Goal: Task Accomplishment & Management: Complete application form

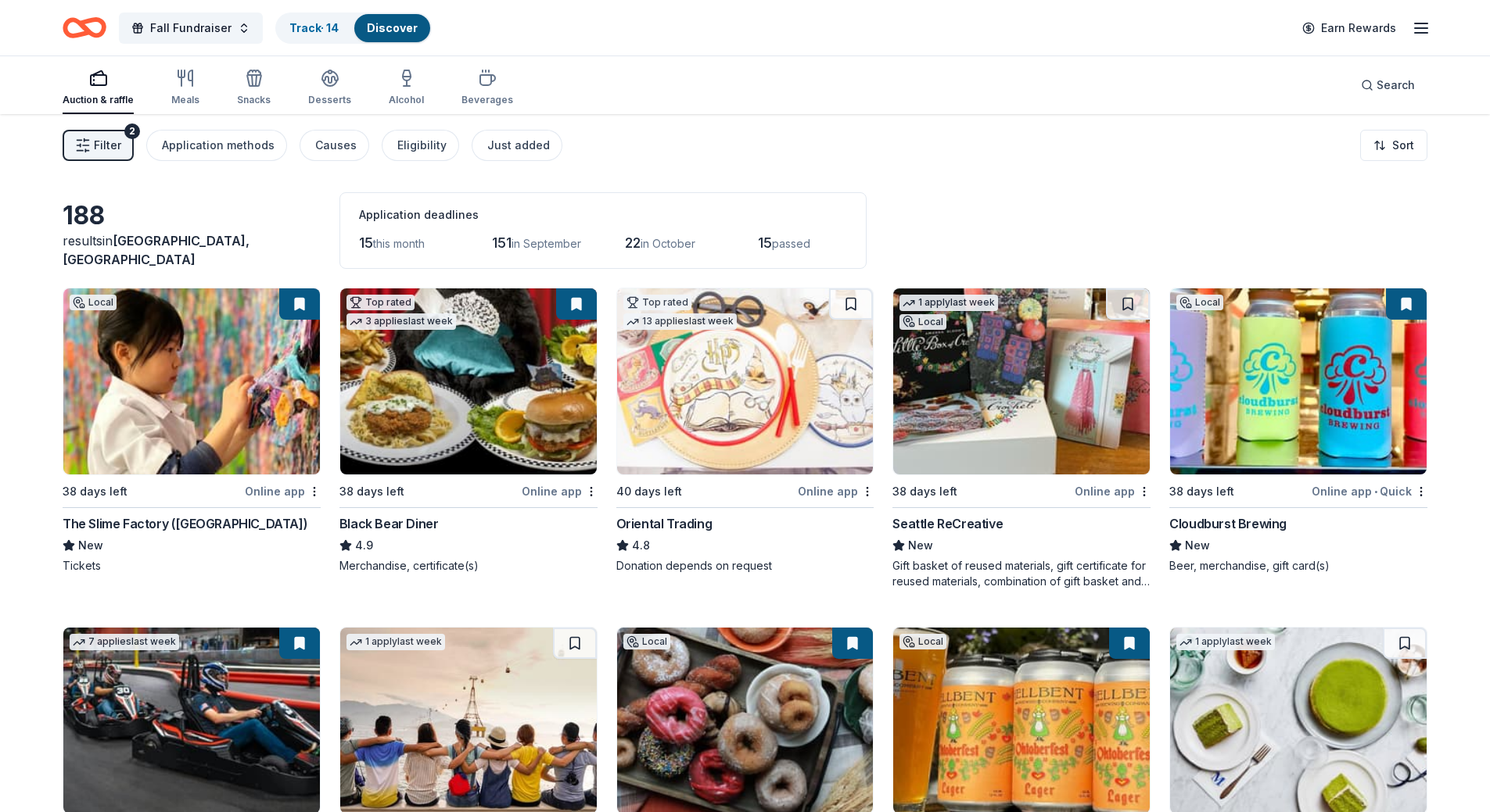
click at [942, 135] on div "Filter 2 Application methods Causes Eligibility Just added Sort" at bounding box center [745, 145] width 1490 height 62
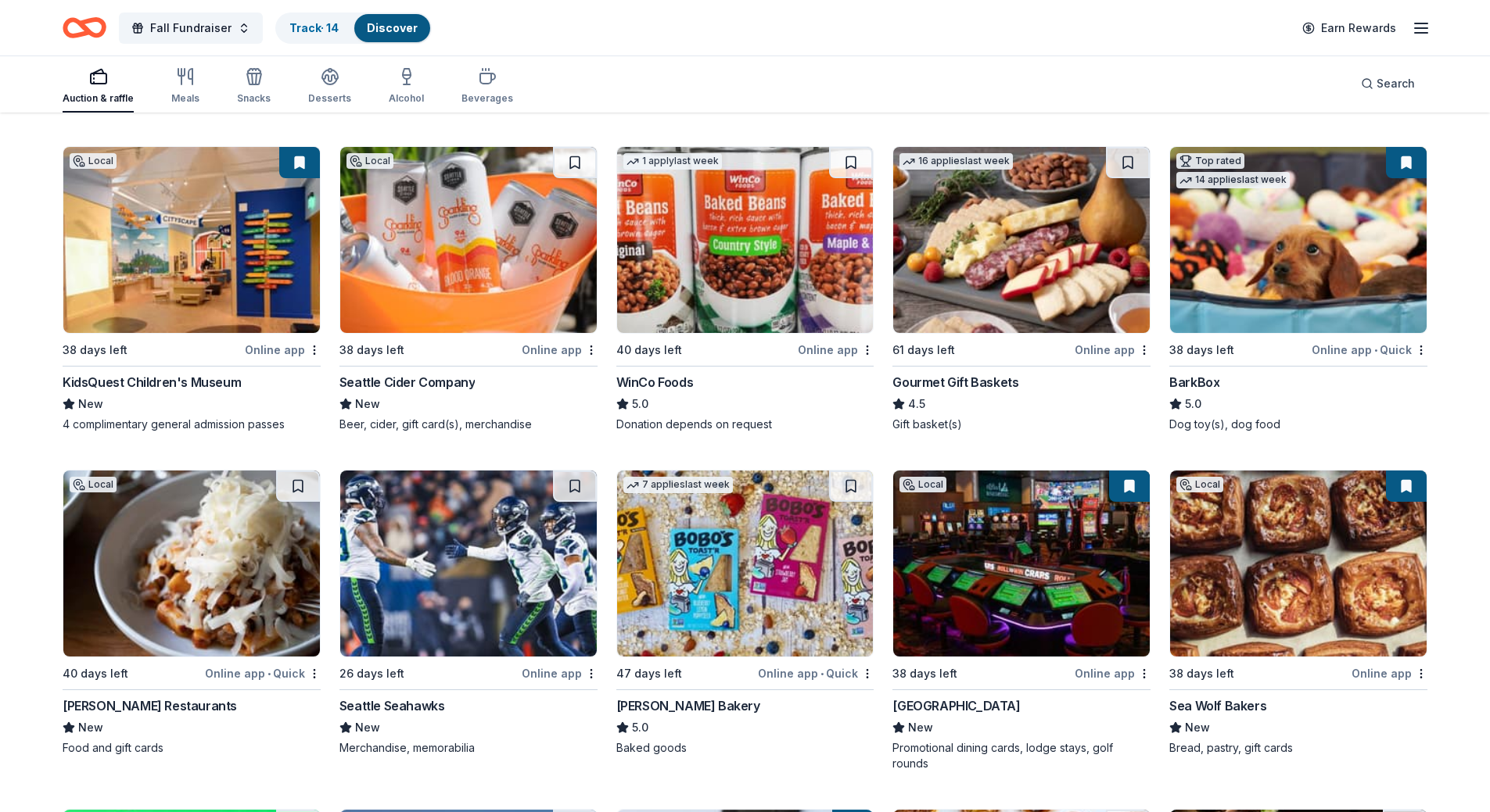
scroll to position [1217, 0]
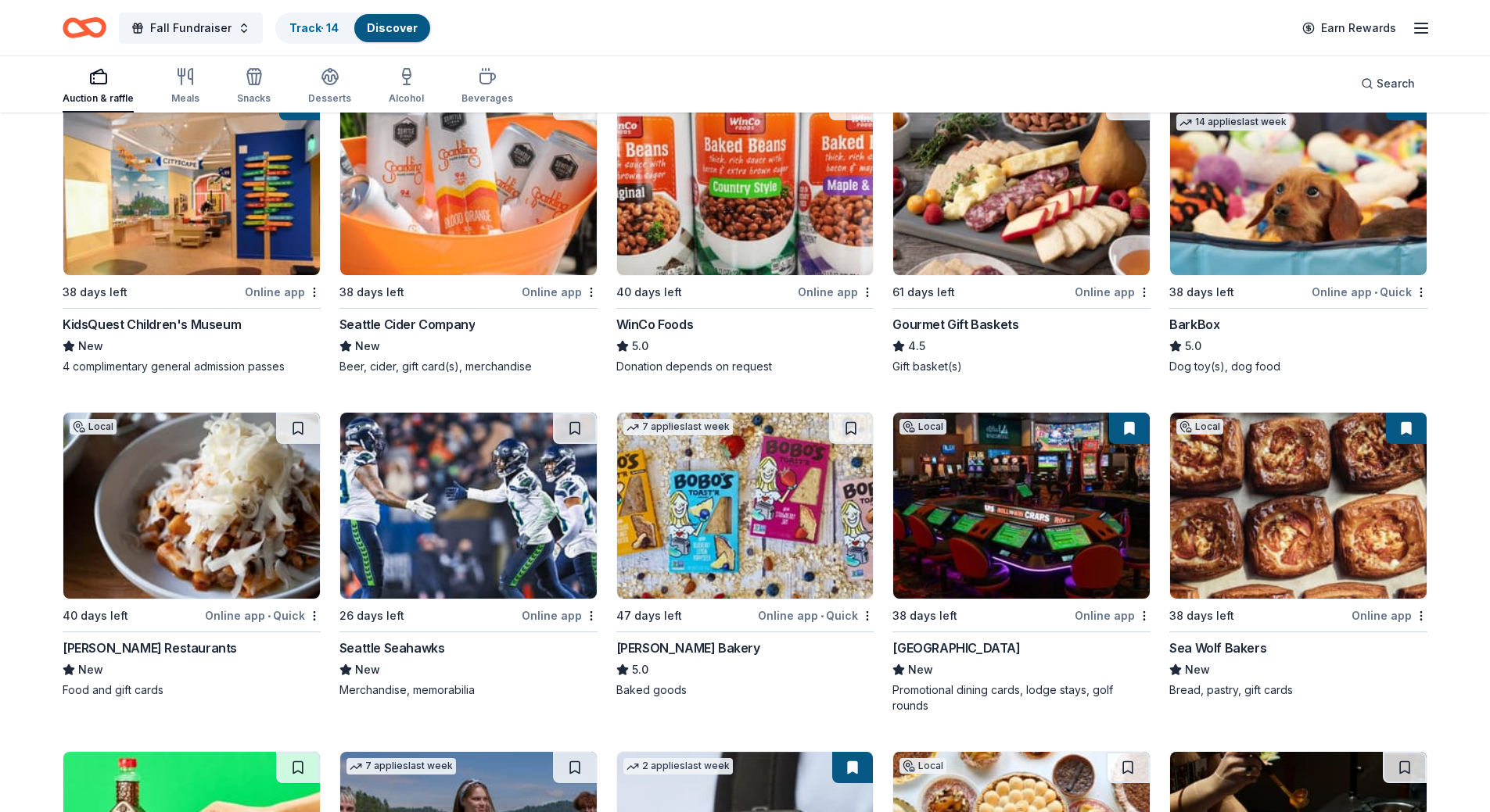
click at [602, 37] on div "Fall Fundraiser Track · 14 Discover Earn Rewards" at bounding box center [745, 27] width 1365 height 37
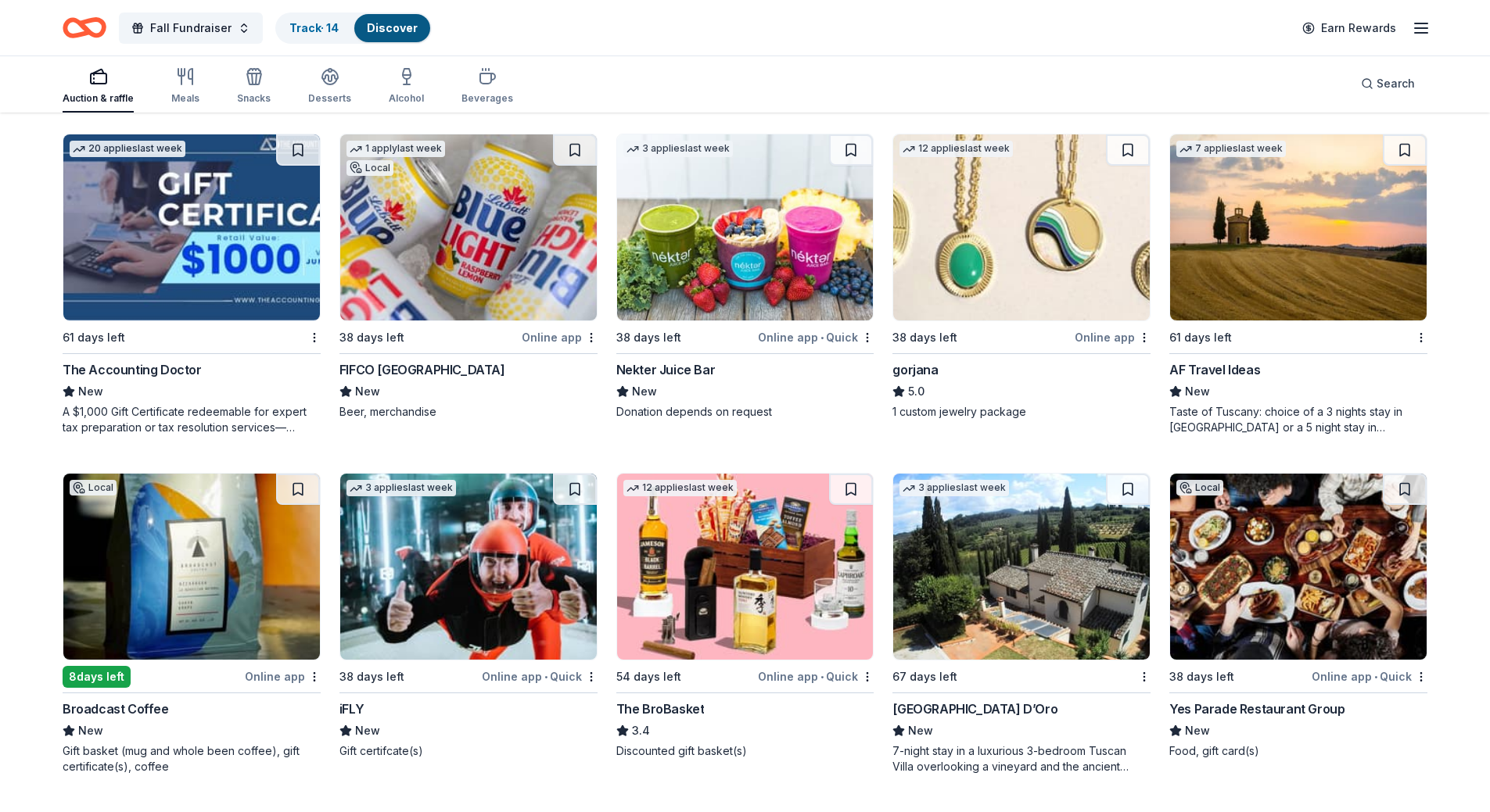
scroll to position [2544, 0]
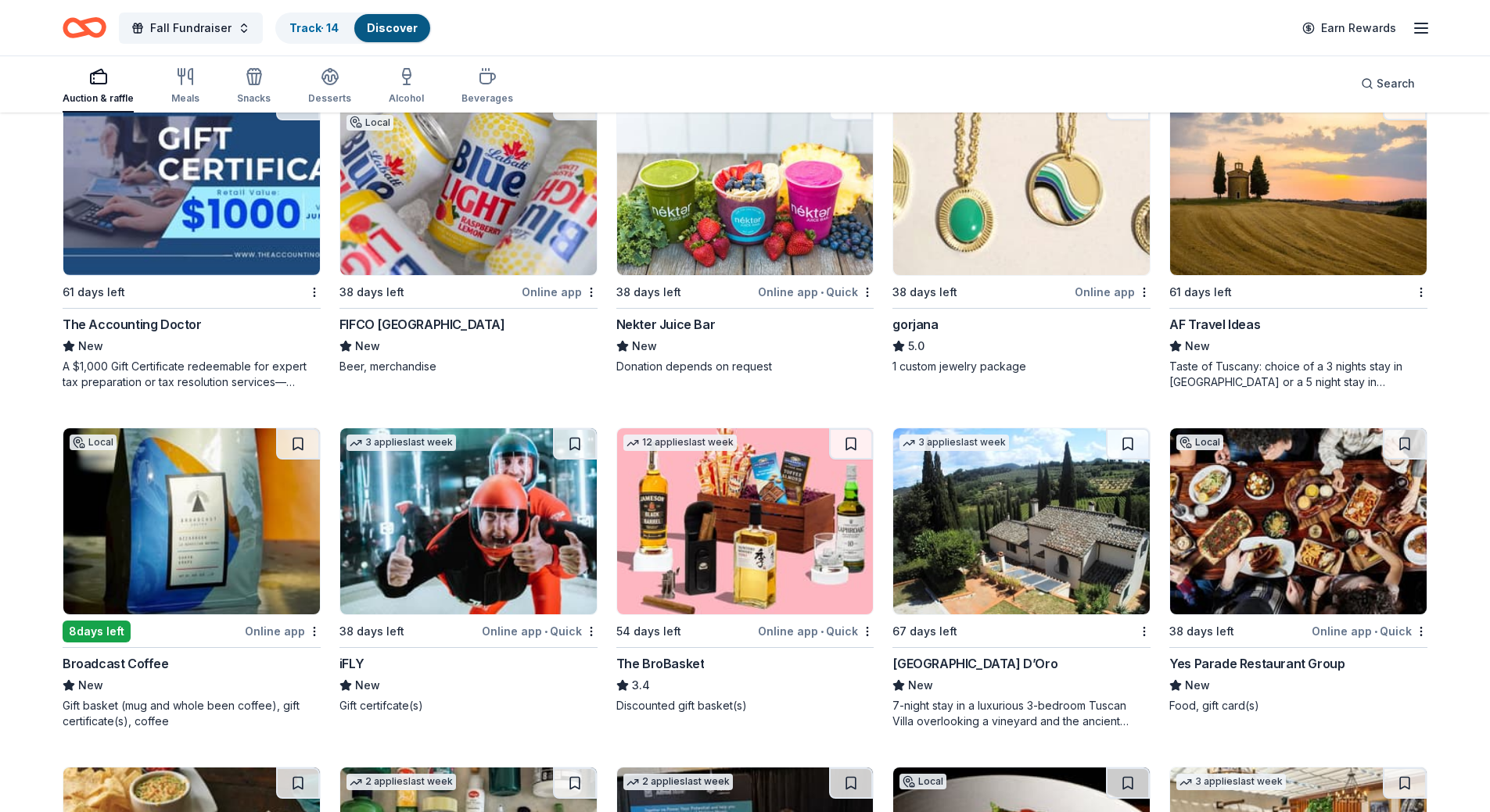
click at [204, 166] on img at bounding box center [192, 182] width 257 height 186
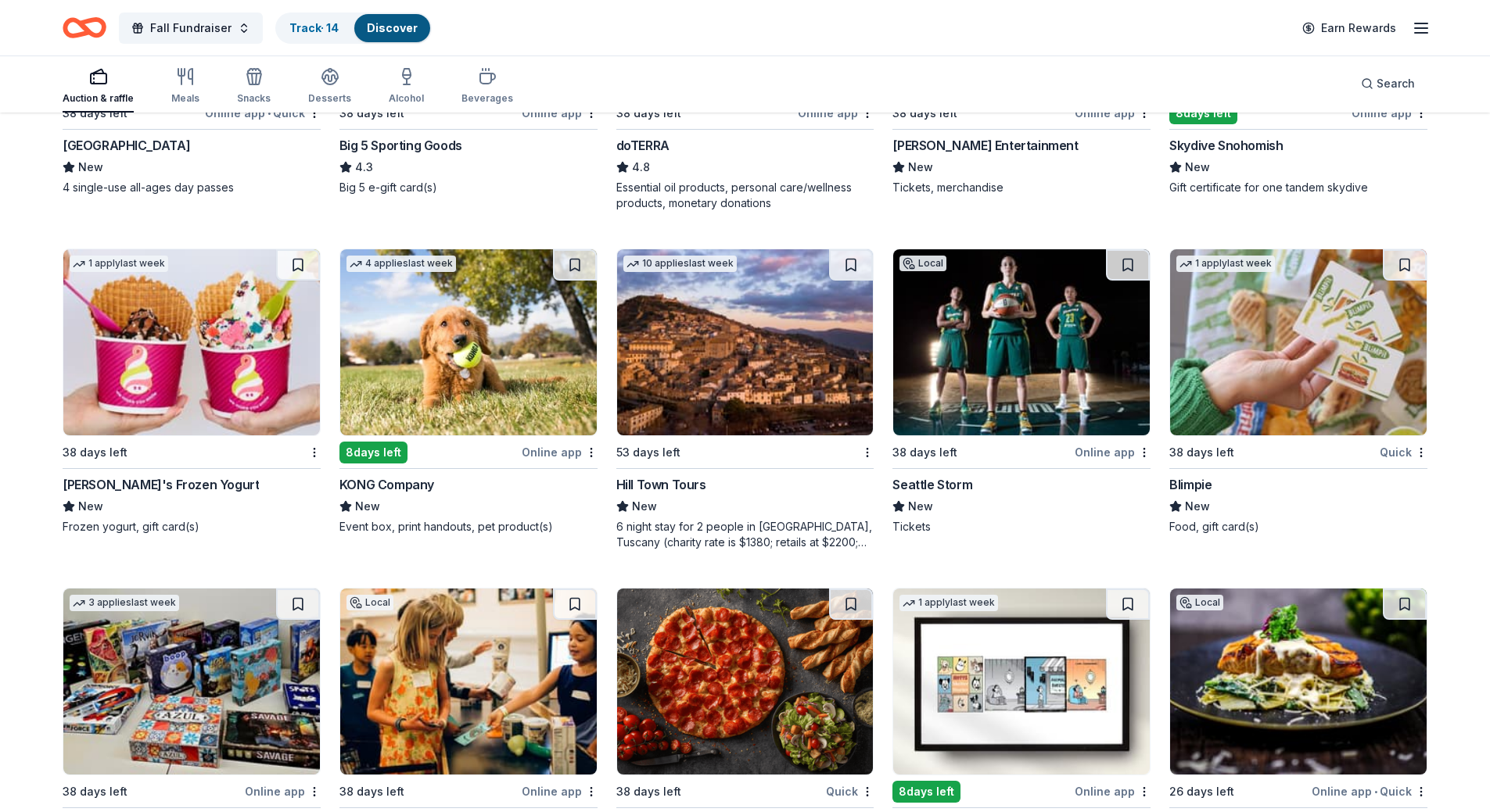
scroll to position [4408, 0]
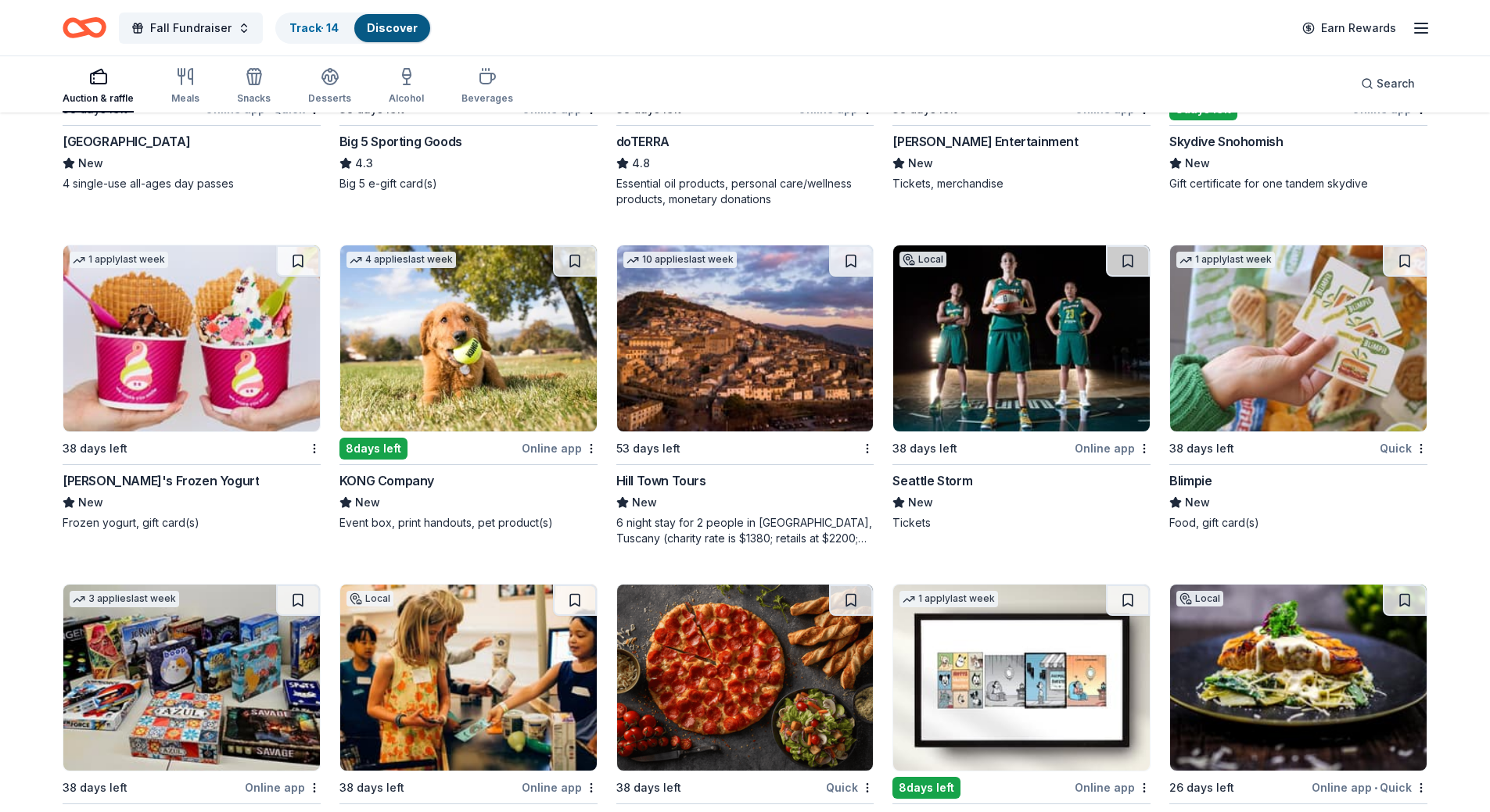
click at [516, 348] on img at bounding box center [469, 339] width 257 height 186
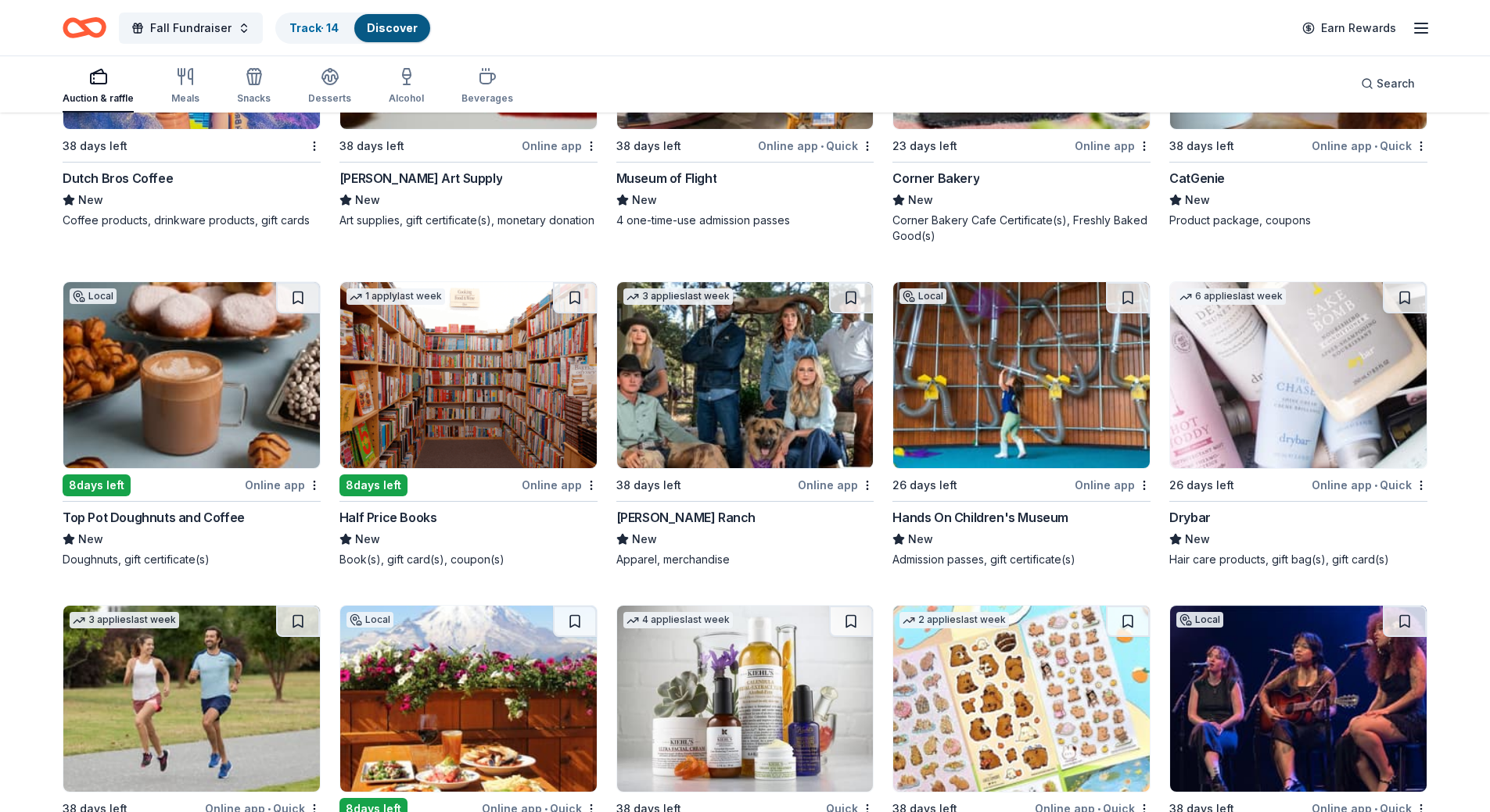
scroll to position [5383, 0]
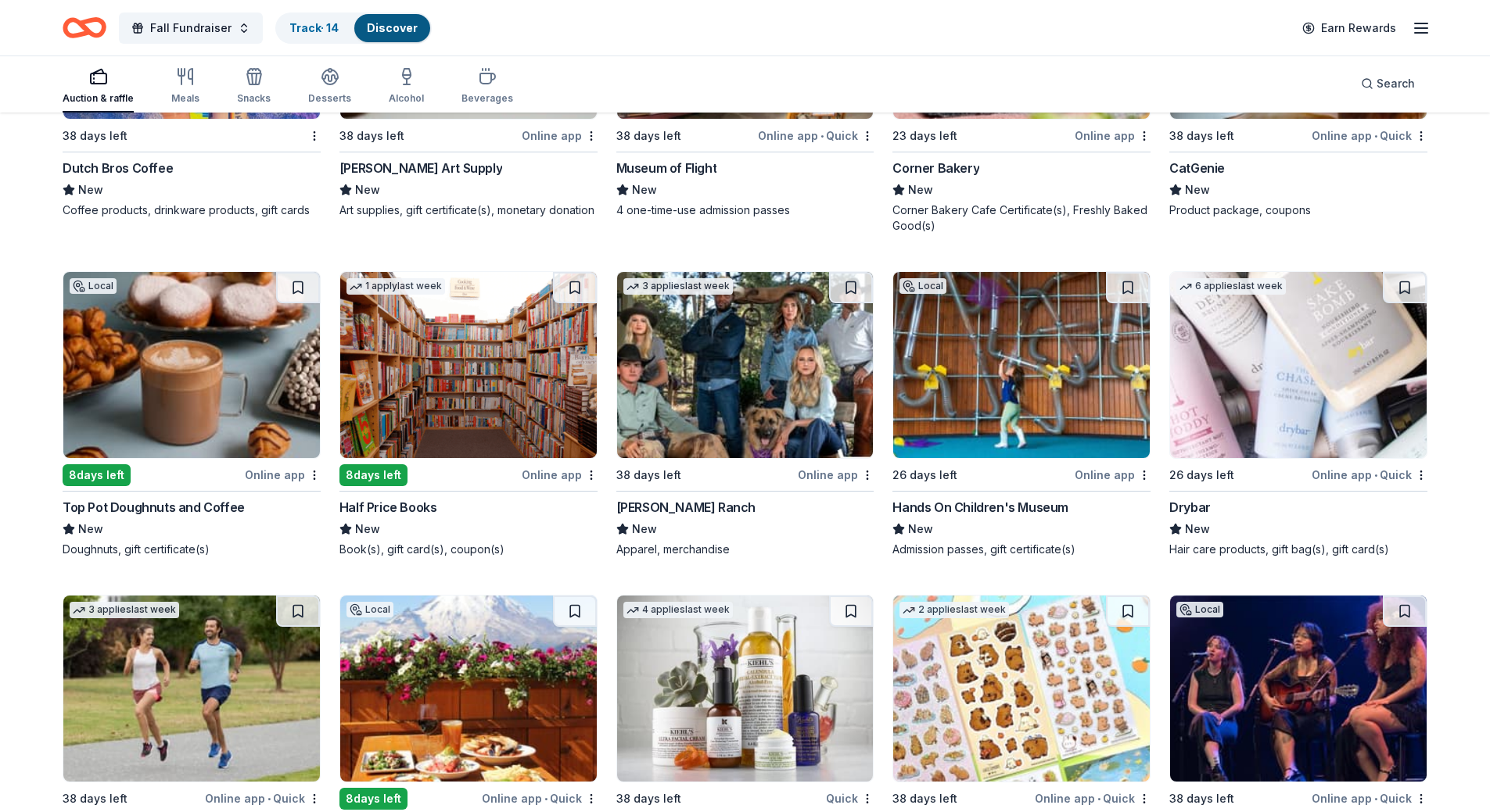
click at [239, 377] on img at bounding box center [192, 365] width 257 height 186
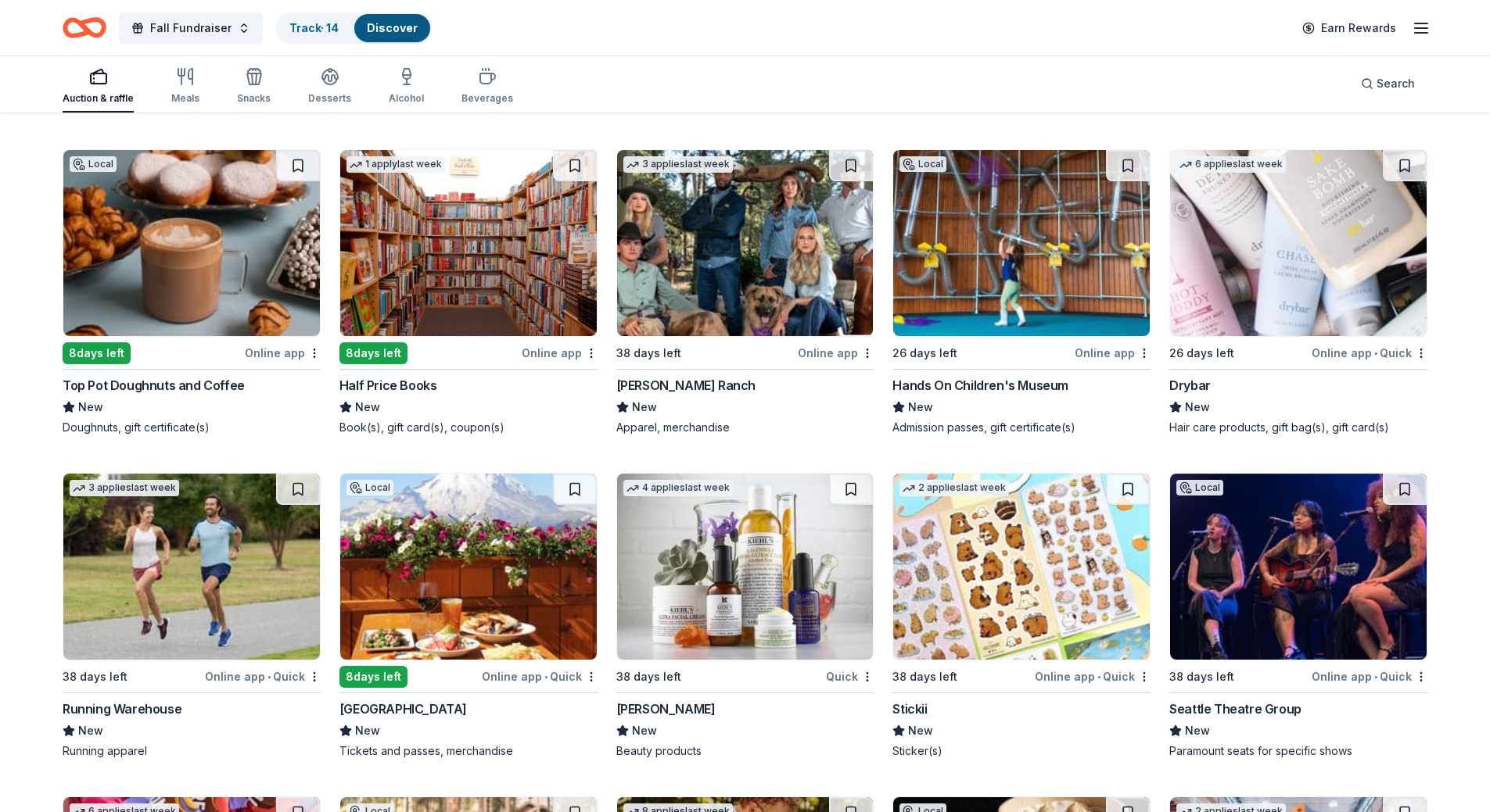
scroll to position [5539, 0]
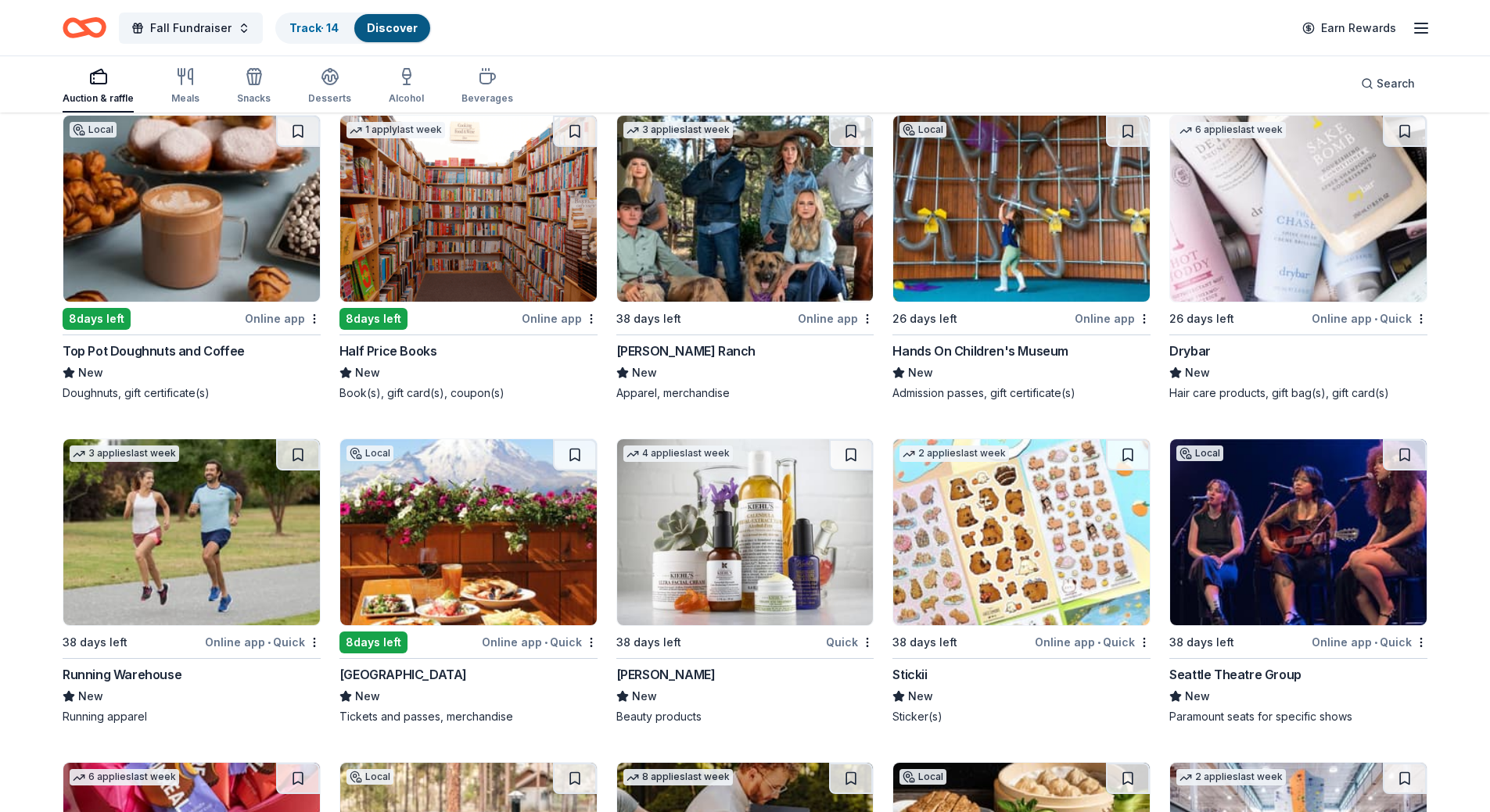
click at [472, 185] on img at bounding box center [469, 209] width 257 height 186
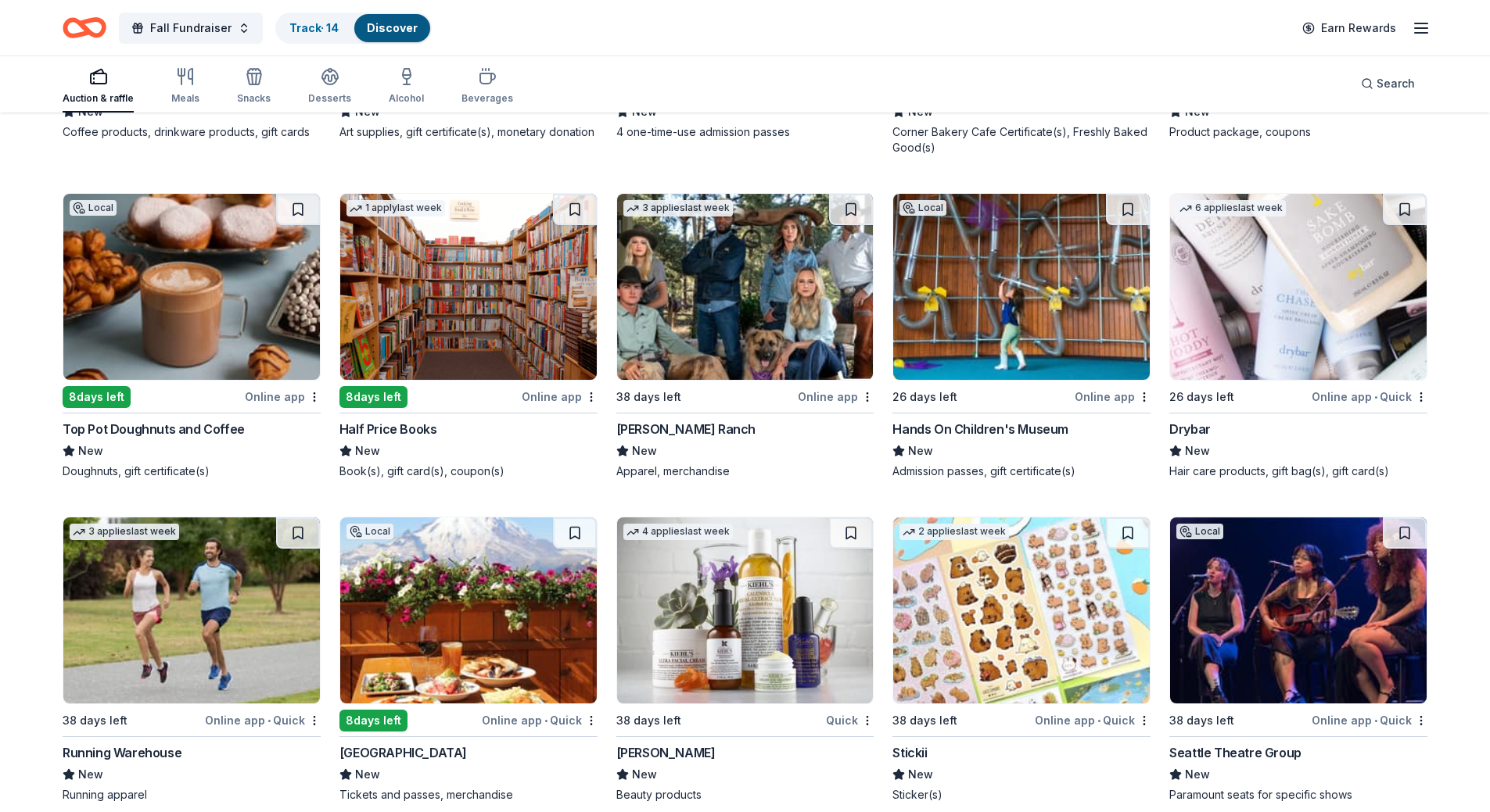
click at [1057, 293] on img at bounding box center [1021, 287] width 257 height 186
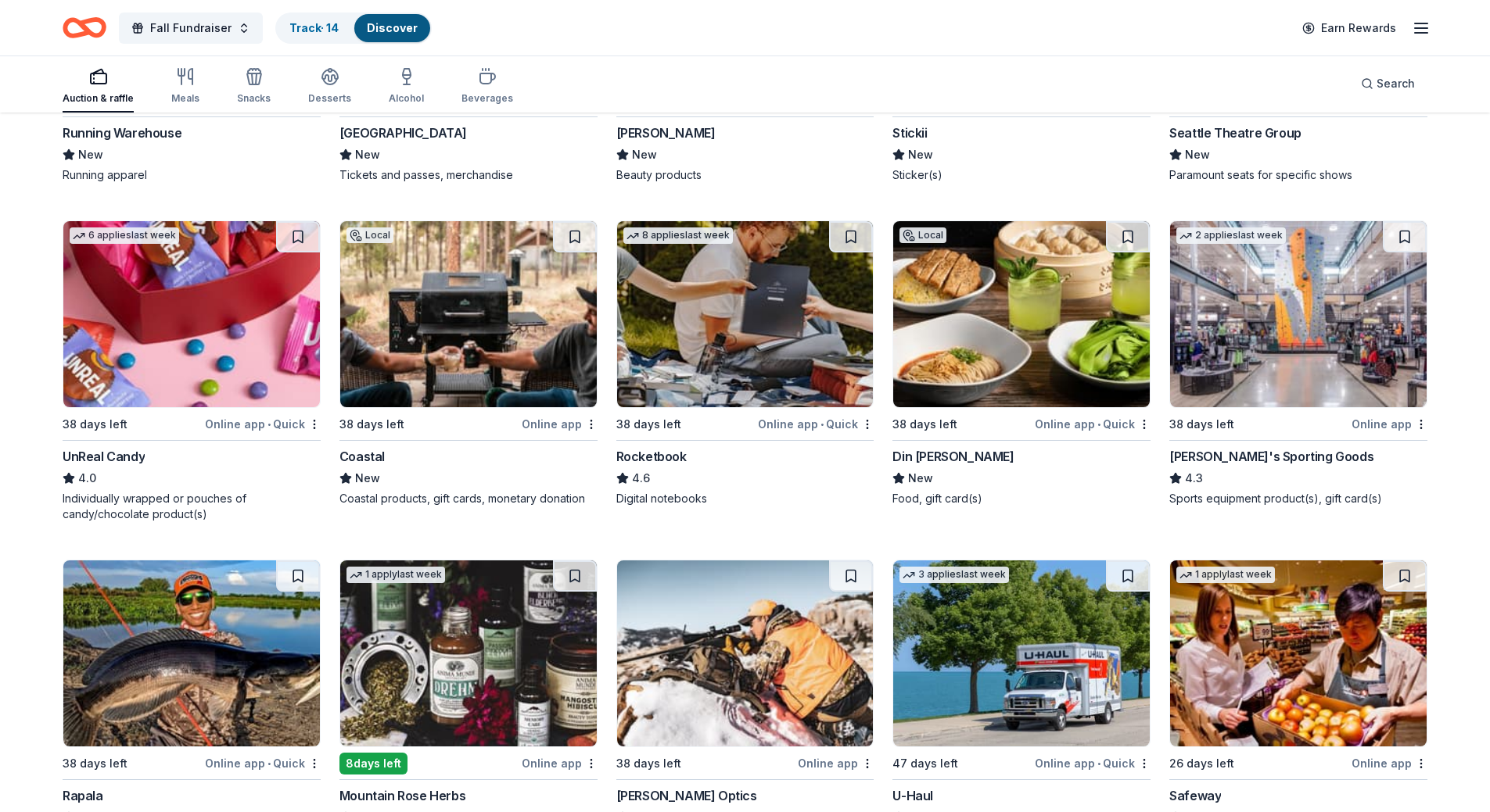
scroll to position [6087, 0]
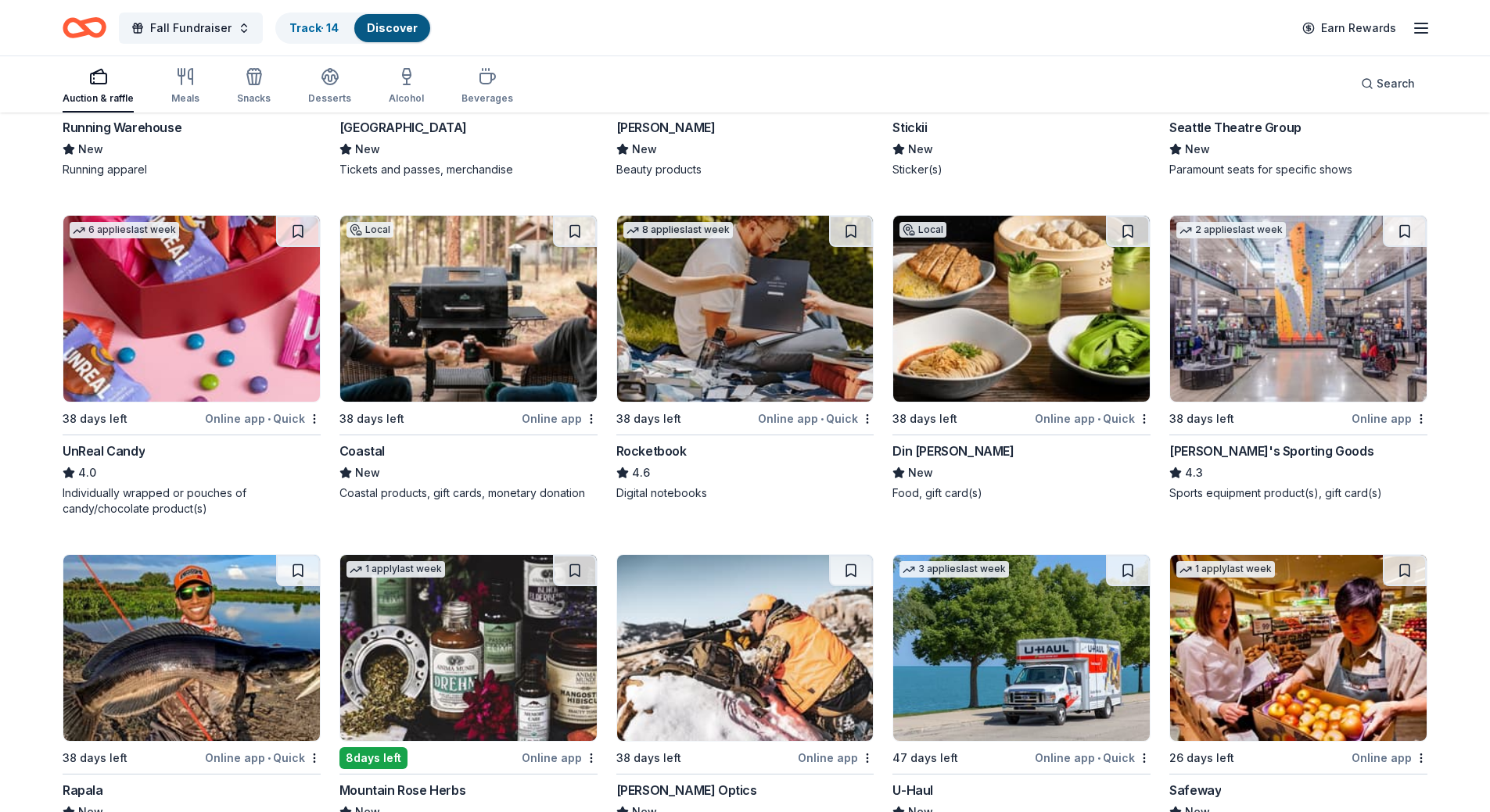
click at [168, 326] on img at bounding box center [192, 309] width 257 height 186
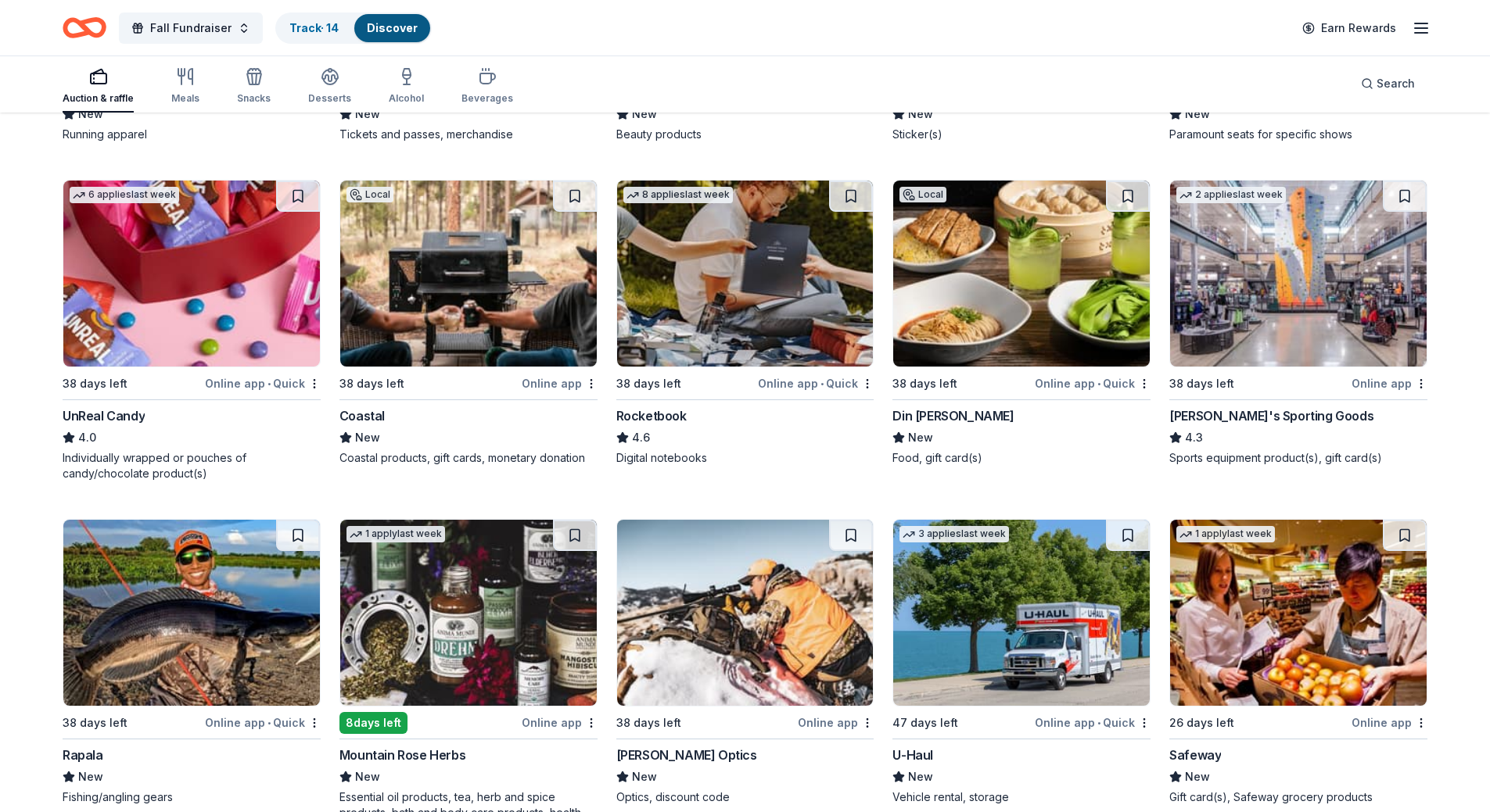
scroll to position [6165, 0]
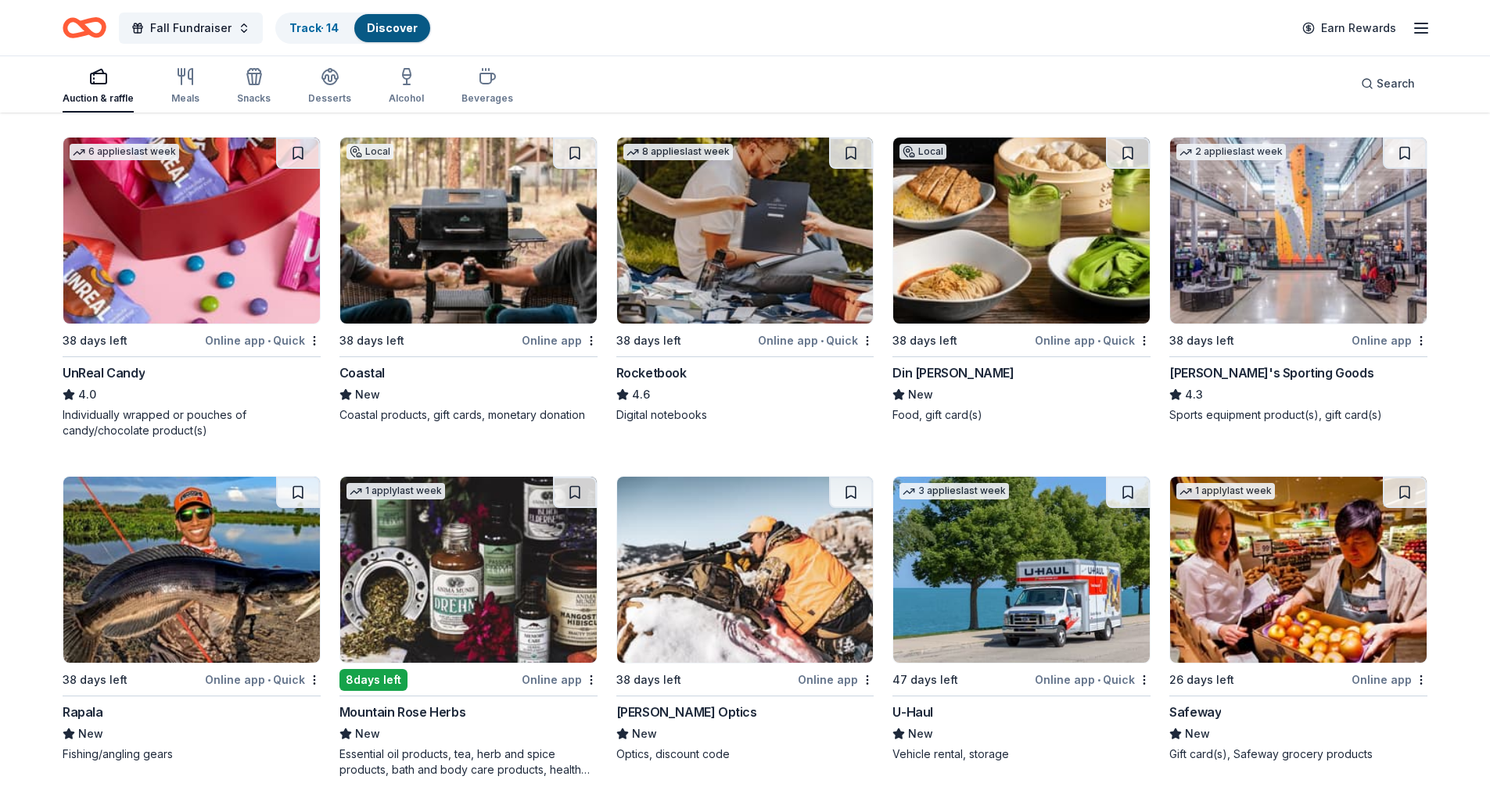
click at [768, 560] on img at bounding box center [746, 570] width 257 height 186
click at [1287, 243] on img at bounding box center [1298, 230] width 257 height 186
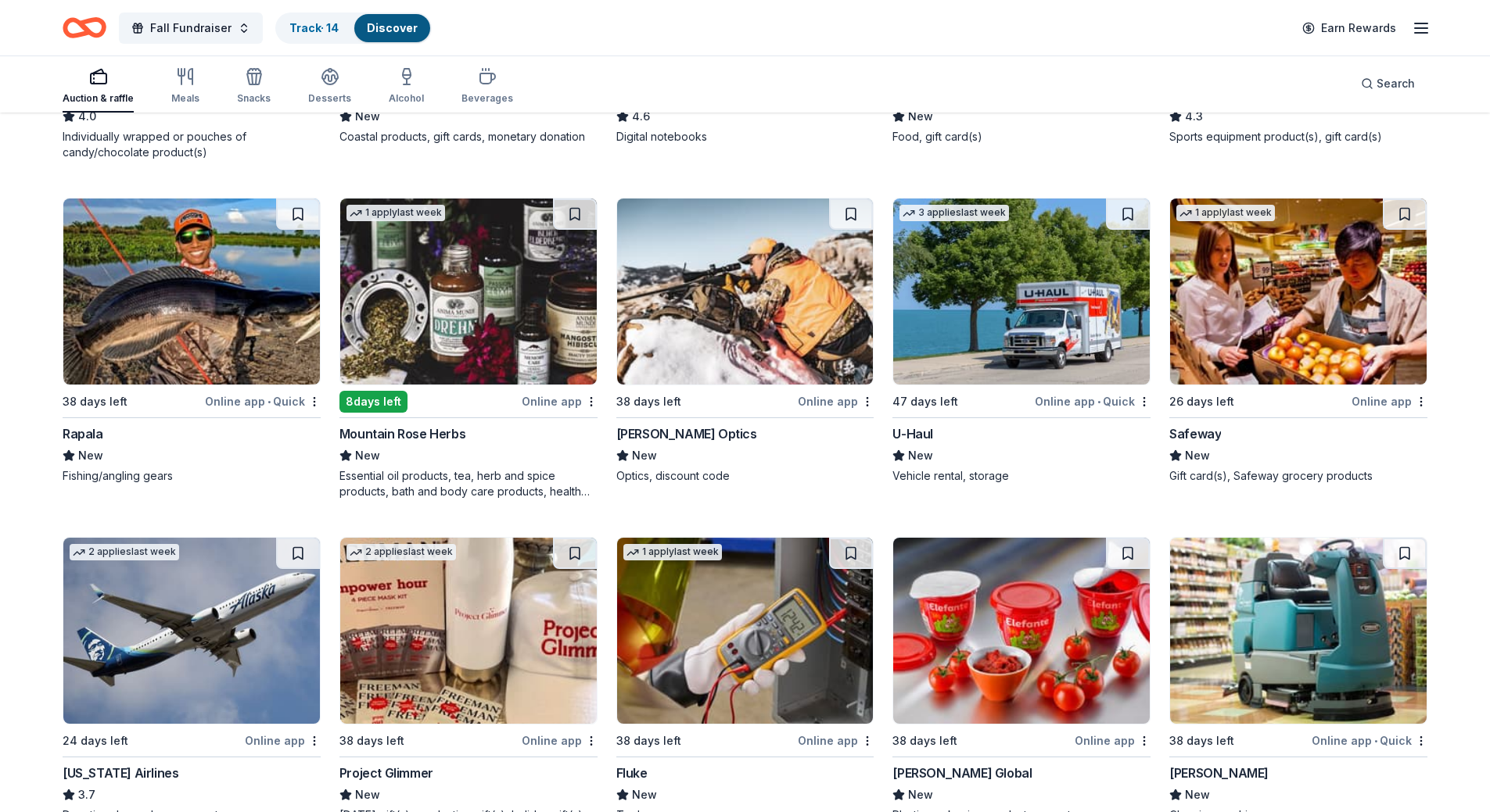
scroll to position [6478, 0]
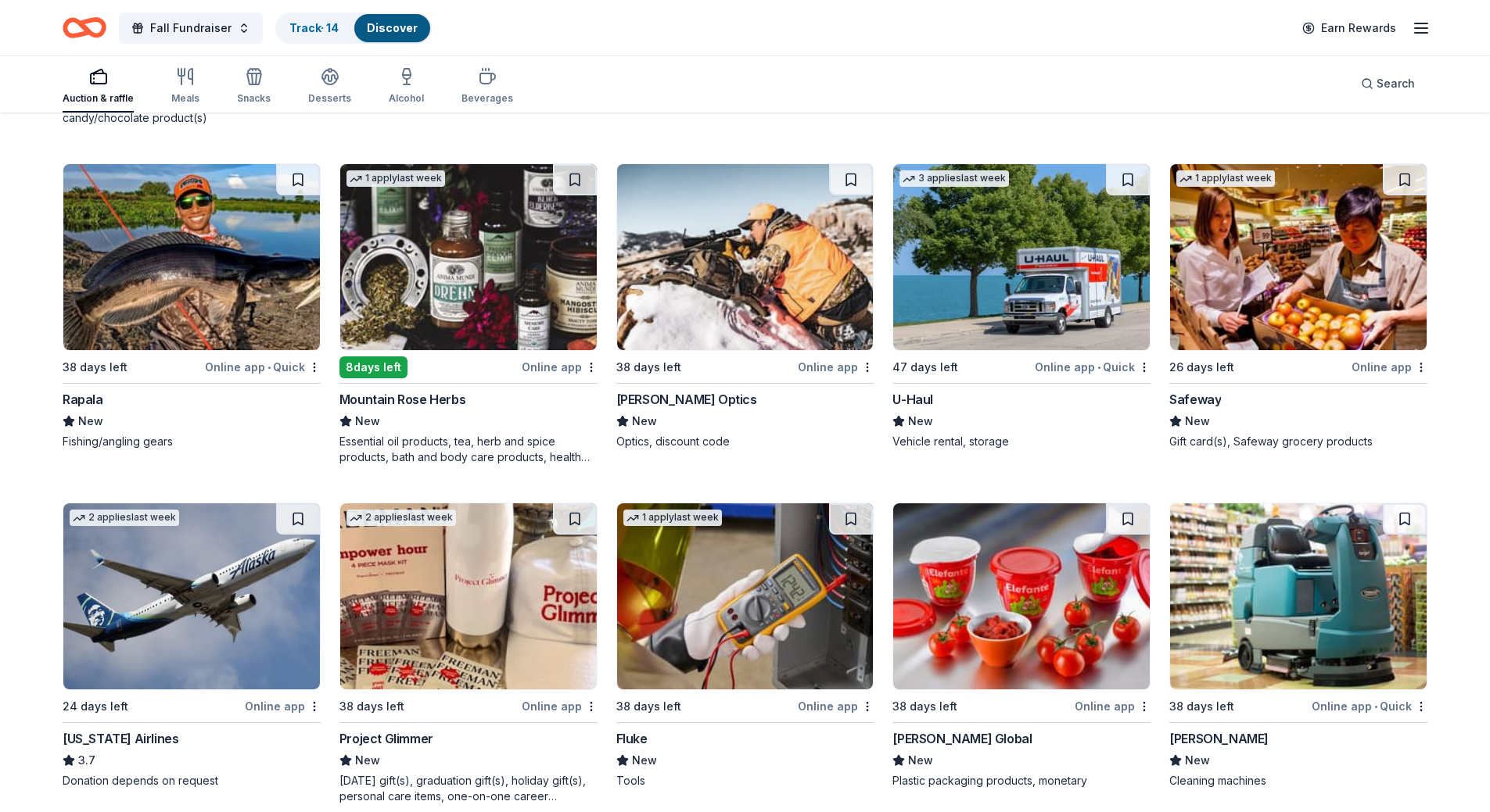
click at [502, 277] on img at bounding box center [469, 257] width 257 height 186
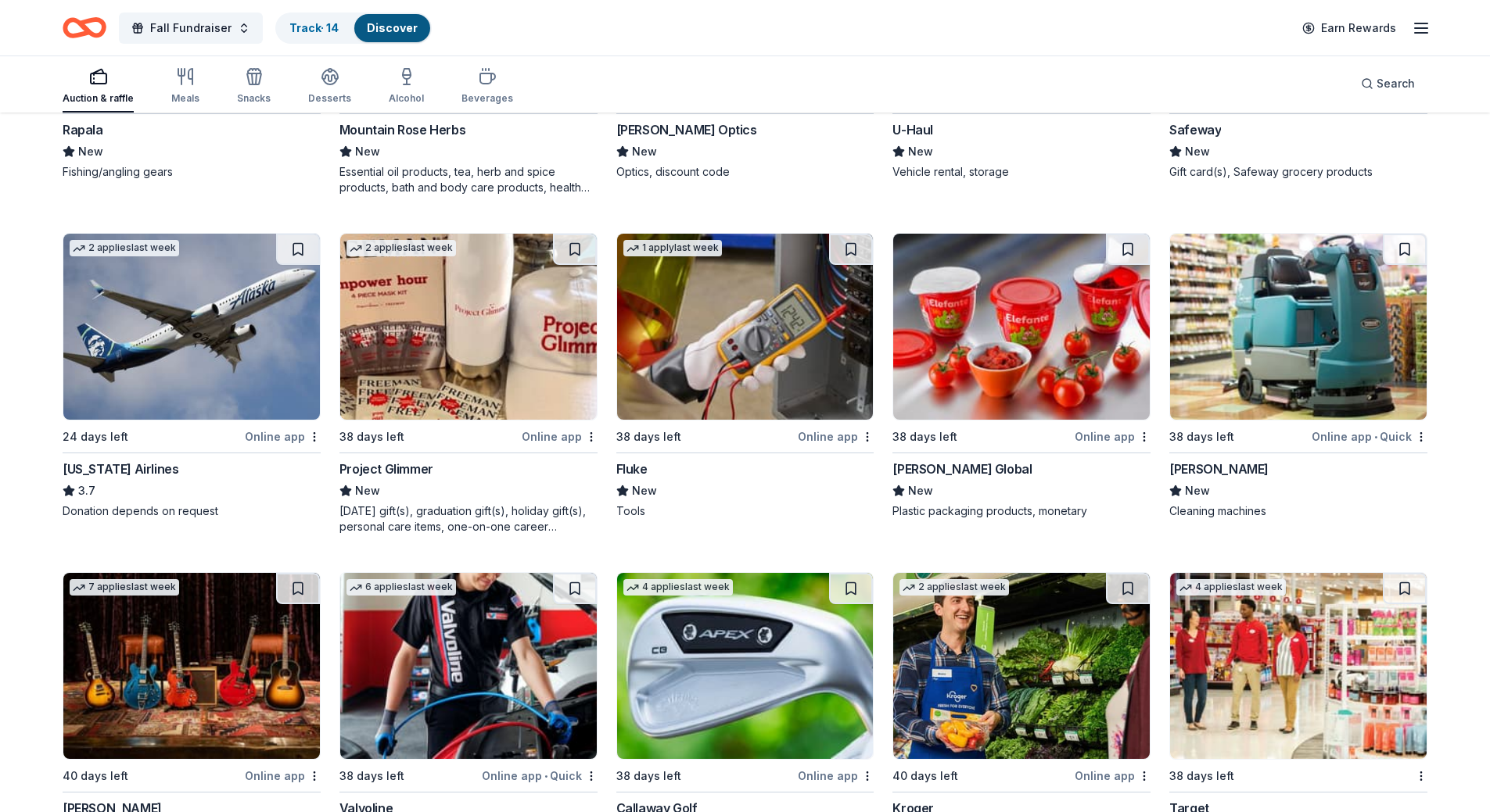
scroll to position [6790, 0]
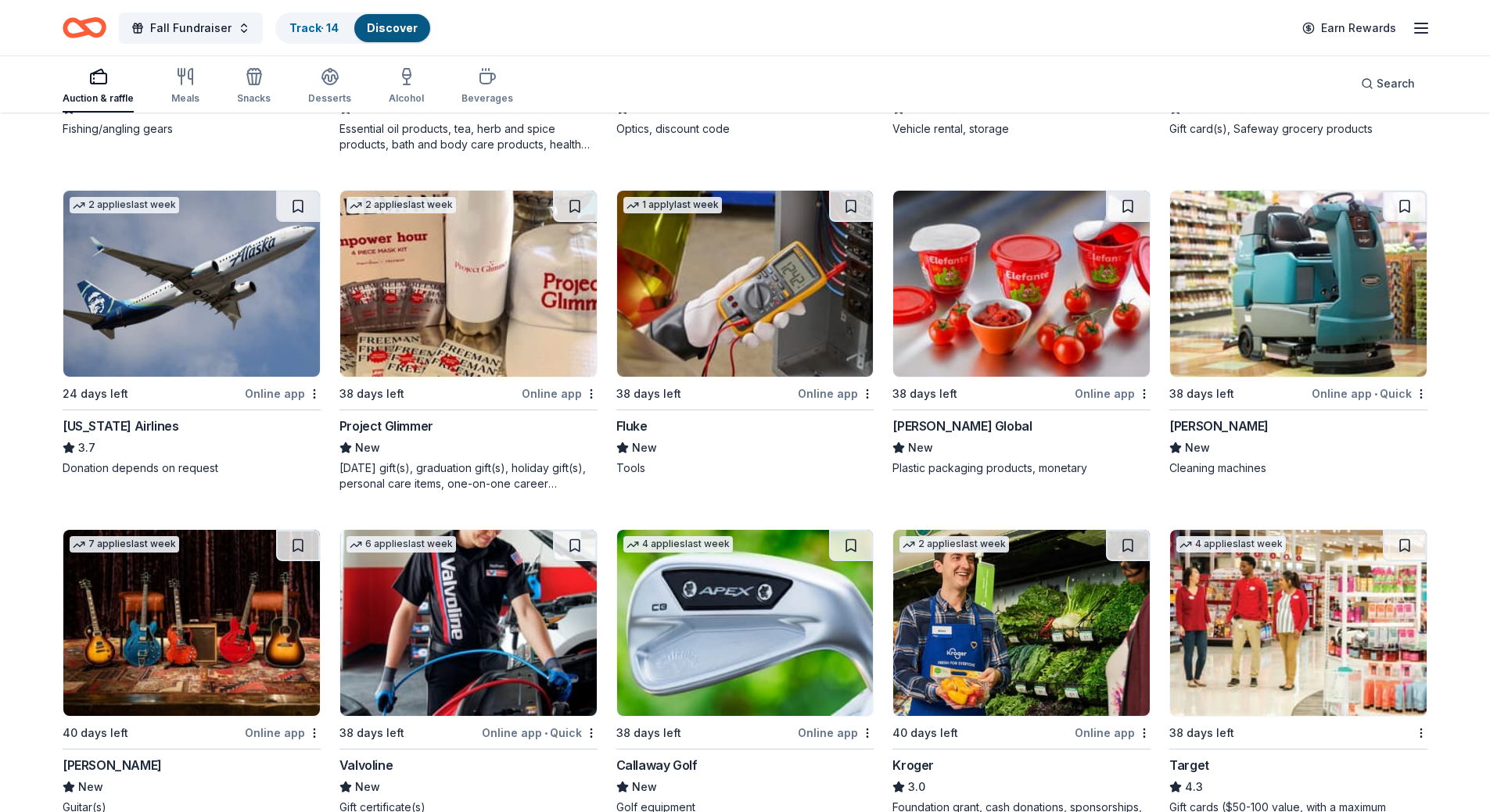
click at [125, 293] on img at bounding box center [192, 284] width 257 height 186
click at [468, 261] on img at bounding box center [469, 284] width 257 height 186
click at [706, 317] on img at bounding box center [746, 284] width 257 height 186
click at [953, 292] on img at bounding box center [1021, 284] width 257 height 186
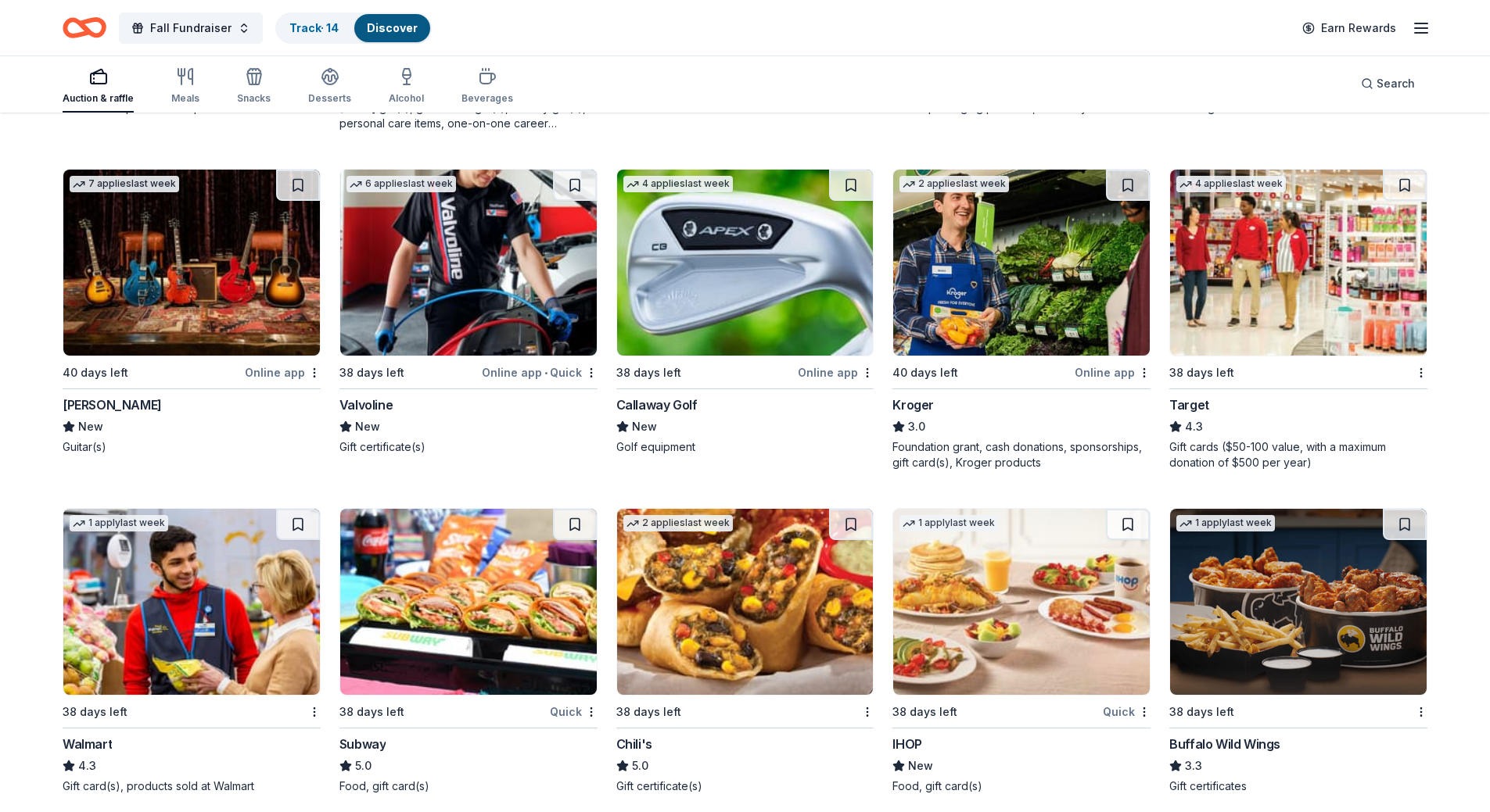
scroll to position [7153, 0]
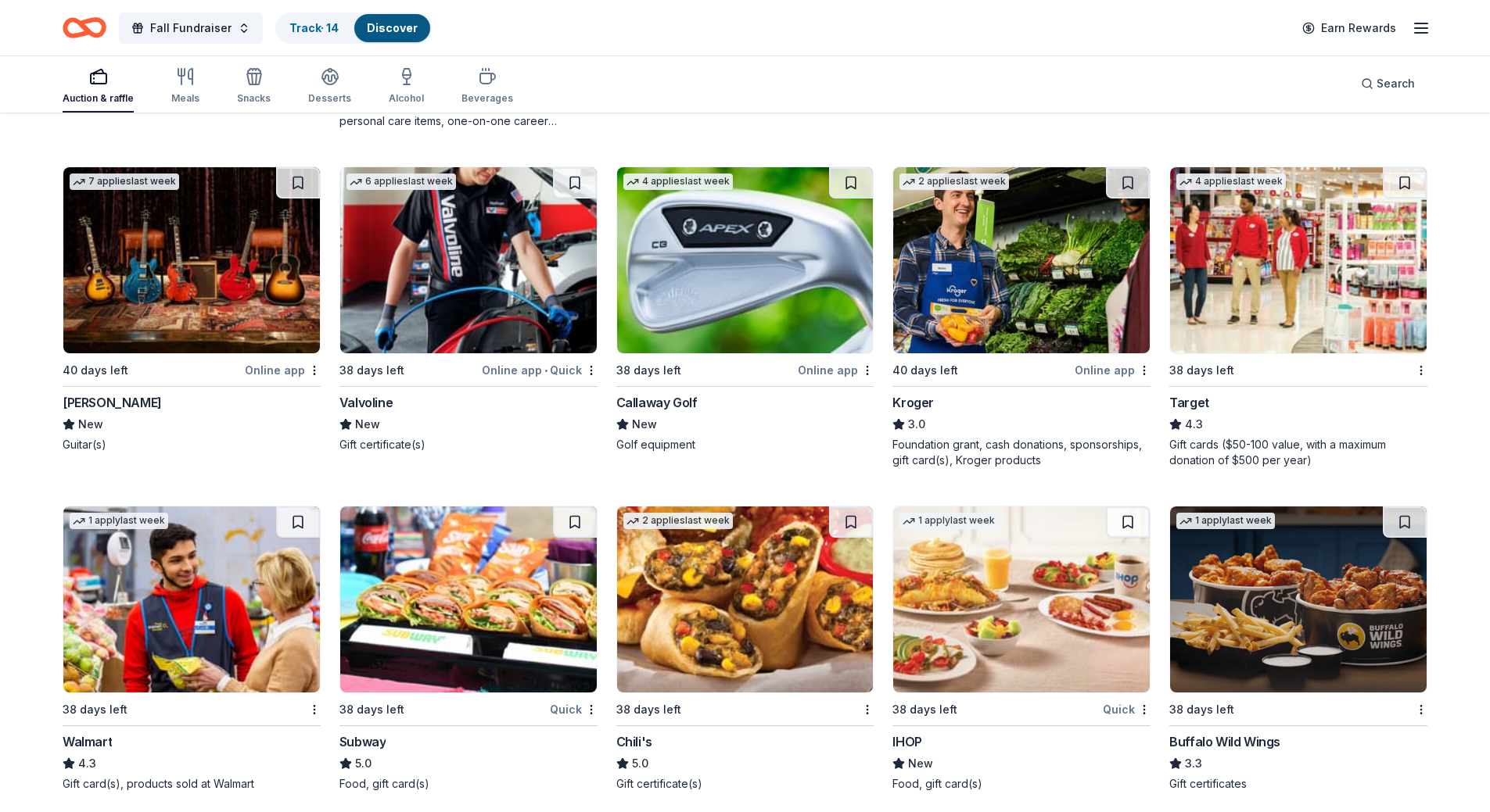
click at [418, 275] on img at bounding box center [469, 261] width 257 height 186
click at [1361, 275] on img at bounding box center [1298, 261] width 257 height 186
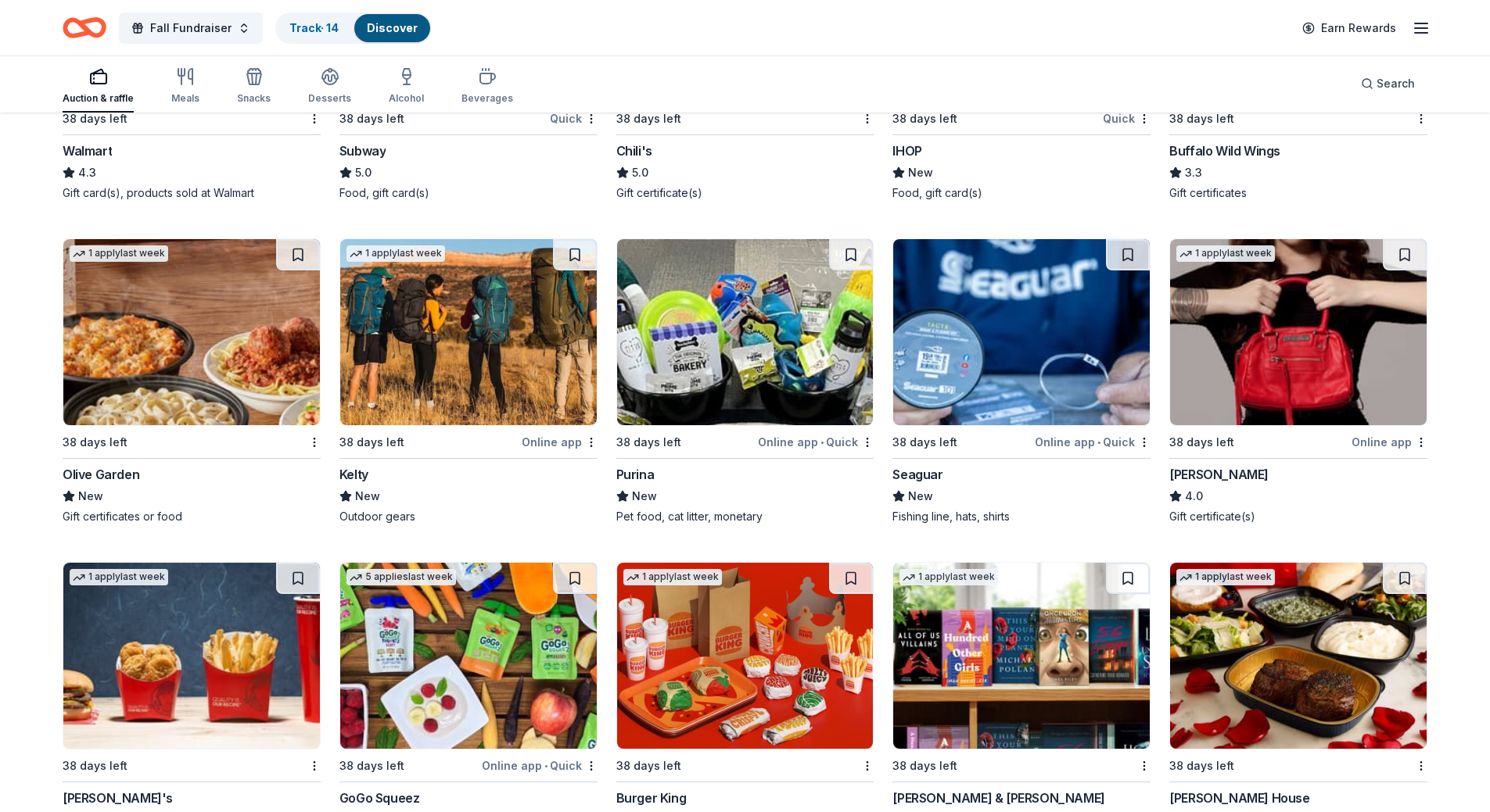
scroll to position [7779, 0]
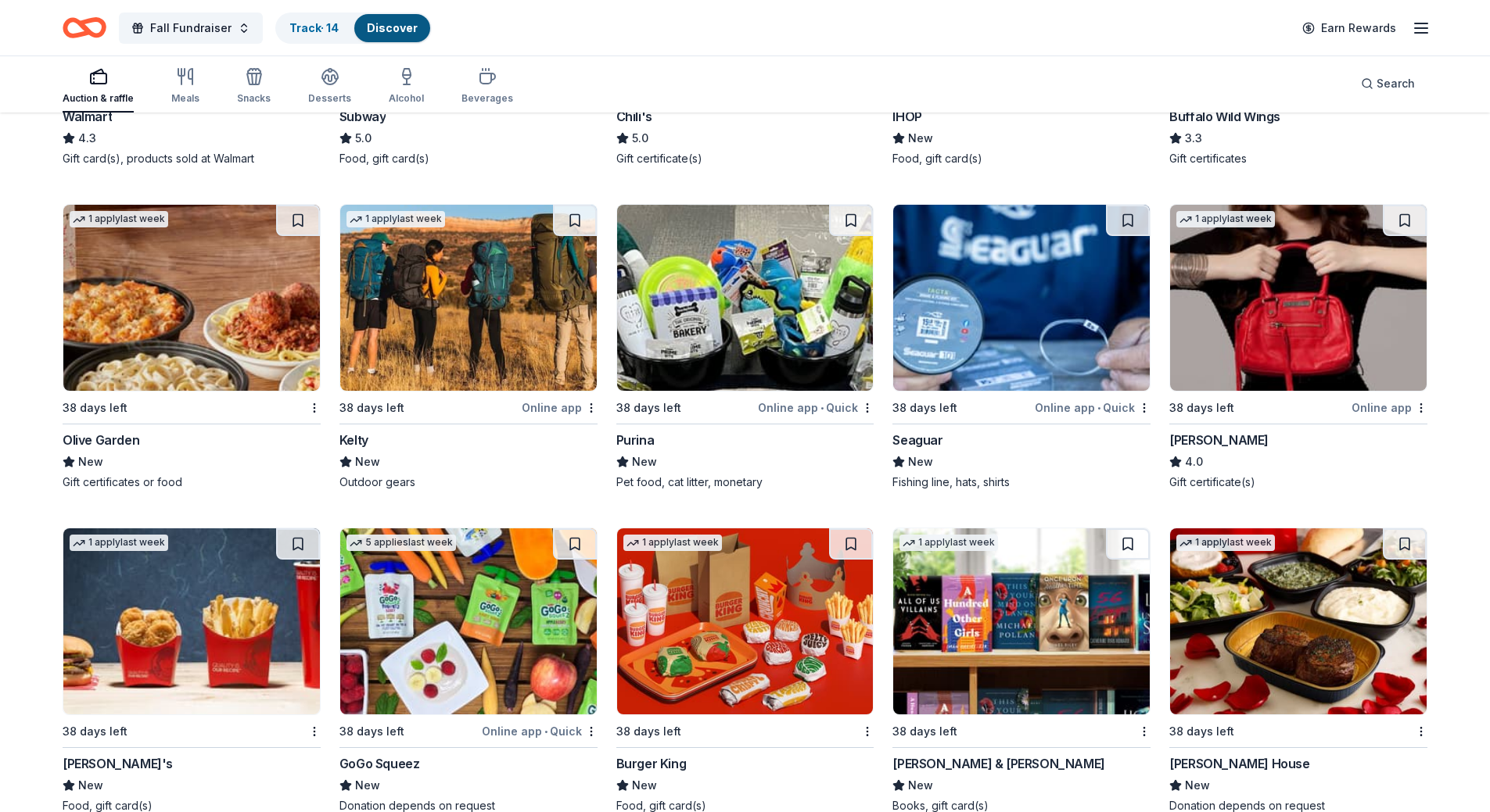
click at [1011, 323] on img at bounding box center [1021, 298] width 257 height 186
click at [731, 324] on img at bounding box center [746, 298] width 257 height 186
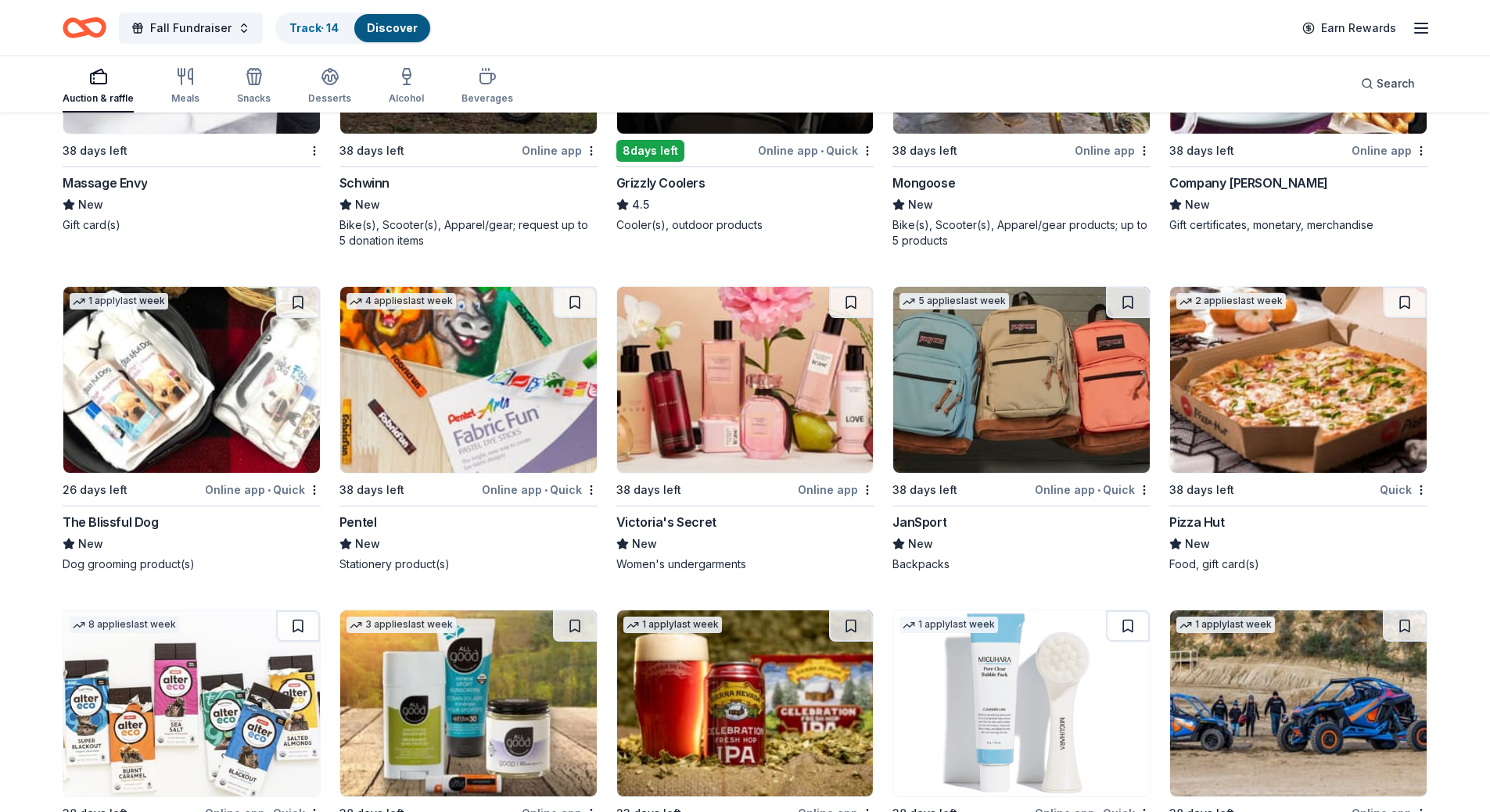
scroll to position [8717, 0]
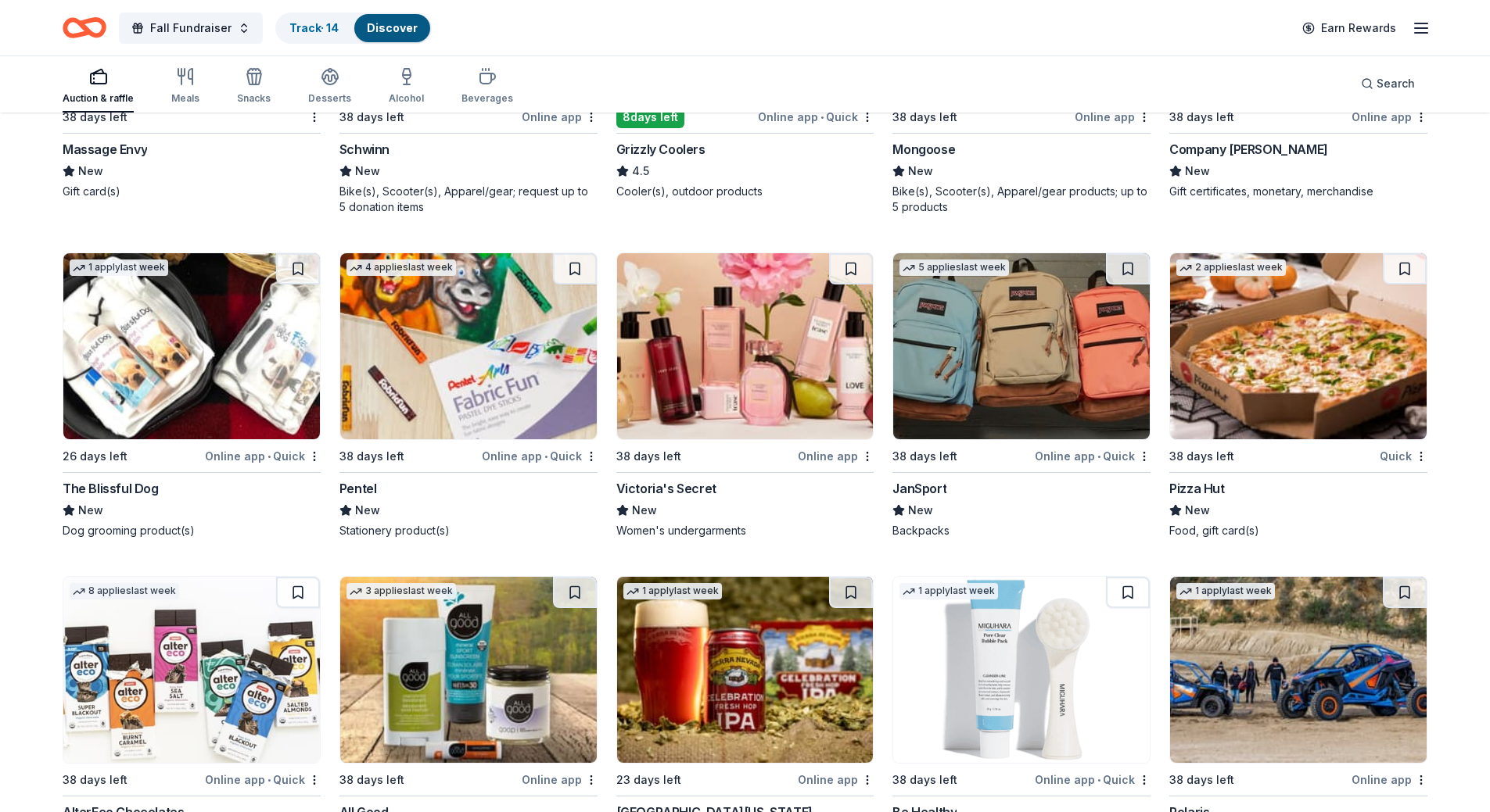
click at [726, 381] on img at bounding box center [746, 346] width 257 height 186
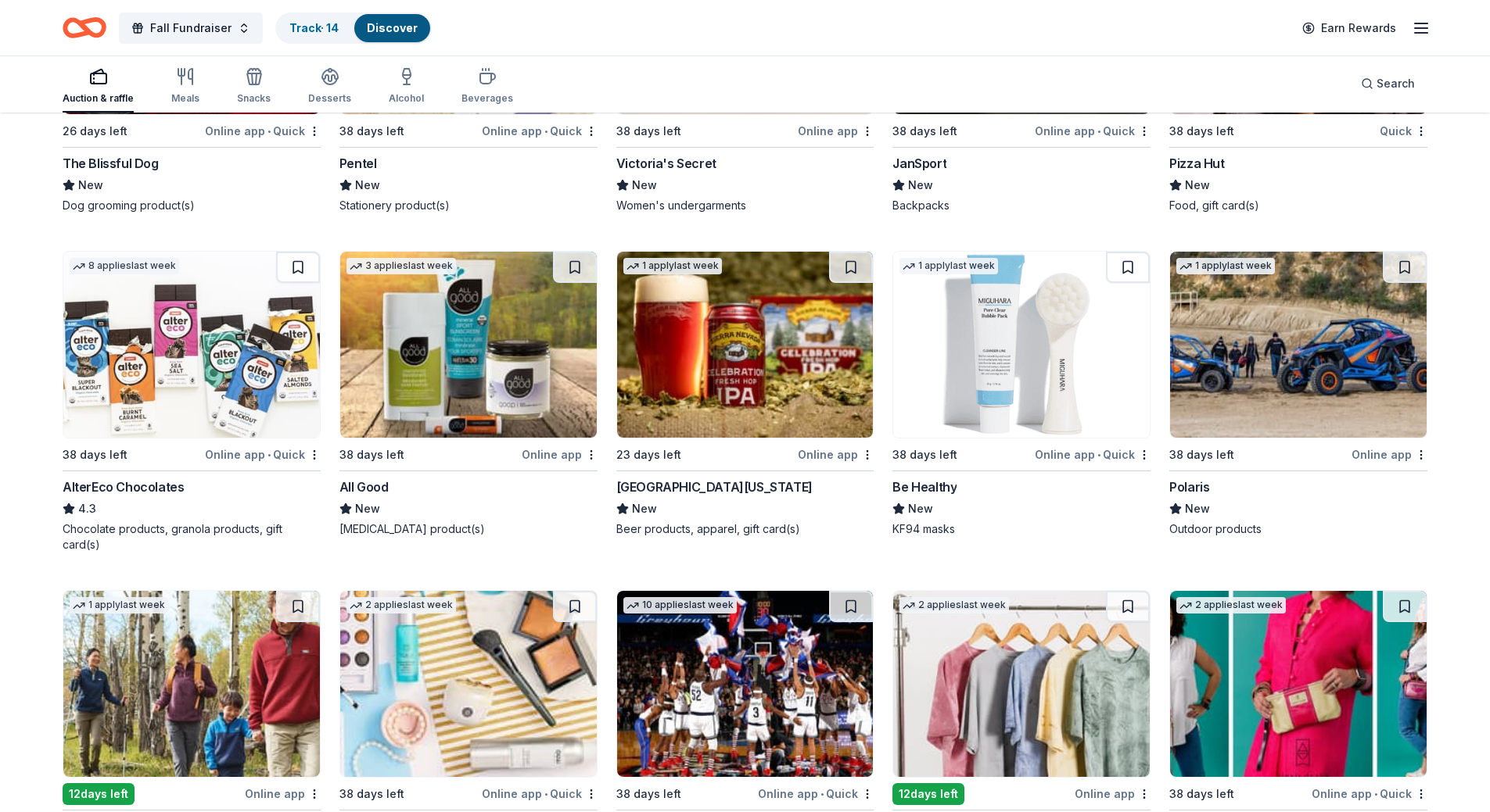
scroll to position [9049, 0]
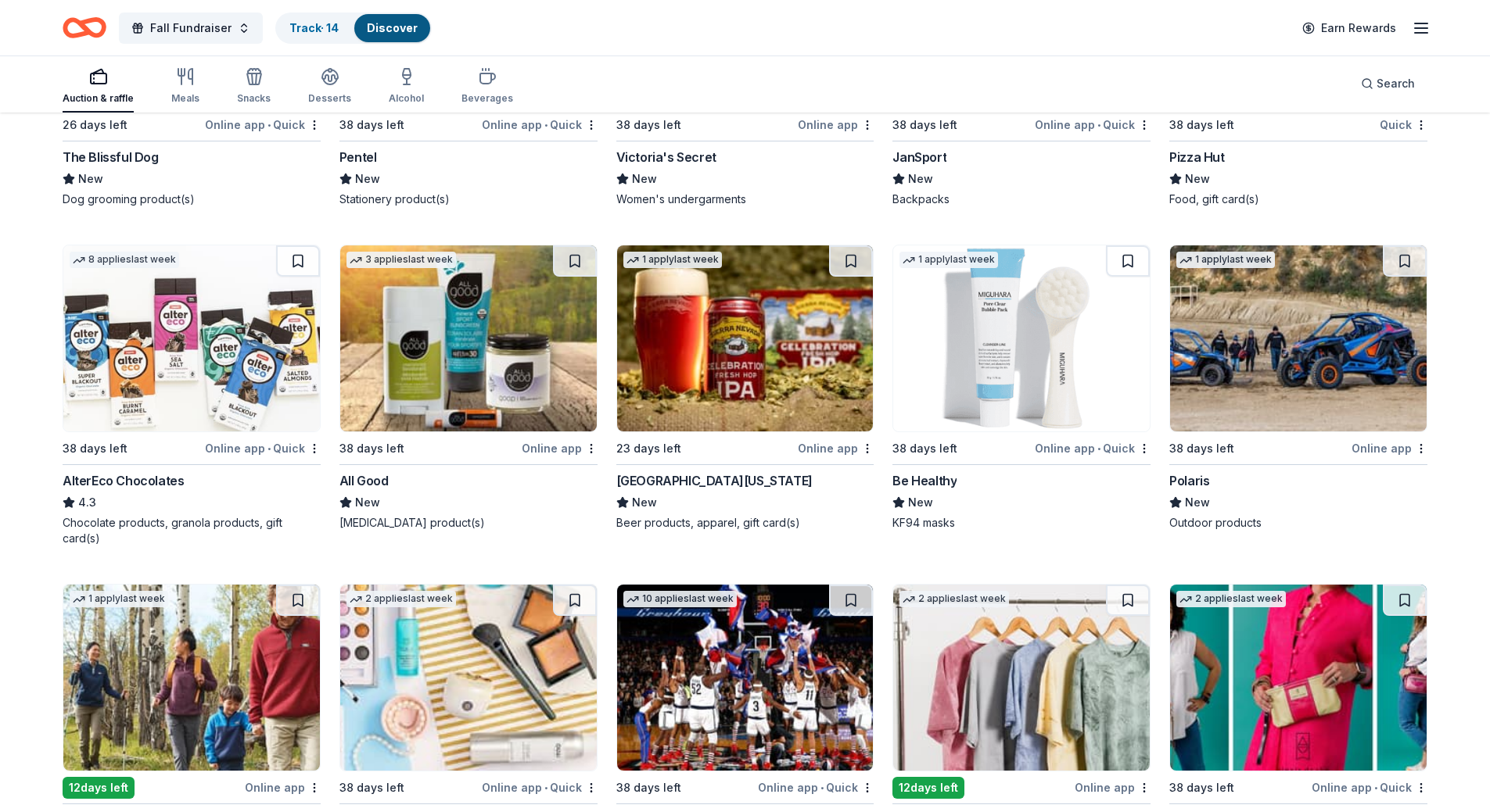
click at [515, 373] on img at bounding box center [469, 339] width 257 height 186
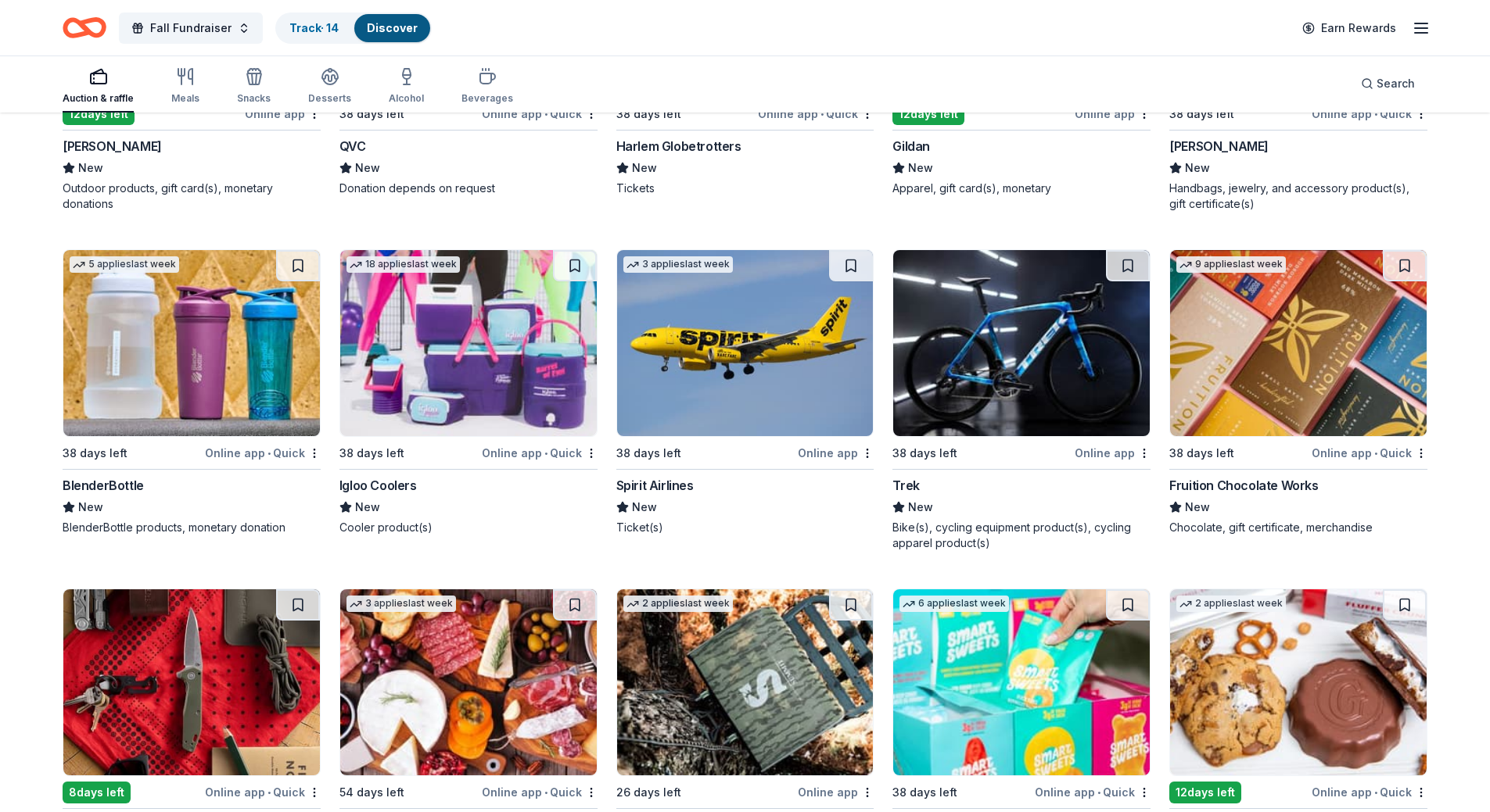
scroll to position [9727, 0]
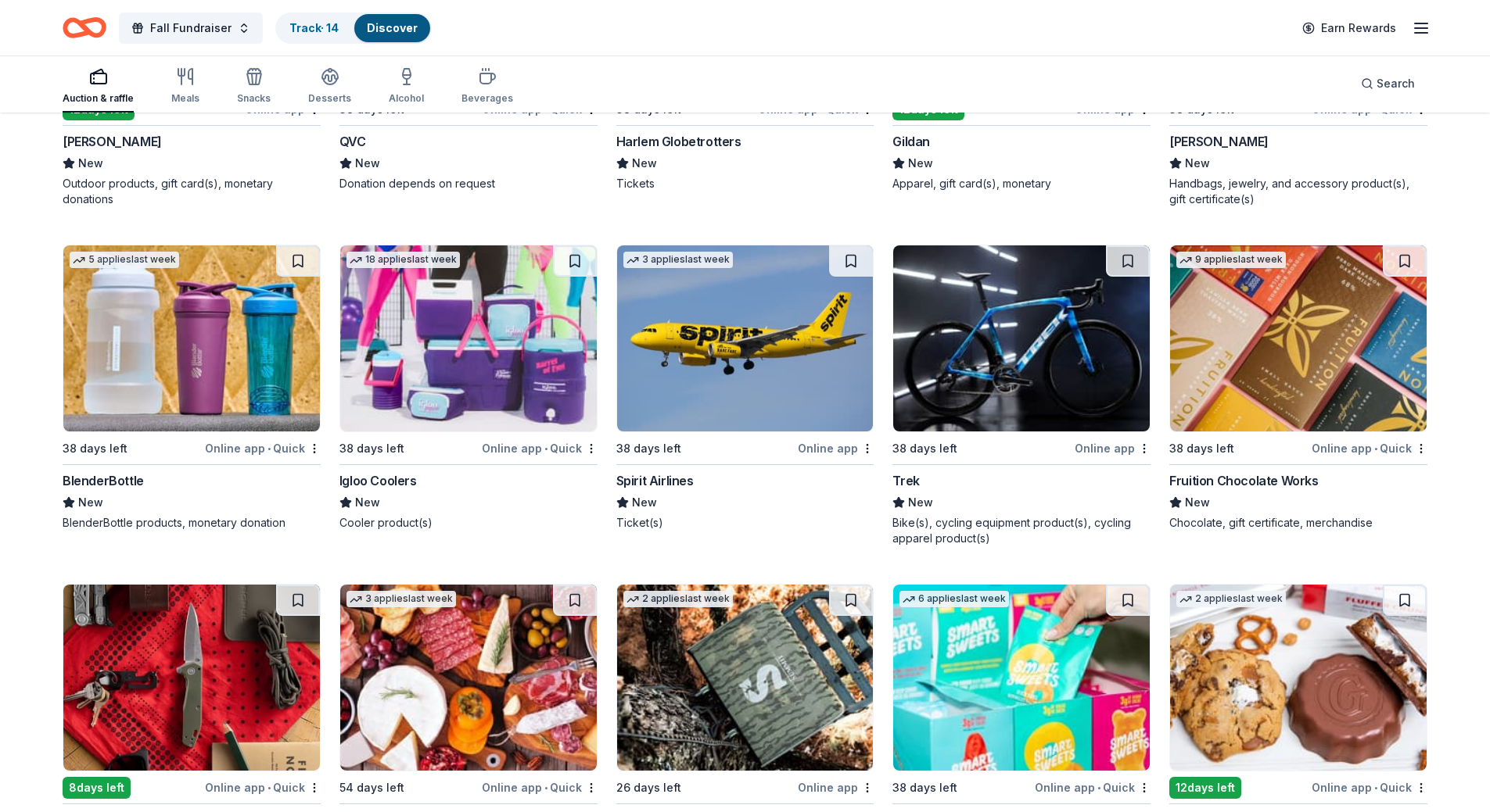
click at [518, 312] on img at bounding box center [469, 339] width 257 height 186
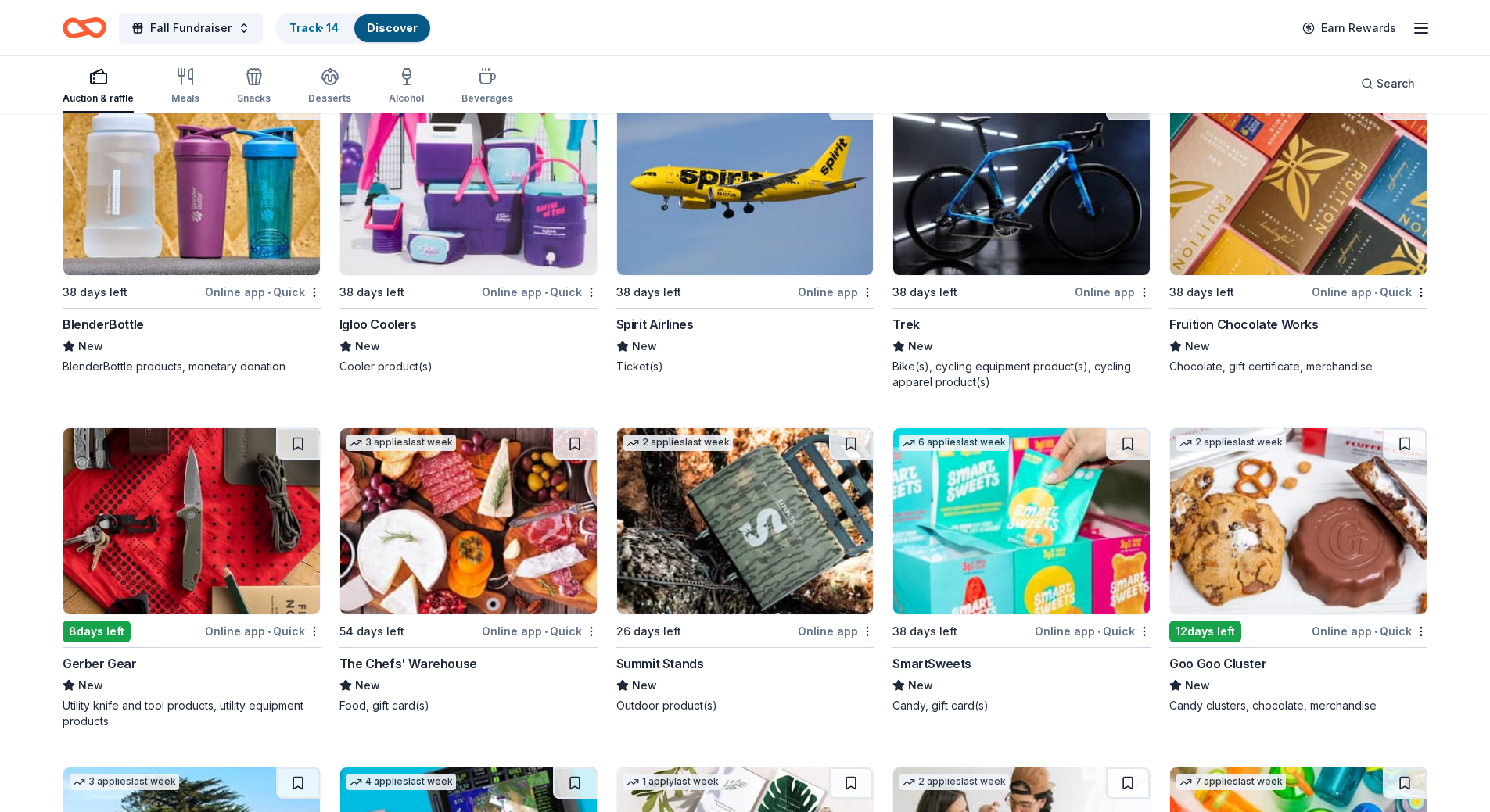
click at [1356, 494] on img at bounding box center [1298, 521] width 257 height 186
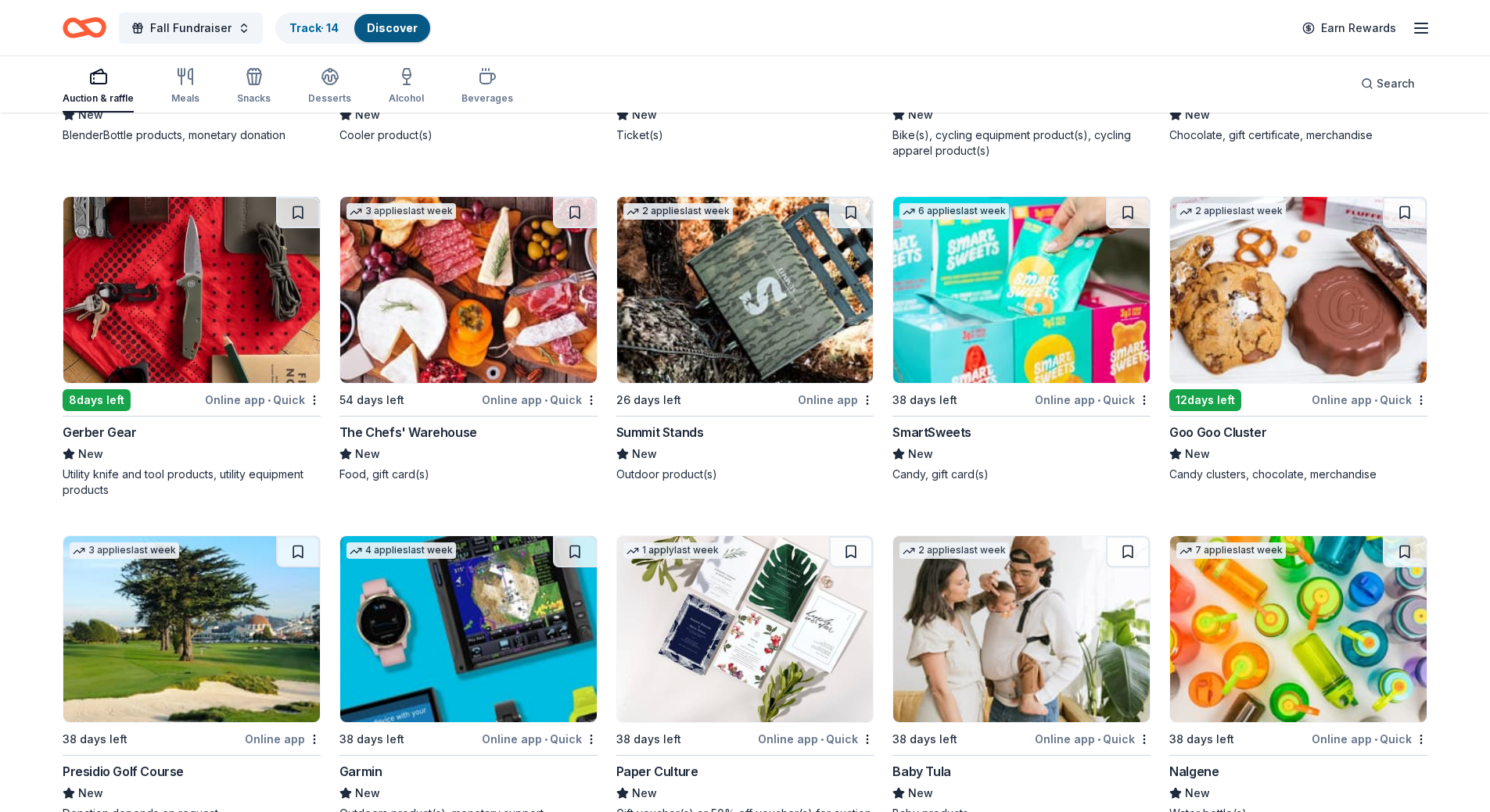
scroll to position [10118, 0]
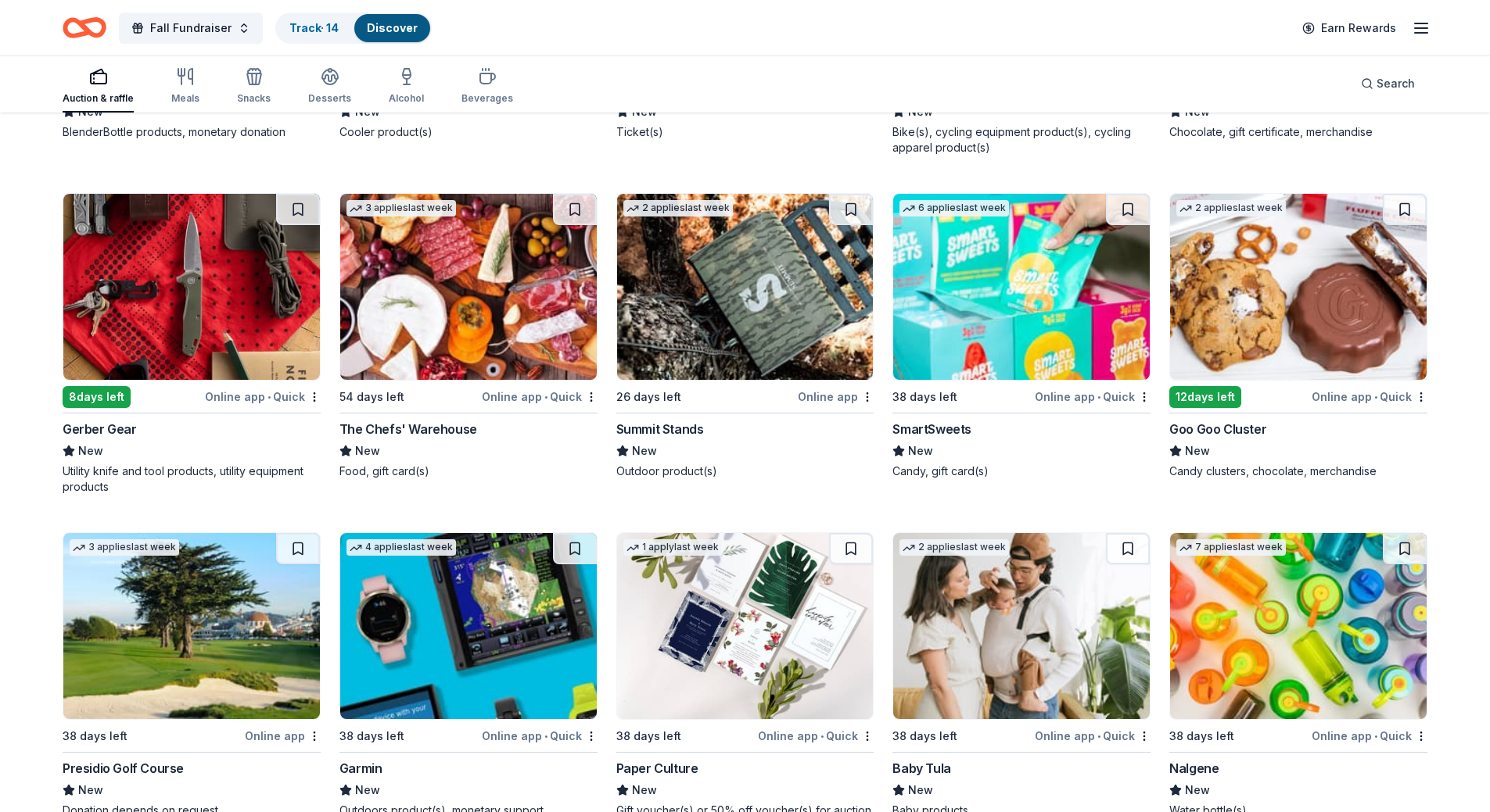
click at [671, 294] on img at bounding box center [746, 287] width 257 height 186
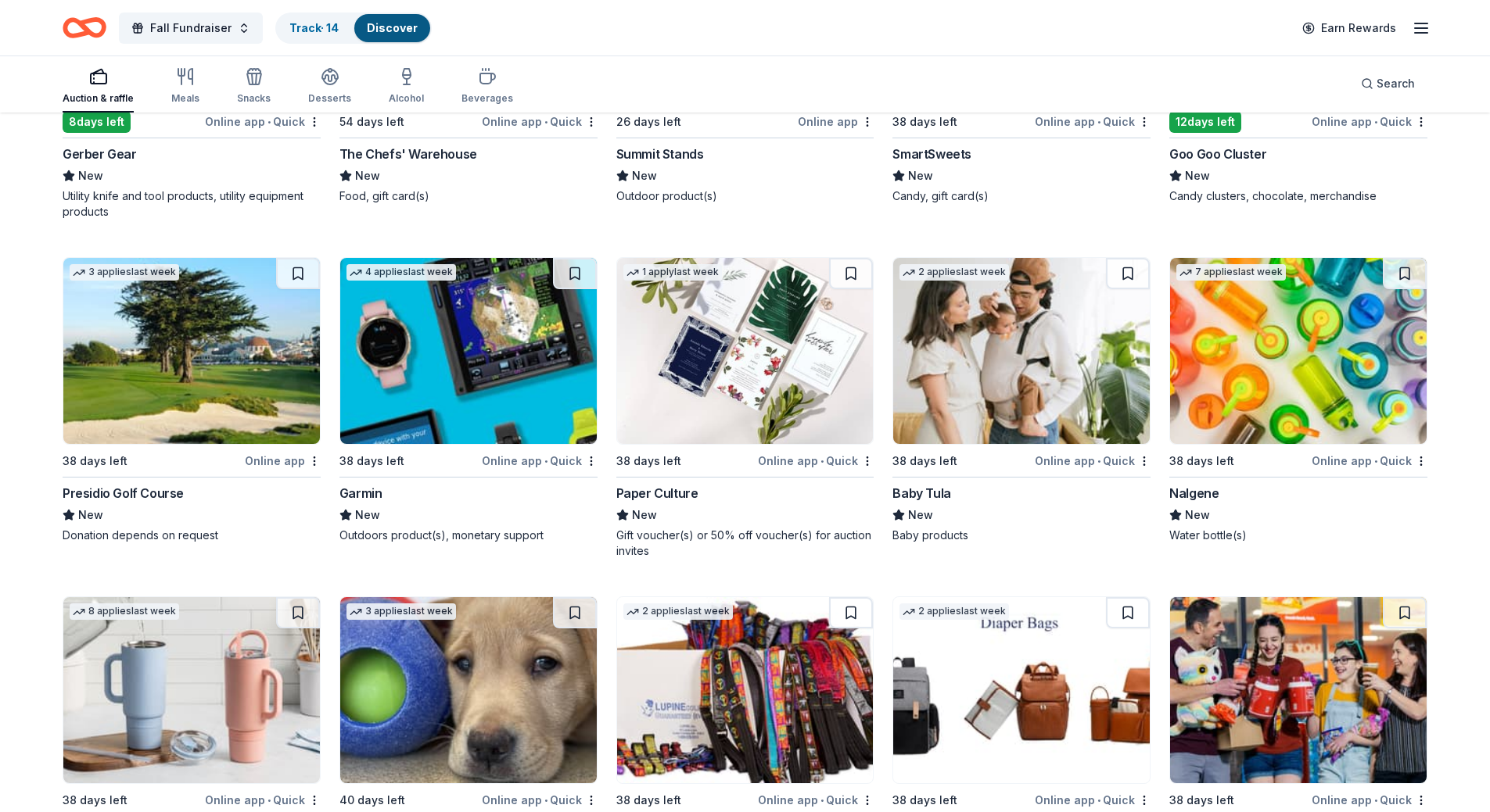
scroll to position [10406, 0]
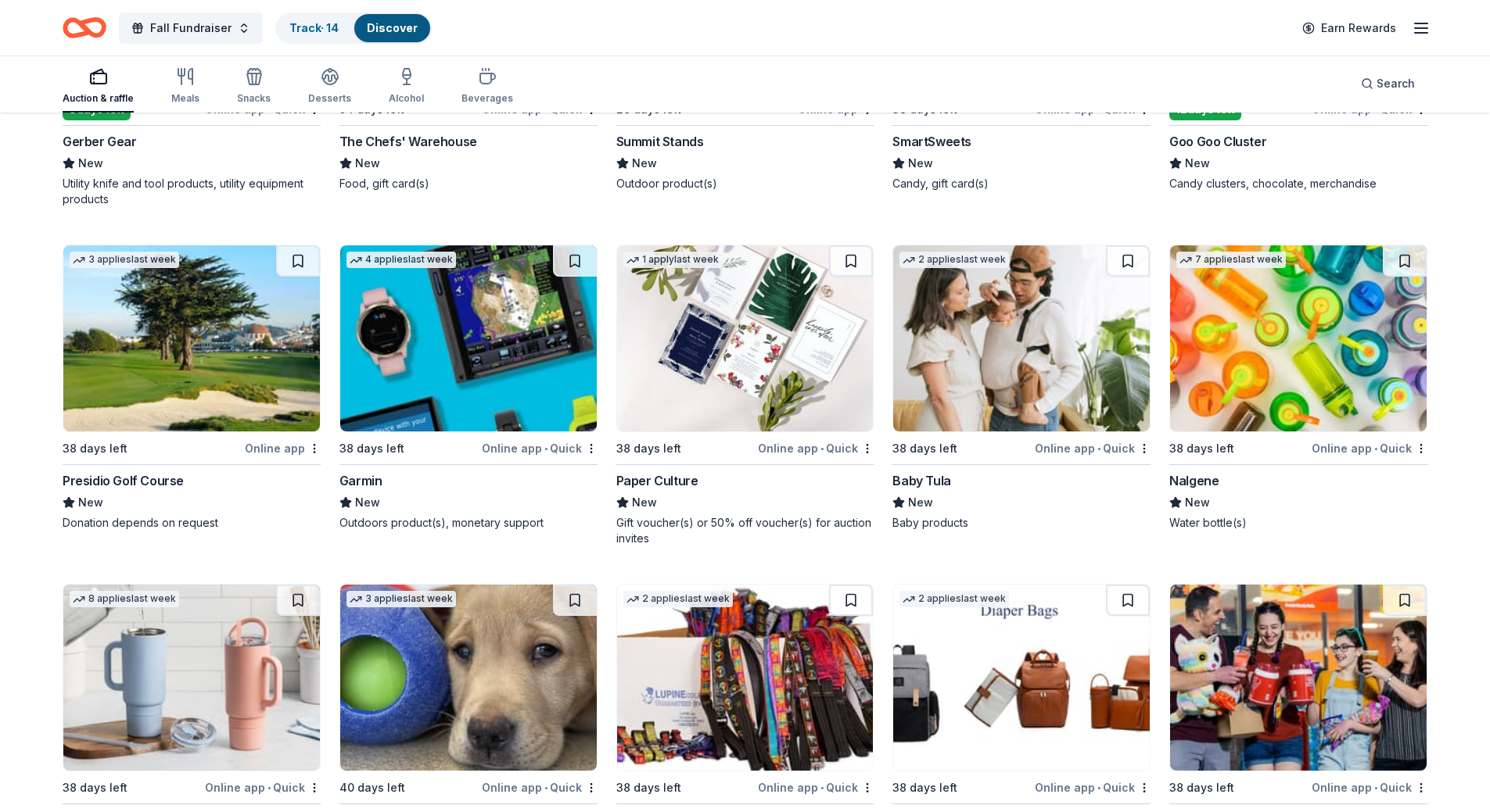
click at [202, 348] on img at bounding box center [192, 339] width 257 height 186
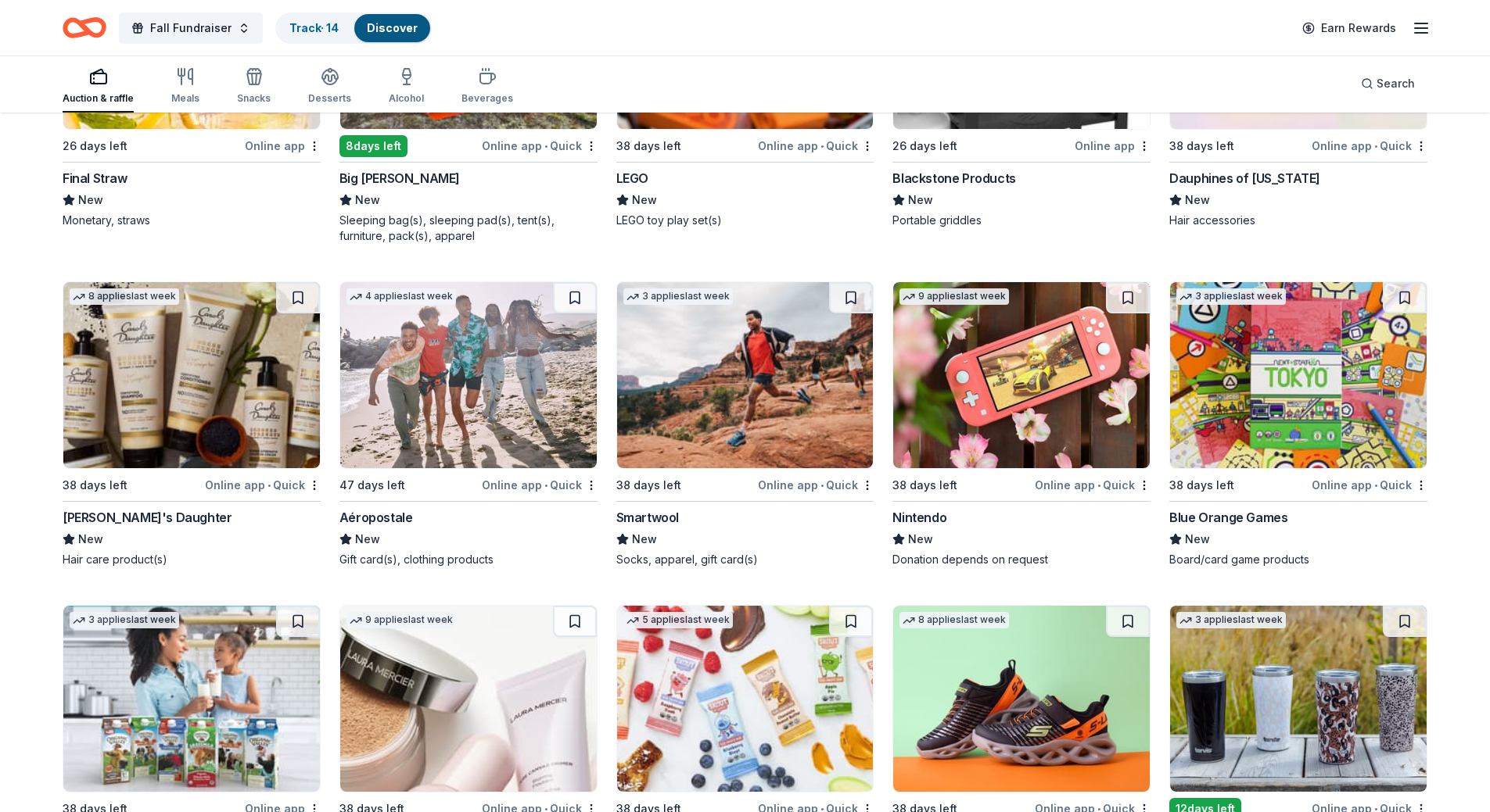
scroll to position [11381, 0]
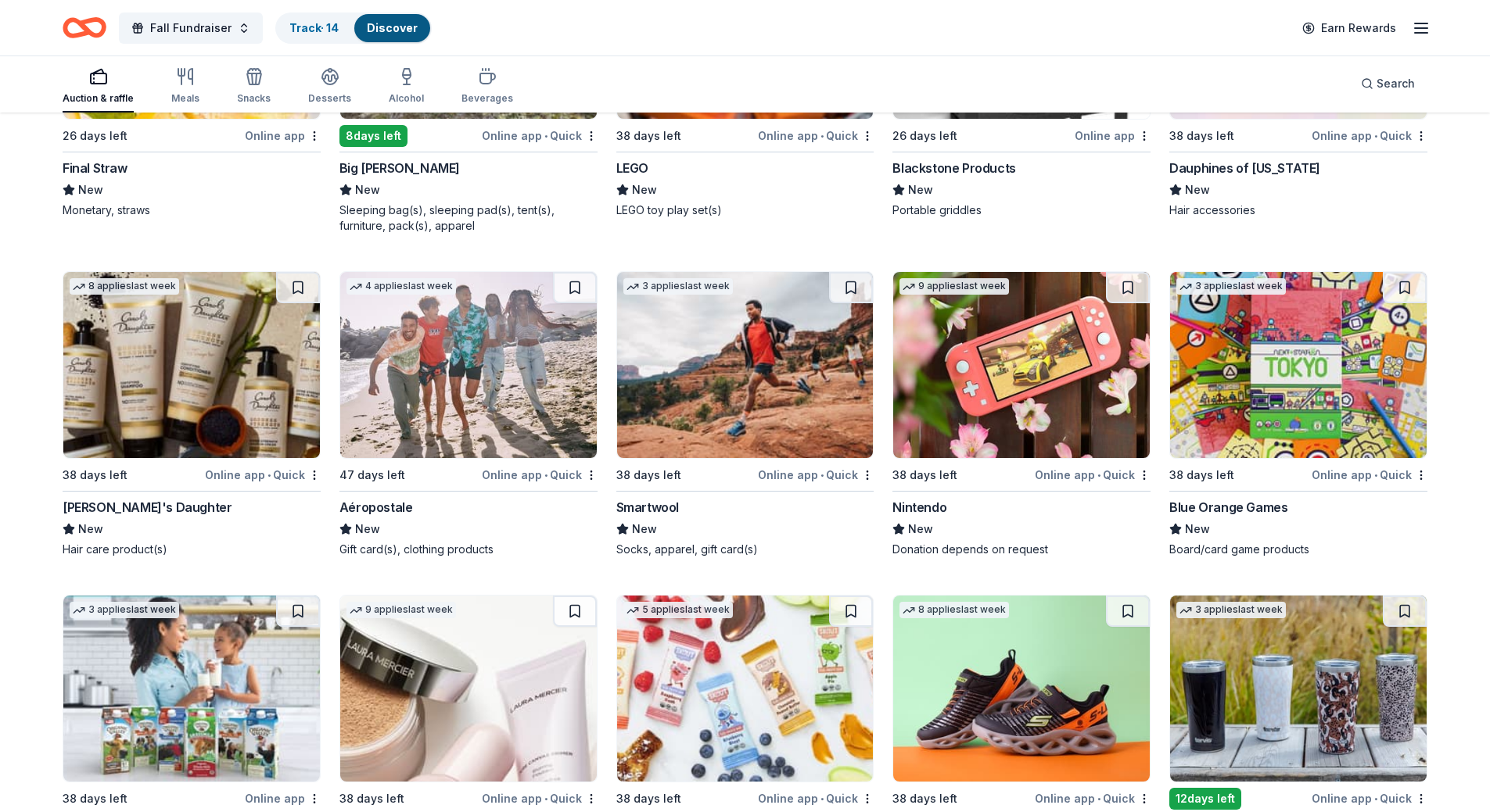
click at [1100, 365] on img at bounding box center [1021, 365] width 257 height 186
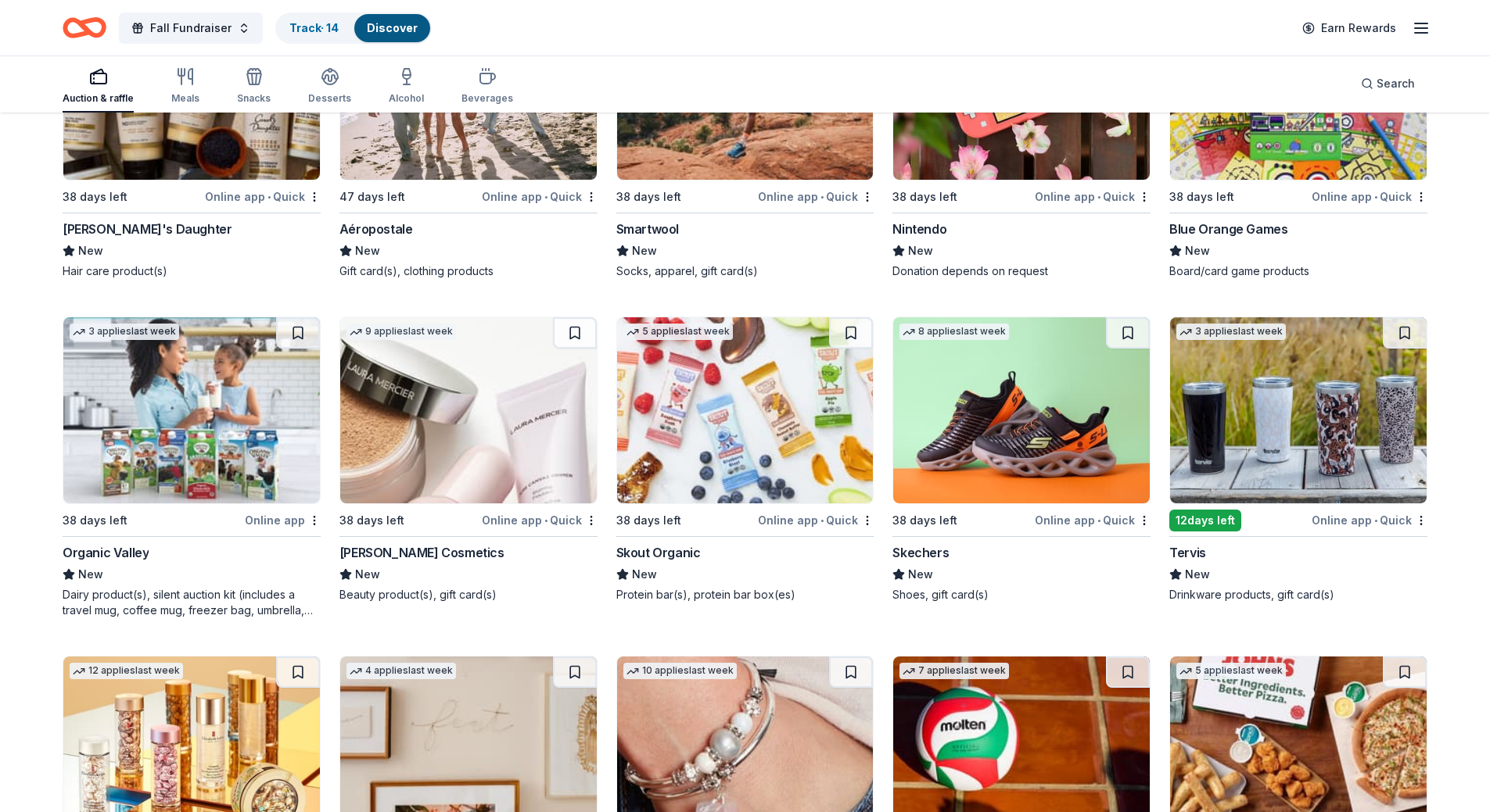
scroll to position [11694, 0]
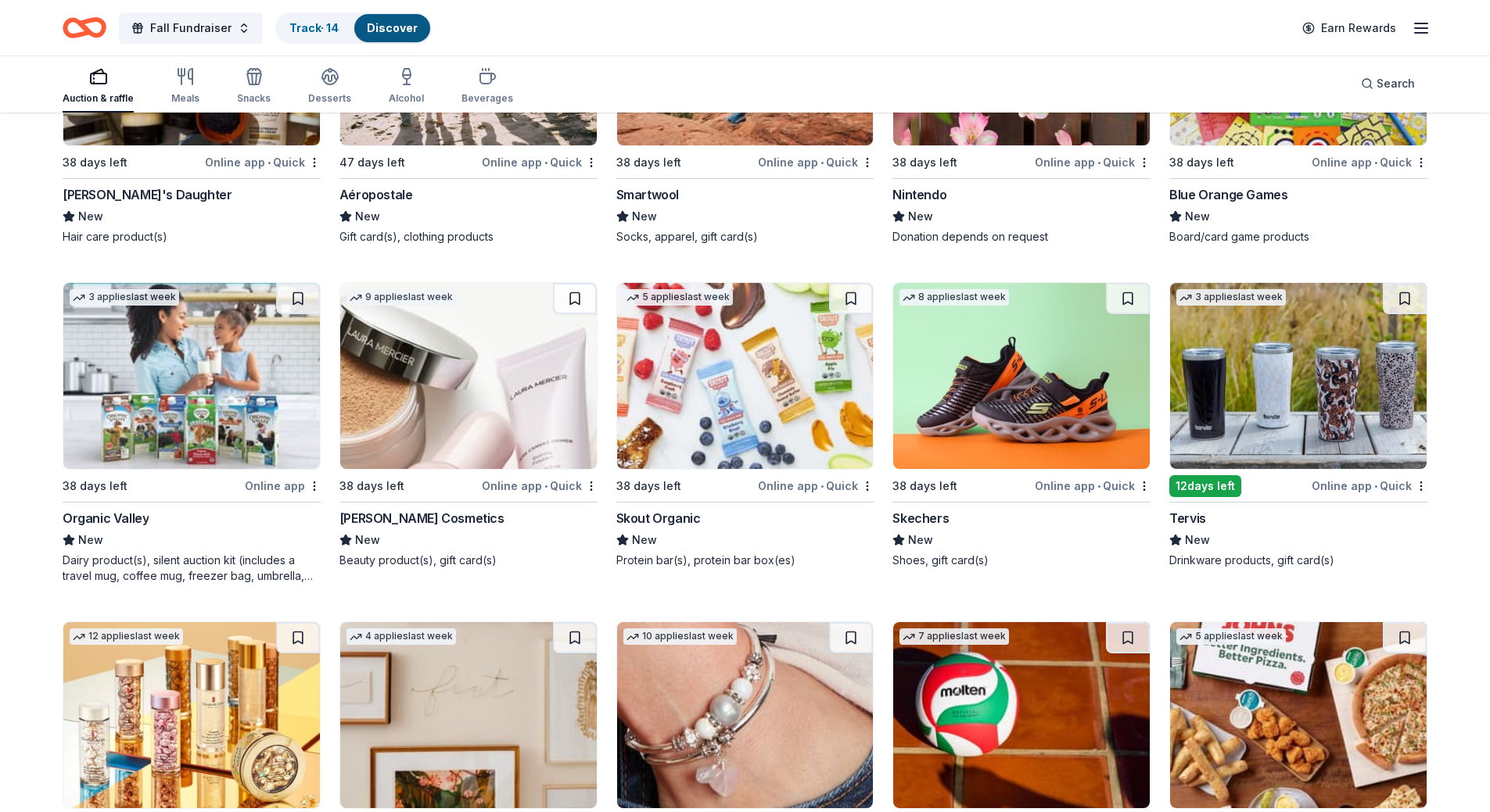
click at [1261, 403] on img at bounding box center [1298, 376] width 257 height 186
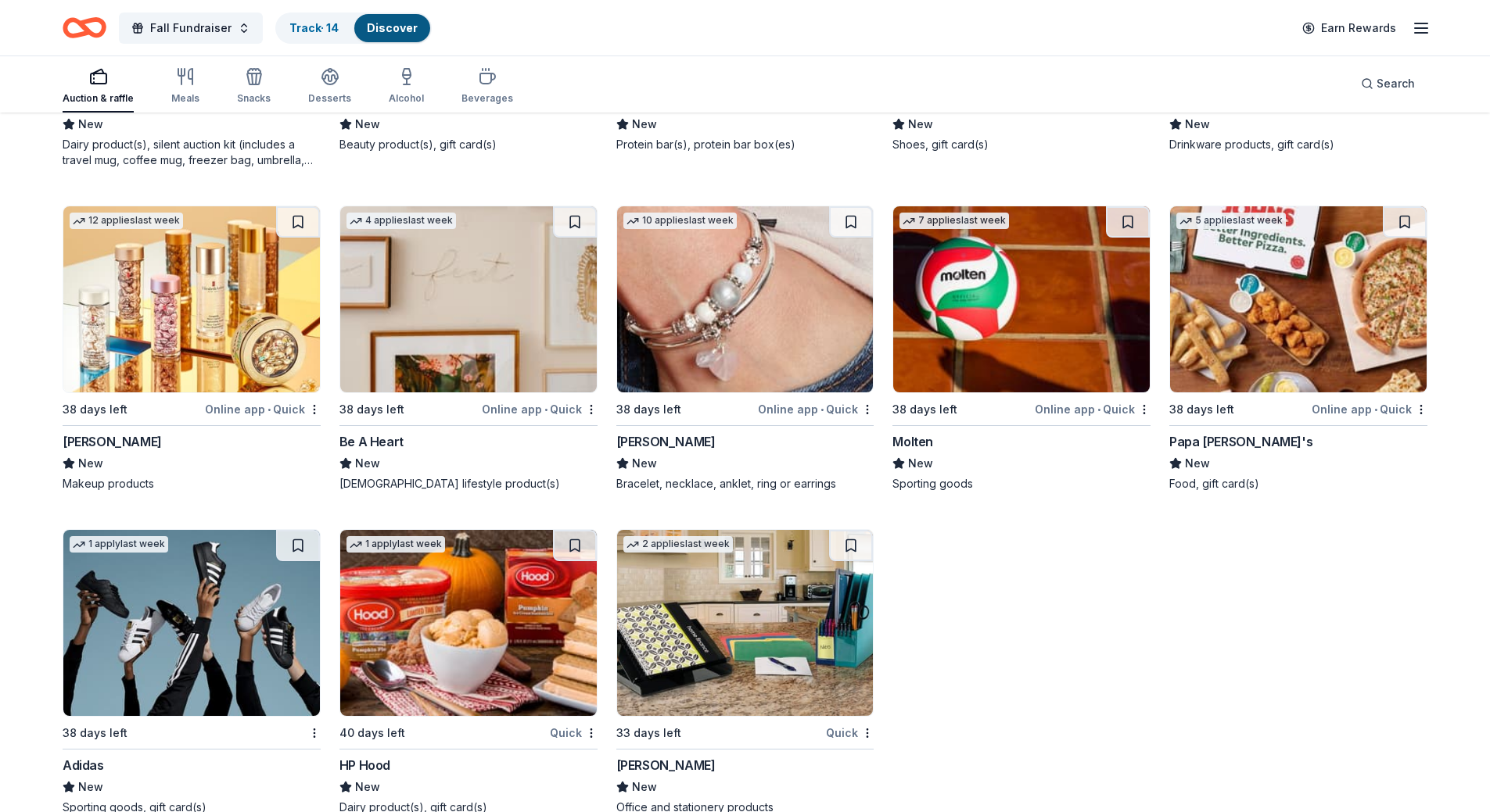
scroll to position [12129, 0]
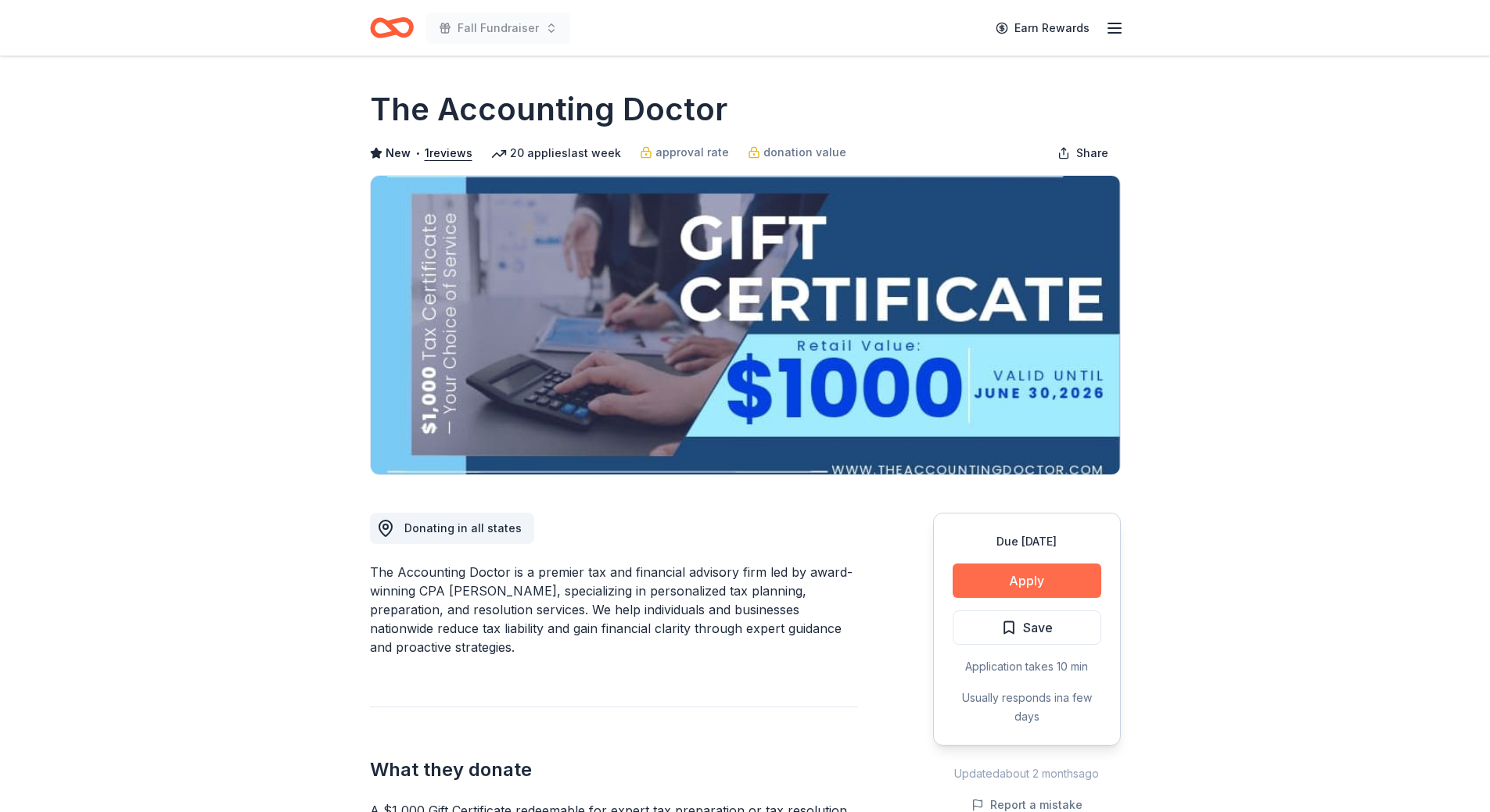
click at [1045, 581] on button "Apply" at bounding box center [1027, 581] width 149 height 35
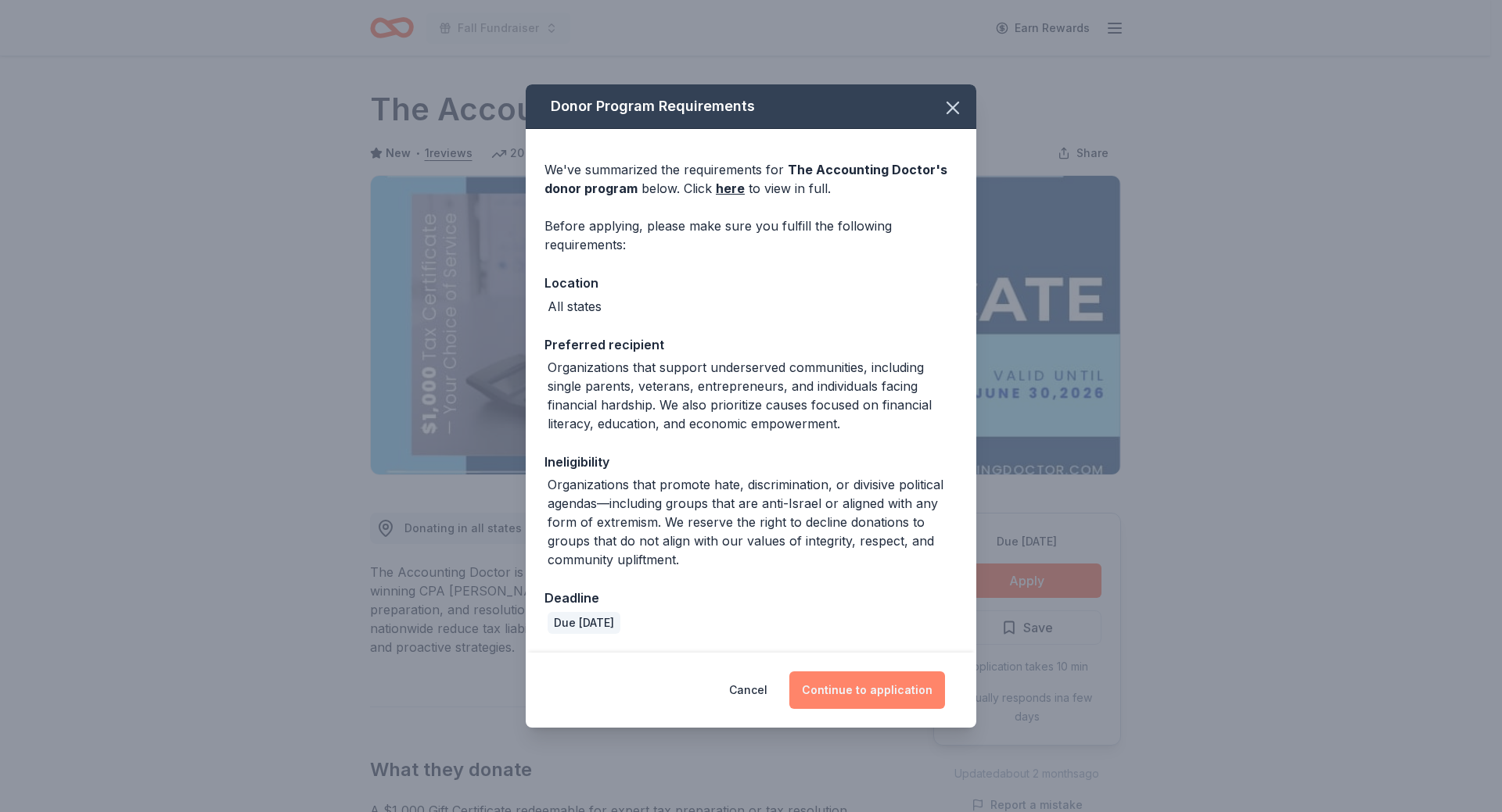
click at [863, 693] on button "Continue to application" at bounding box center [867, 690] width 155 height 38
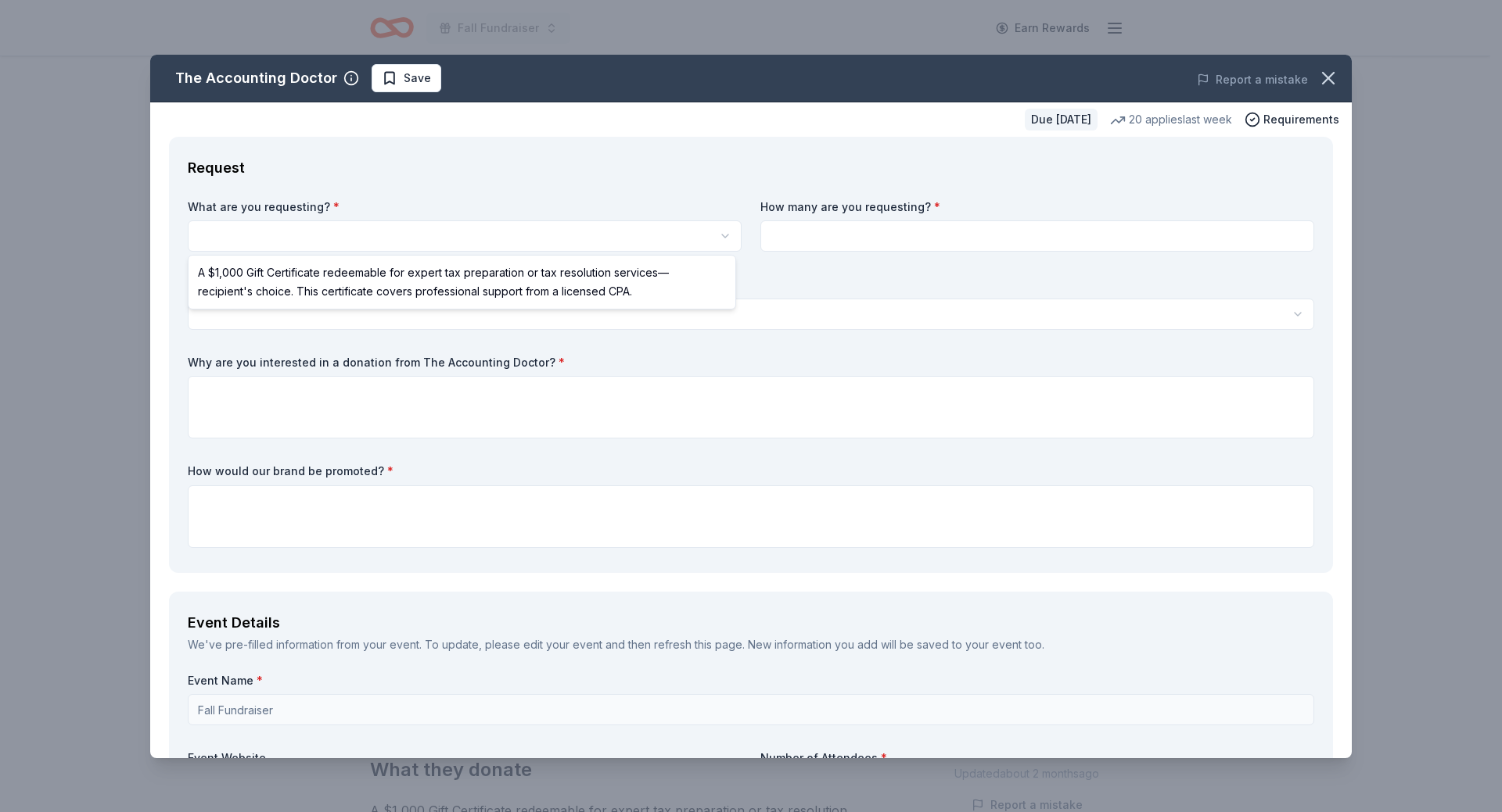
click at [331, 235] on html "Fall Fundraiser Earn Rewards Due in 61 days Share The Accounting Doctor New • 1…" at bounding box center [751, 406] width 1502 height 812
select select "A $1,000 Gift Certificate redeemable for expert tax preparation or tax resoluti…"
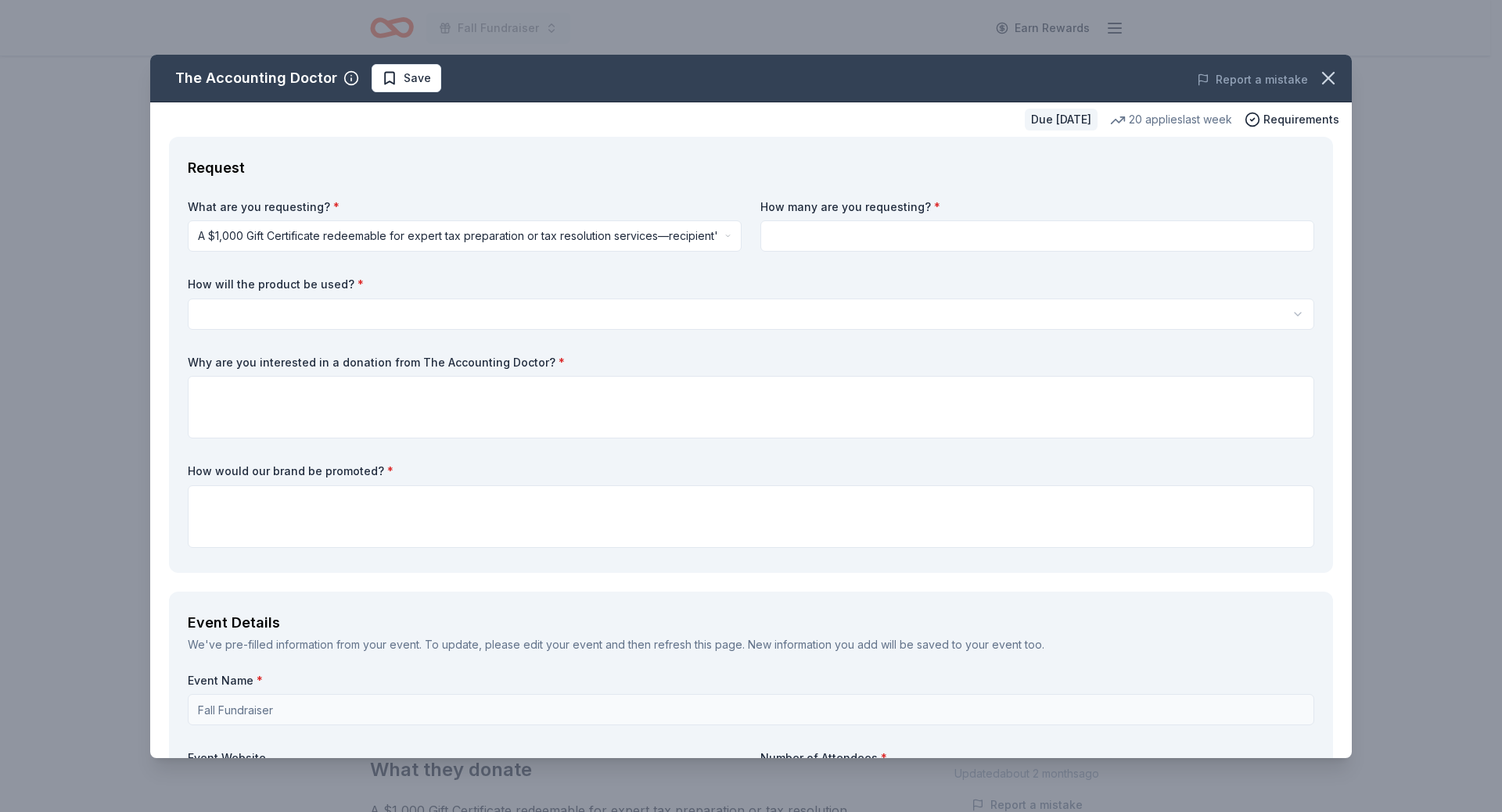
click at [883, 226] on input at bounding box center [1038, 236] width 554 height 31
type input "5"
type input "4"
click at [307, 315] on html "Fall Fundraiser Earn Rewards Due in 61 days Share The Accounting Doctor New • 1…" at bounding box center [751, 406] width 1502 height 812
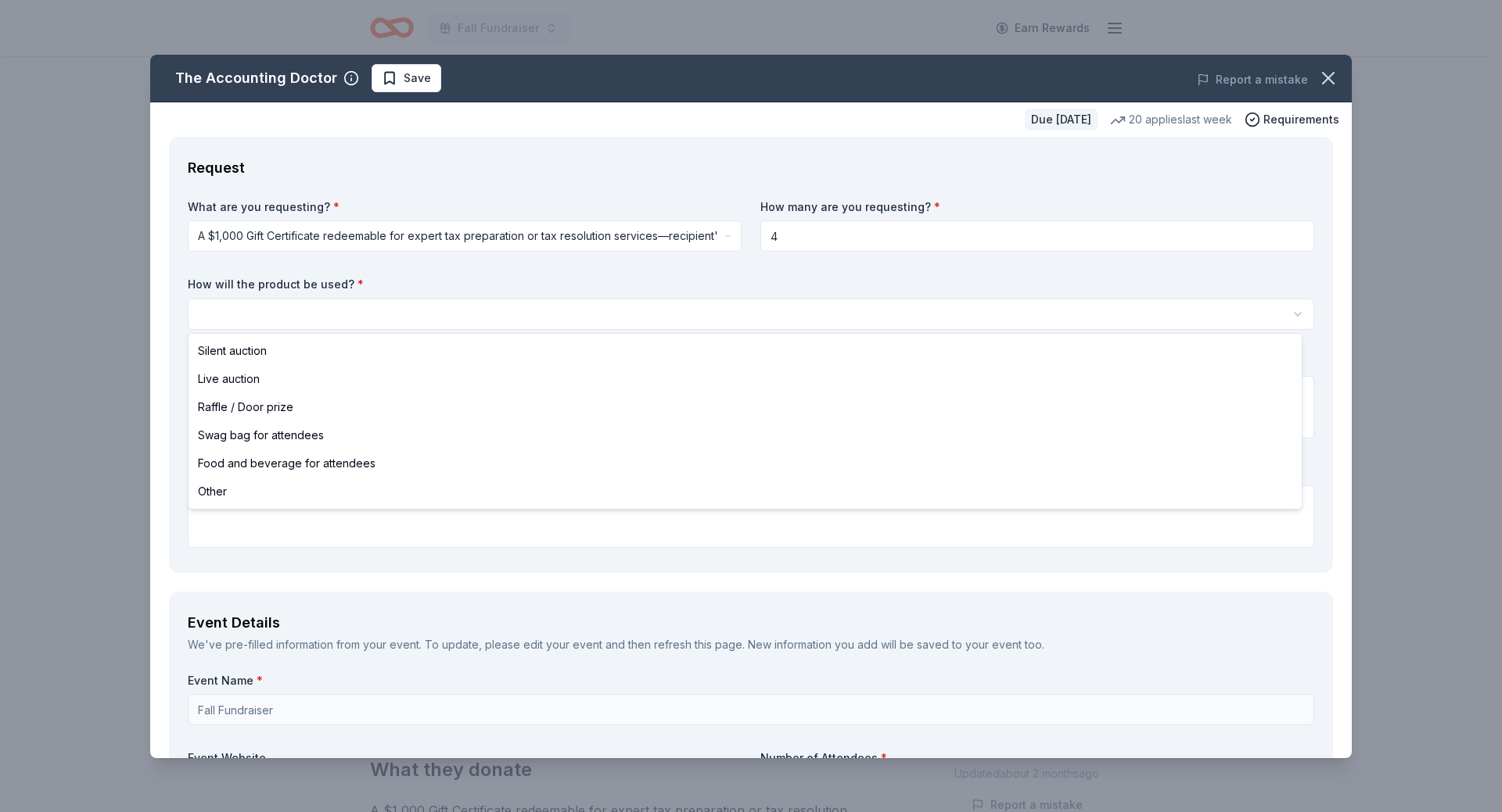
select select "silentAuction"
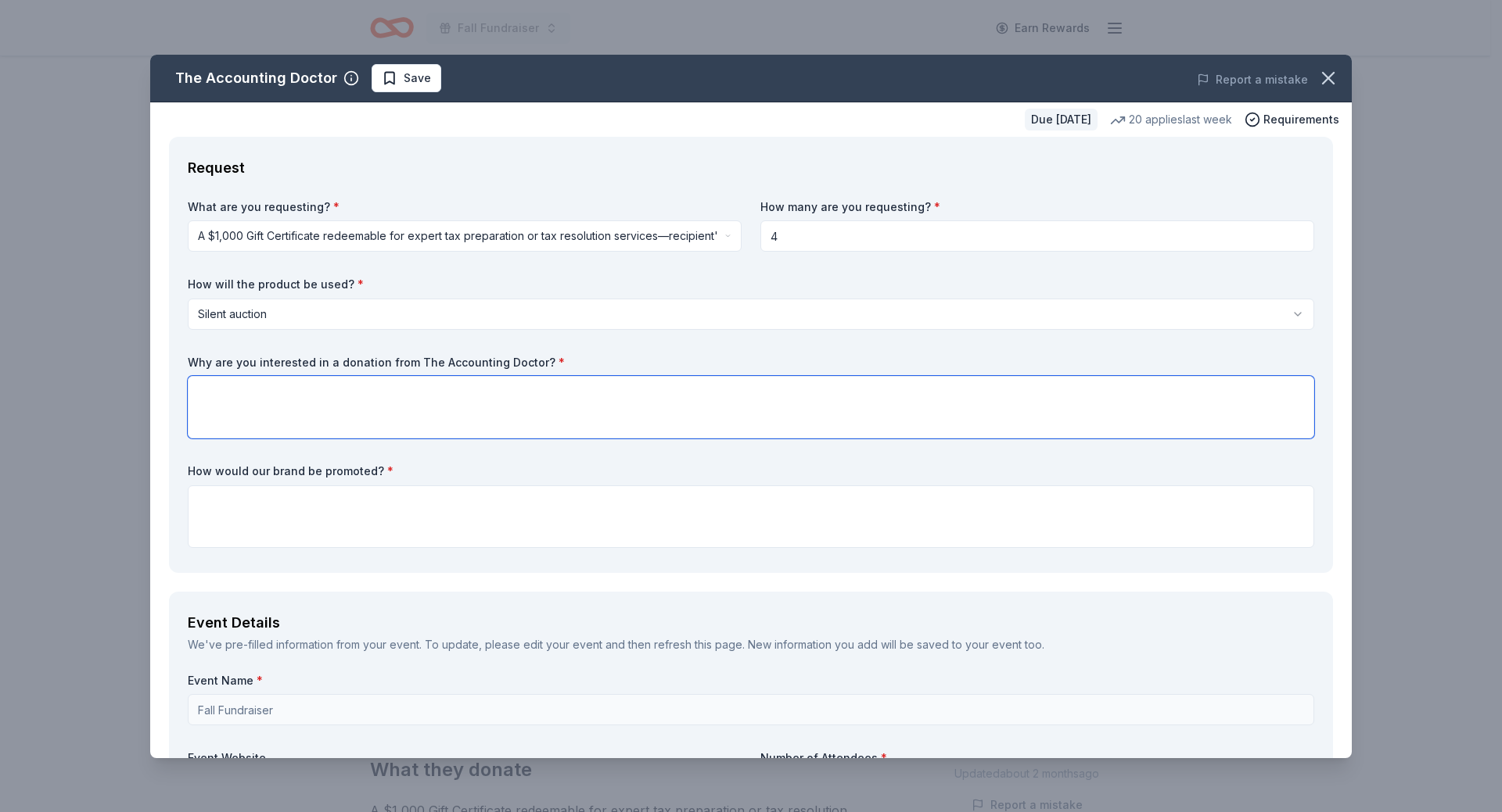
click at [270, 390] on textarea at bounding box center [751, 408] width 1126 height 62
type textarea "I"
type textarea "w"
type textarea "We have a lot of employees at the city who have mentioned getting tax help"
click at [277, 501] on textarea at bounding box center [751, 517] width 1126 height 62
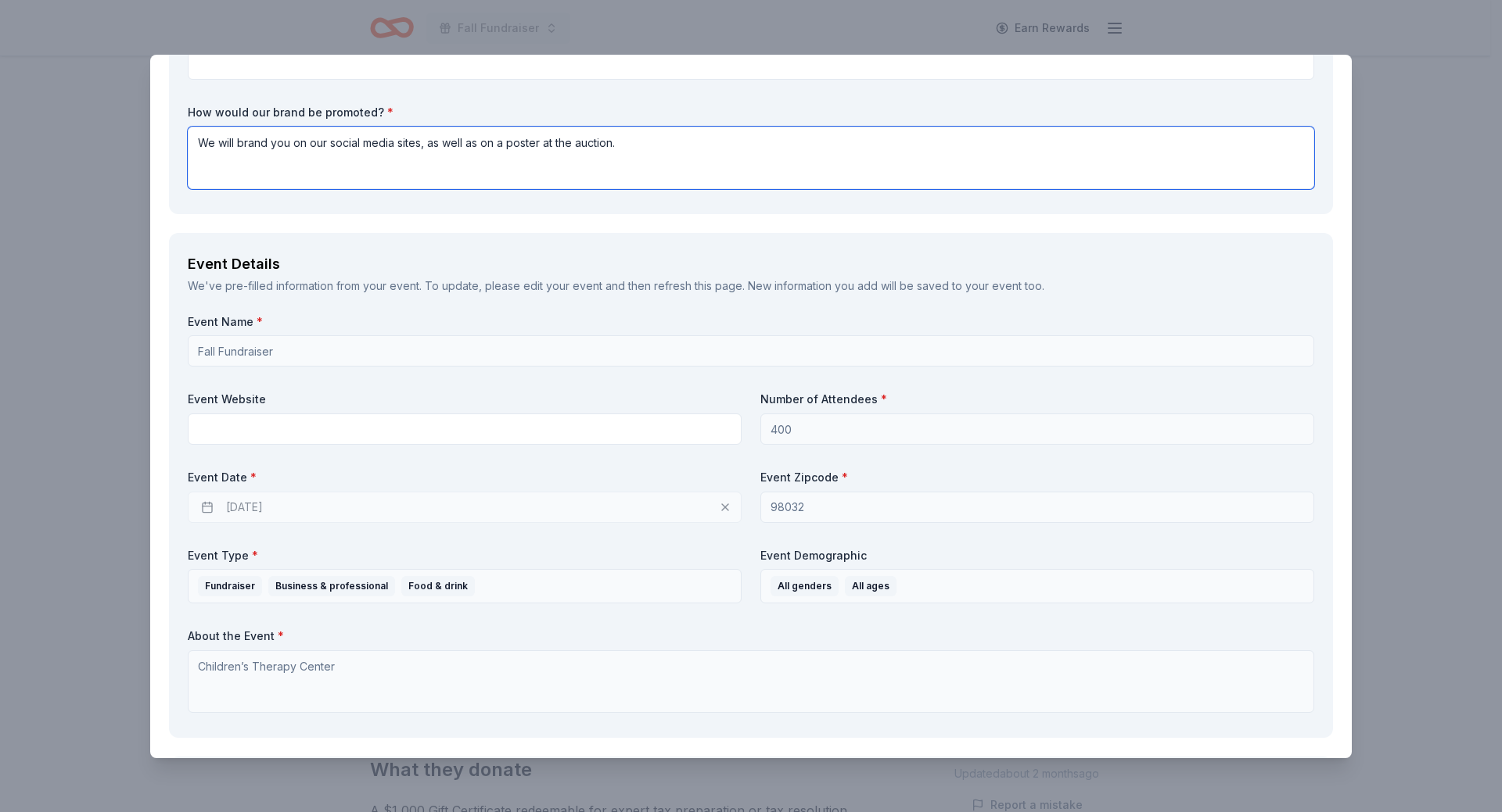
scroll to position [469, 0]
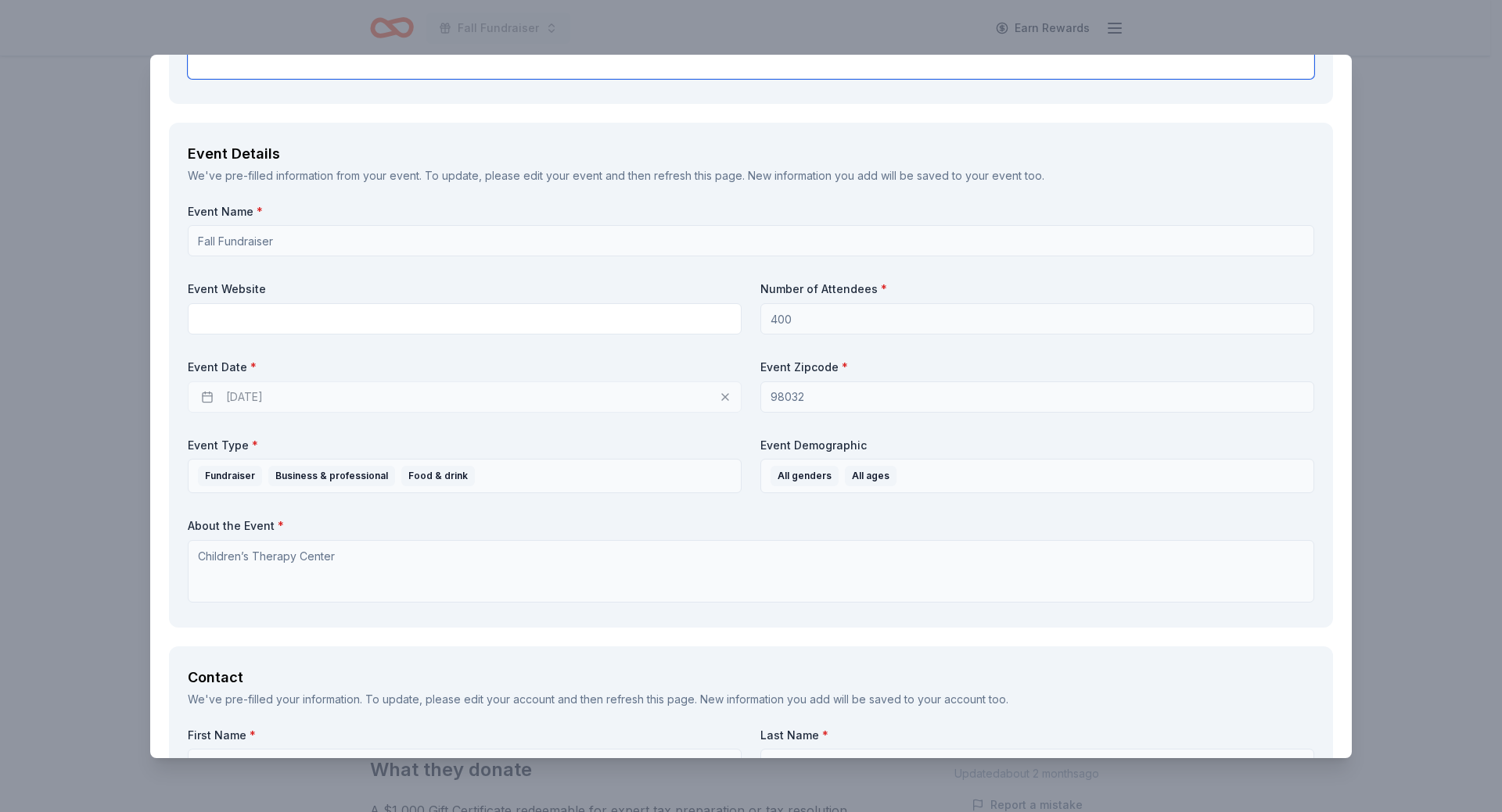
type textarea "We will brand you on our social media sites, as well as on a poster at the auct…"
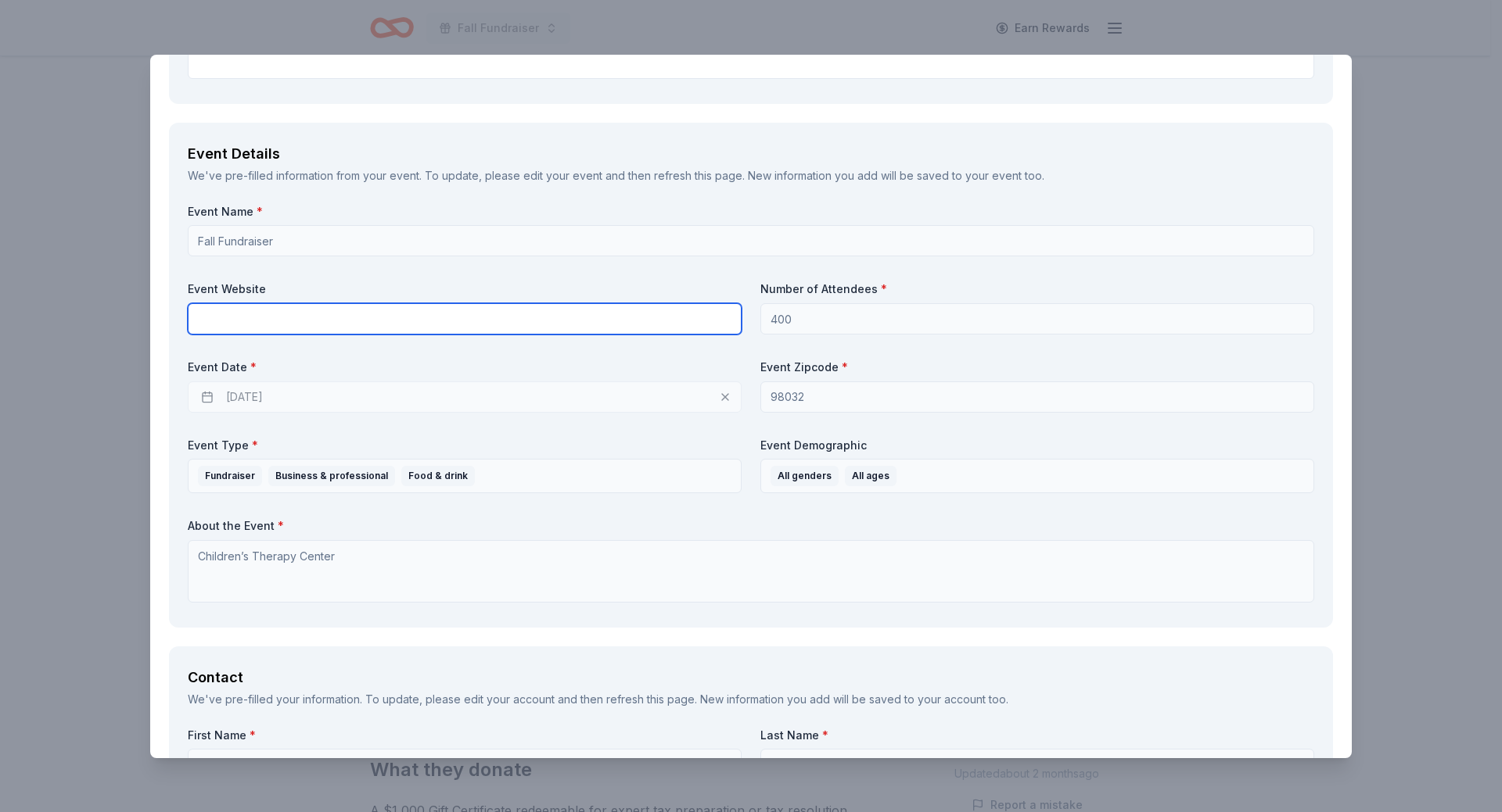
click at [250, 320] on input "text" at bounding box center [464, 319] width 554 height 31
click at [280, 324] on input "text" at bounding box center [464, 319] width 554 height 31
paste input "https://www.kentwa.gov/government/kent-employee-charity-committee"
type input "https://www.kentwa.gov/government/kent-employee-charity-committee"
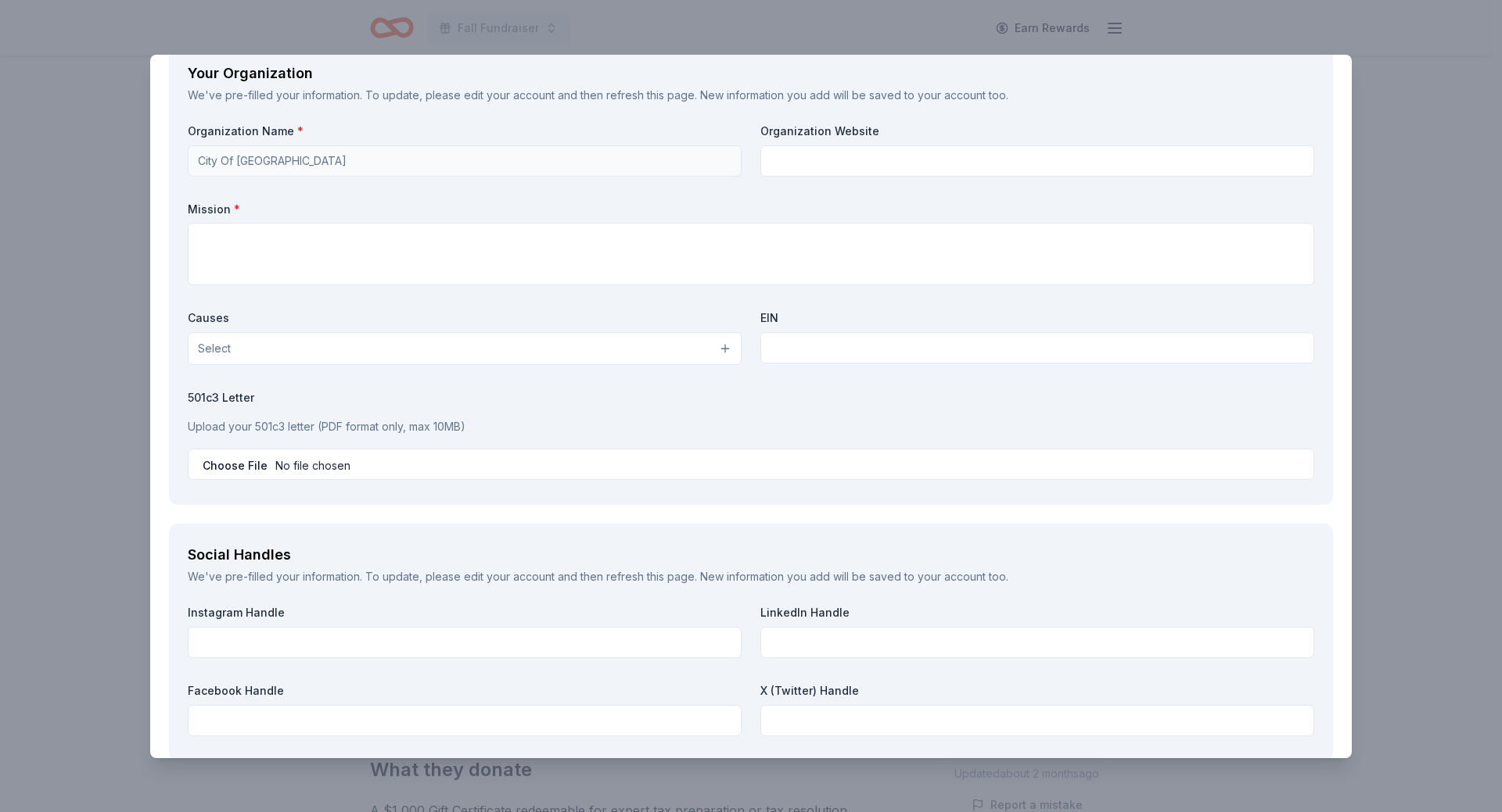
scroll to position [860, 0]
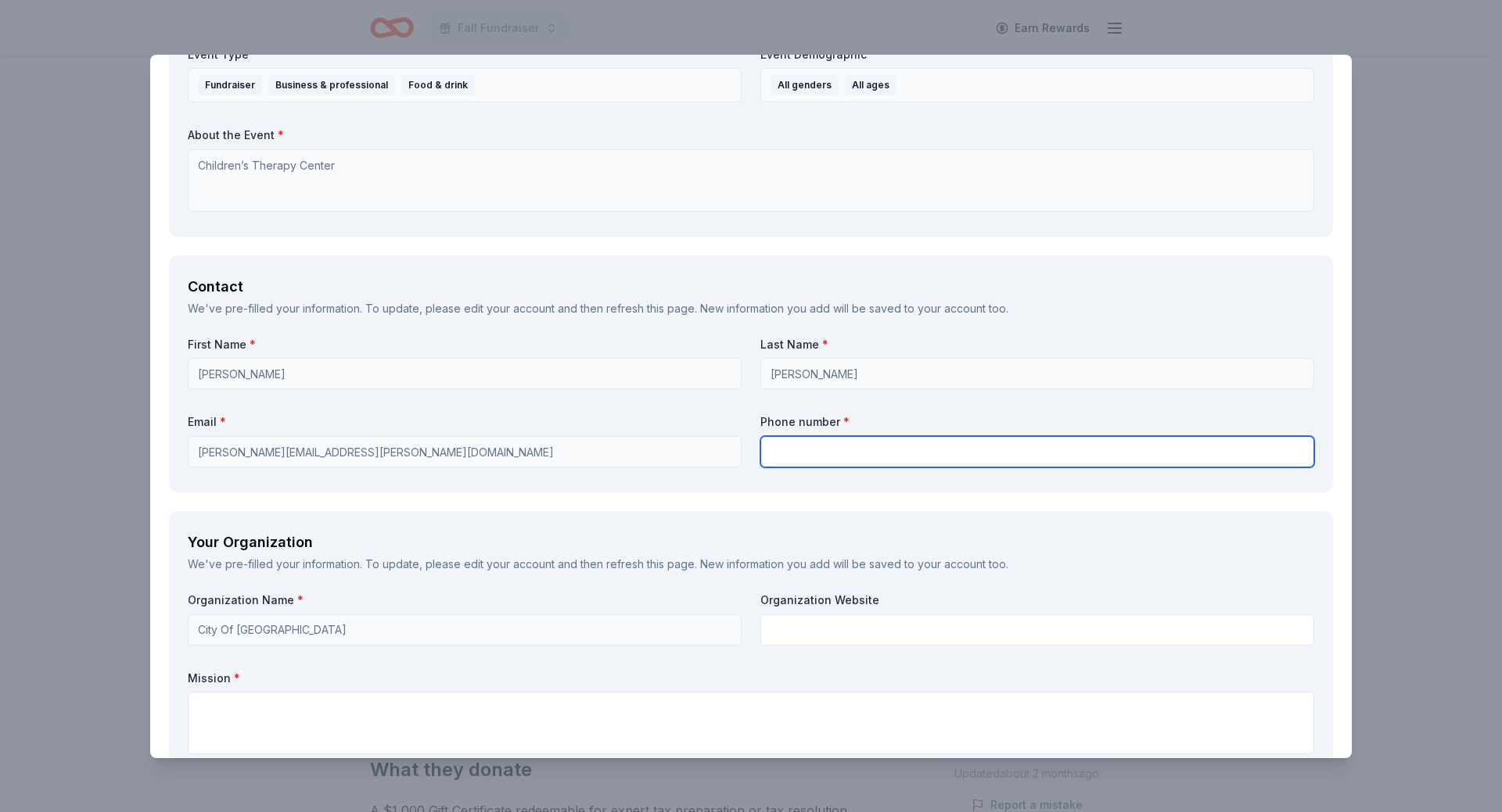
click at [834, 454] on input "text" at bounding box center [1038, 452] width 554 height 31
type input "5"
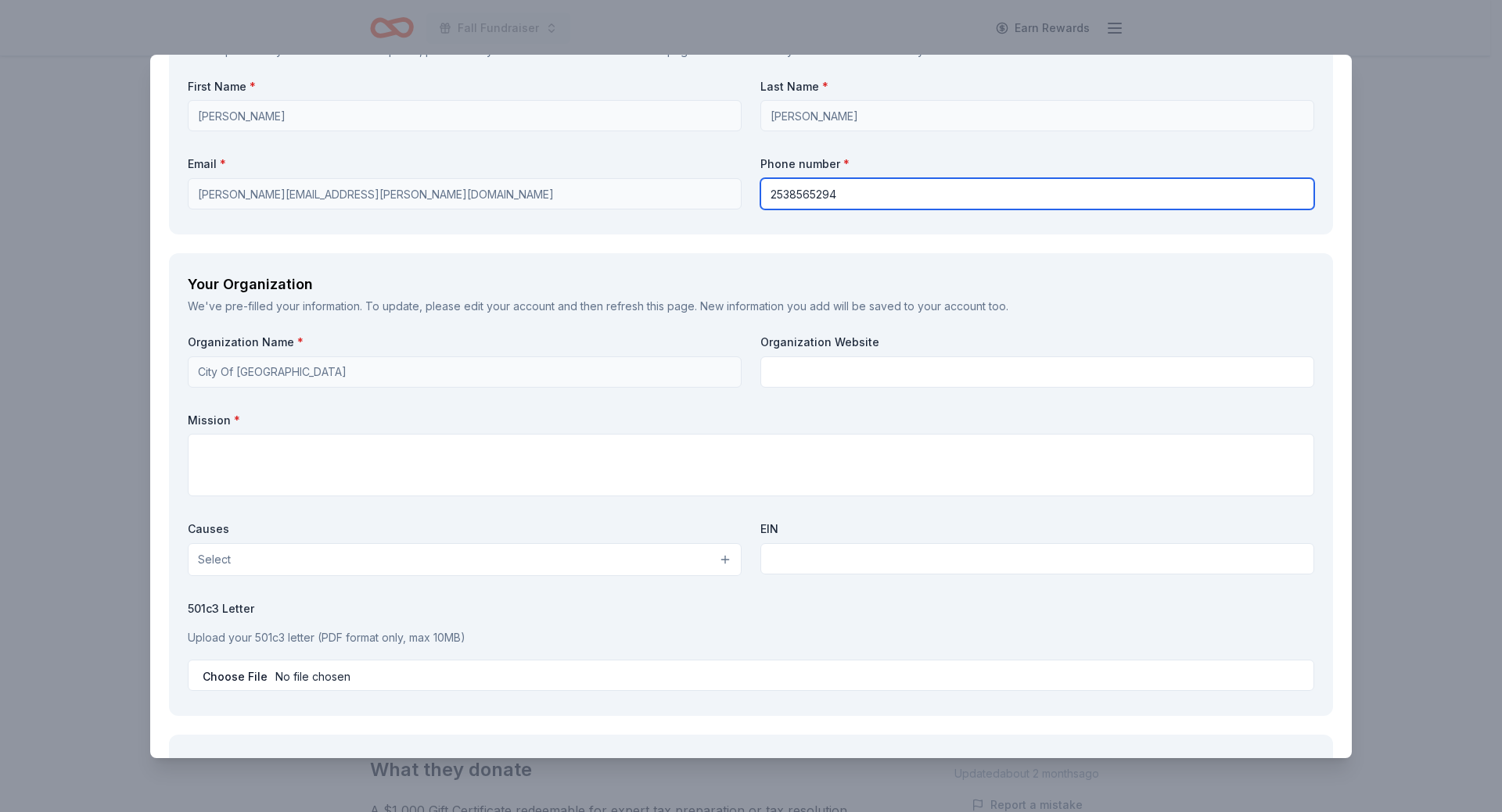
scroll to position [1251, 0]
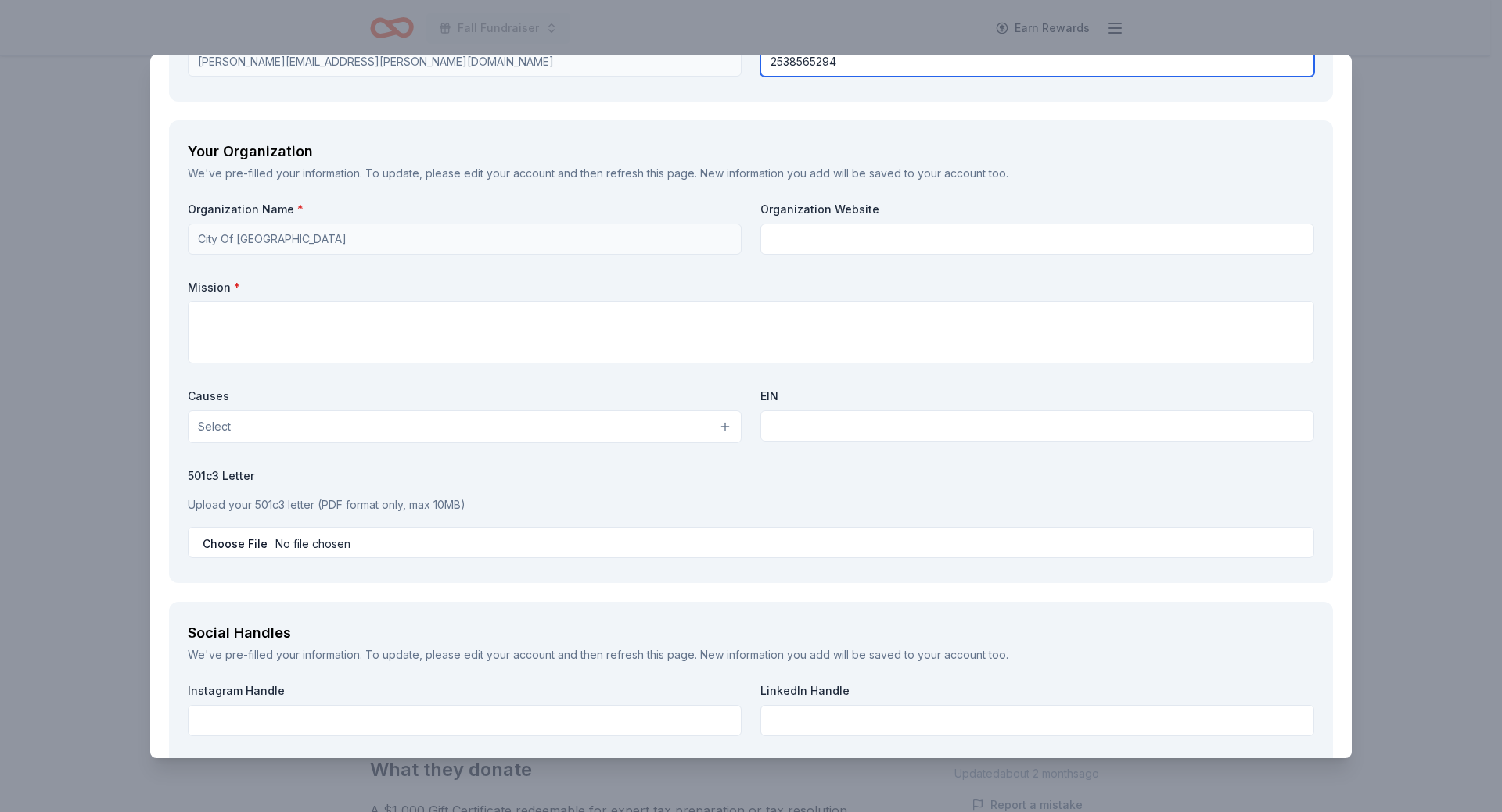
type input "2538565294"
click at [256, 322] on textarea at bounding box center [751, 332] width 1126 height 62
paste textarea "The City of Kent's vision is where people choose to live and businesses change …"
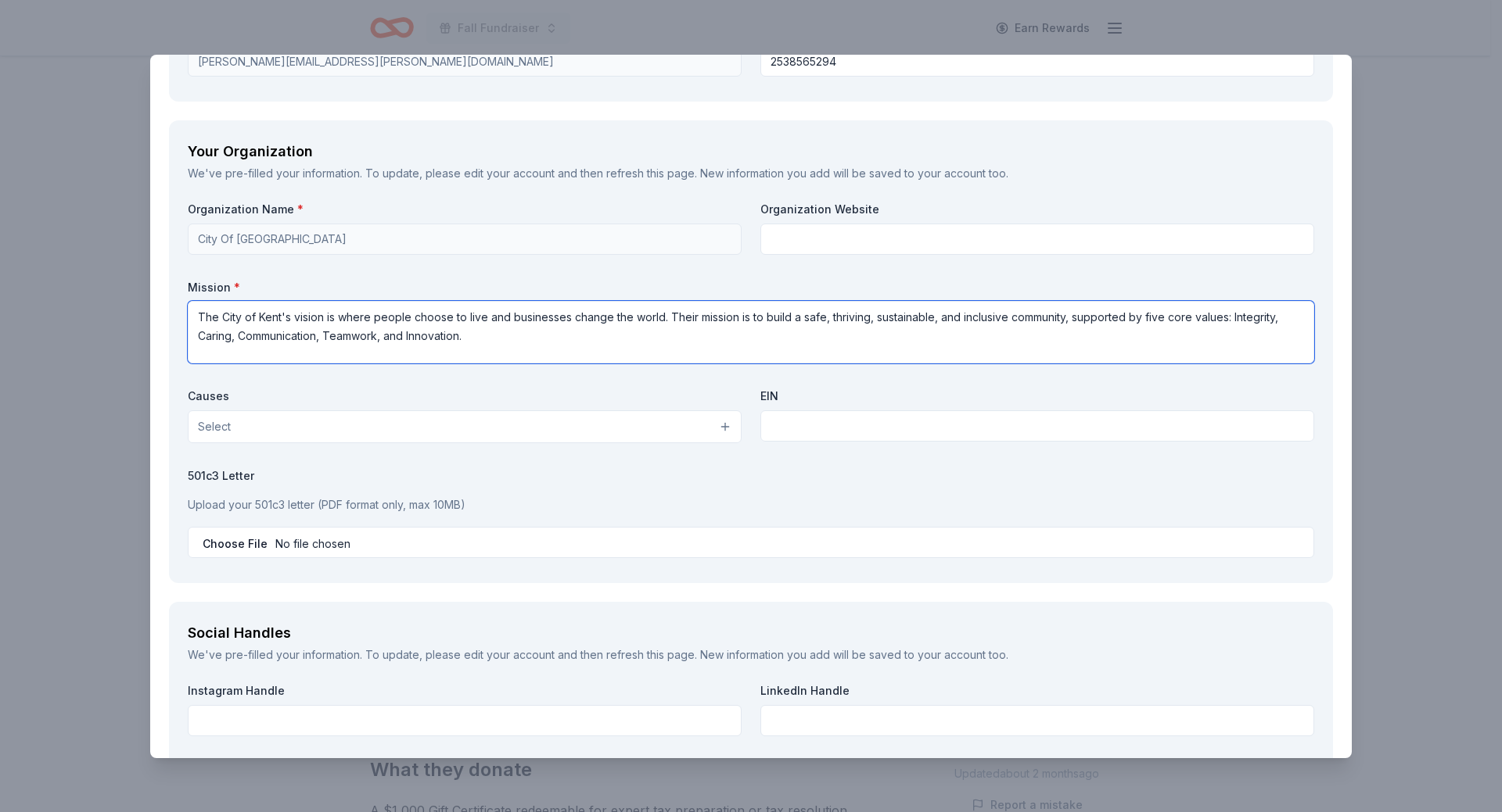
type textarea "The City of Kent's vision is where people choose to live and businesses change …"
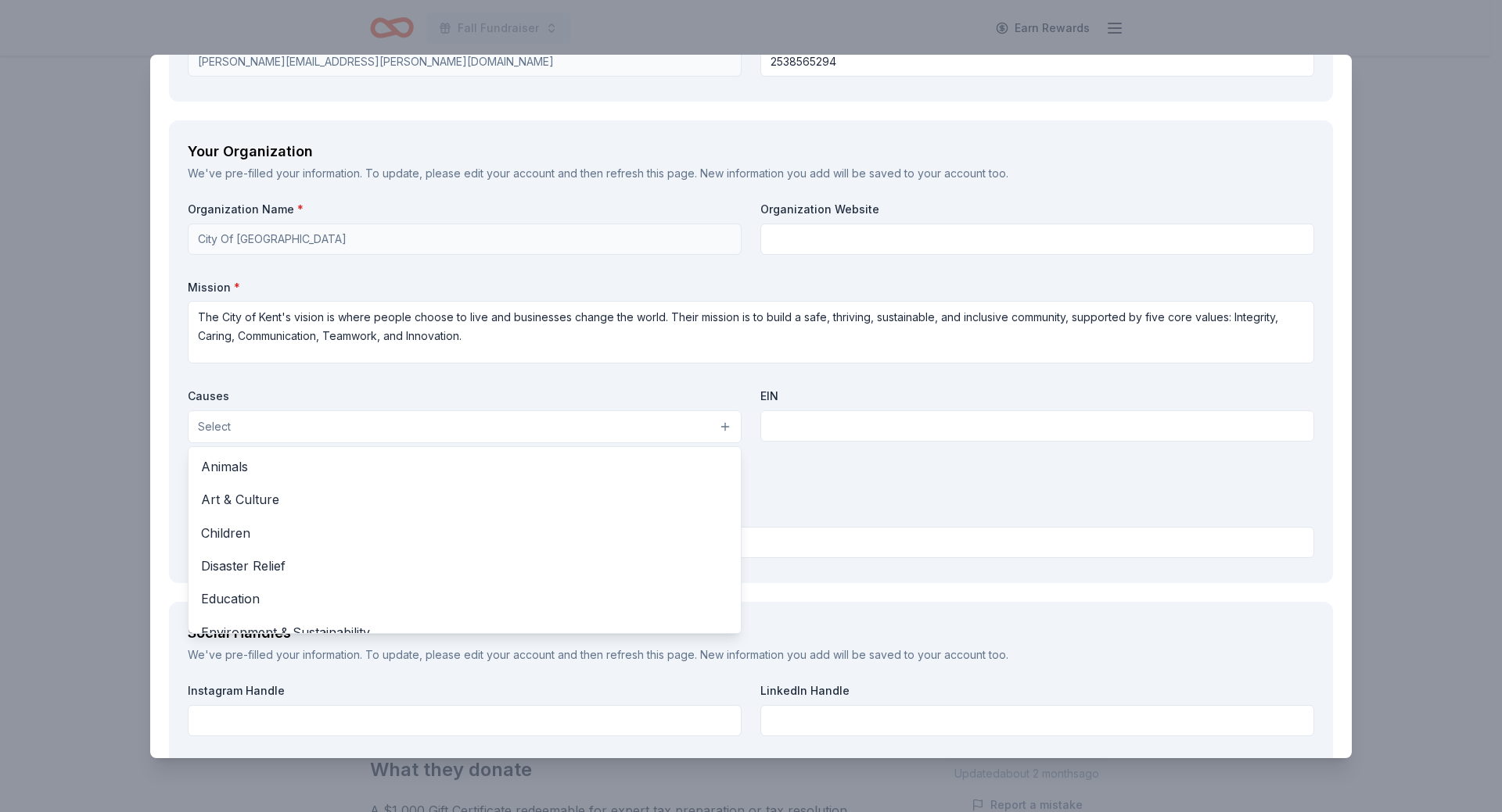
click at [307, 432] on button "Select" at bounding box center [464, 427] width 554 height 33
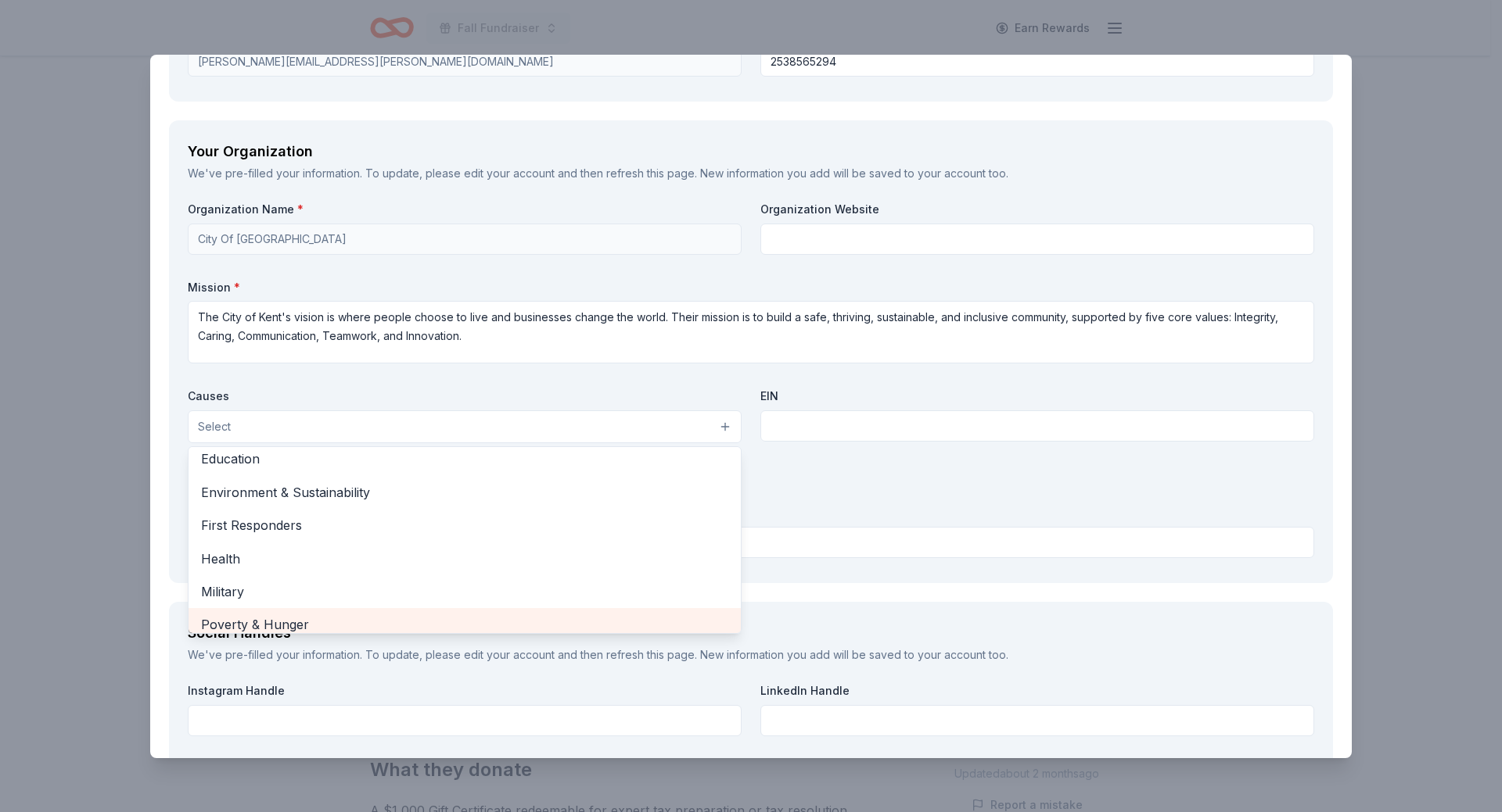
scroll to position [62, 0]
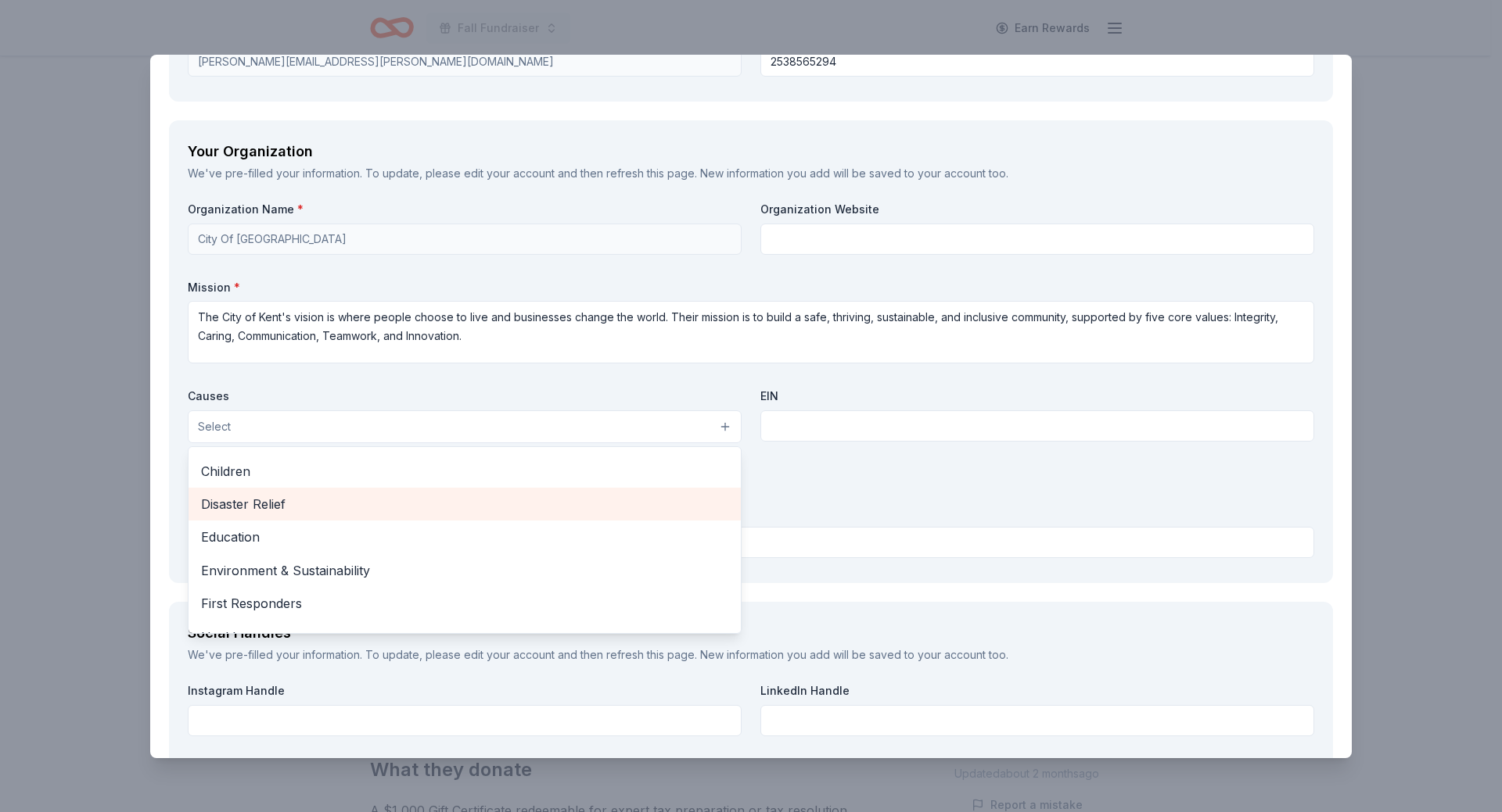
click at [261, 474] on span "Children" at bounding box center [464, 471] width 527 height 21
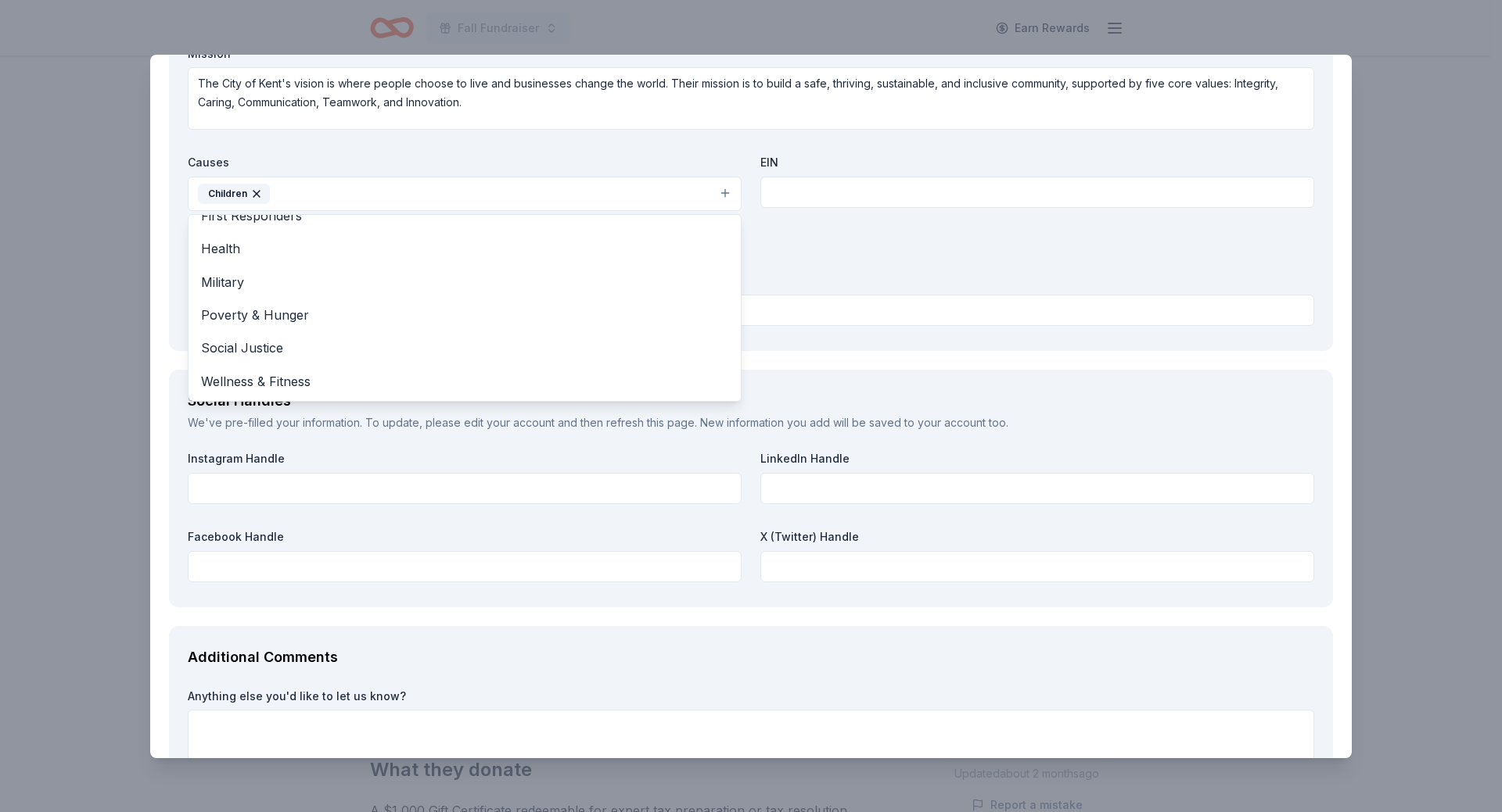
scroll to position [1486, 0]
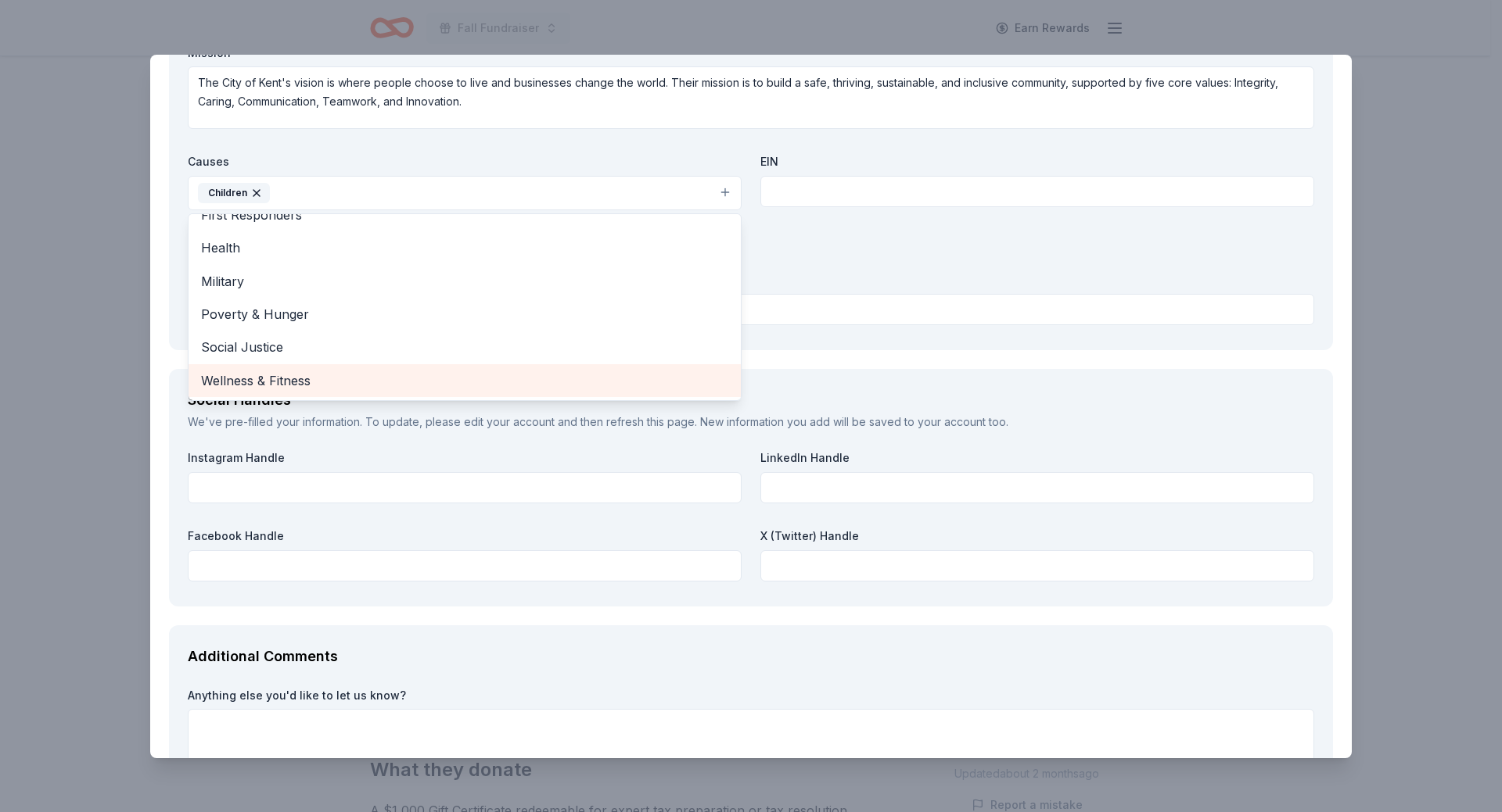
click at [298, 386] on span "Wellness & Fitness" at bounding box center [464, 381] width 527 height 21
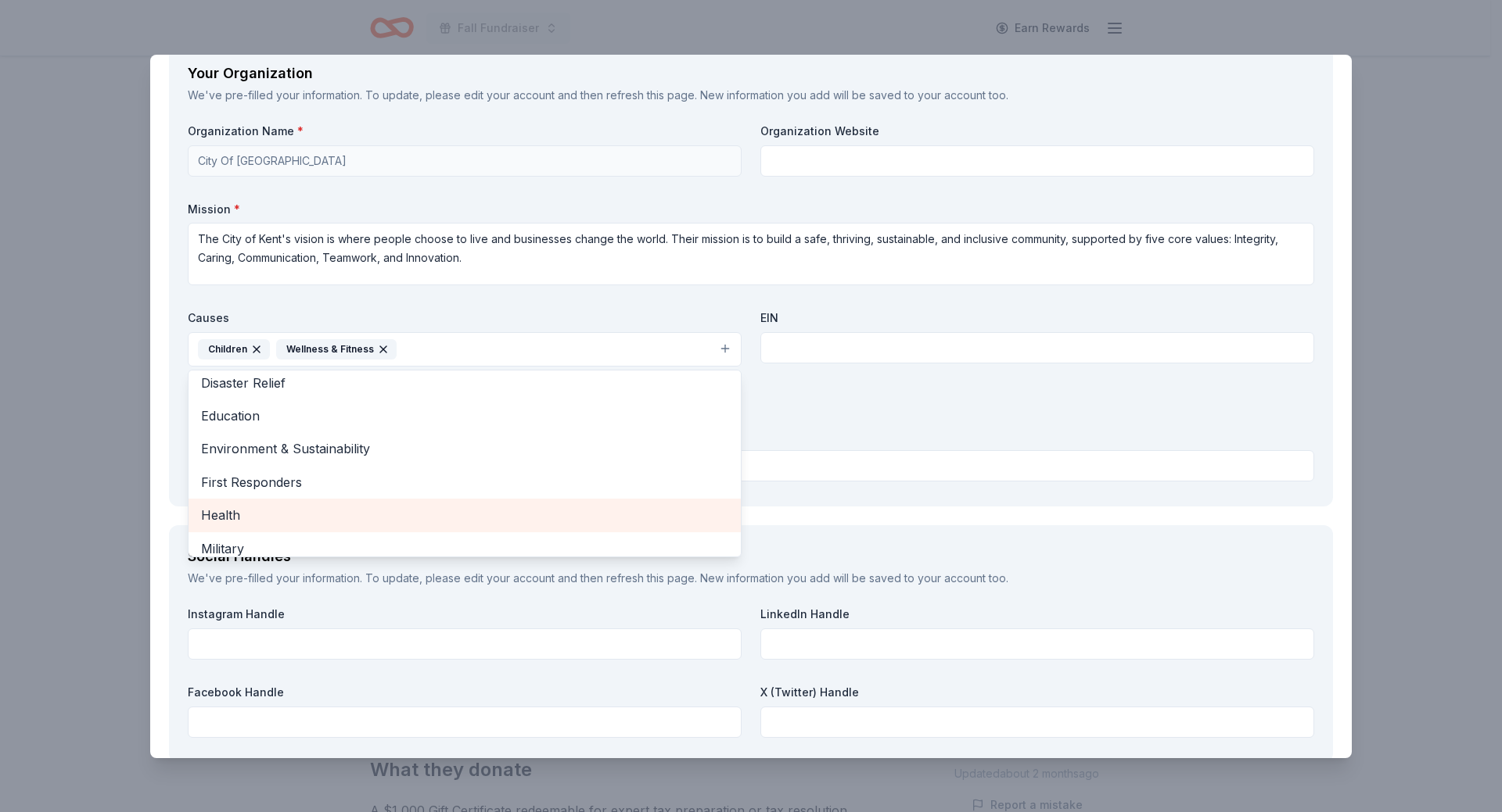
scroll to position [0, 0]
click at [299, 528] on span "Environment & Sustainability" at bounding box center [464, 522] width 527 height 21
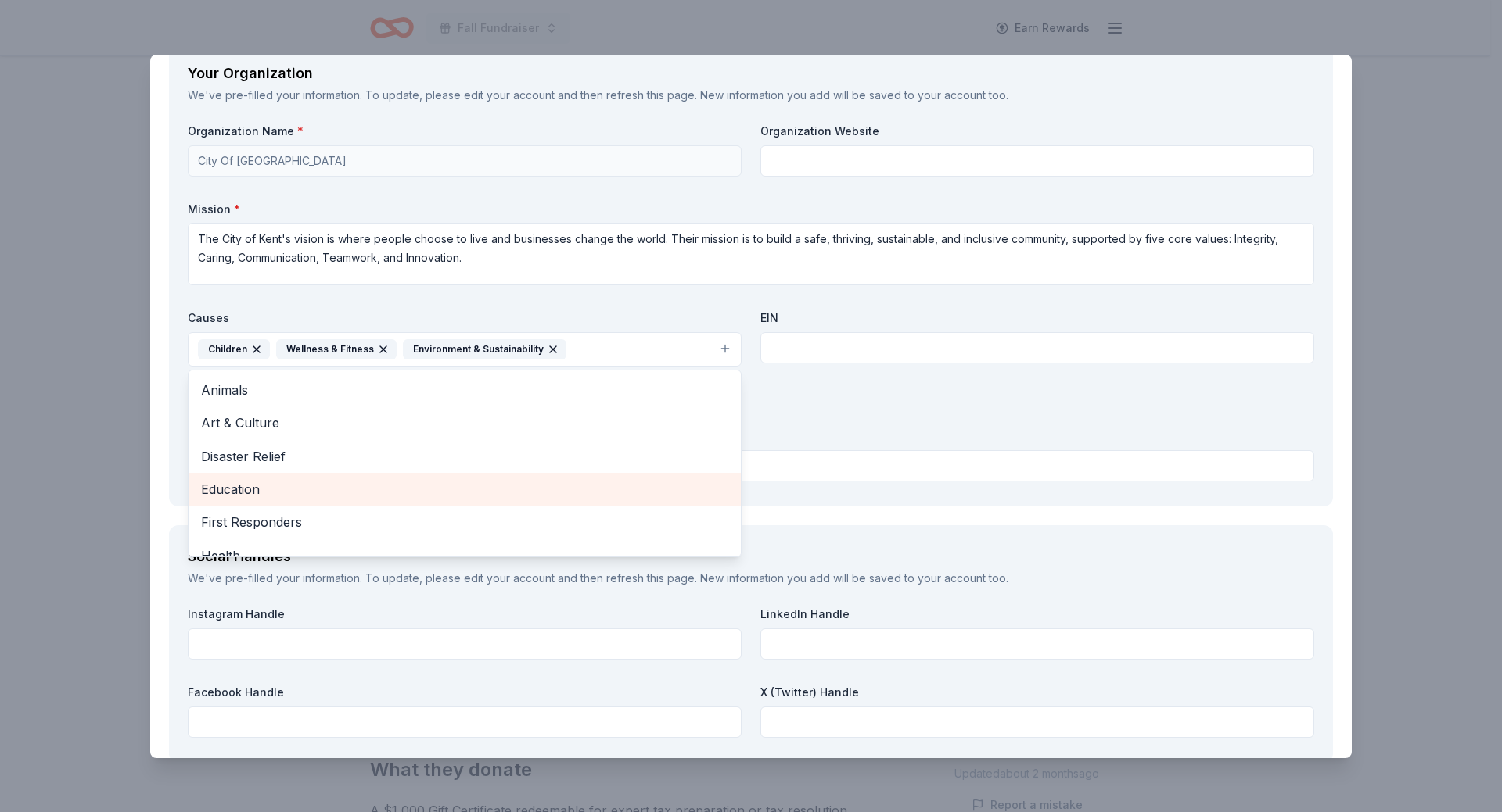
click at [250, 486] on span "Education" at bounding box center [464, 489] width 527 height 21
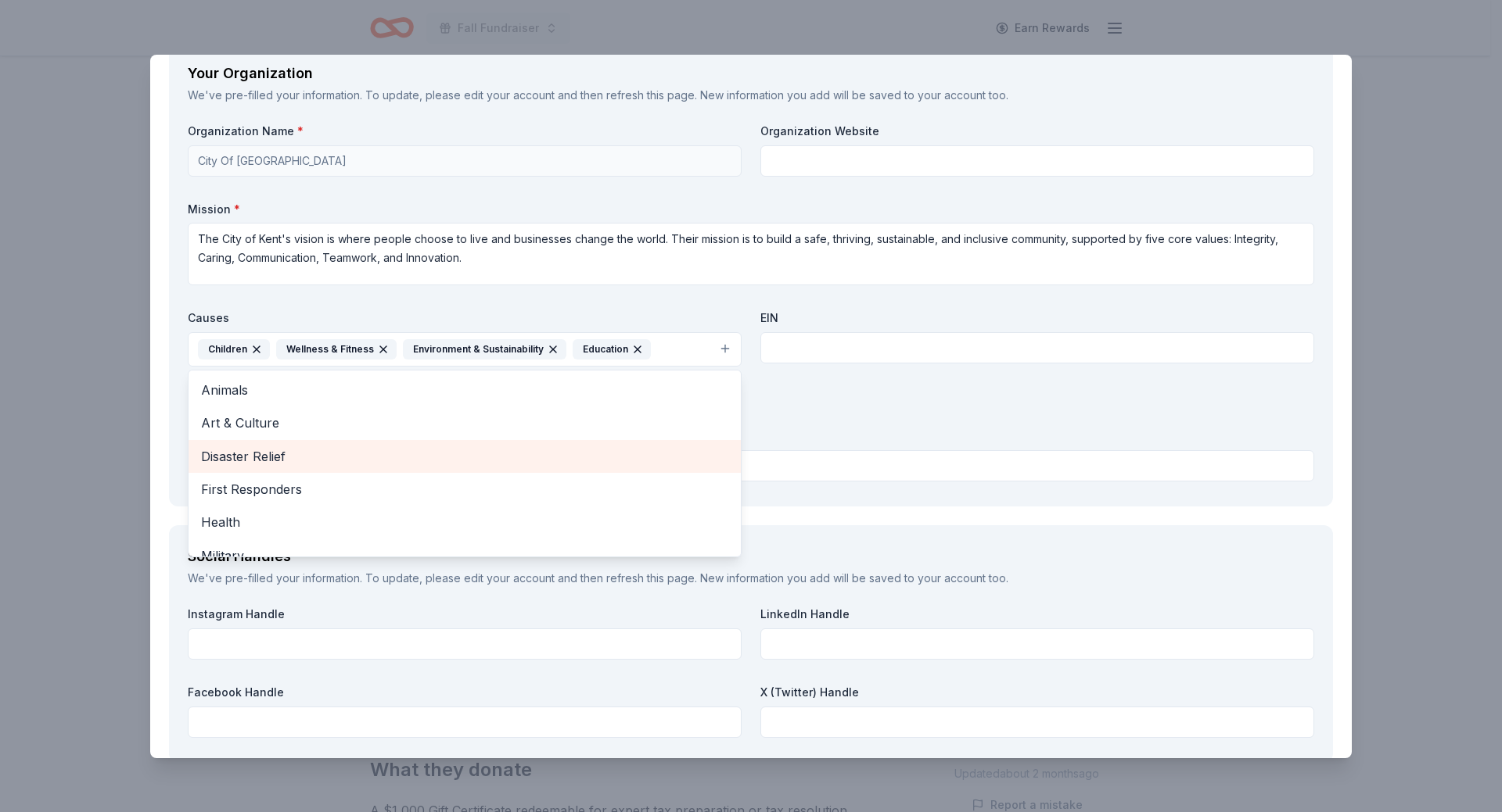
click at [263, 452] on span "Disaster Relief" at bounding box center [464, 456] width 527 height 21
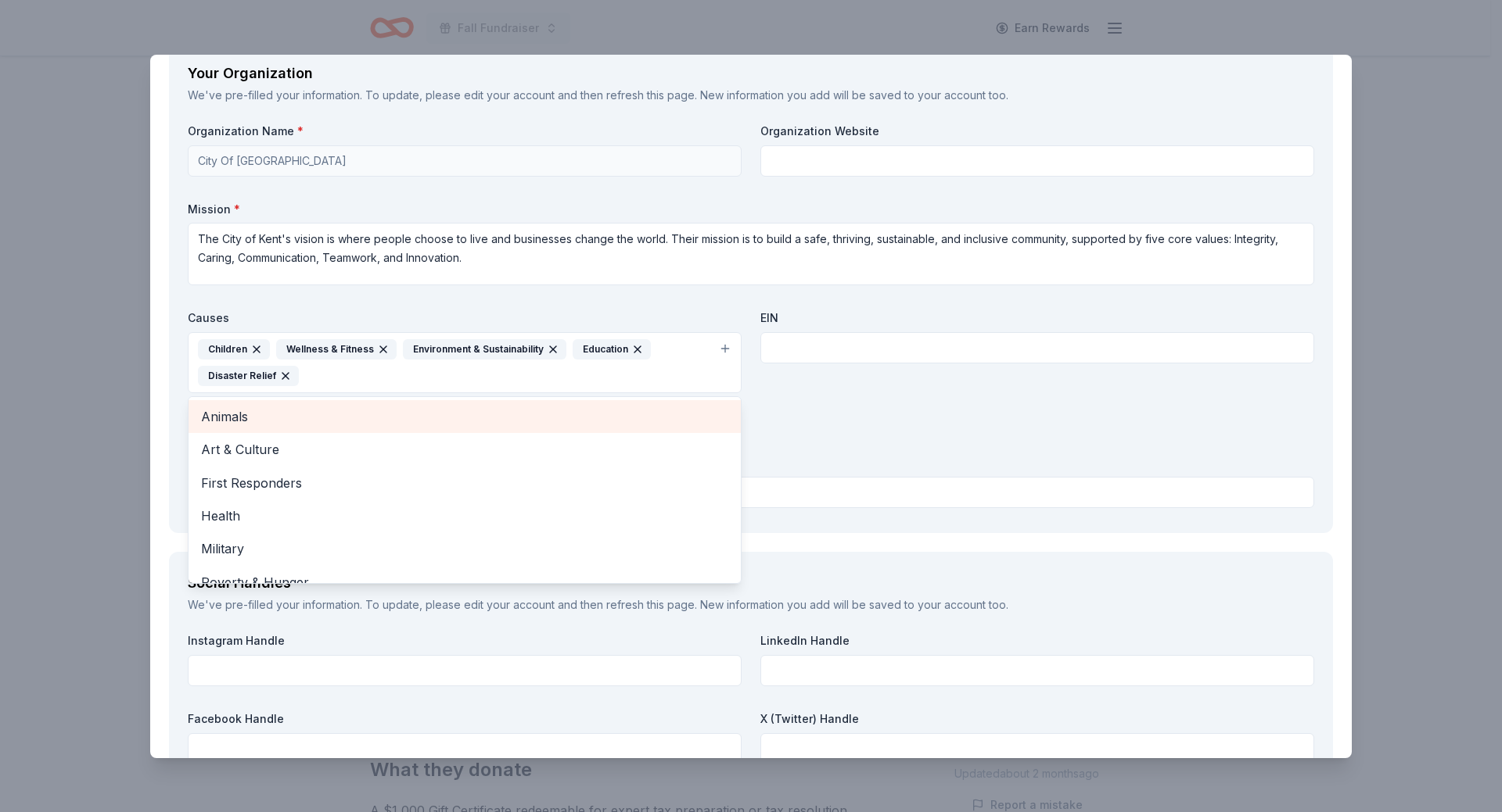
click at [243, 426] on span "Animals" at bounding box center [464, 417] width 527 height 21
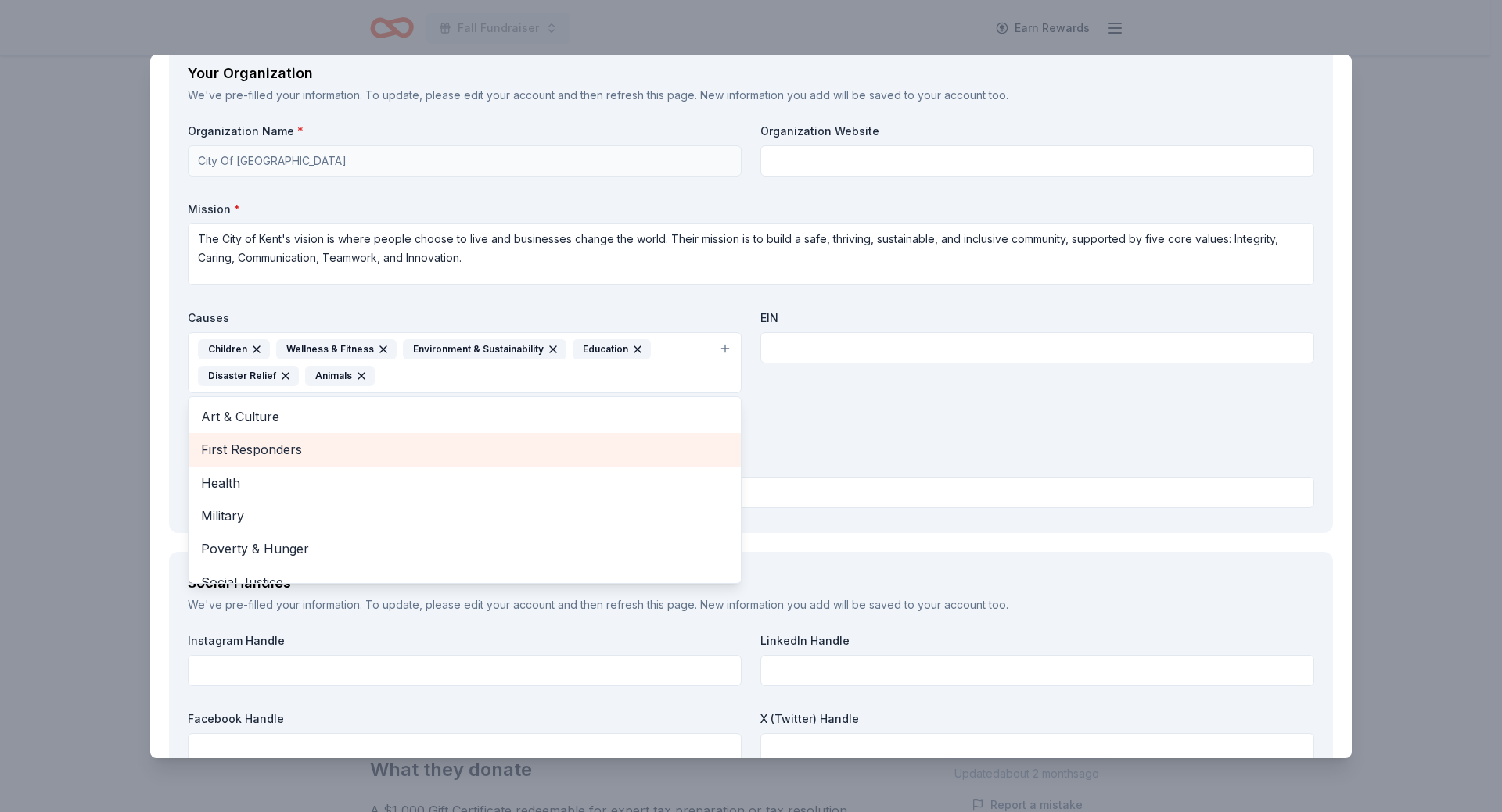
click at [241, 450] on span "First Responders" at bounding box center [464, 450] width 527 height 21
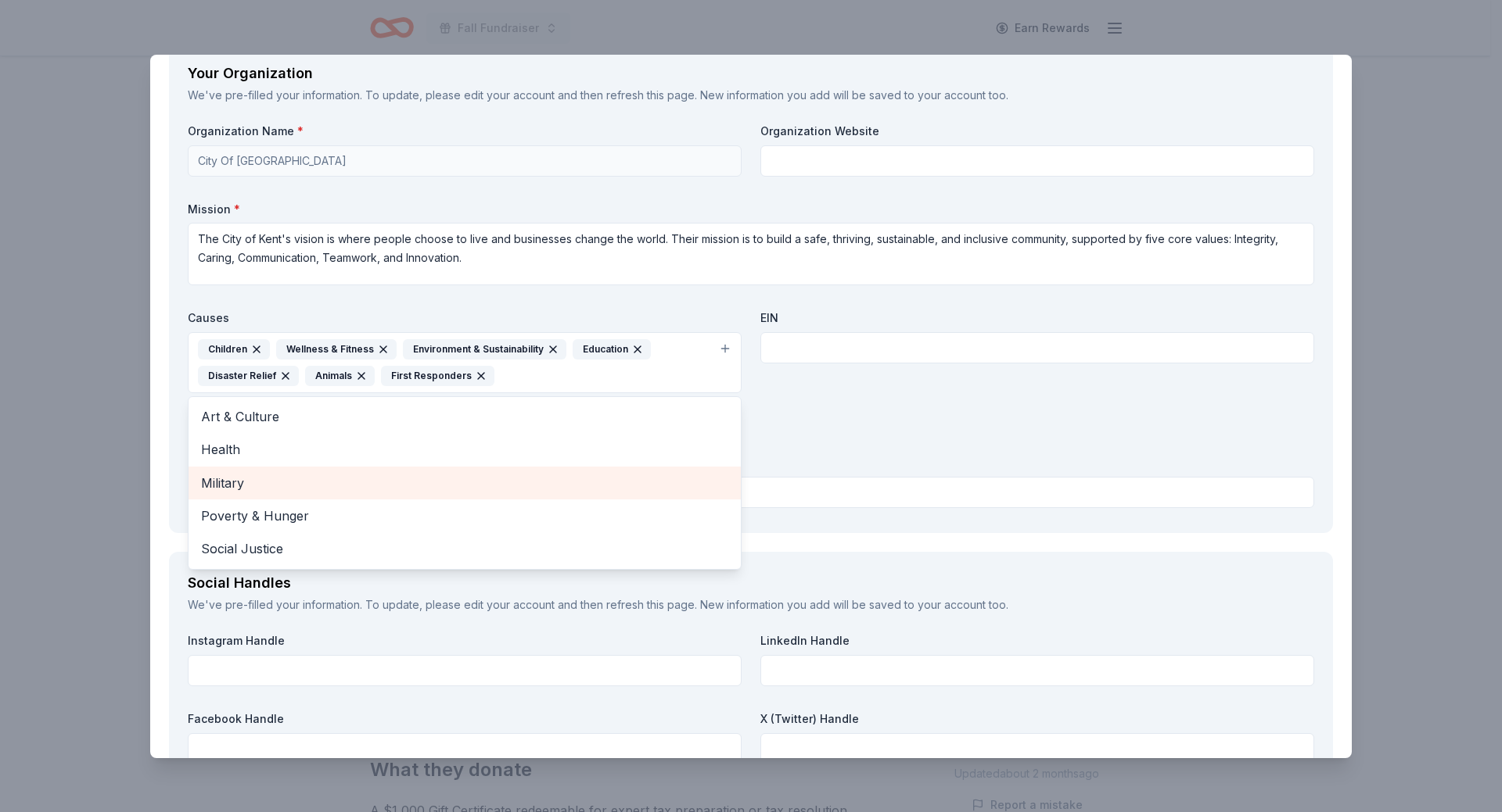
click at [233, 474] on span "Military" at bounding box center [464, 483] width 527 height 21
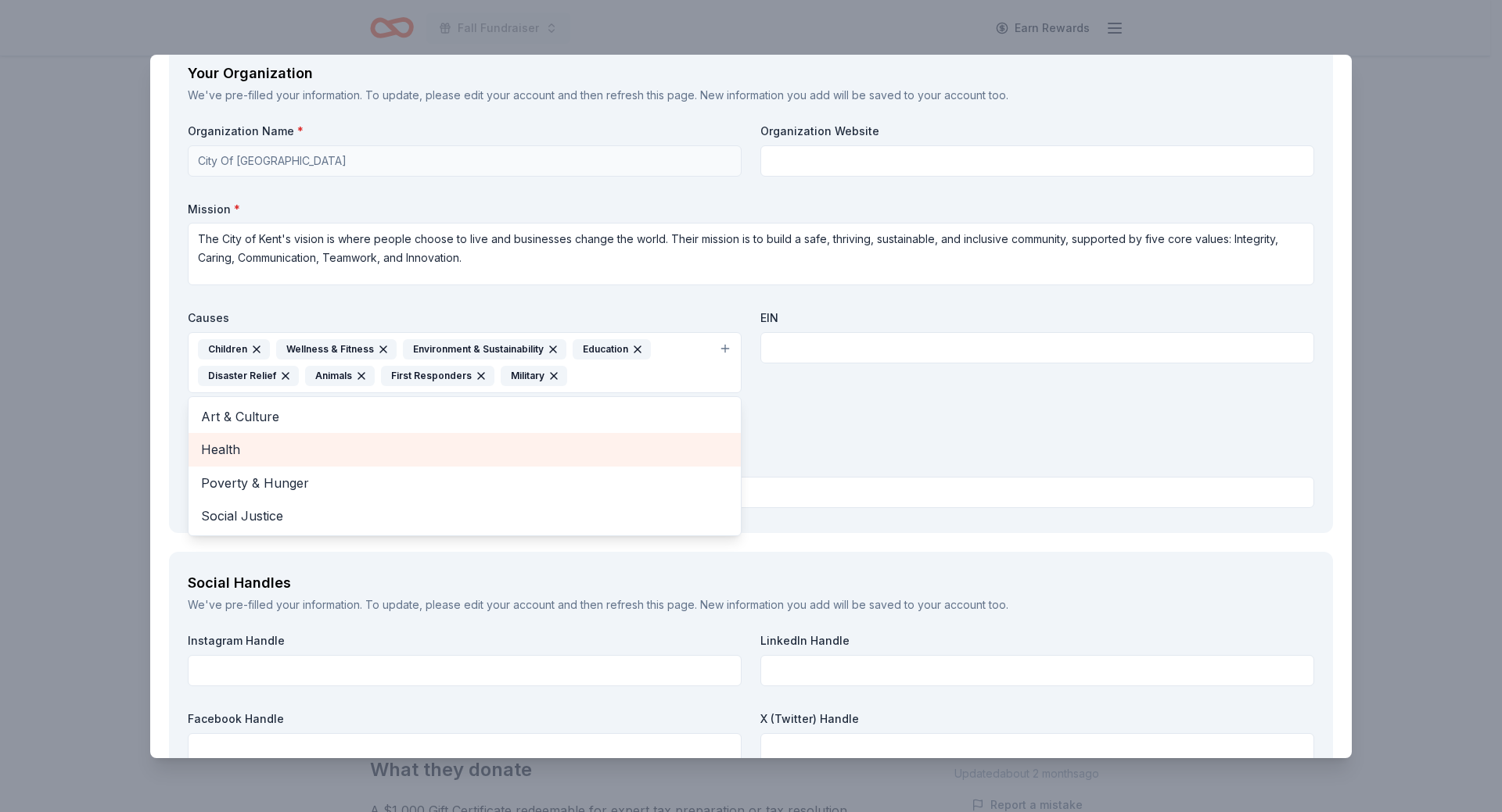
click at [234, 436] on div "Health" at bounding box center [464, 450] width 552 height 33
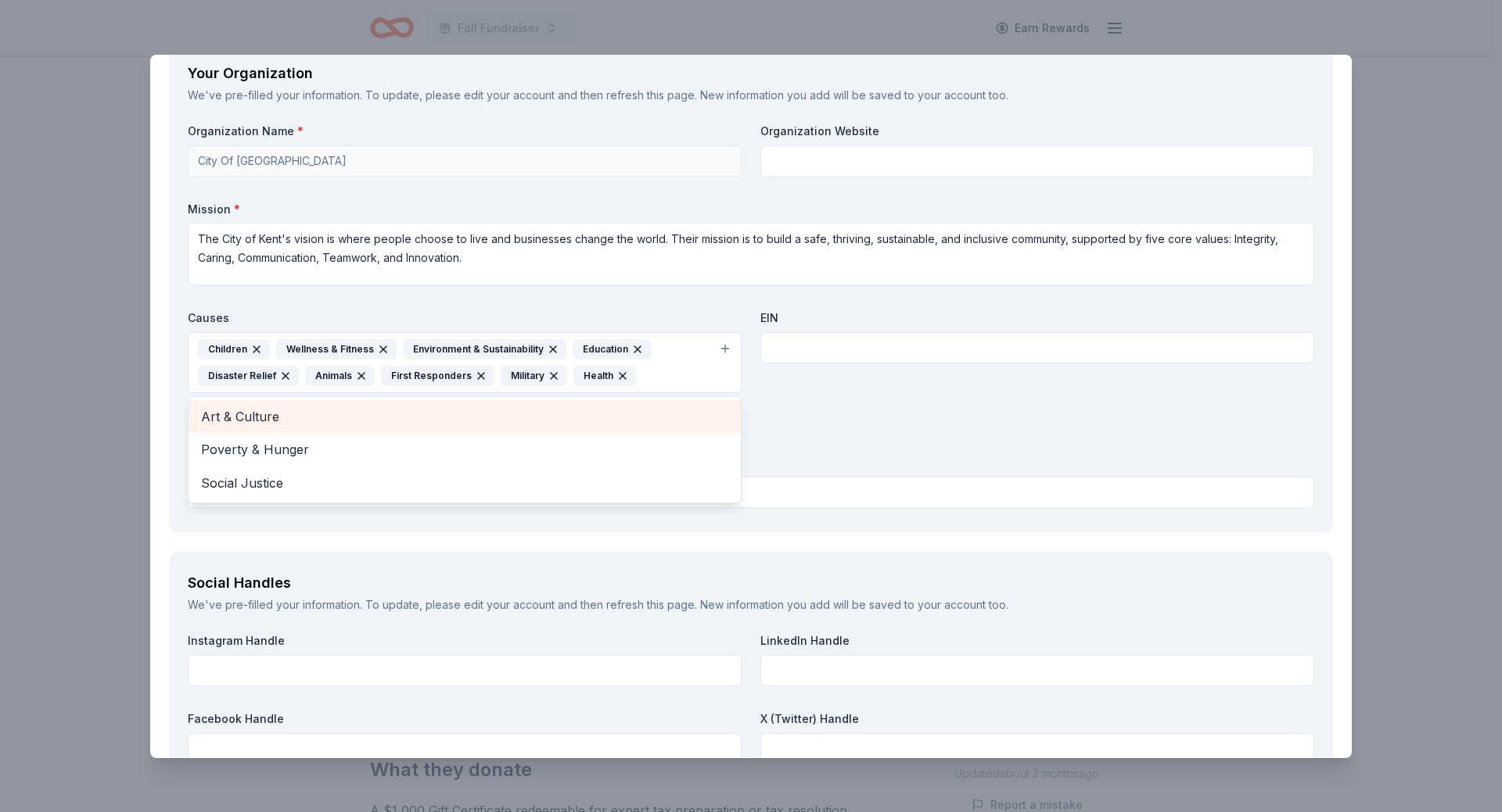
click at [238, 424] on span "Art & Culture" at bounding box center [464, 417] width 527 height 21
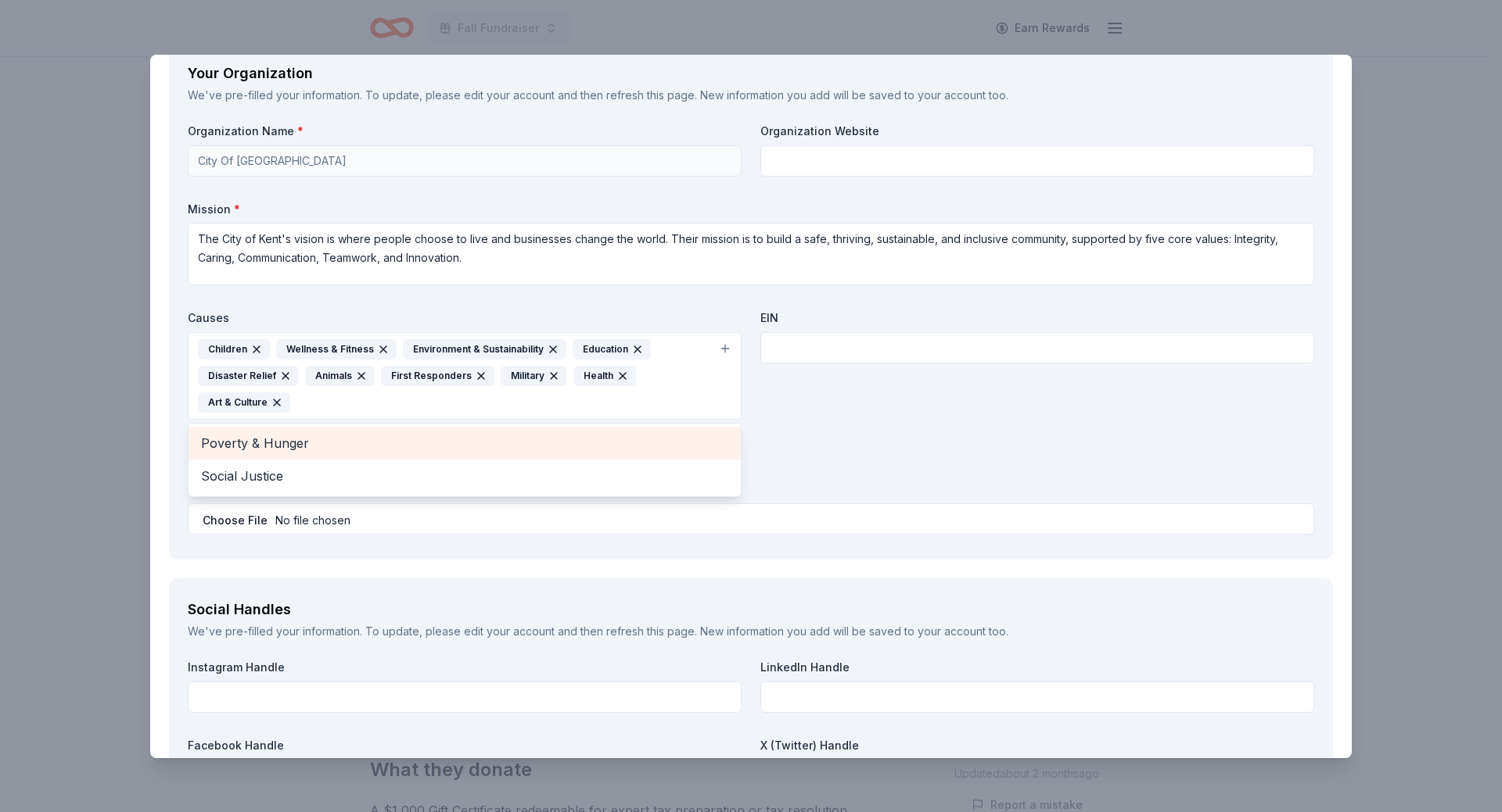
click at [239, 452] on span "Poverty & Hunger" at bounding box center [464, 443] width 527 height 21
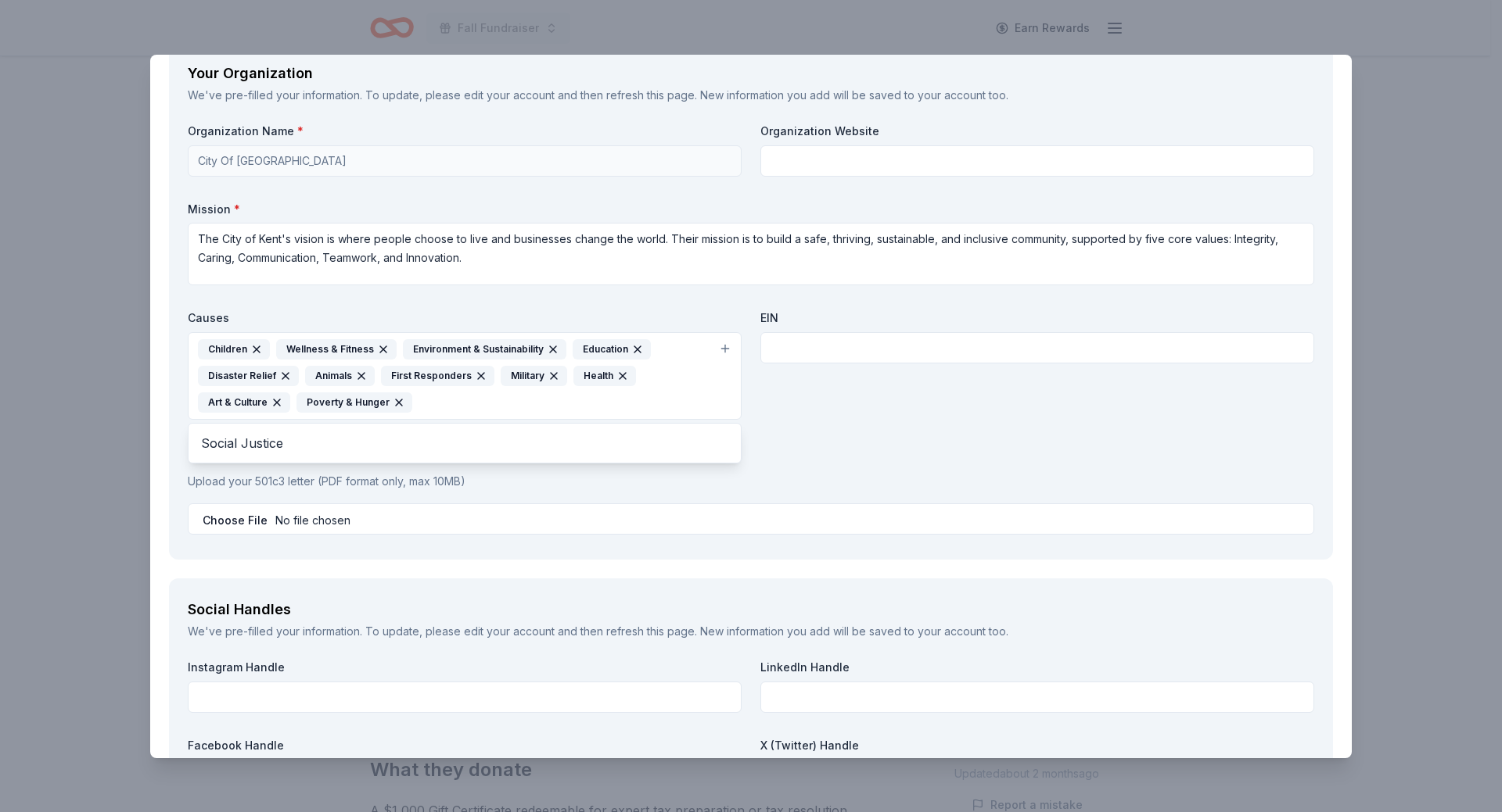
click at [240, 468] on div "Organization Name * City Of Kent Organization Website Mission * The City of Ken…" at bounding box center [751, 332] width 1126 height 418
click at [429, 416] on button "Children Wellness & Fitness Environment & Sustainability Education Disaster Rel…" at bounding box center [464, 376] width 554 height 88
click at [241, 451] on span "Social Justice" at bounding box center [464, 443] width 527 height 21
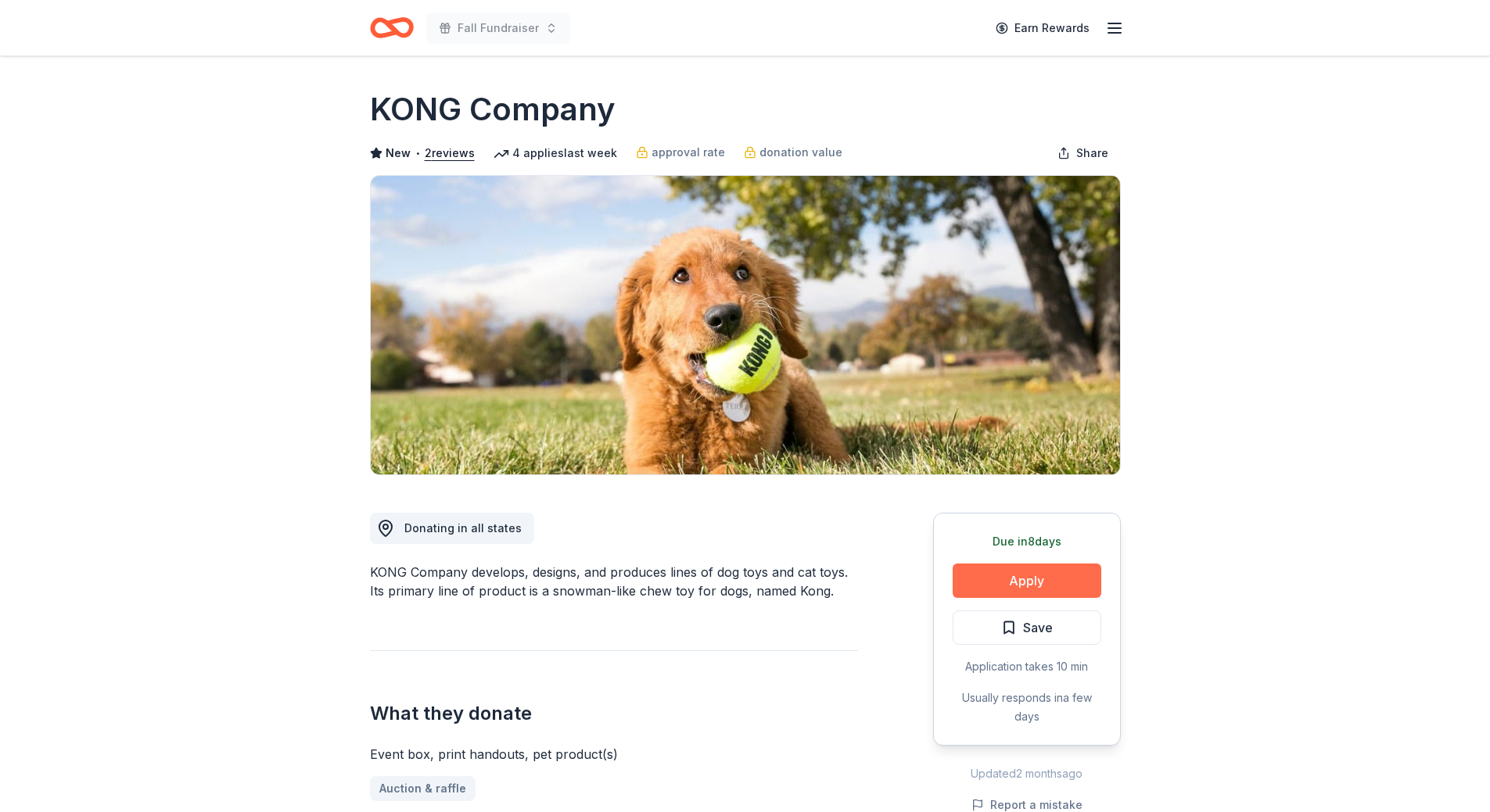
click at [1016, 590] on button "Apply" at bounding box center [1027, 581] width 149 height 35
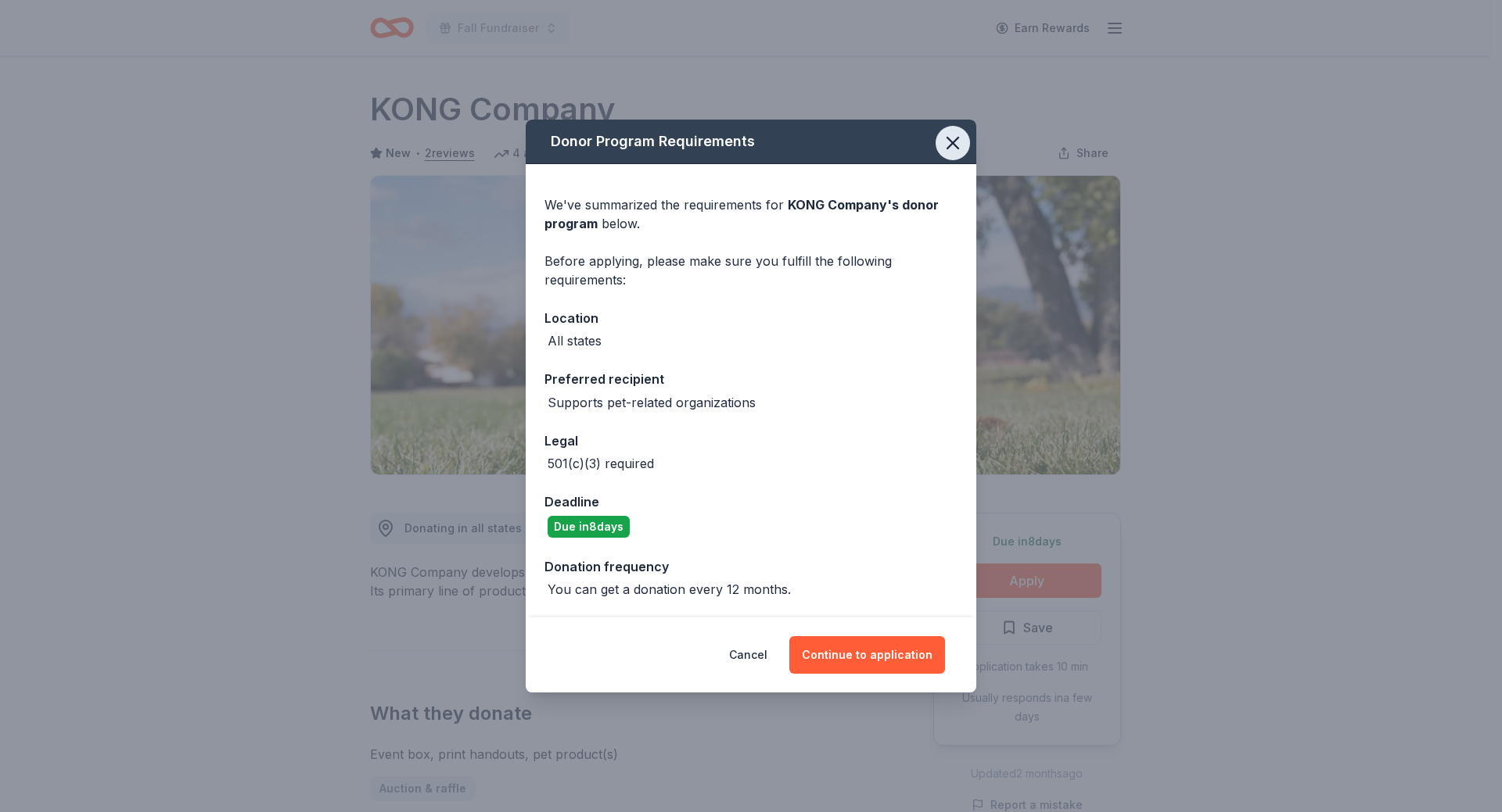
click at [946, 147] on icon "button" at bounding box center [952, 143] width 22 height 22
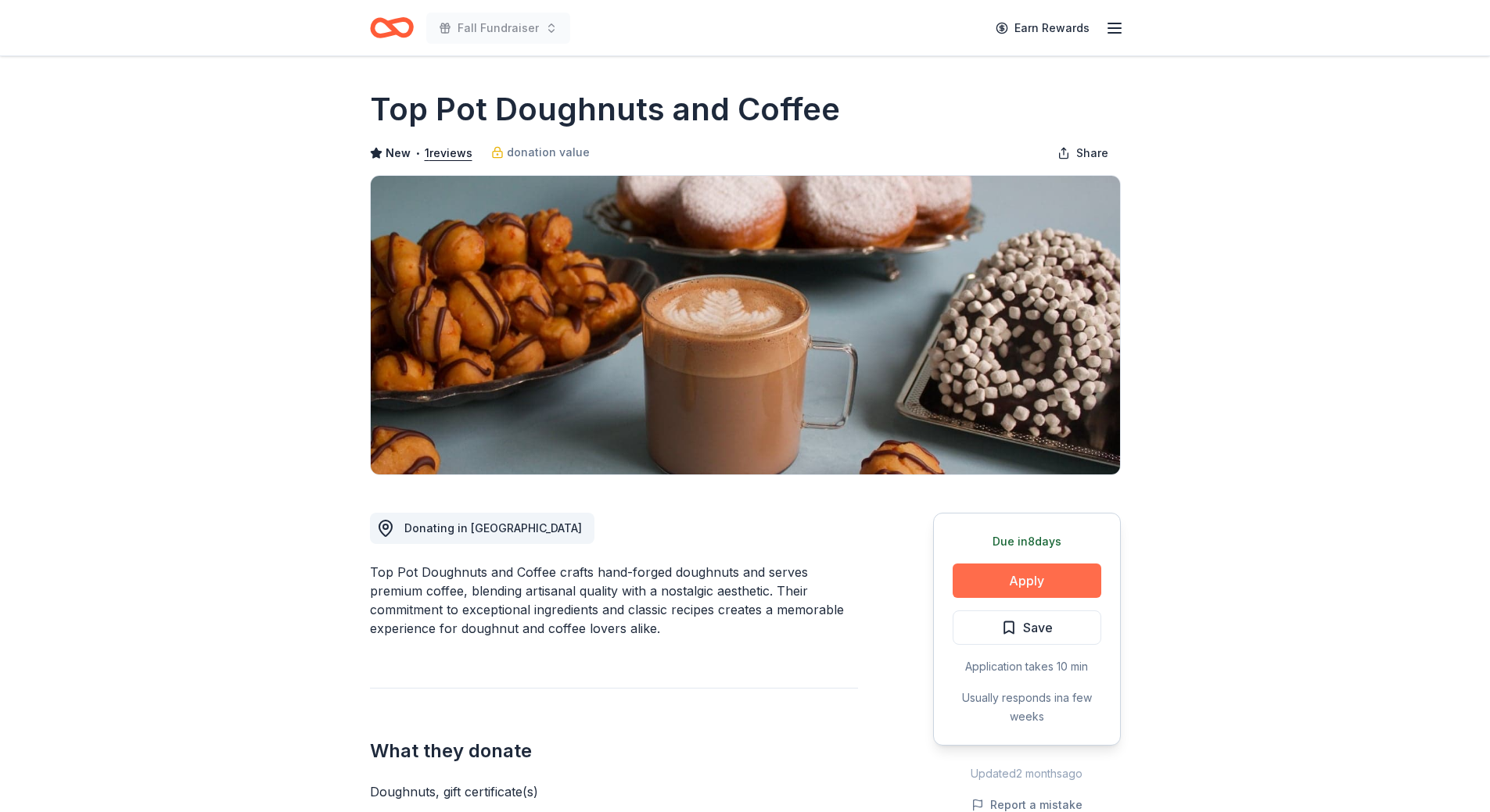
click at [1016, 584] on button "Apply" at bounding box center [1027, 581] width 149 height 35
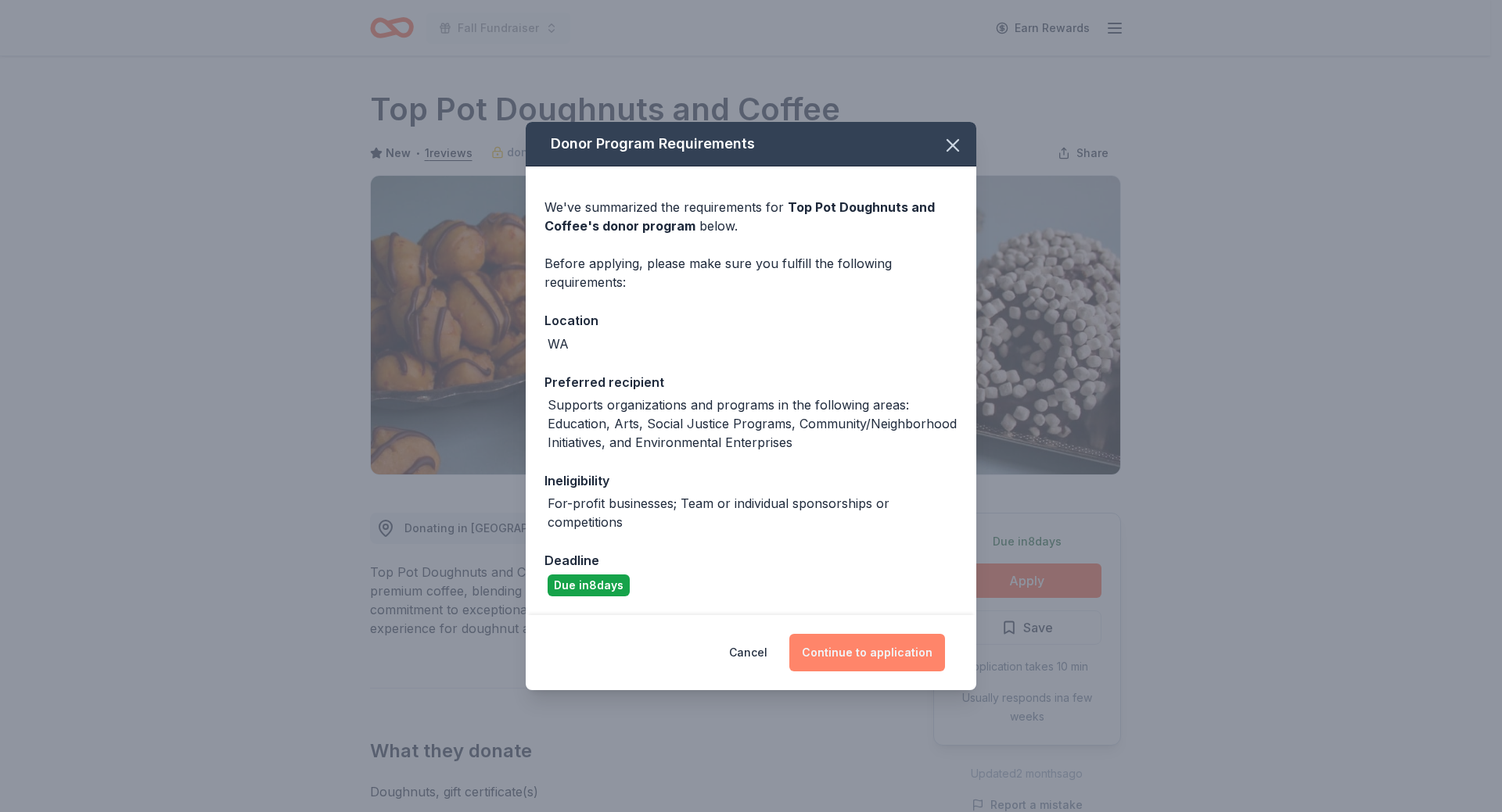
click at [866, 655] on button "Continue to application" at bounding box center [867, 653] width 155 height 38
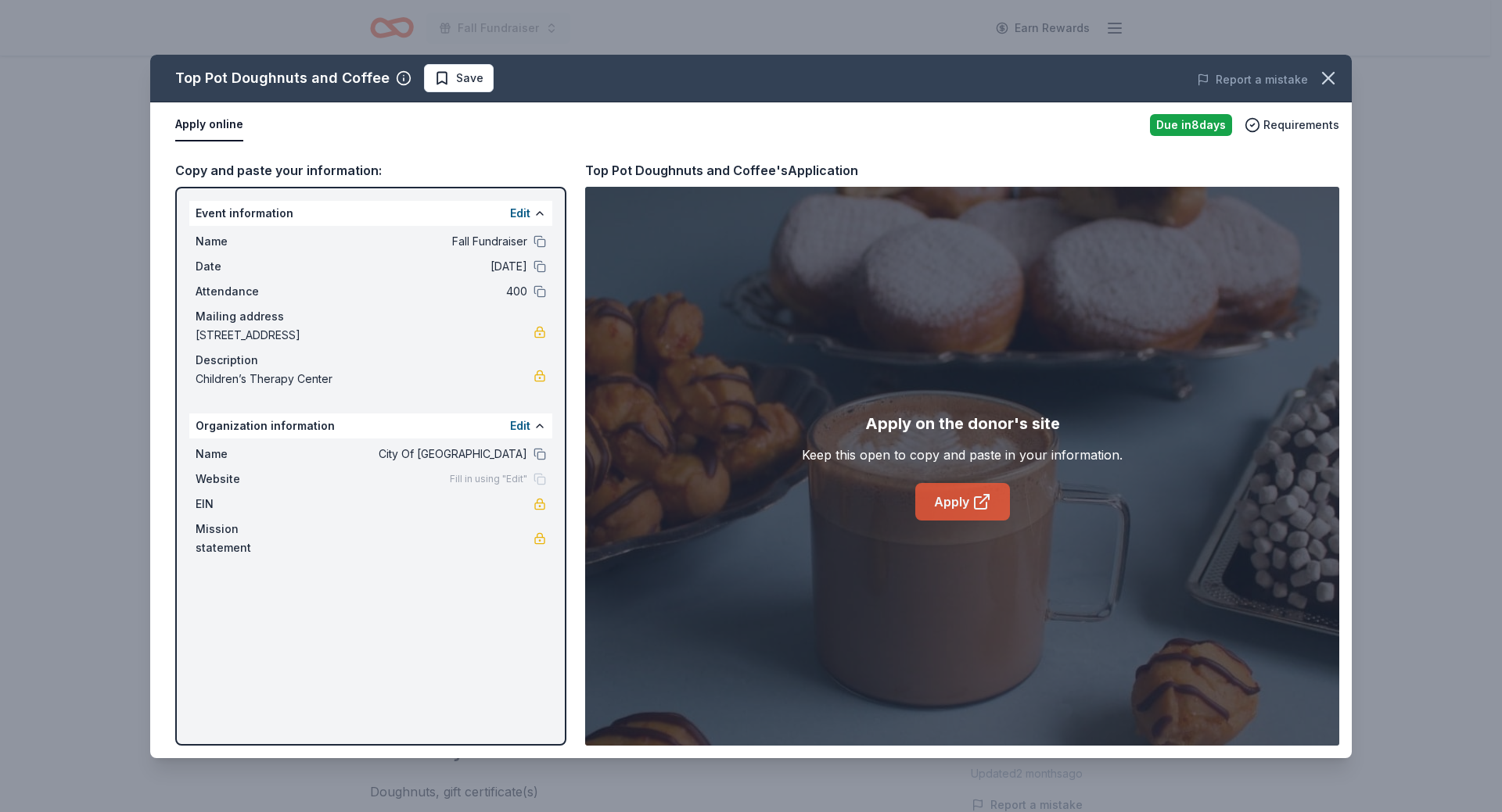
click at [975, 510] on icon at bounding box center [981, 501] width 19 height 19
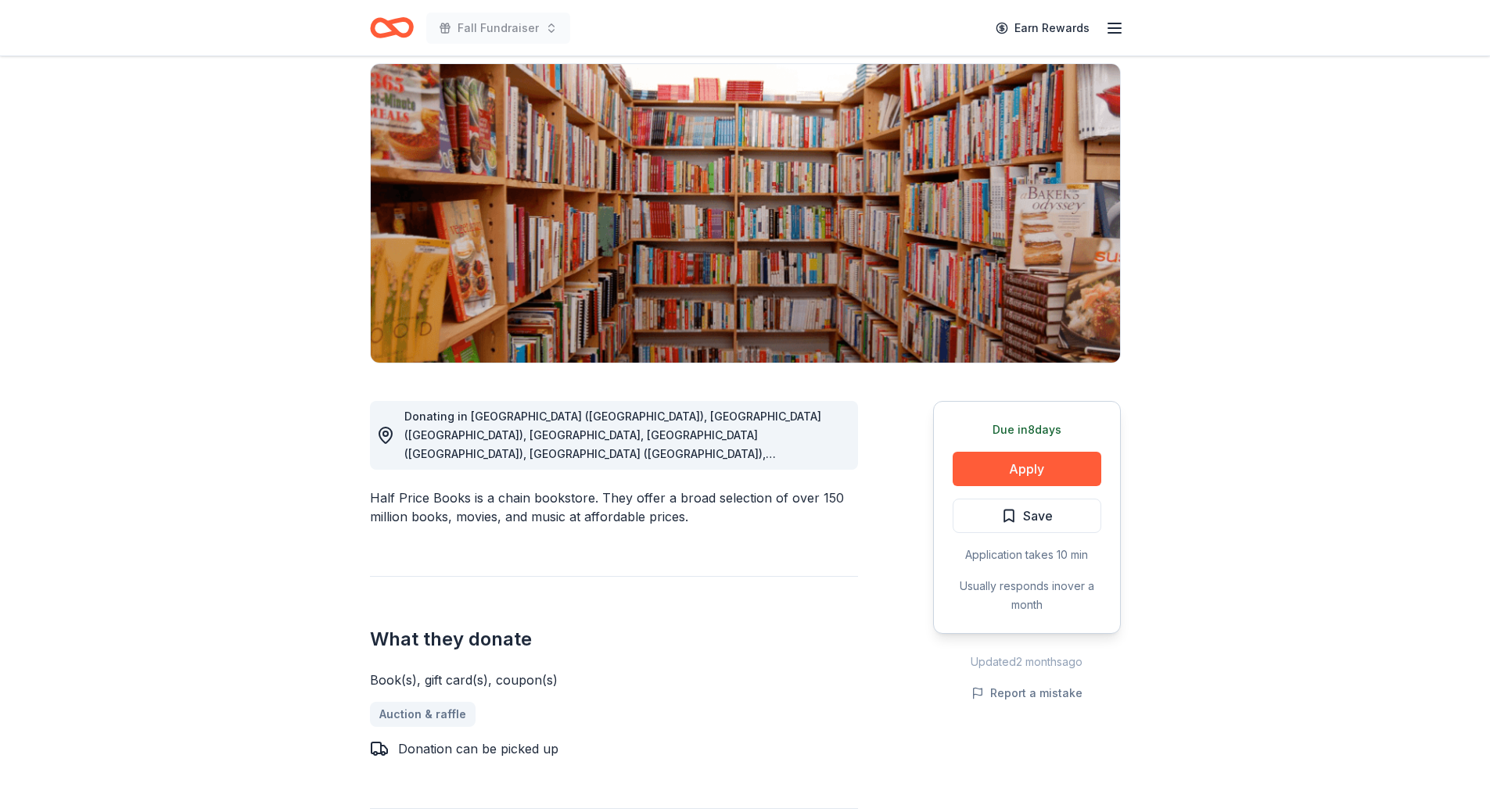
scroll to position [156, 0]
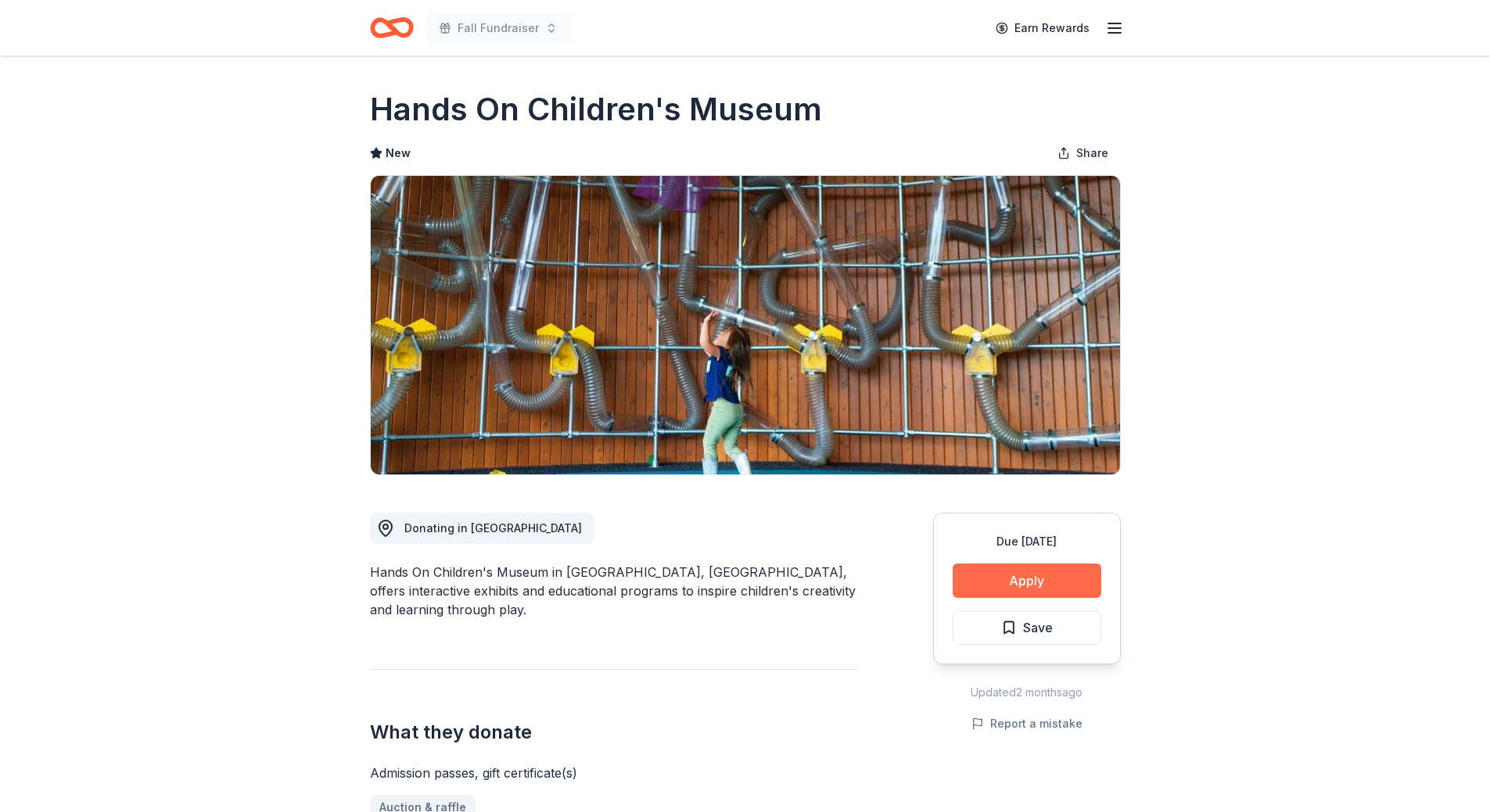
click at [1010, 581] on button "Apply" at bounding box center [1027, 581] width 149 height 35
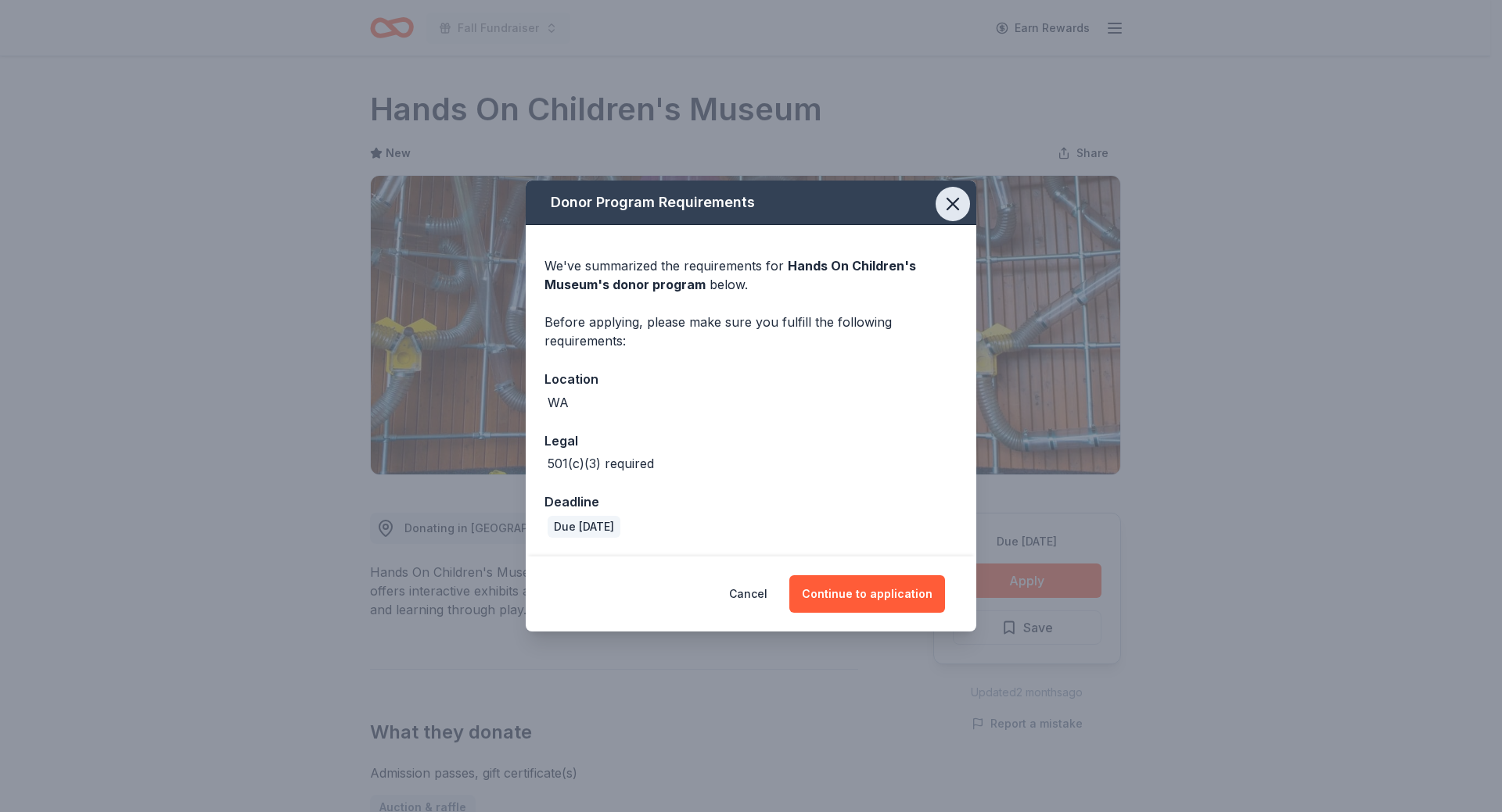
click at [958, 201] on icon "button" at bounding box center [952, 204] width 11 height 11
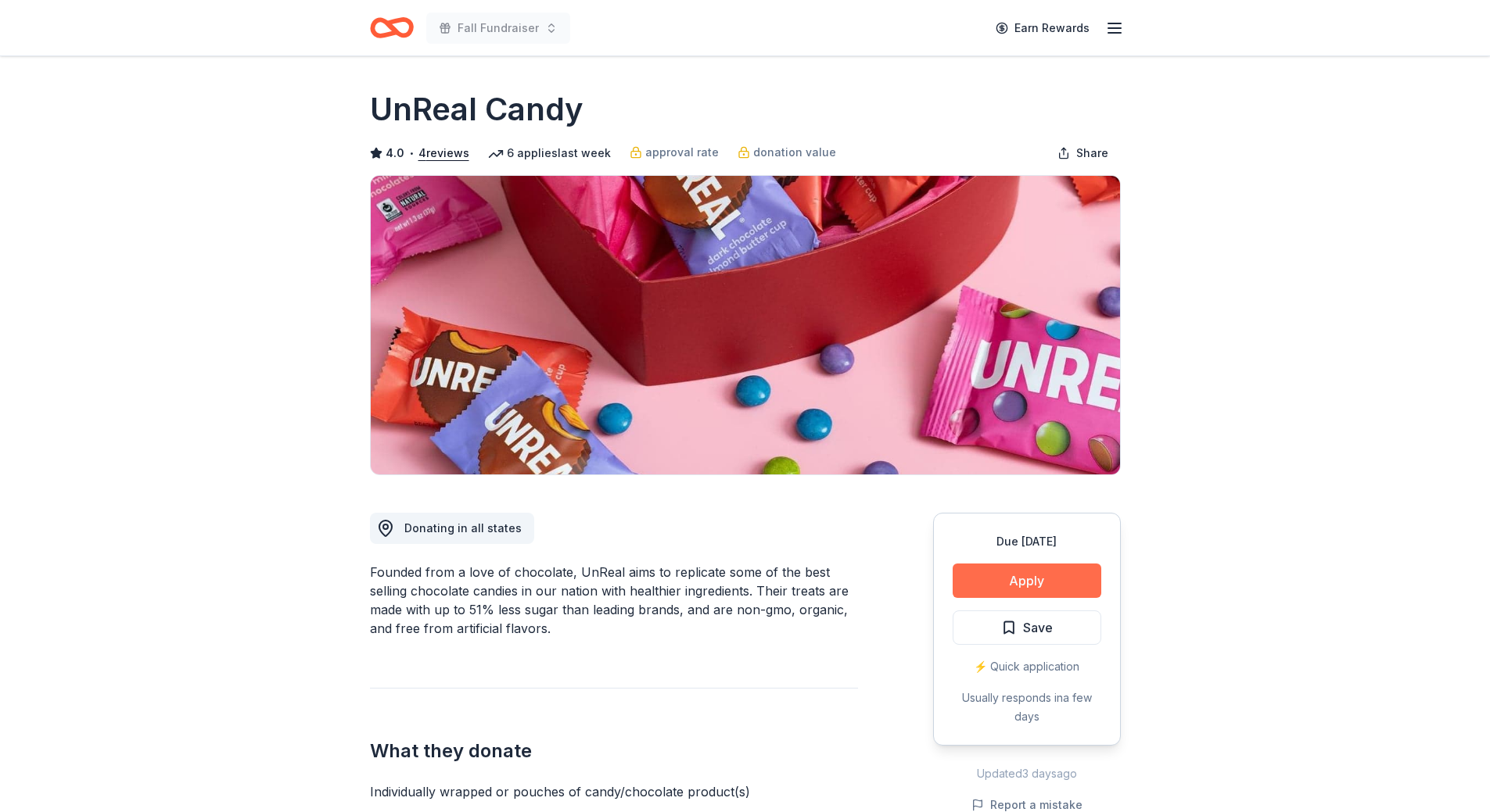
click at [1060, 584] on button "Apply" at bounding box center [1027, 581] width 149 height 35
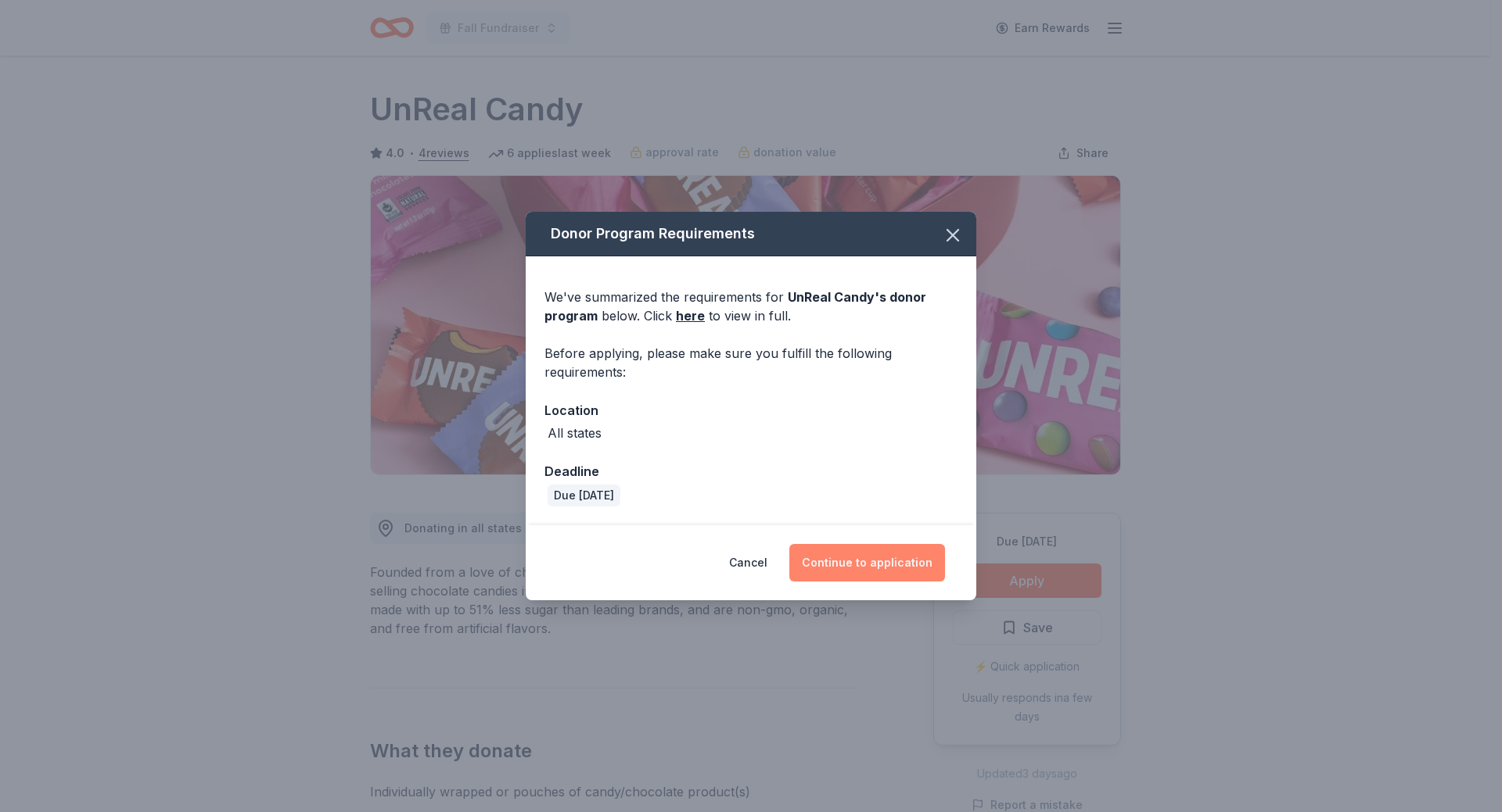
click at [857, 563] on button "Continue to application" at bounding box center [867, 563] width 155 height 38
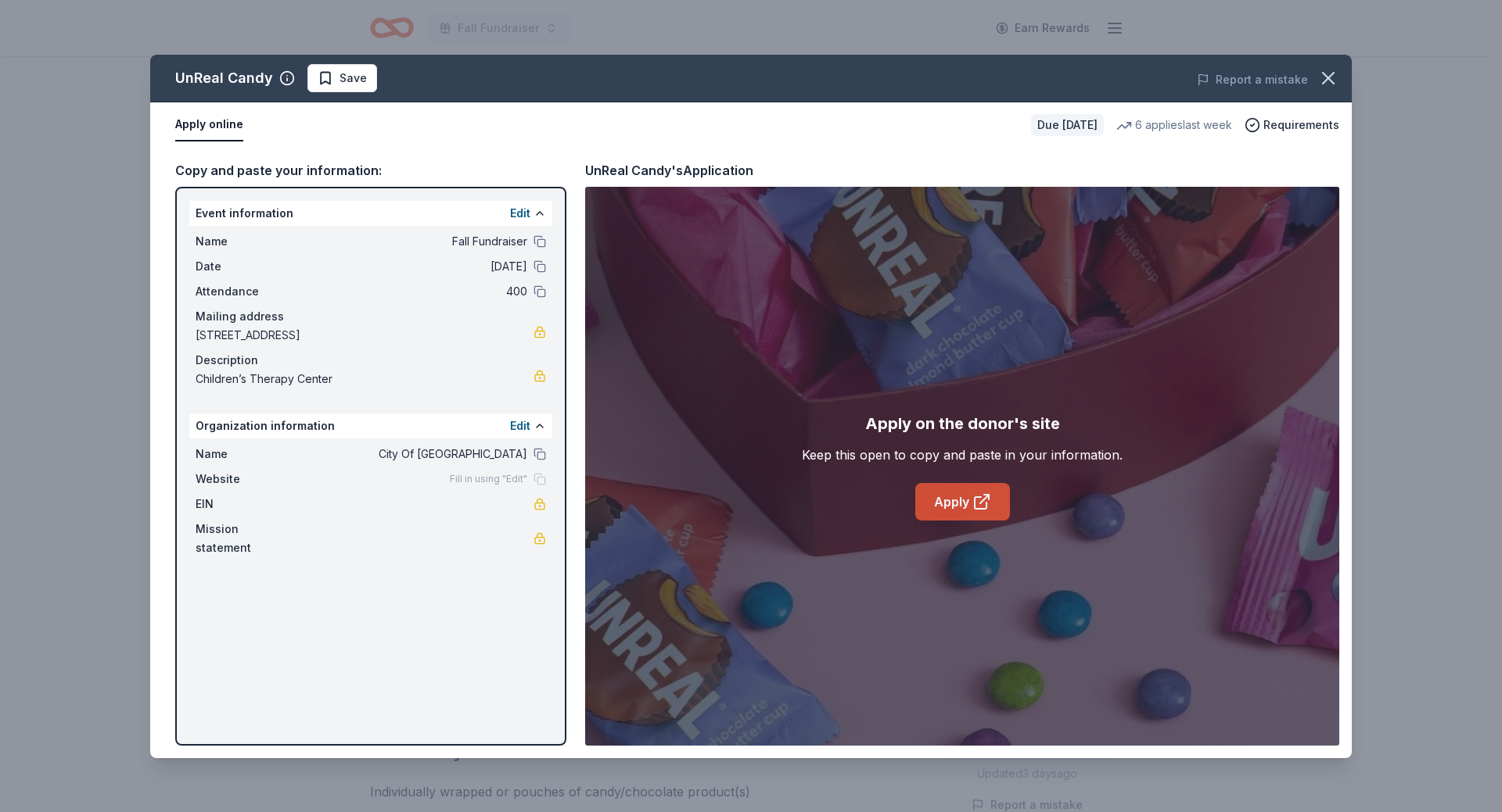
click at [959, 509] on link "Apply" at bounding box center [962, 502] width 95 height 38
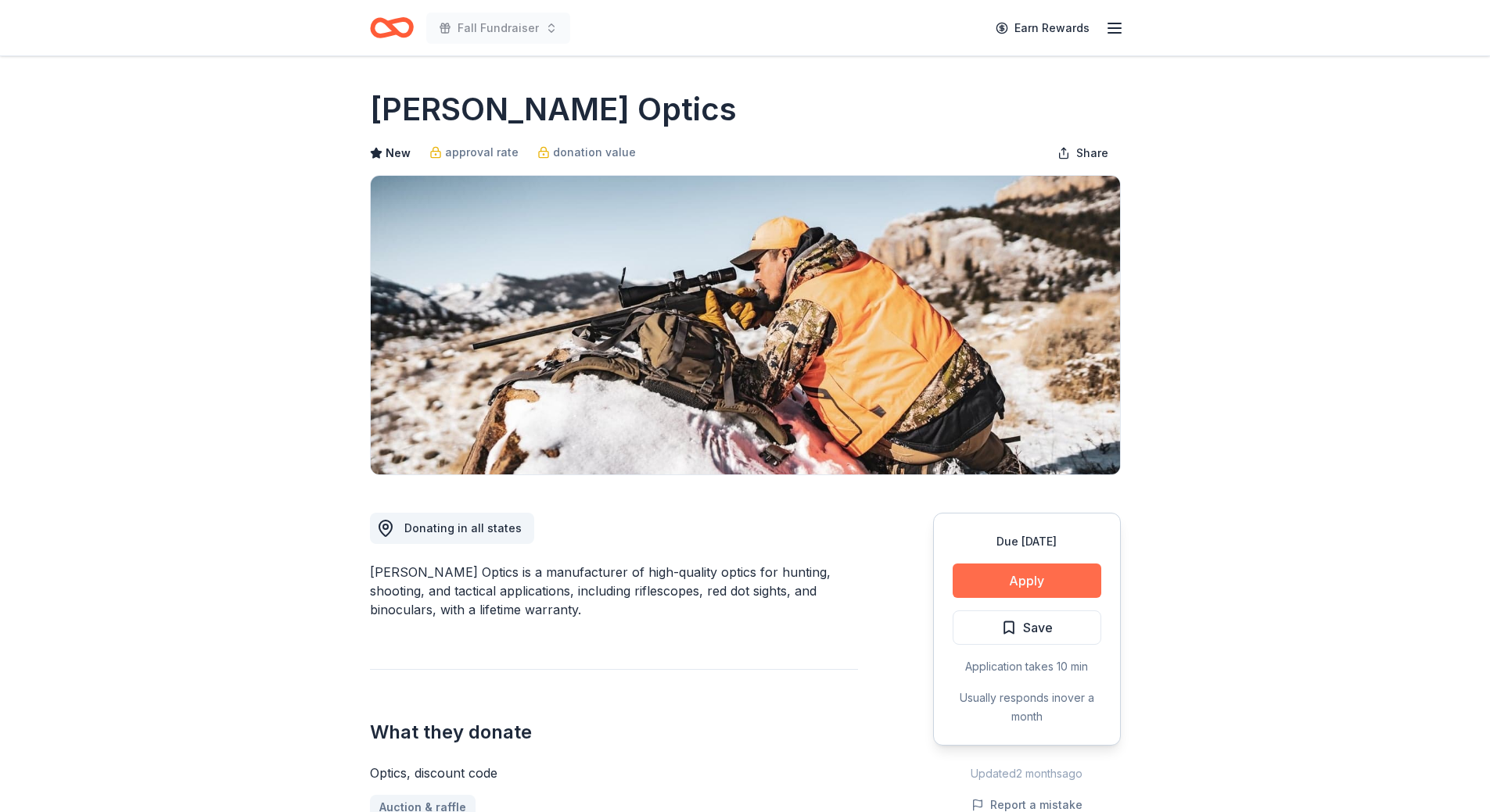
click at [1037, 587] on button "Apply" at bounding box center [1027, 581] width 149 height 35
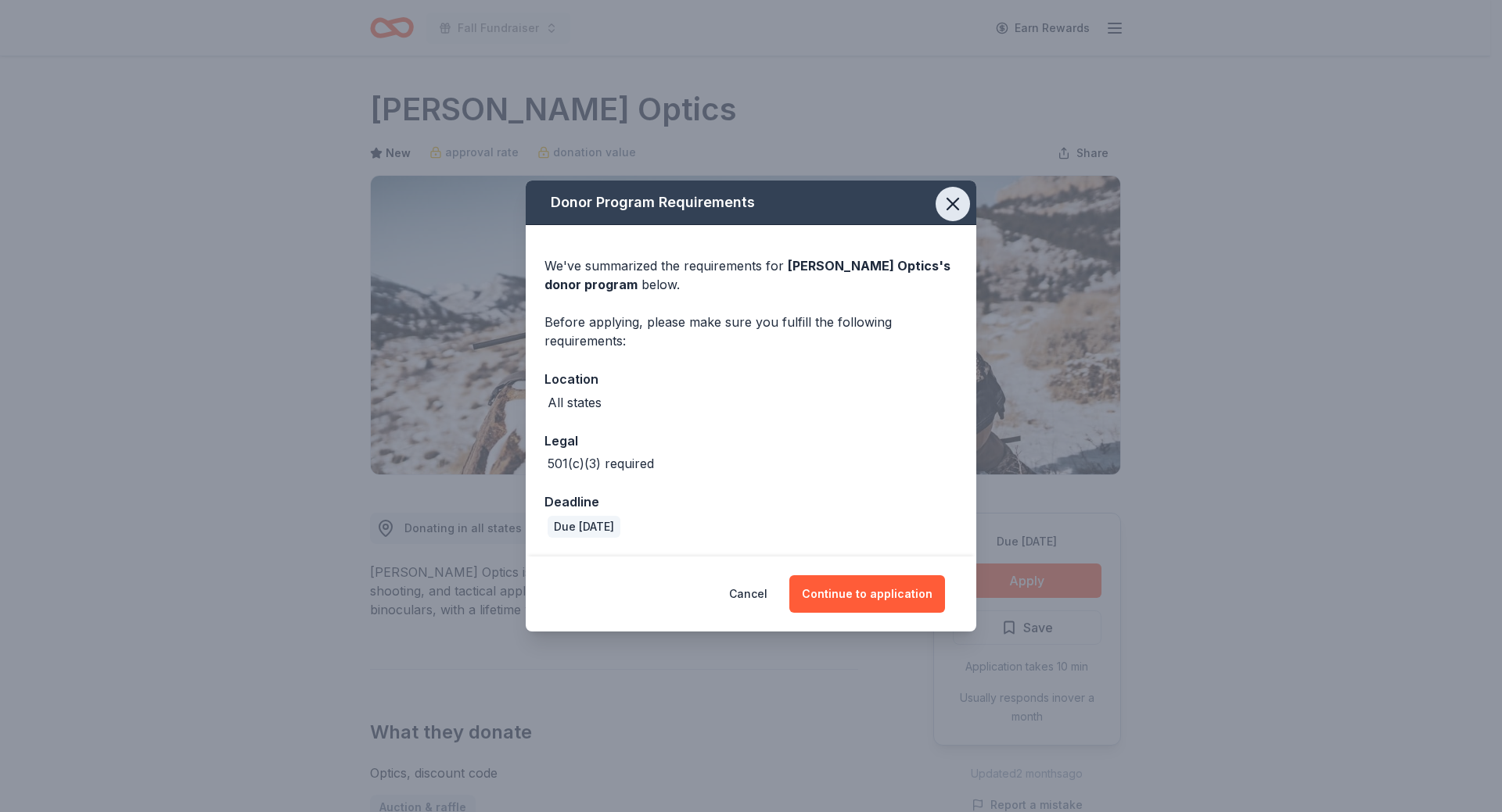
click at [962, 207] on icon "button" at bounding box center [952, 204] width 22 height 22
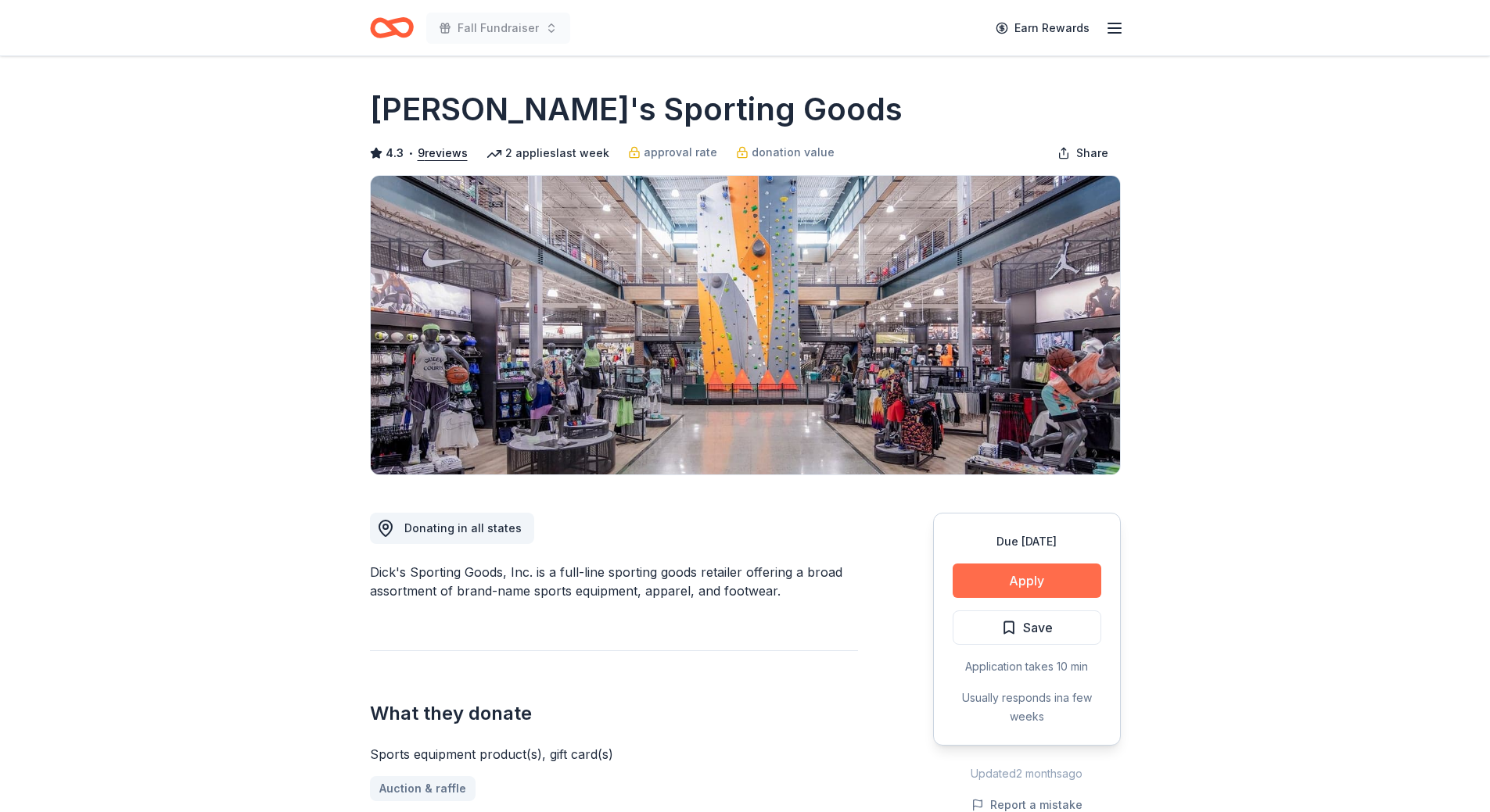
click at [999, 577] on button "Apply" at bounding box center [1027, 581] width 149 height 35
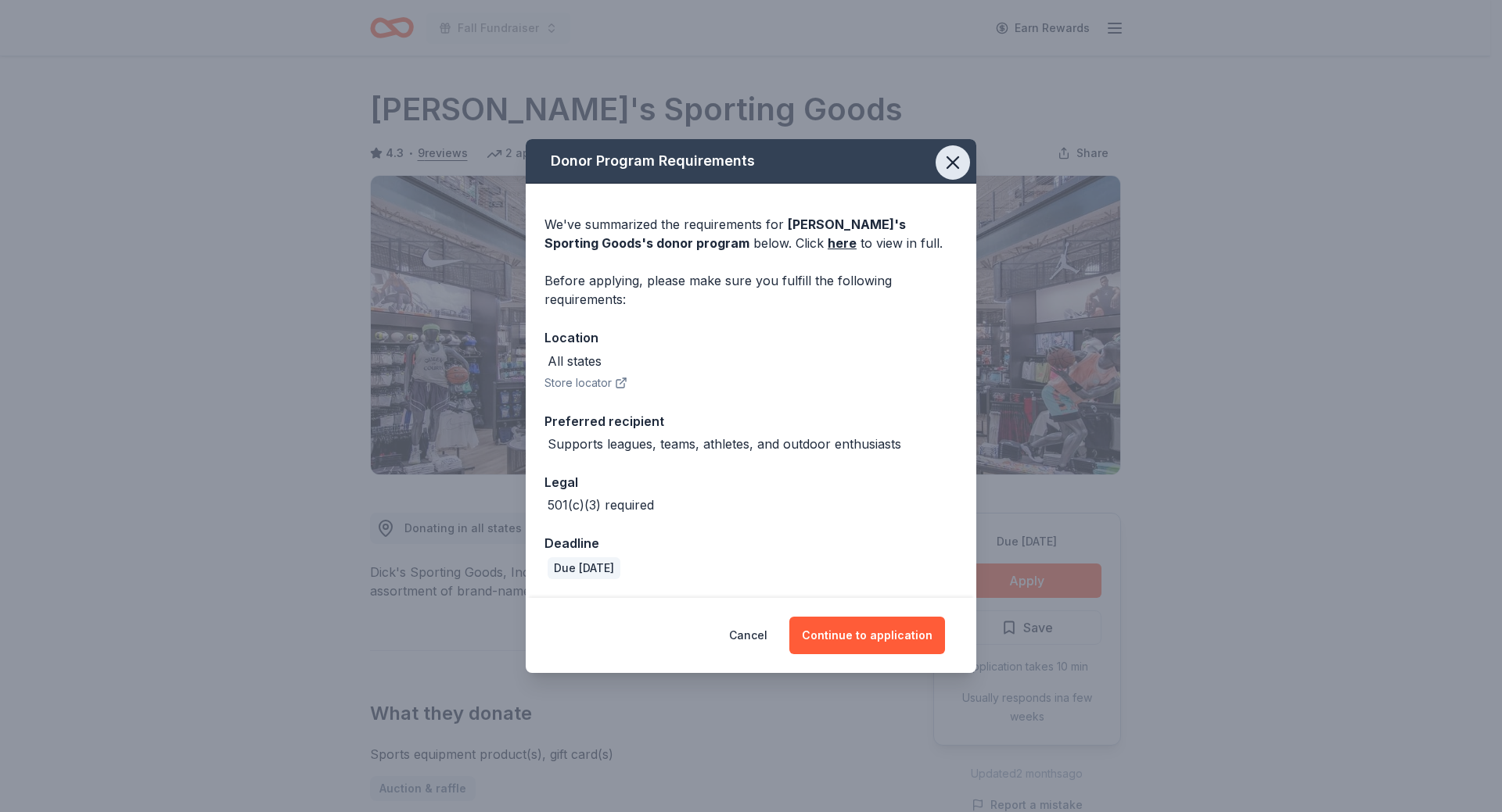
click at [953, 164] on icon "button" at bounding box center [952, 163] width 22 height 22
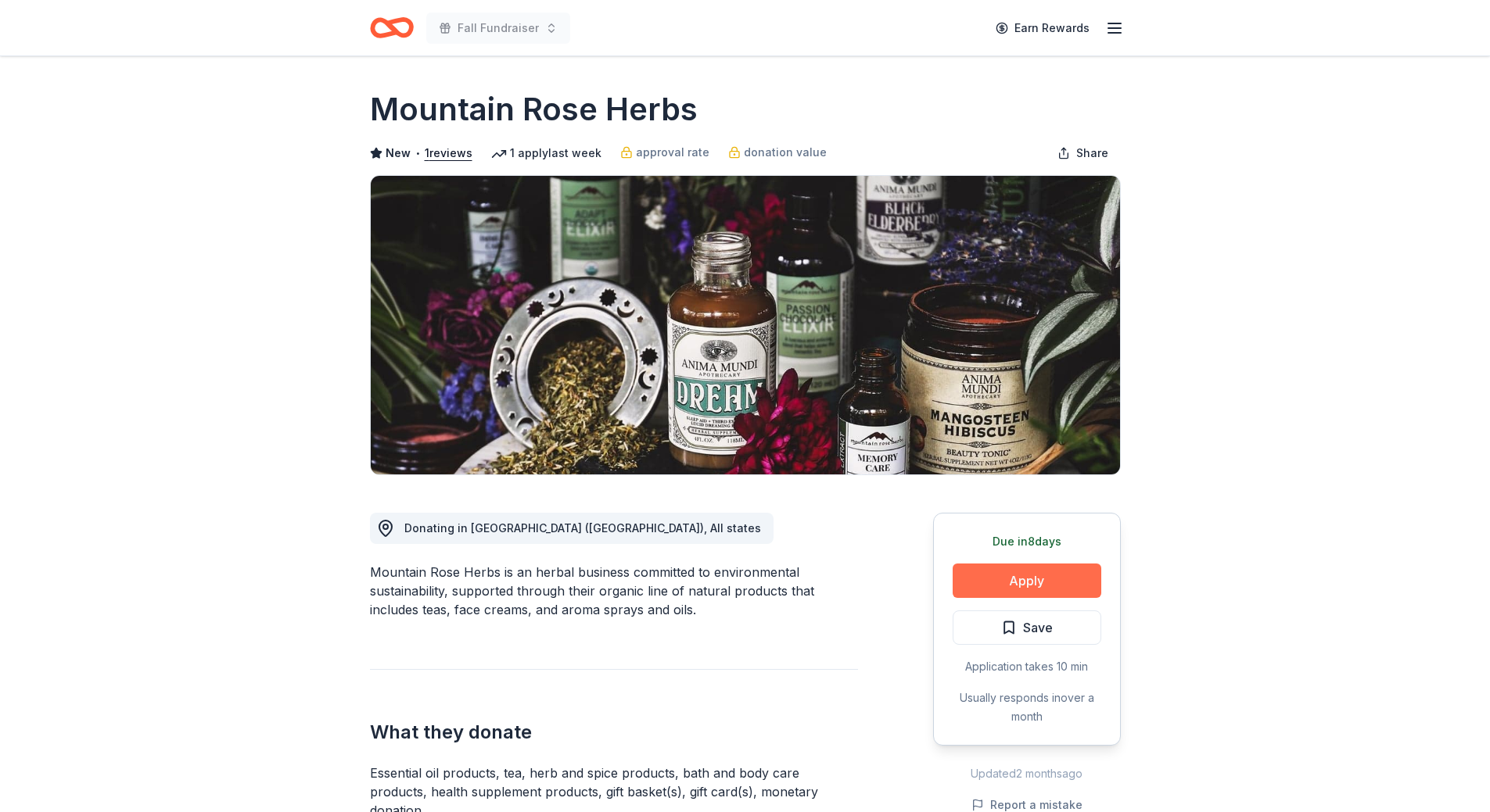
click at [1057, 585] on button "Apply" at bounding box center [1027, 581] width 149 height 35
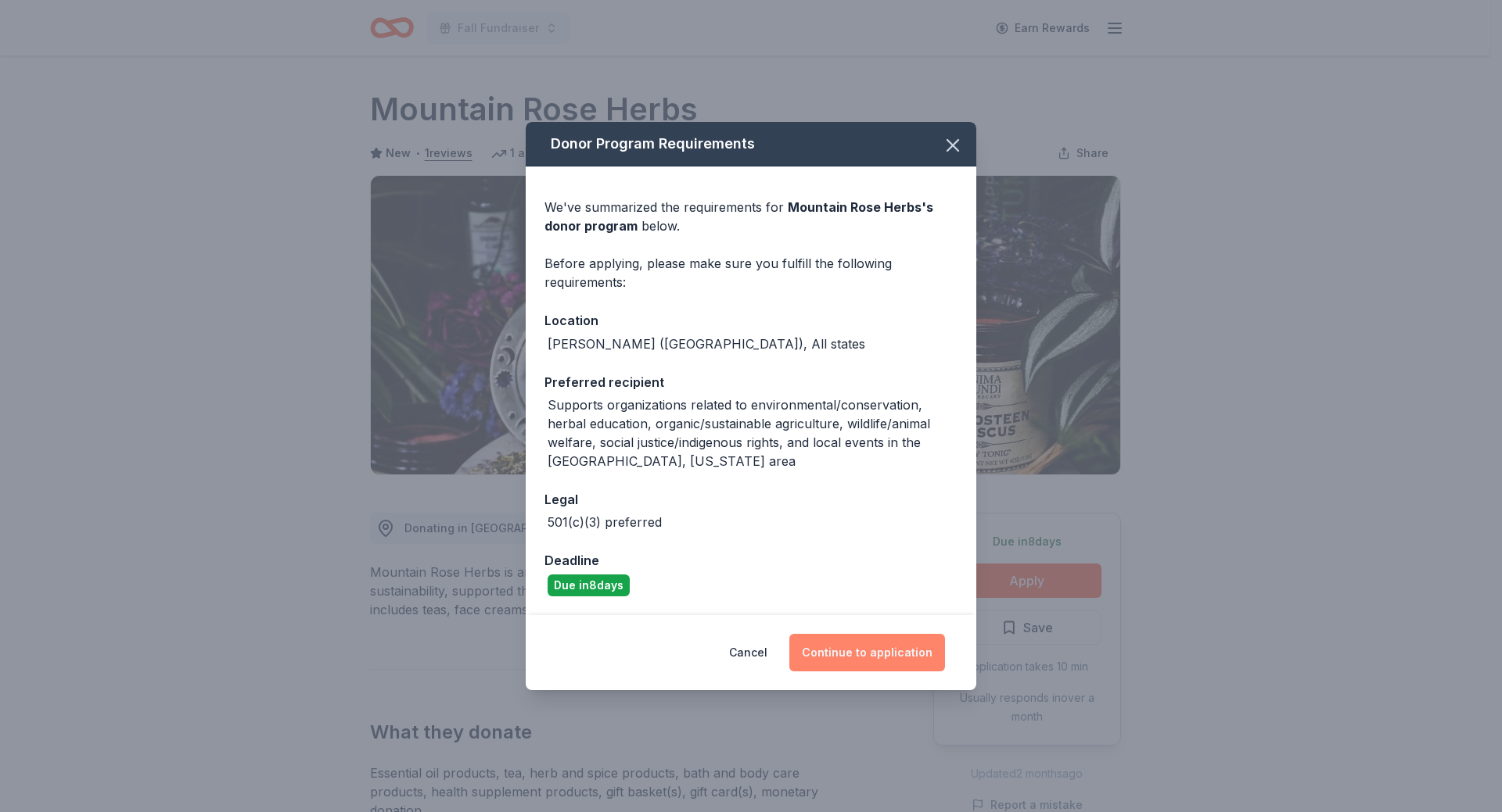
click at [883, 661] on button "Continue to application" at bounding box center [867, 653] width 155 height 38
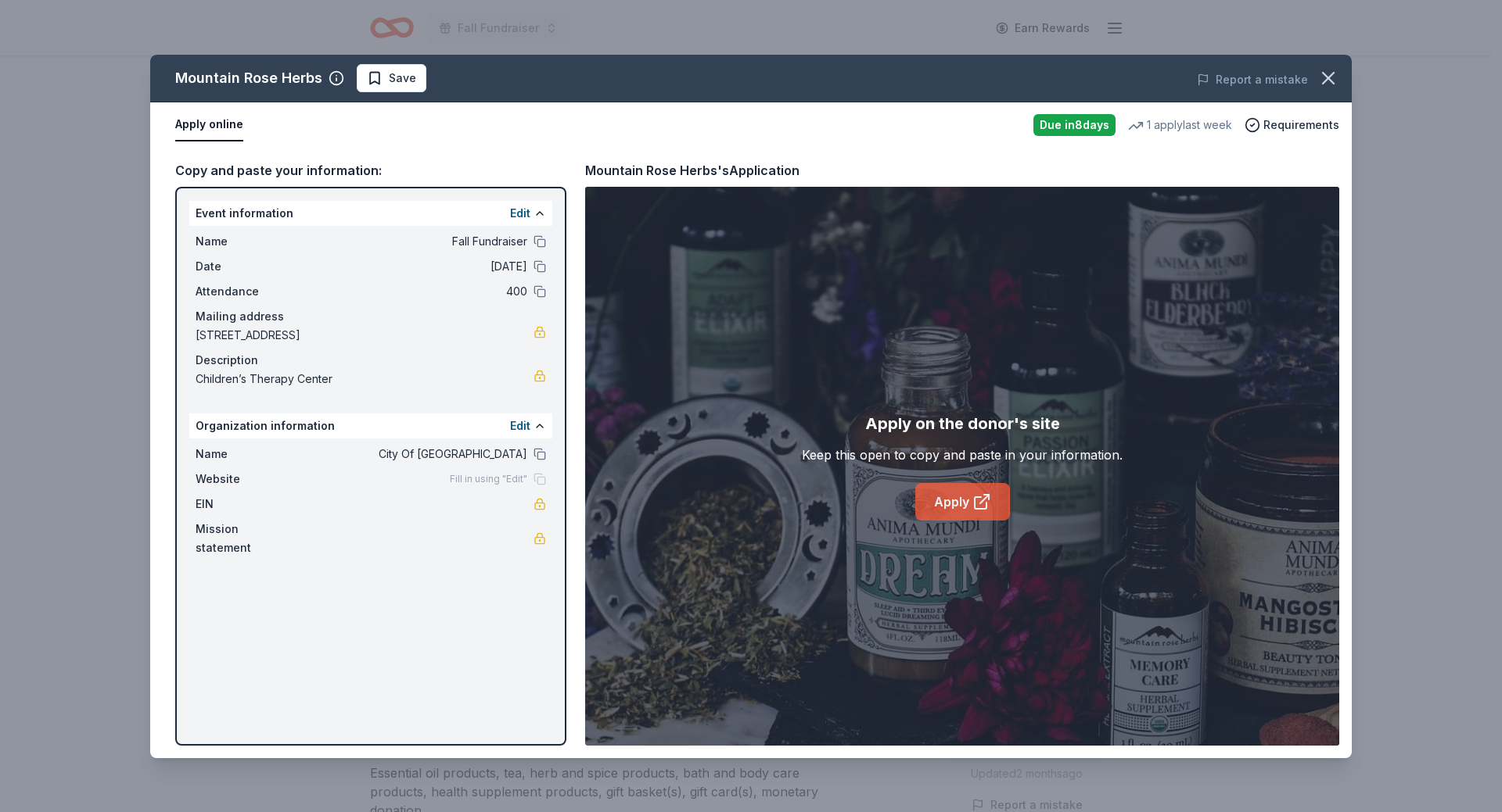
click at [986, 500] on icon at bounding box center [981, 501] width 19 height 19
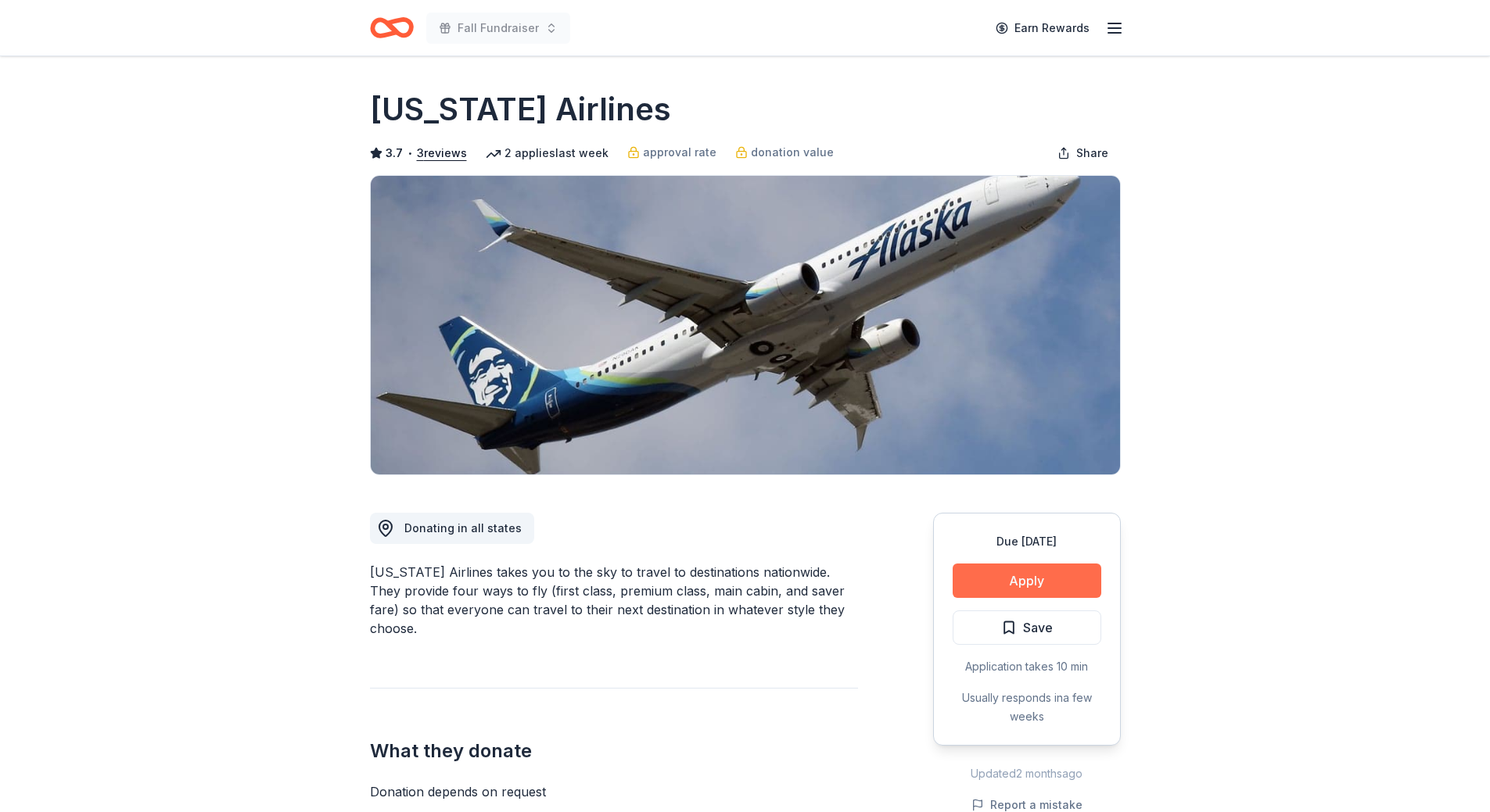
click at [997, 586] on button "Apply" at bounding box center [1027, 581] width 149 height 35
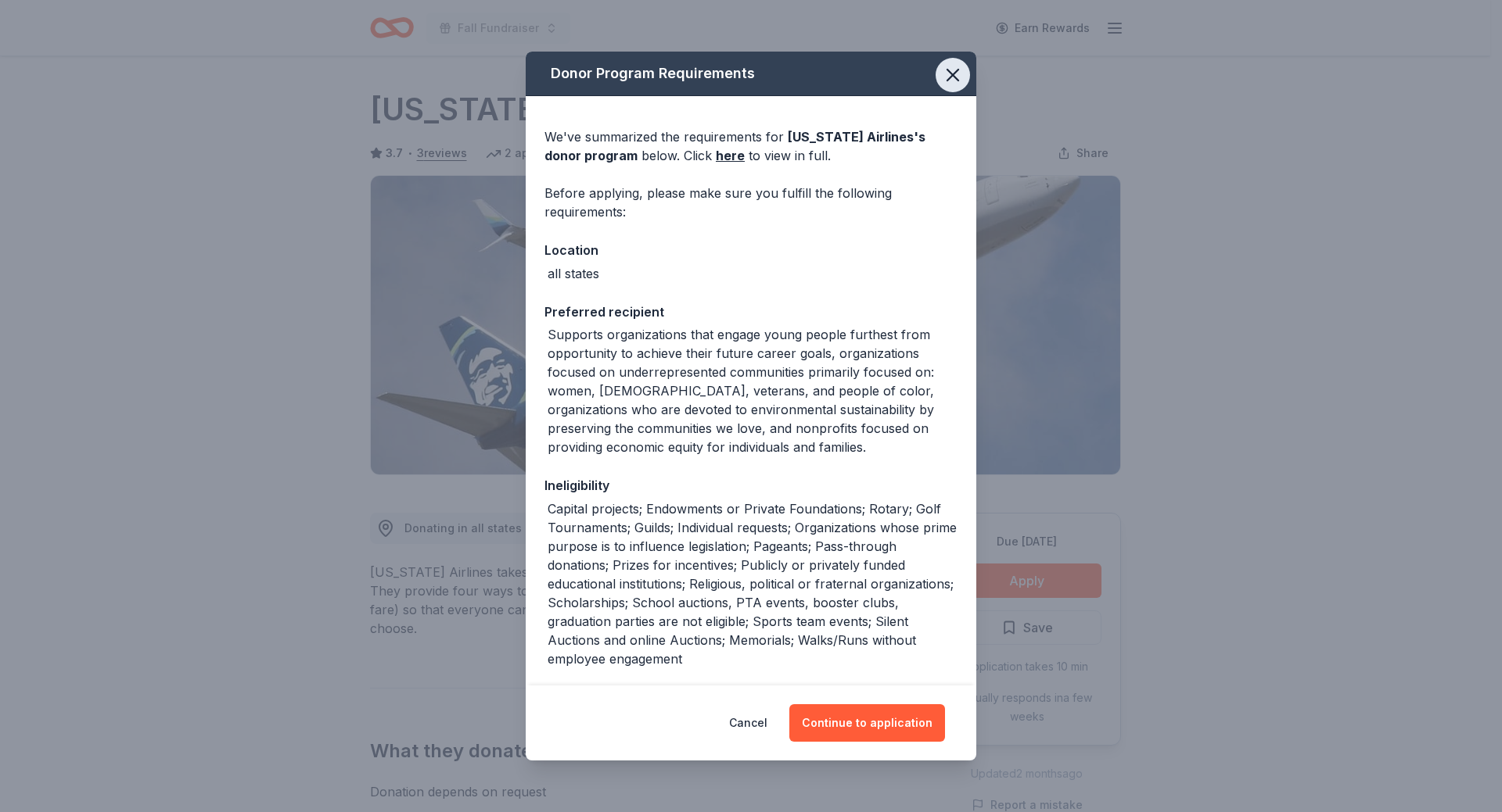
click at [945, 73] on icon "button" at bounding box center [952, 75] width 22 height 22
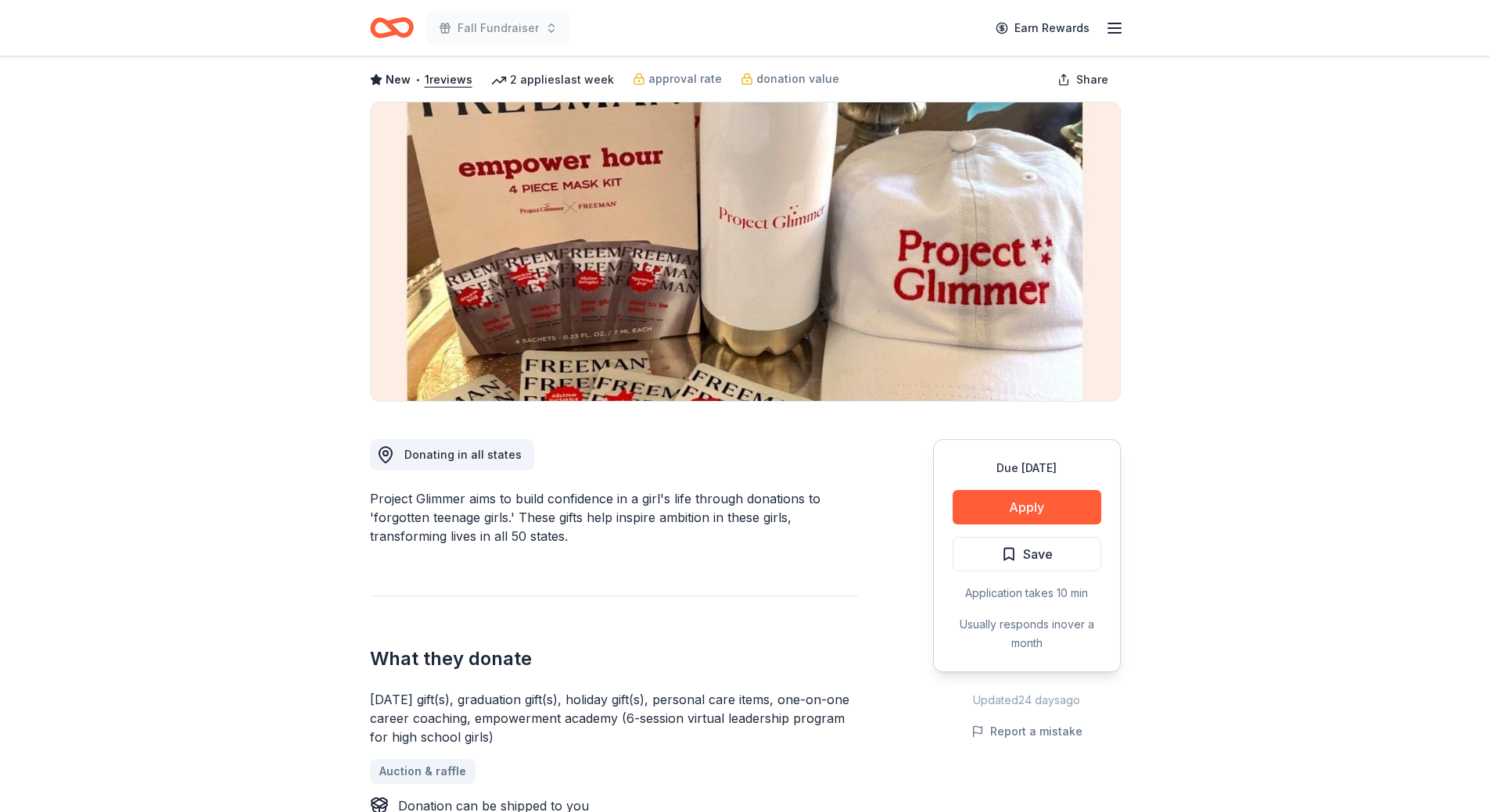
scroll to position [78, 0]
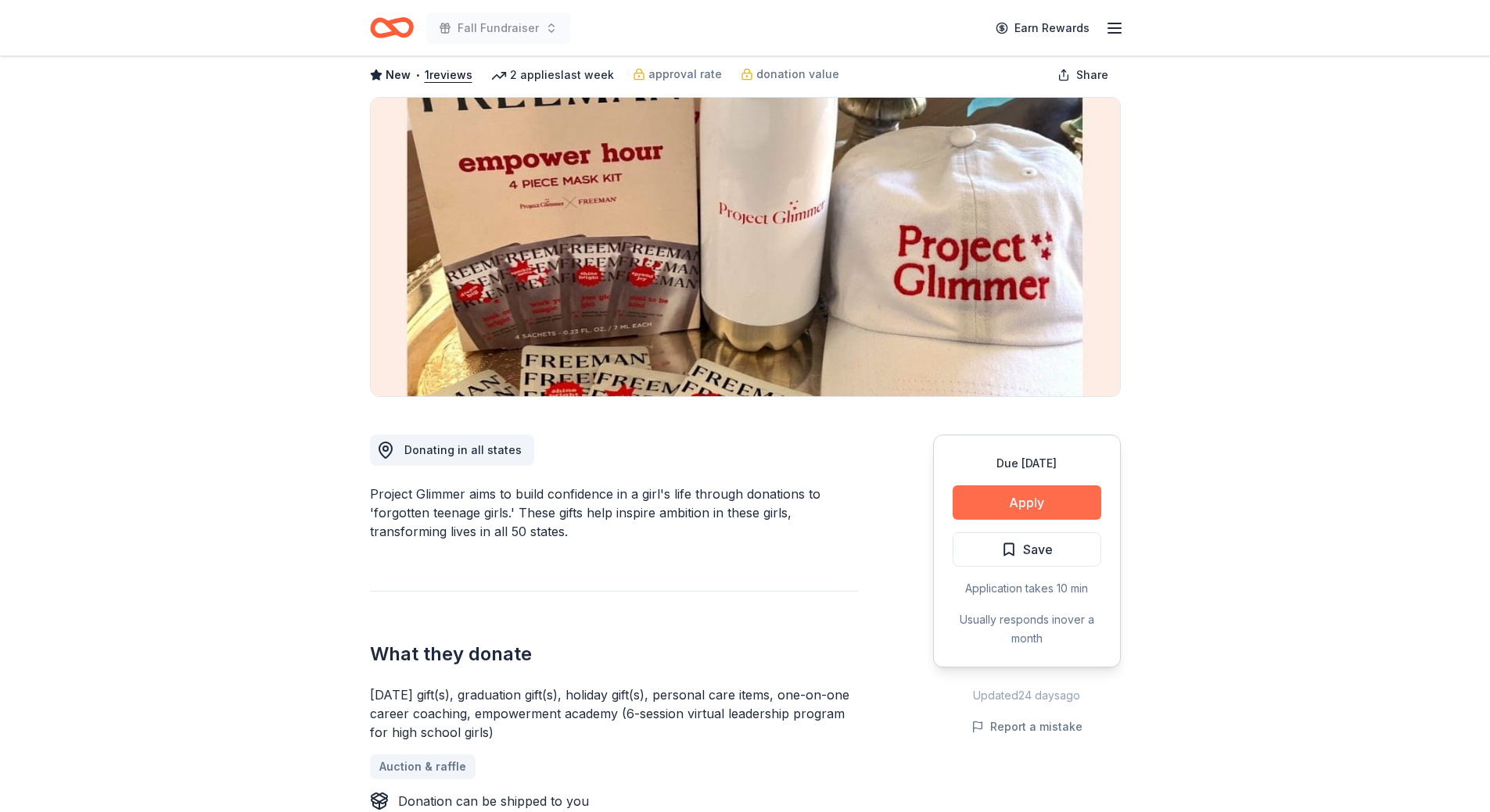
click at [1044, 511] on button "Apply" at bounding box center [1027, 503] width 149 height 35
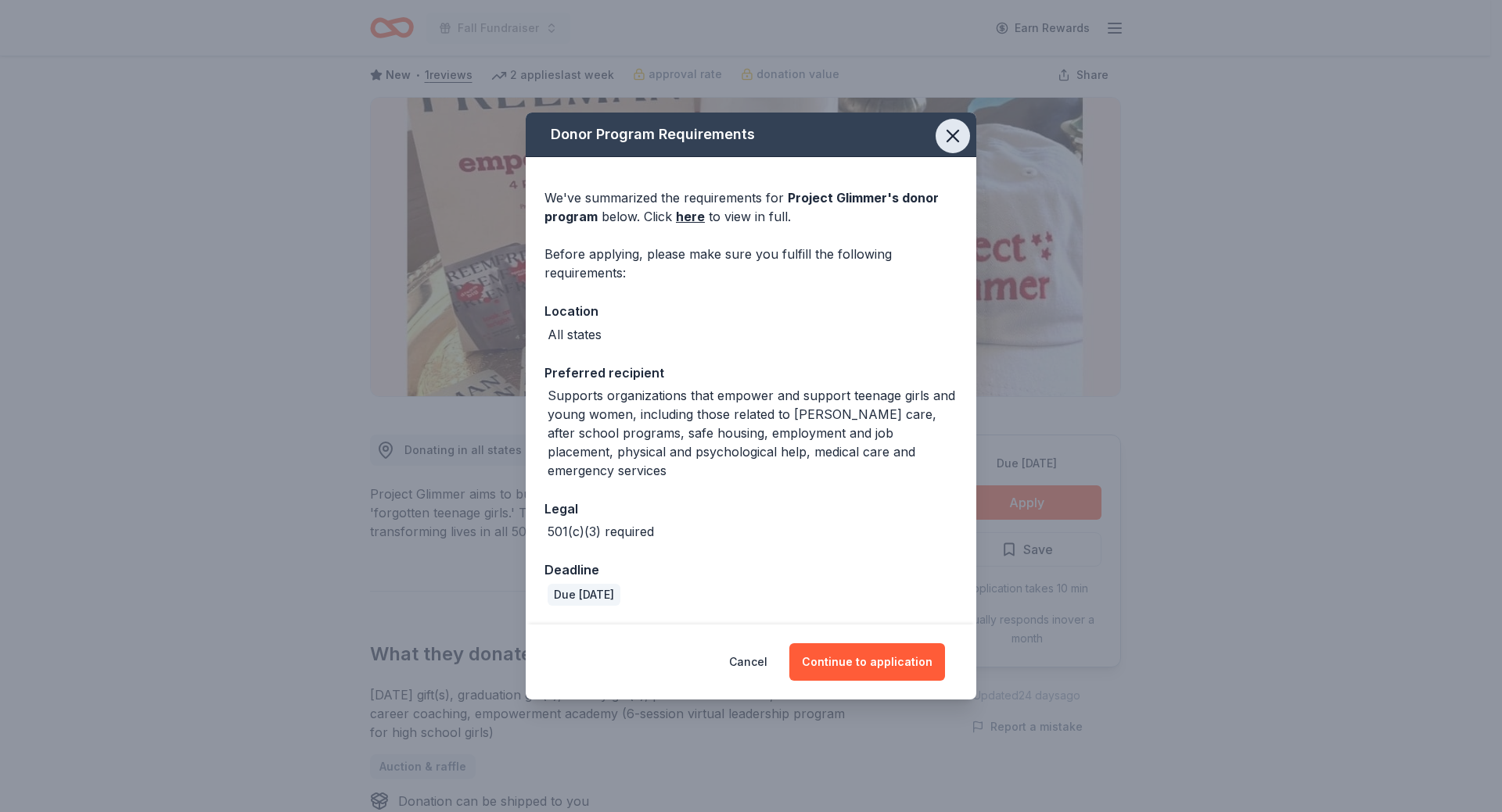
click at [954, 147] on icon "button" at bounding box center [952, 136] width 22 height 22
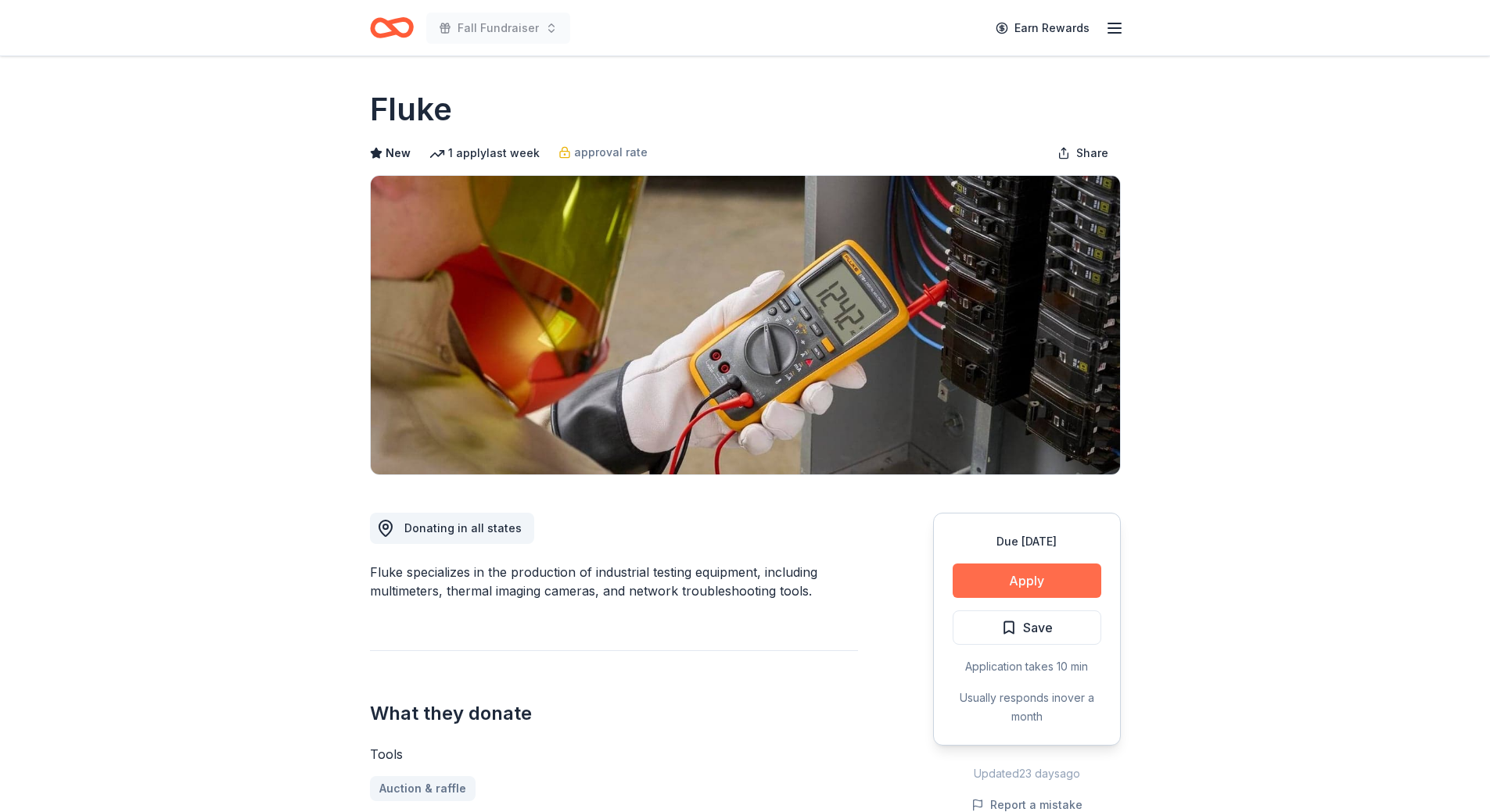
click at [1030, 588] on button "Apply" at bounding box center [1027, 581] width 149 height 35
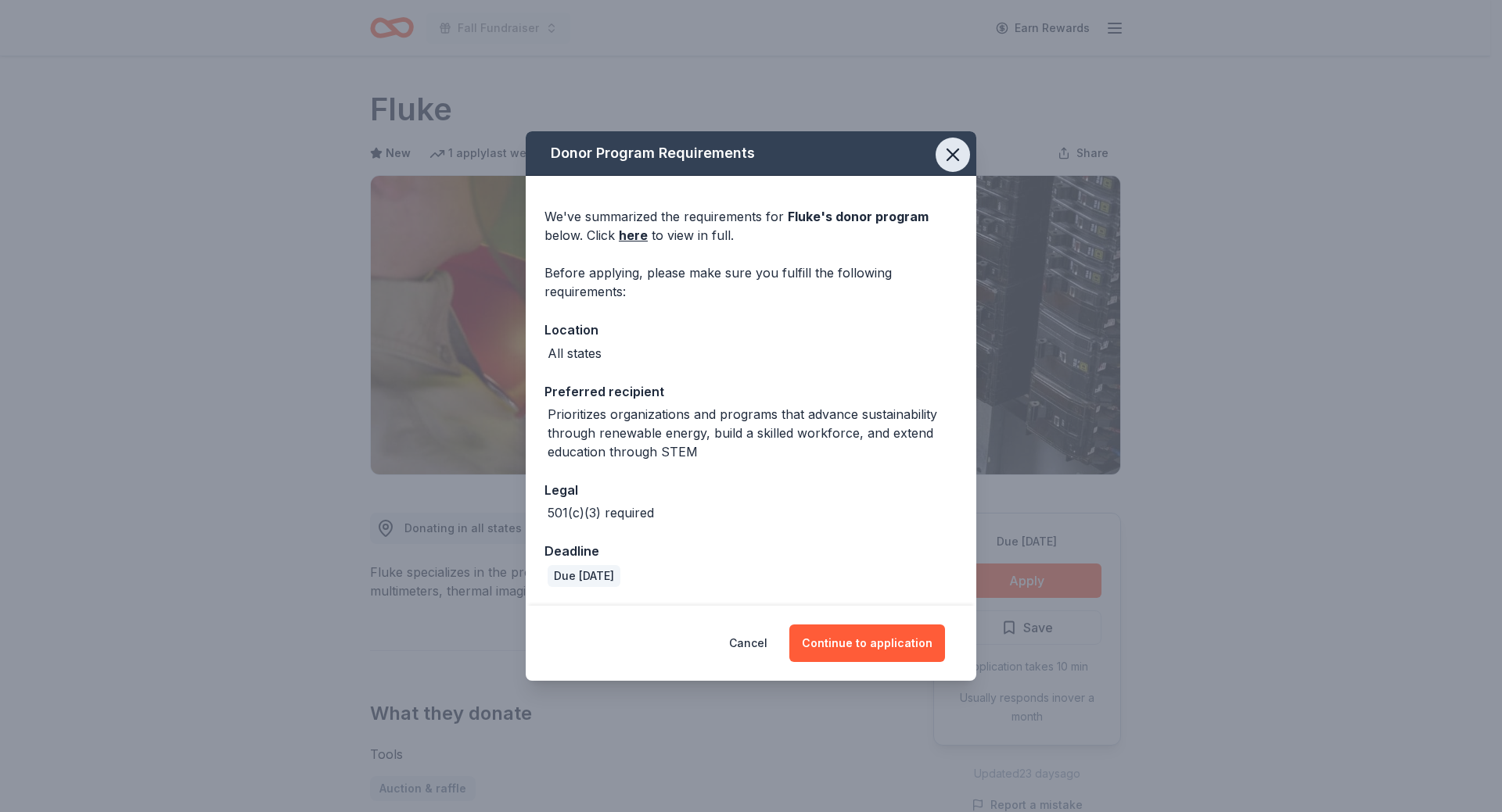
click at [948, 165] on icon "button" at bounding box center [952, 155] width 22 height 22
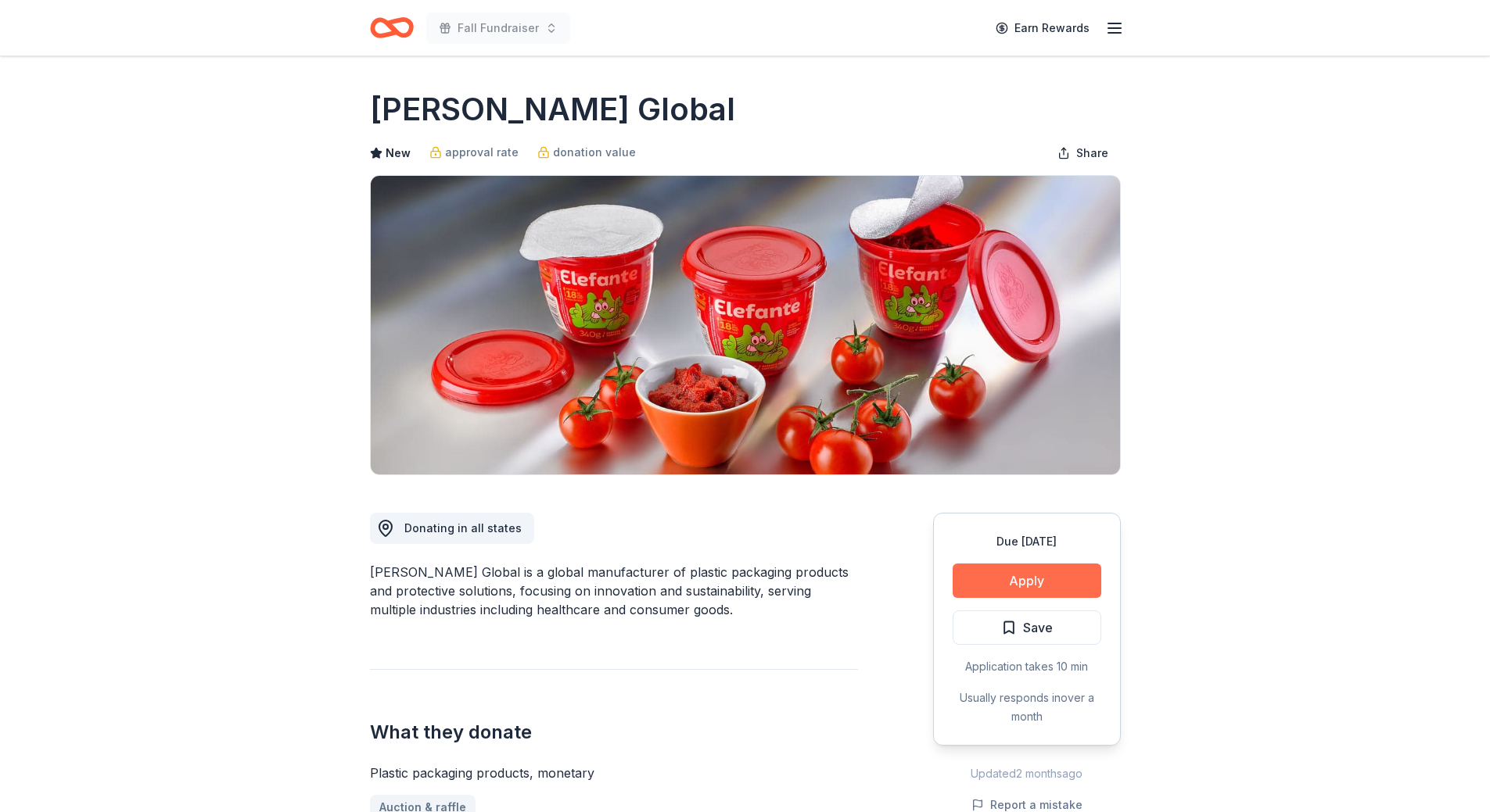
click at [982, 579] on button "Apply" at bounding box center [1027, 581] width 149 height 35
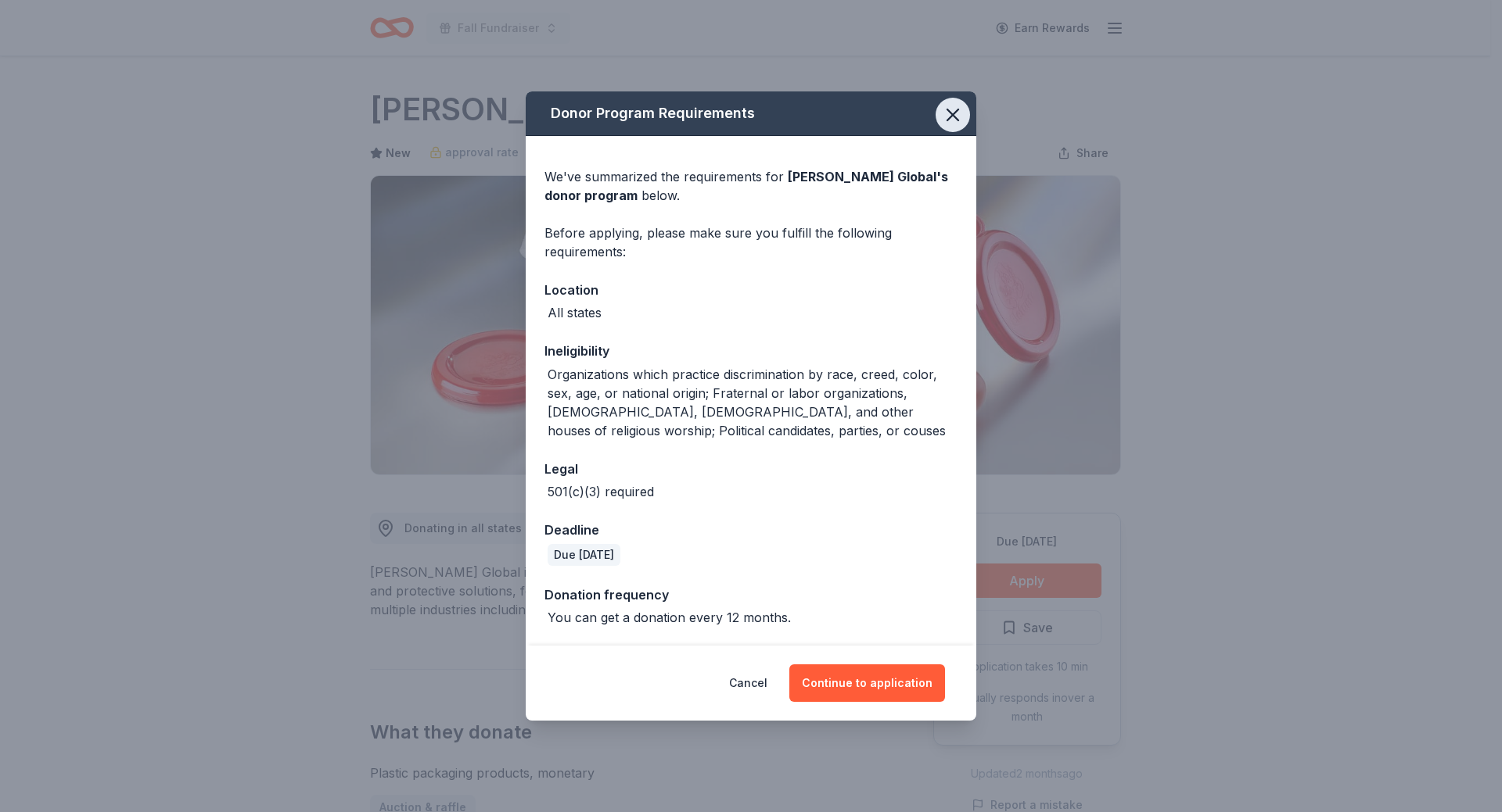
click at [947, 120] on icon "button" at bounding box center [952, 114] width 11 height 11
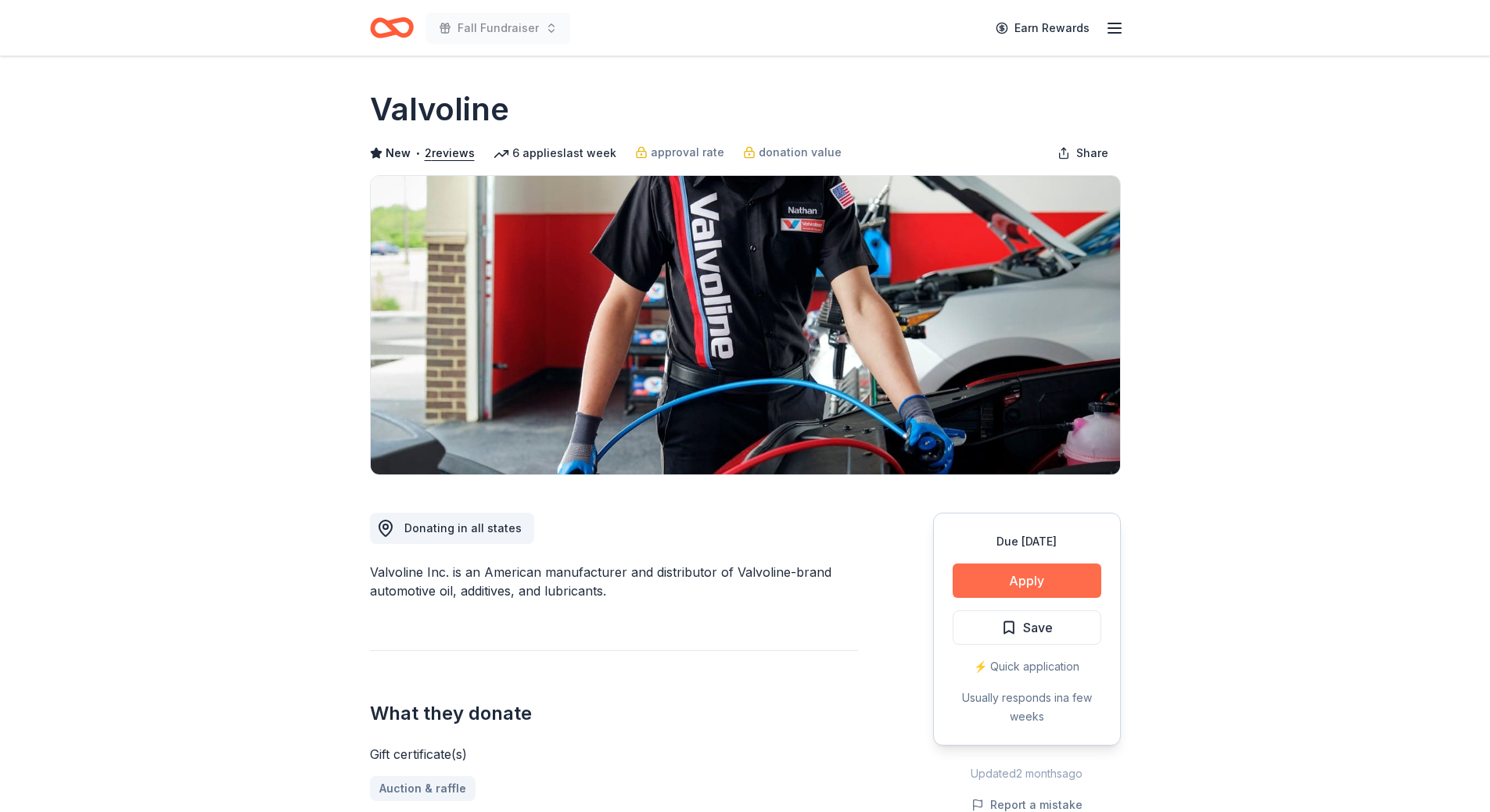
click at [997, 583] on button "Apply" at bounding box center [1027, 581] width 149 height 35
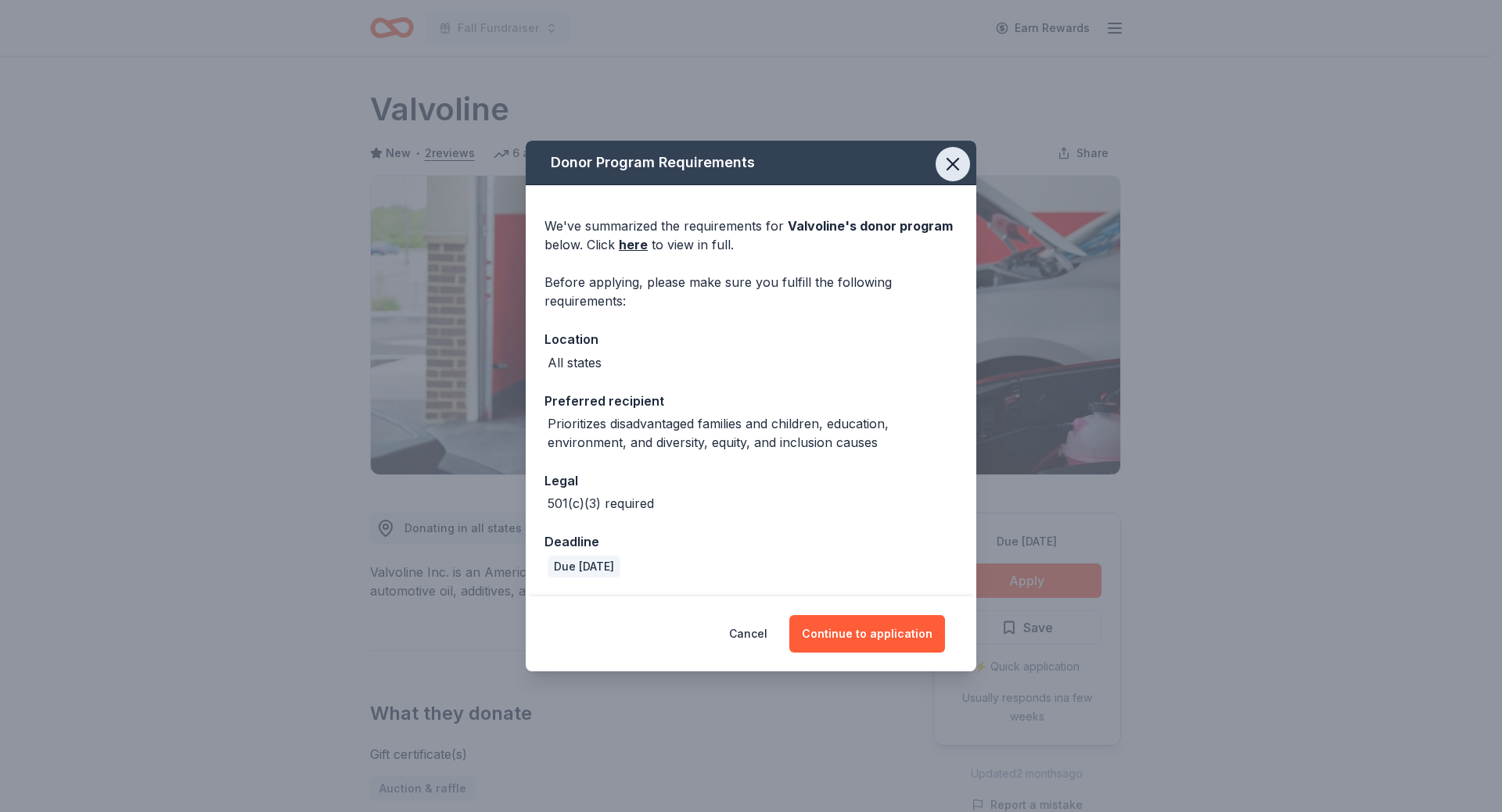
click at [952, 174] on icon "button" at bounding box center [952, 164] width 22 height 22
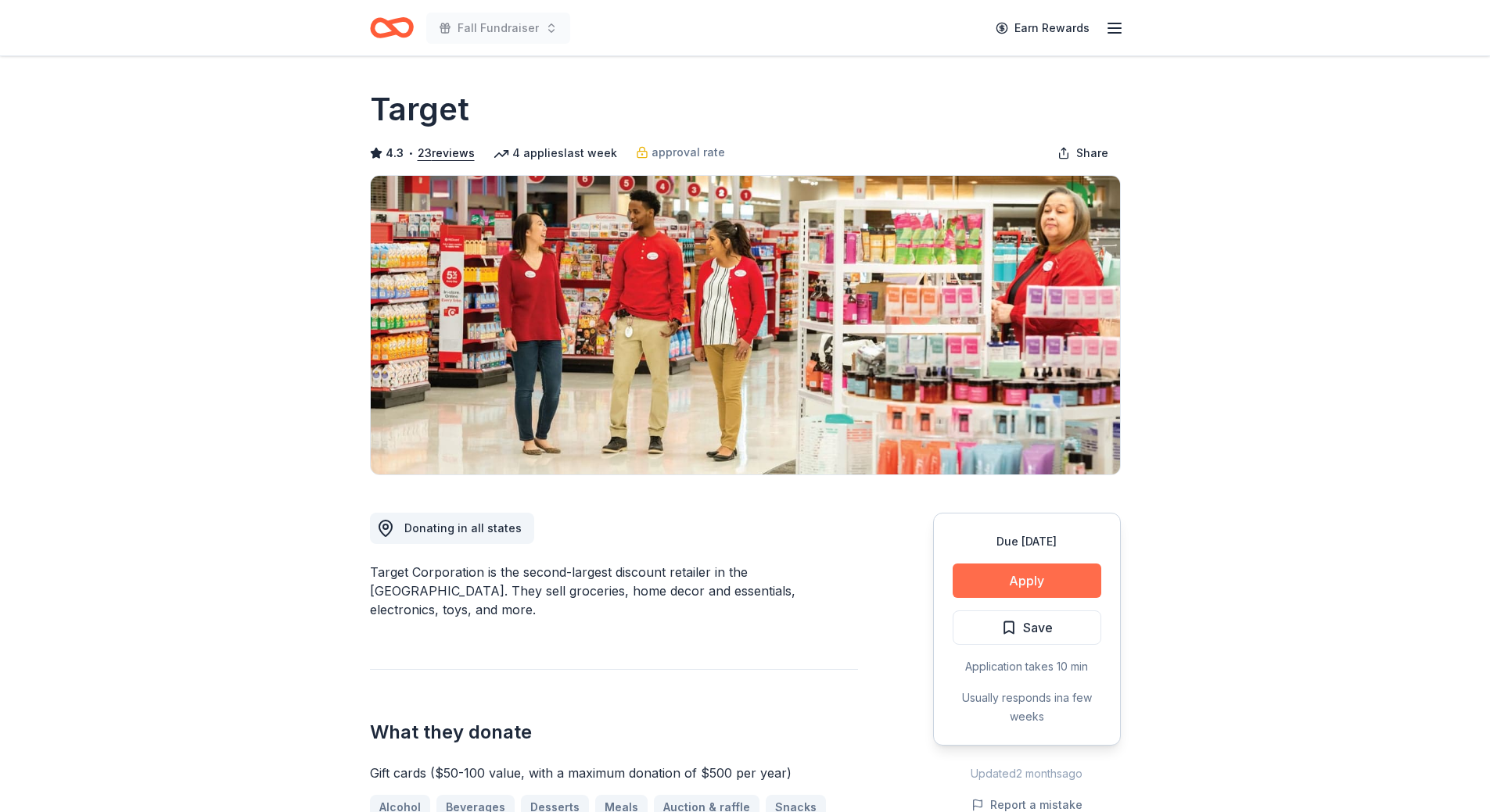
click at [1039, 586] on button "Apply" at bounding box center [1027, 581] width 149 height 35
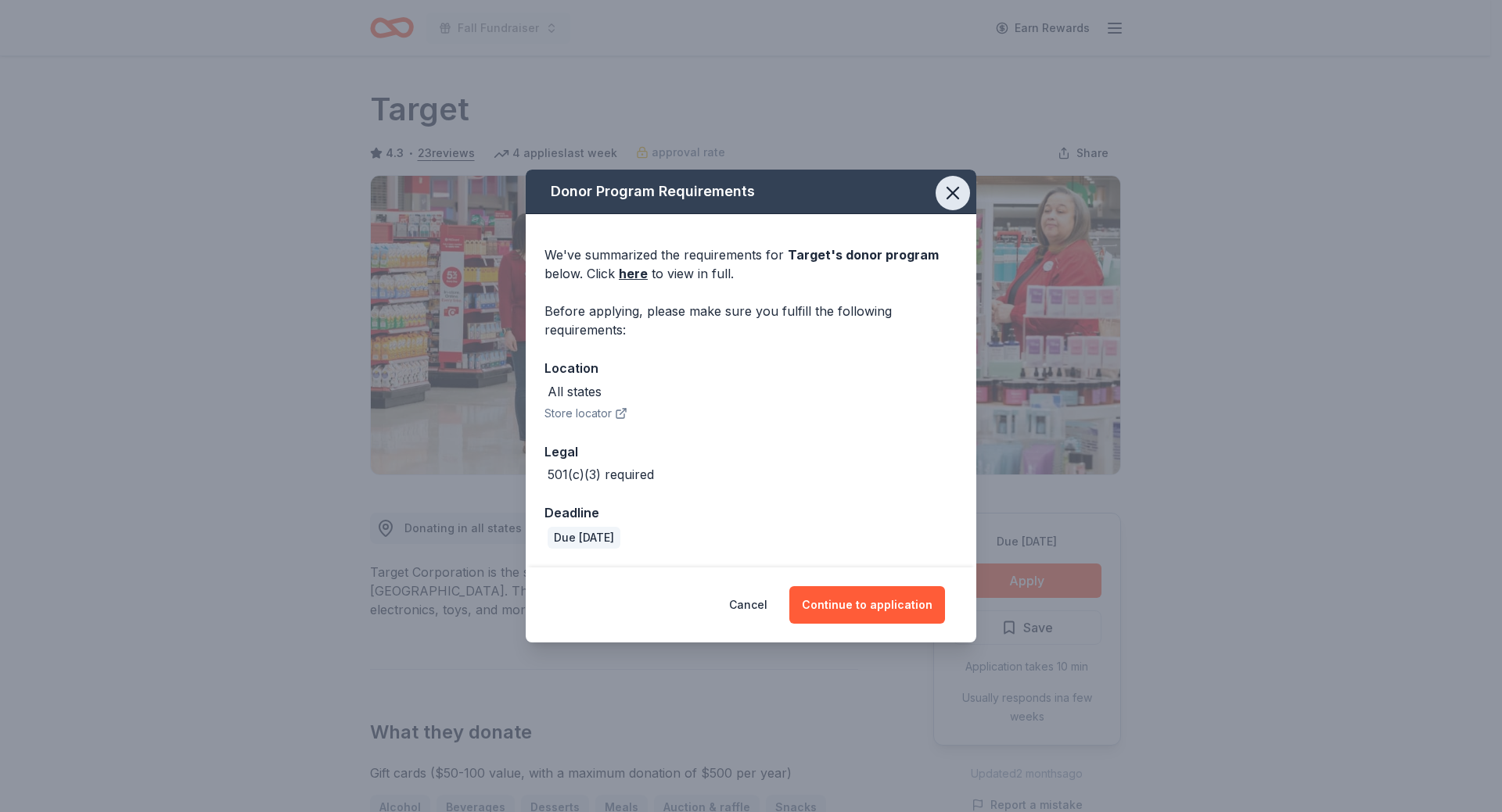
click at [961, 204] on icon "button" at bounding box center [952, 193] width 22 height 22
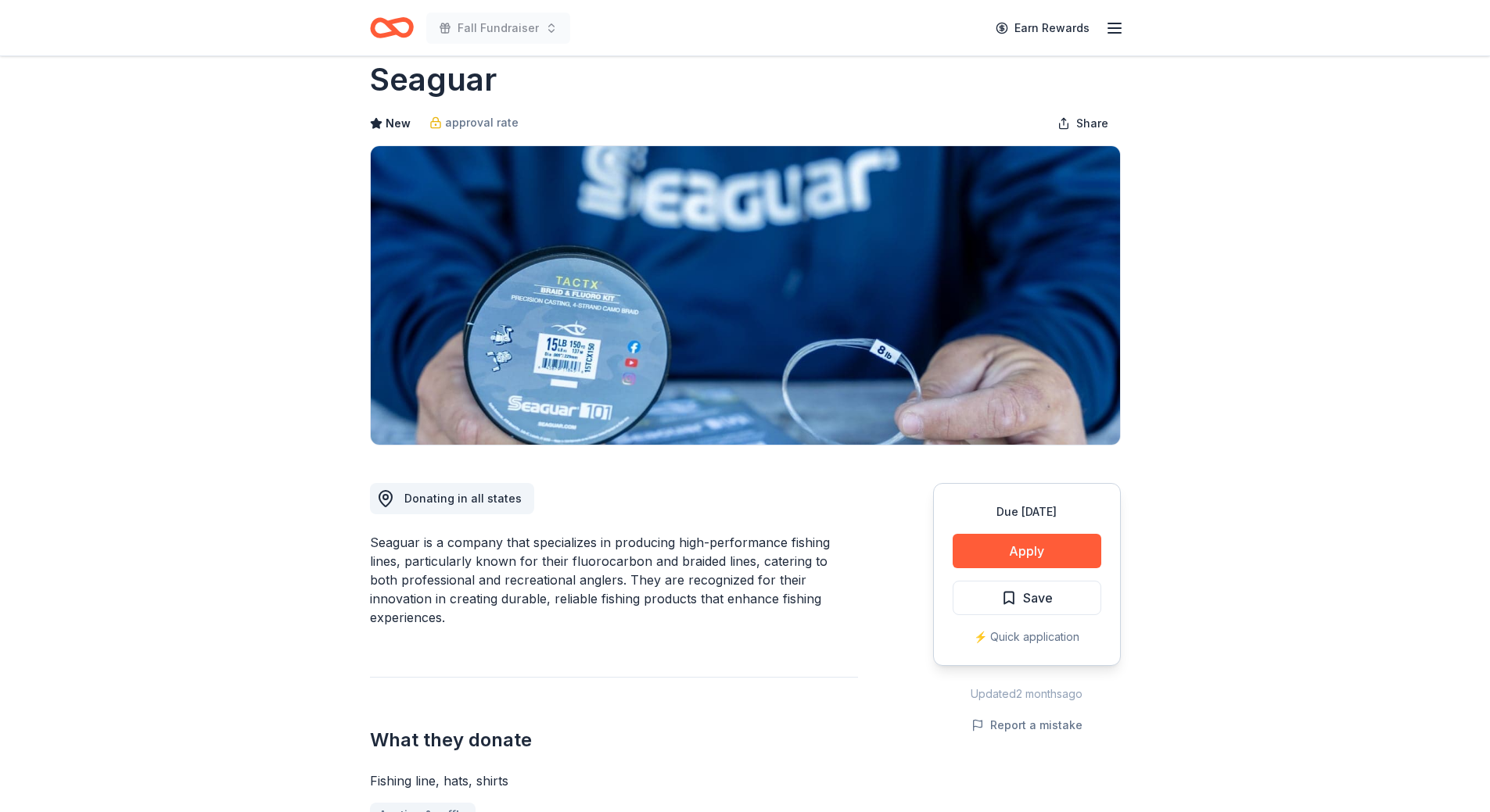
scroll to position [78, 0]
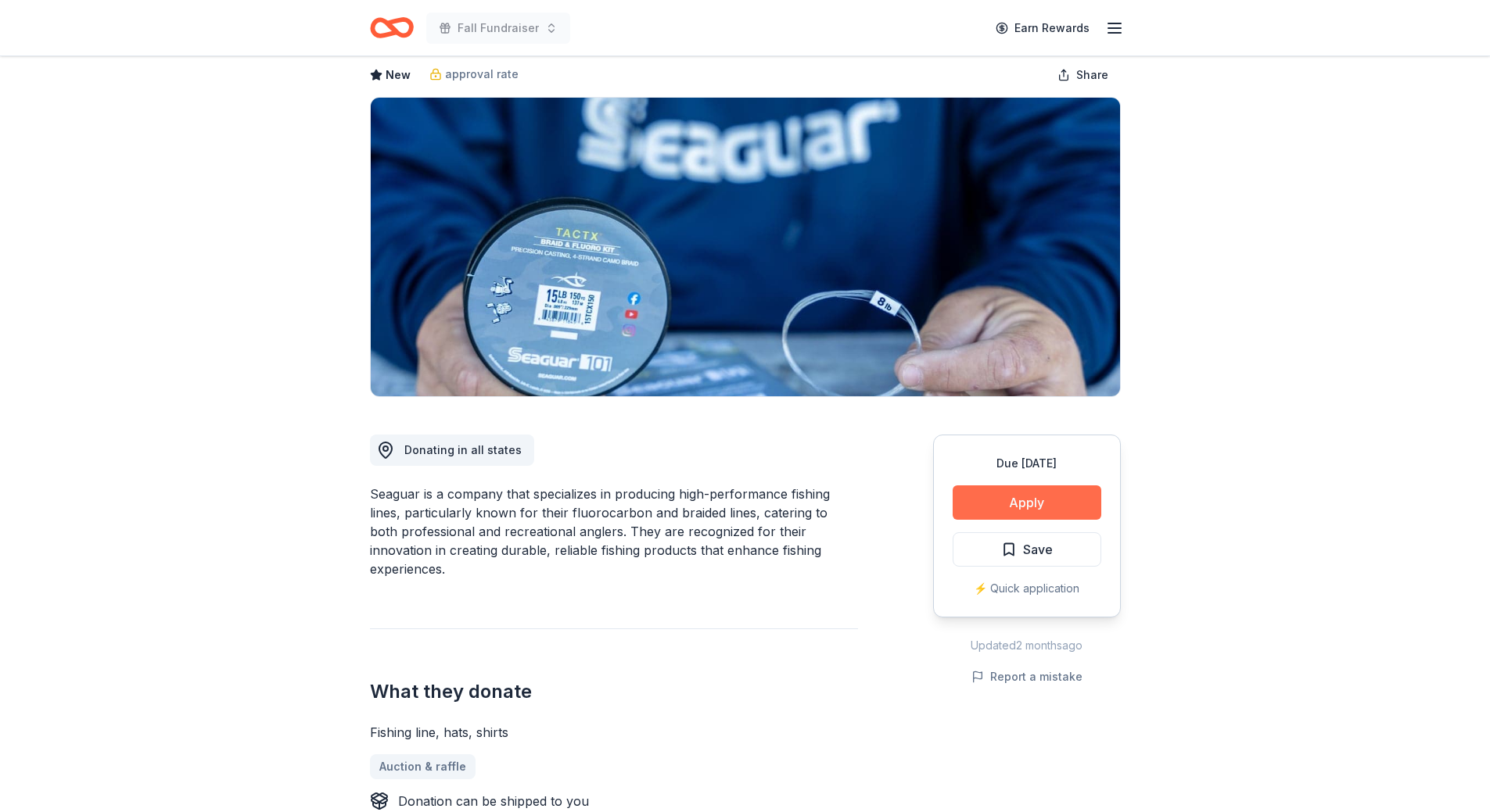
click at [1032, 511] on button "Apply" at bounding box center [1027, 503] width 149 height 35
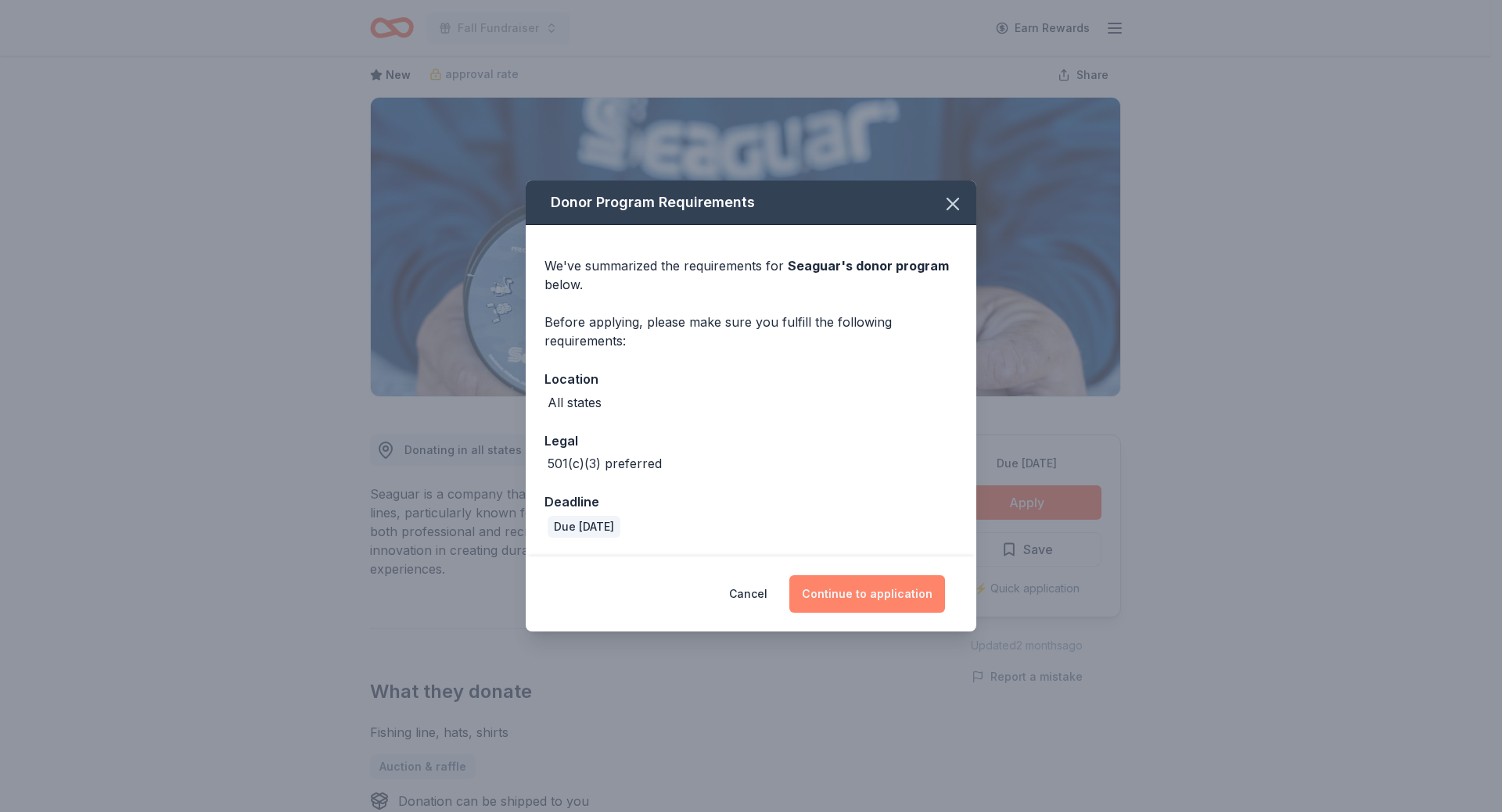
click at [867, 600] on button "Continue to application" at bounding box center [867, 594] width 155 height 38
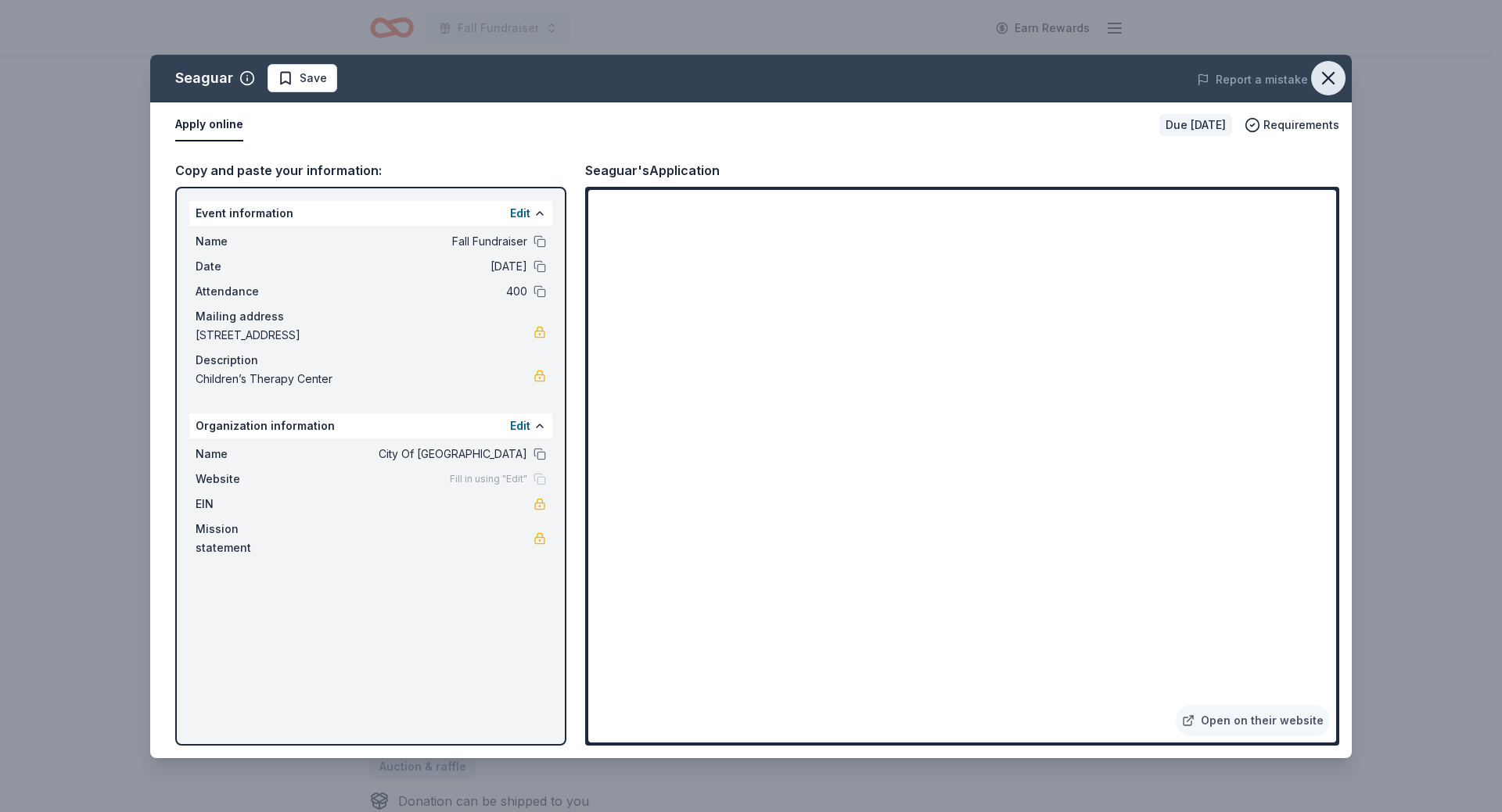
click at [1327, 82] on icon "button" at bounding box center [1328, 78] width 22 height 22
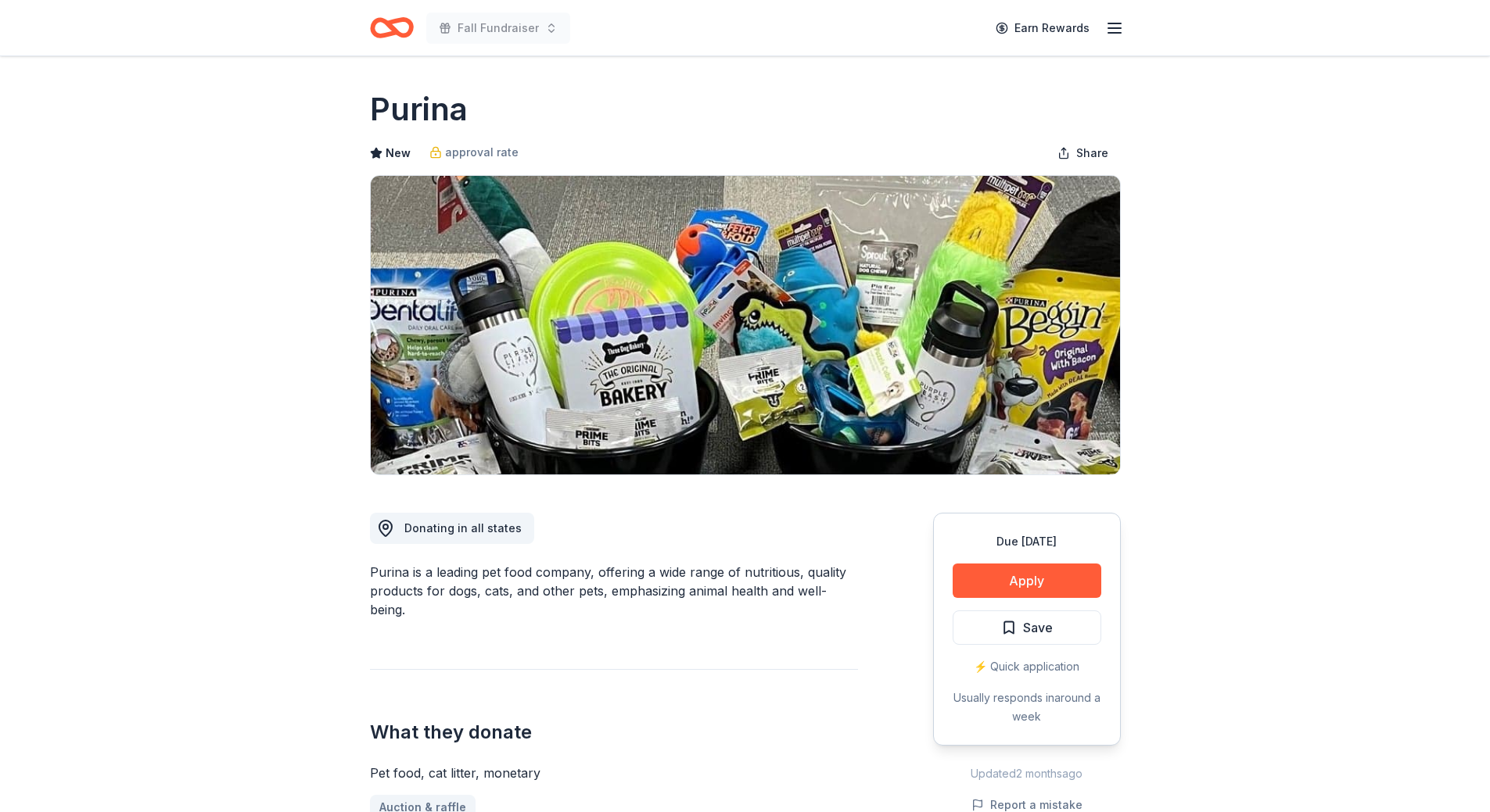
click at [994, 570] on button "Apply" at bounding box center [1027, 581] width 149 height 35
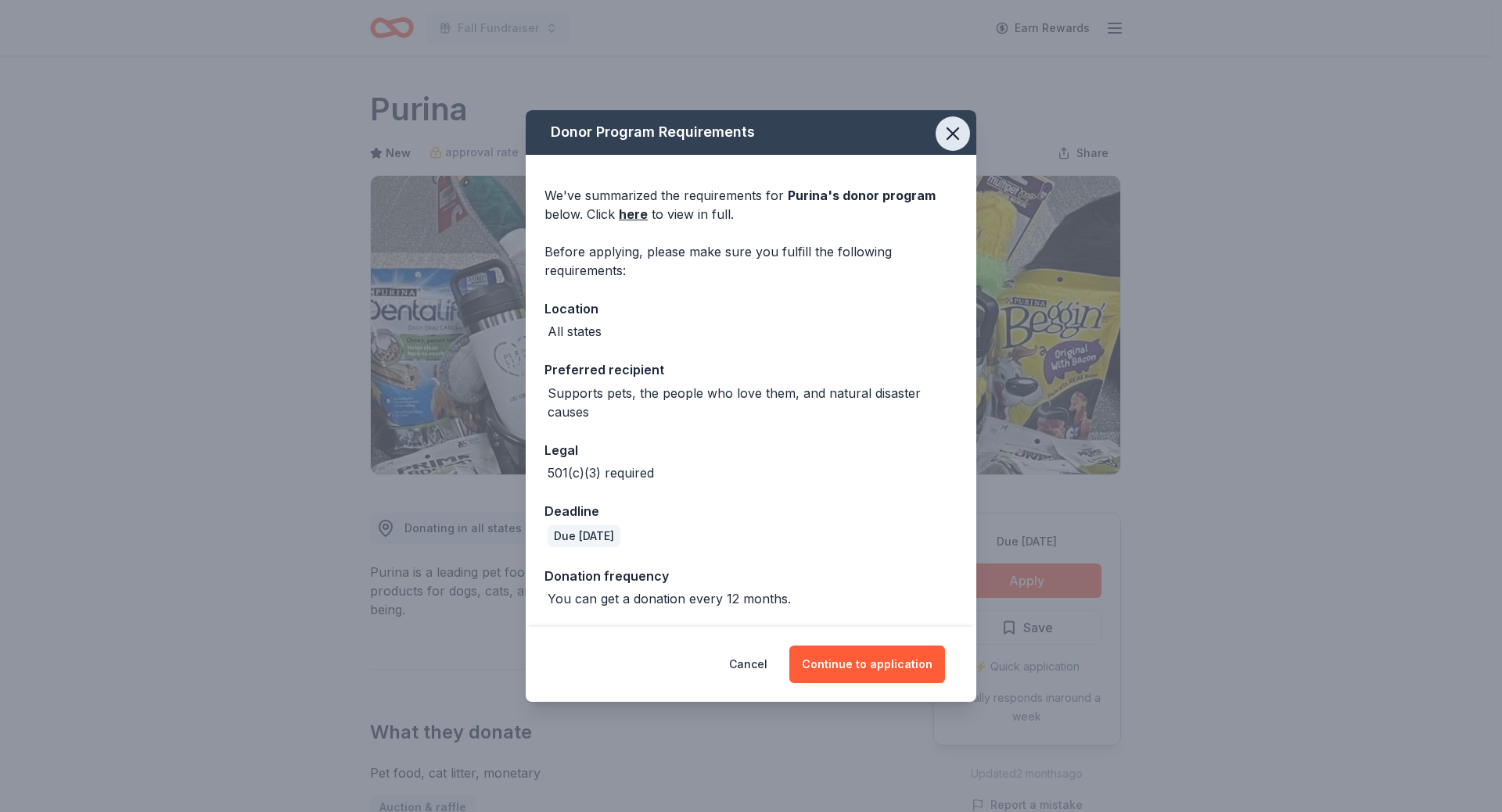
click at [959, 138] on icon "button" at bounding box center [952, 133] width 22 height 22
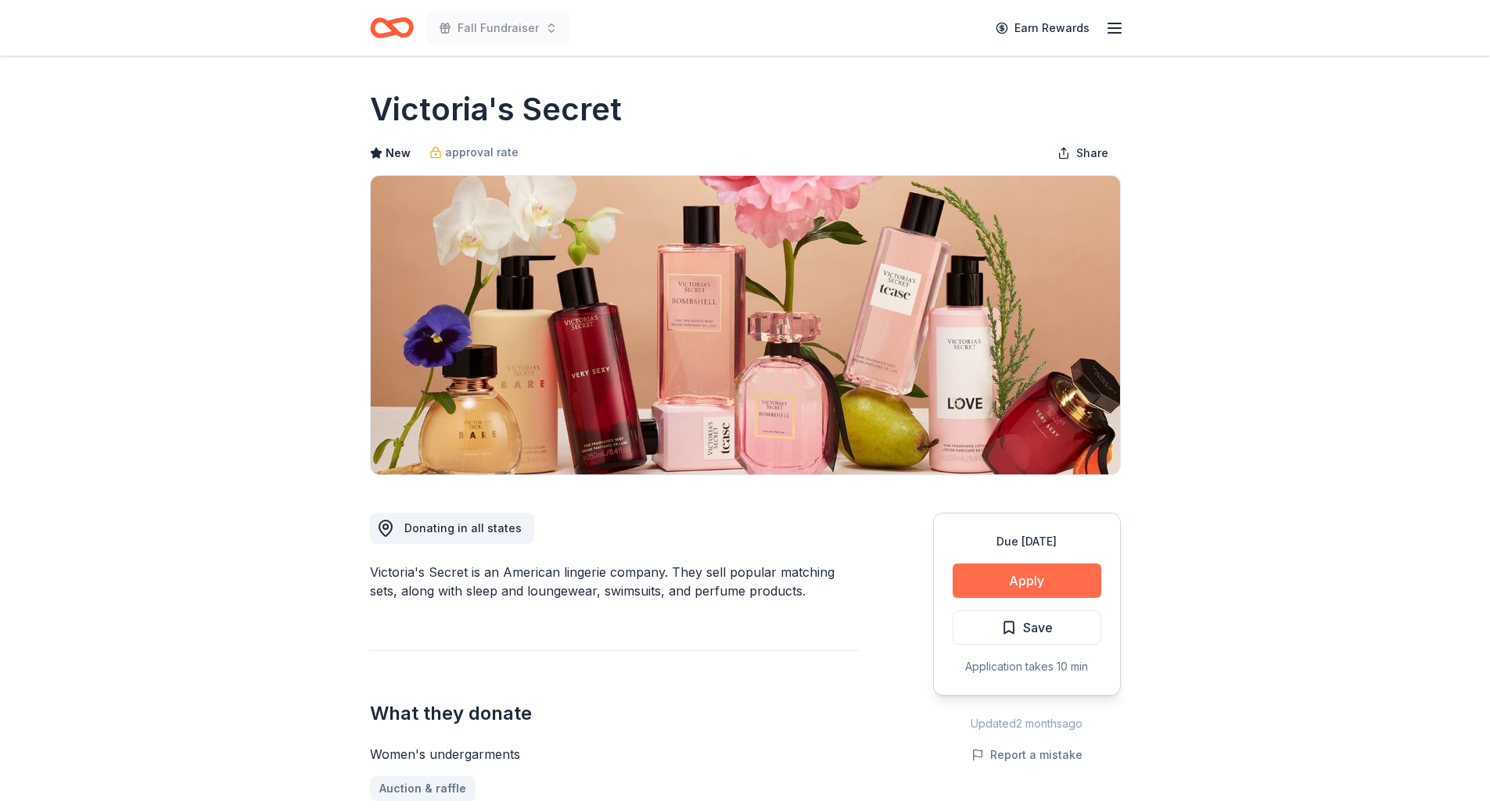
click at [1029, 584] on button "Apply" at bounding box center [1027, 581] width 149 height 35
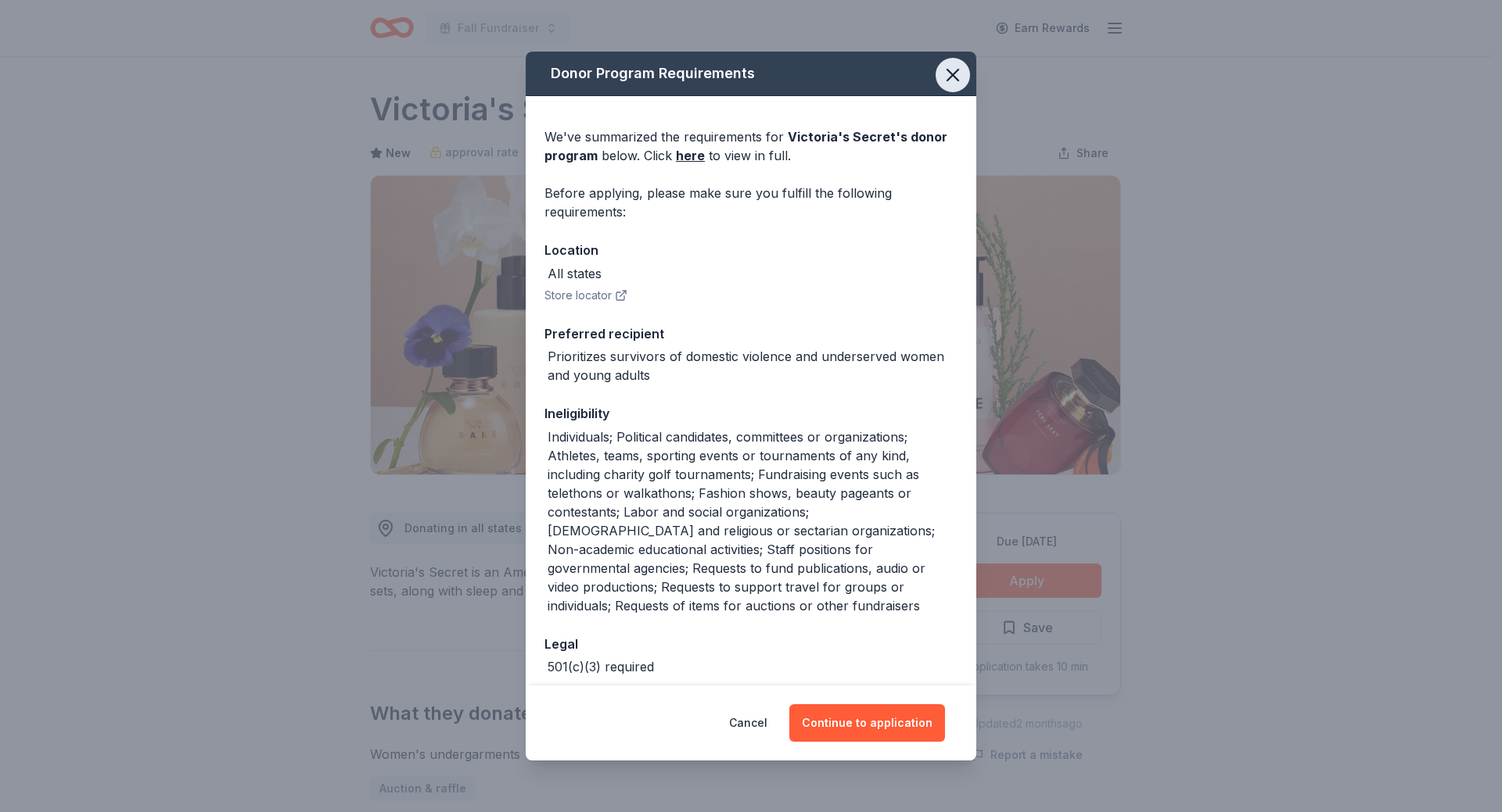
click at [947, 77] on icon "button" at bounding box center [952, 75] width 11 height 11
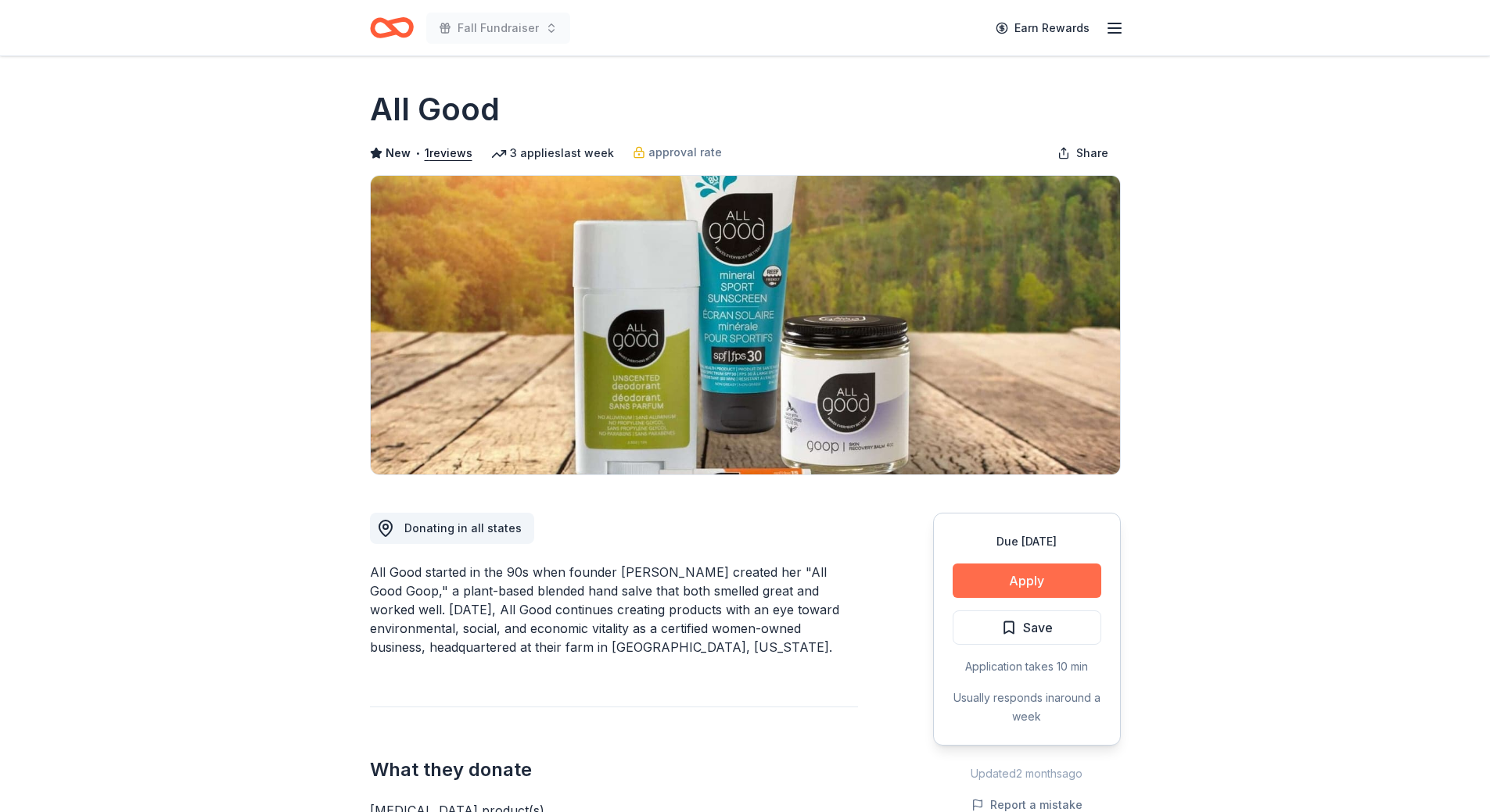
click at [1047, 584] on button "Apply" at bounding box center [1027, 581] width 149 height 35
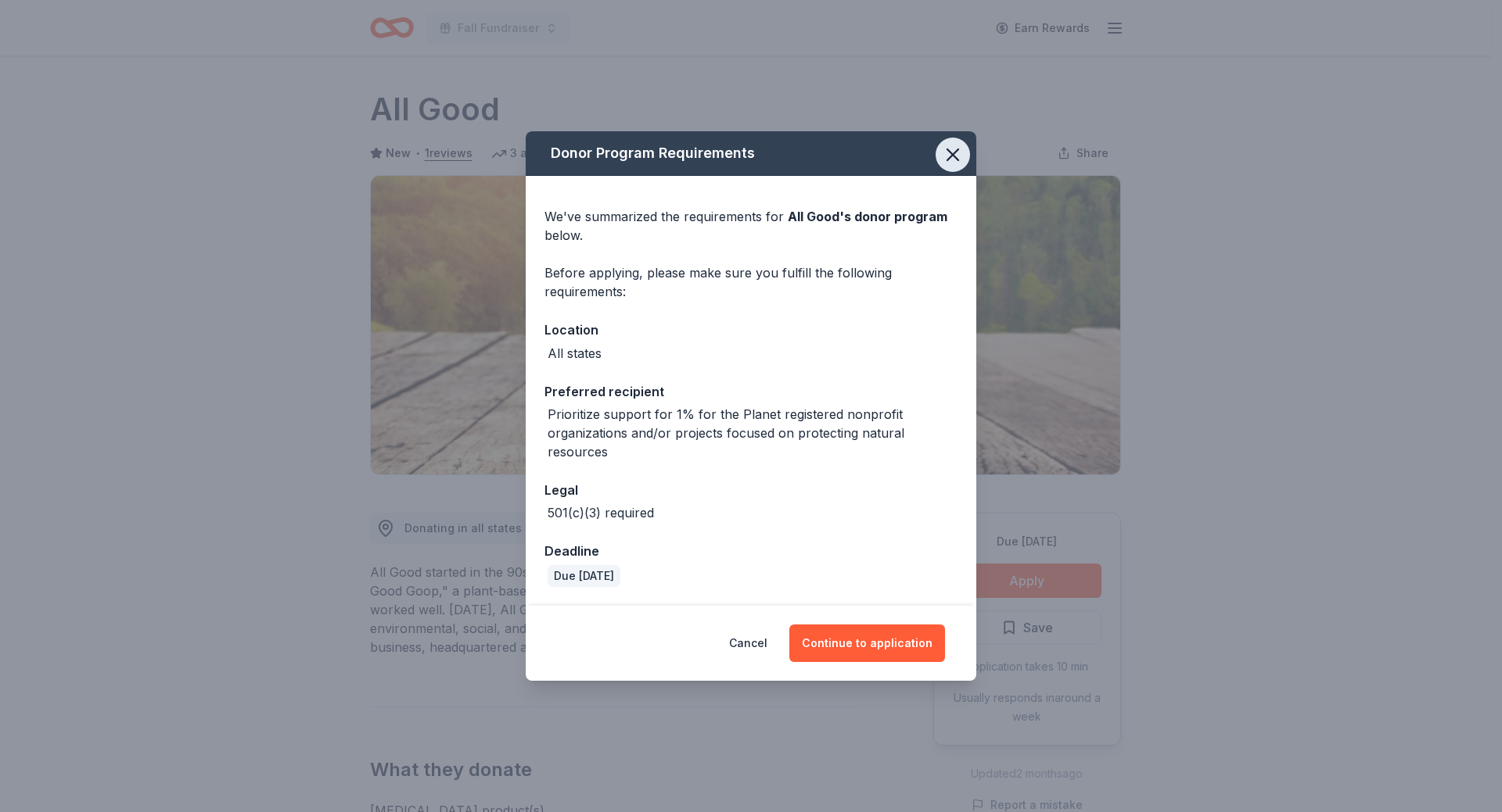
click at [957, 155] on icon "button" at bounding box center [952, 155] width 22 height 22
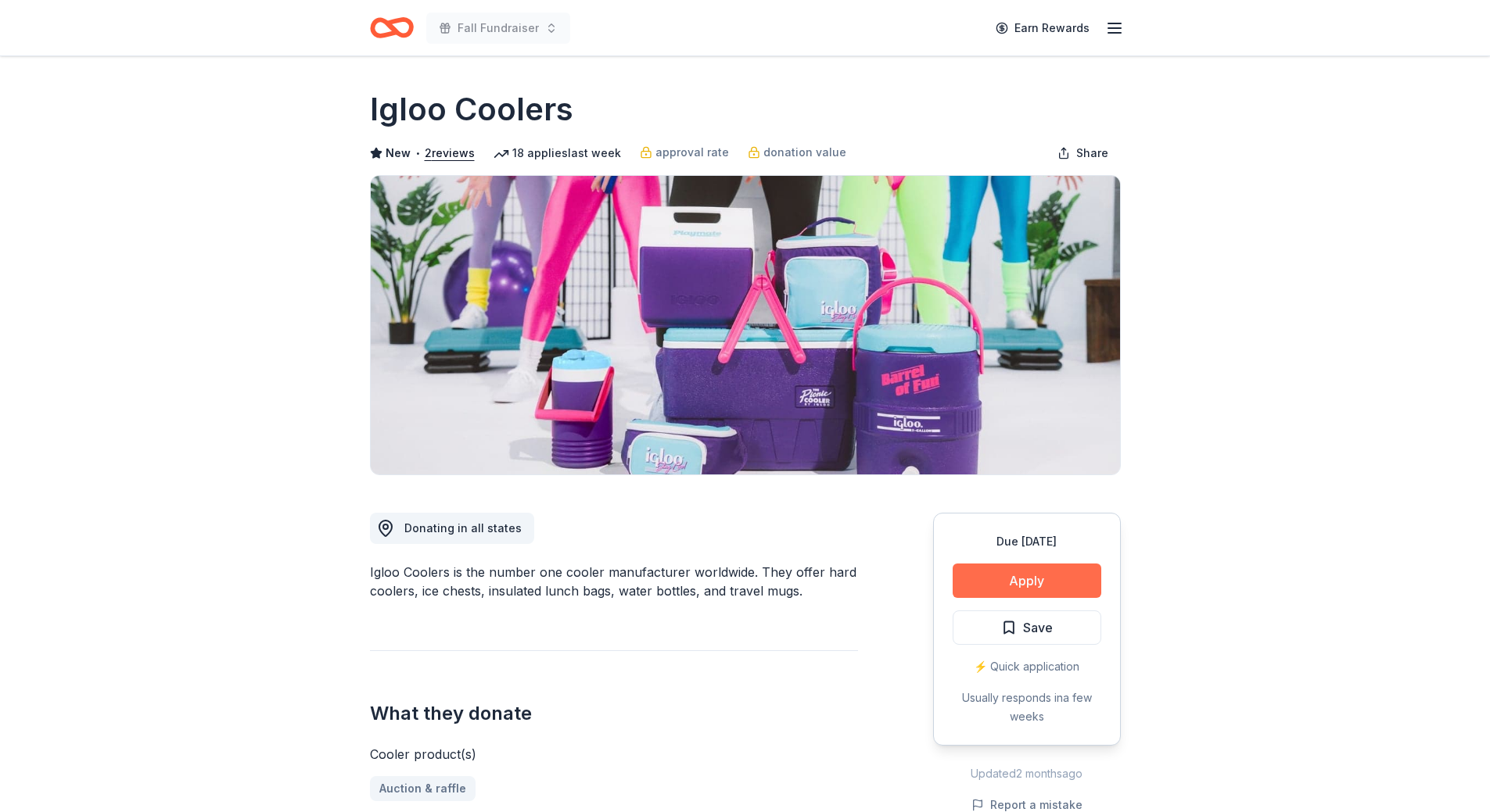
click at [1013, 589] on button "Apply" at bounding box center [1027, 581] width 149 height 35
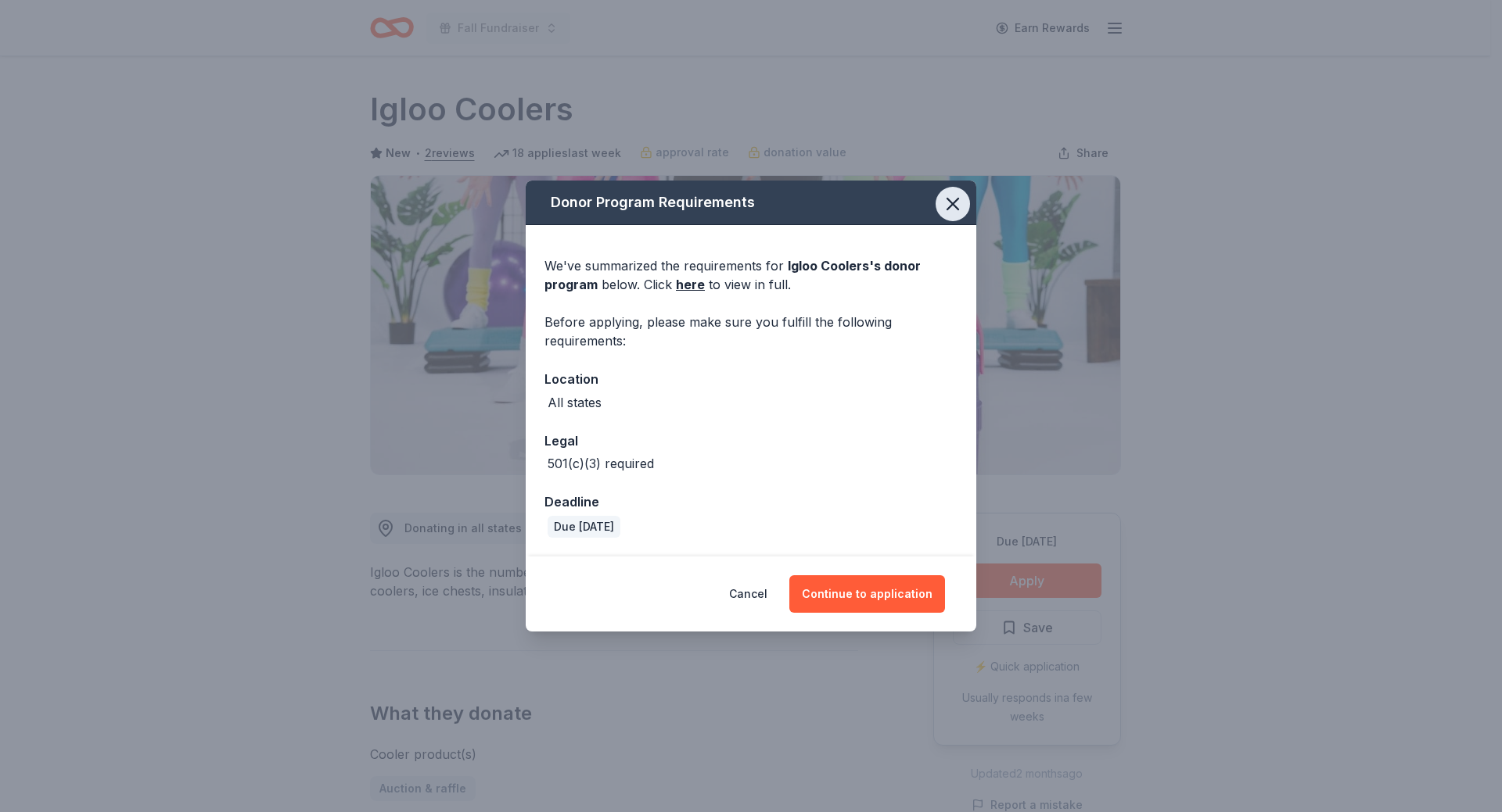
click at [956, 210] on icon "button" at bounding box center [952, 204] width 22 height 22
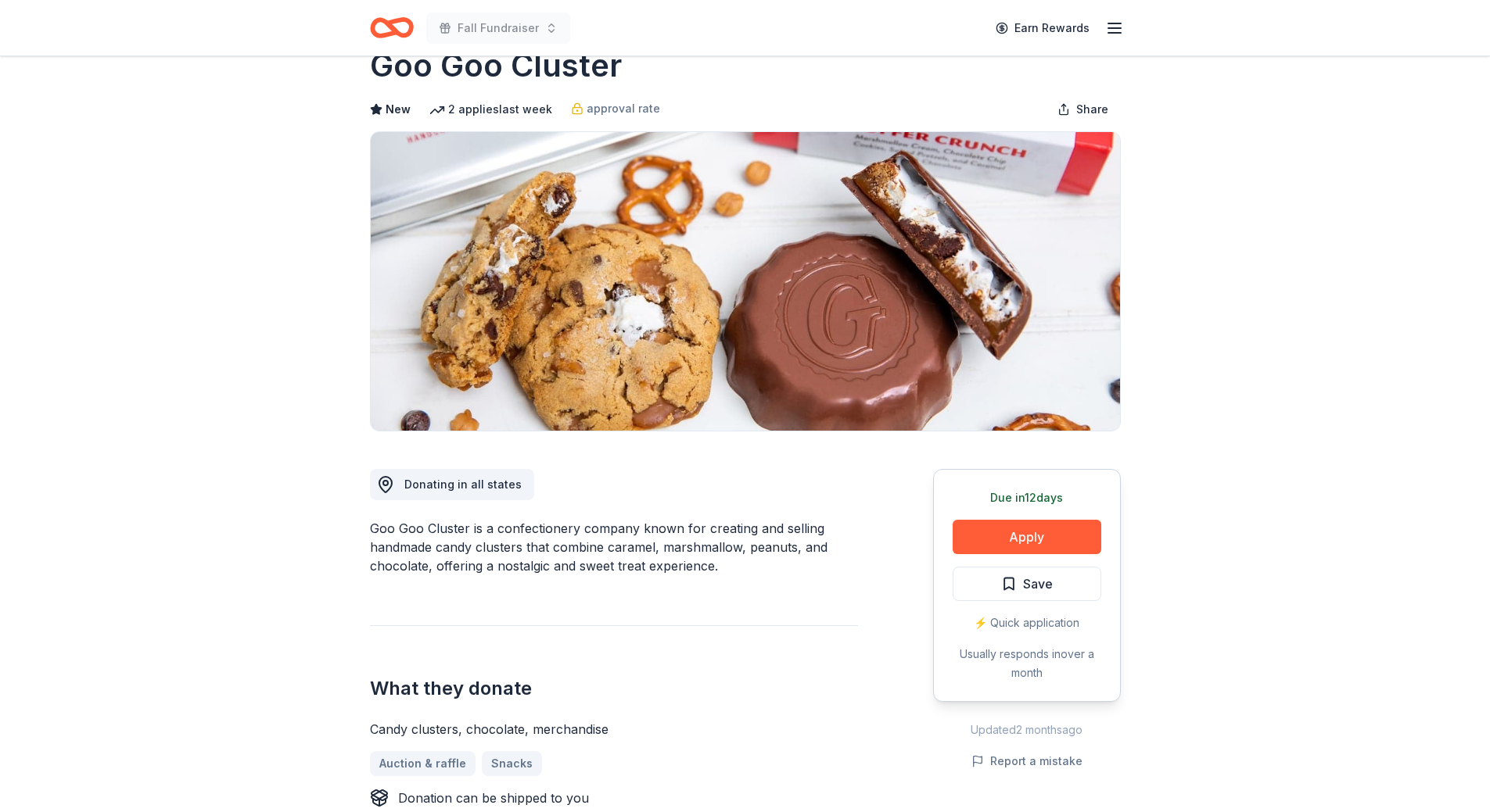
scroll to position [78, 0]
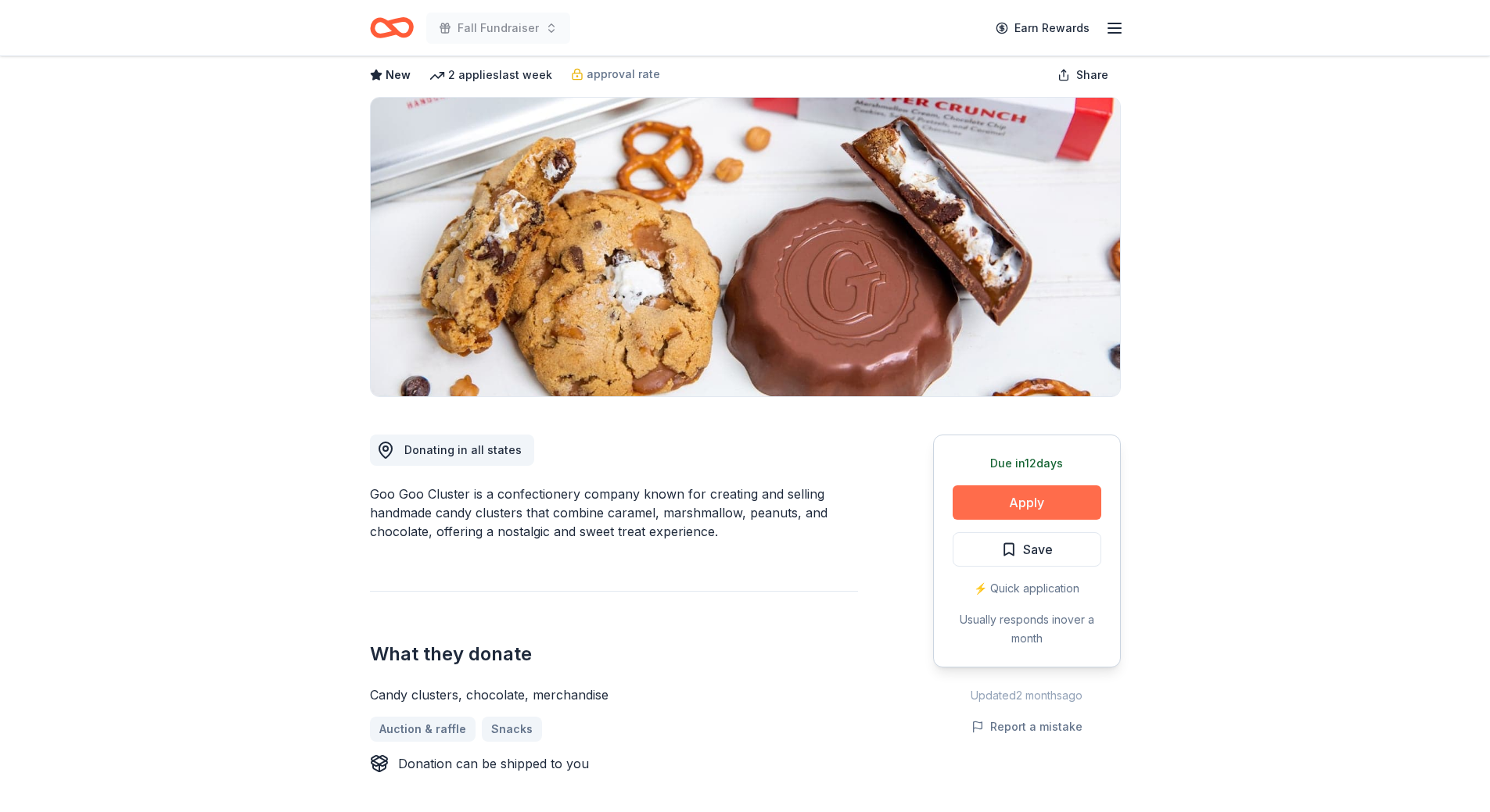
click at [1032, 510] on button "Apply" at bounding box center [1027, 503] width 149 height 35
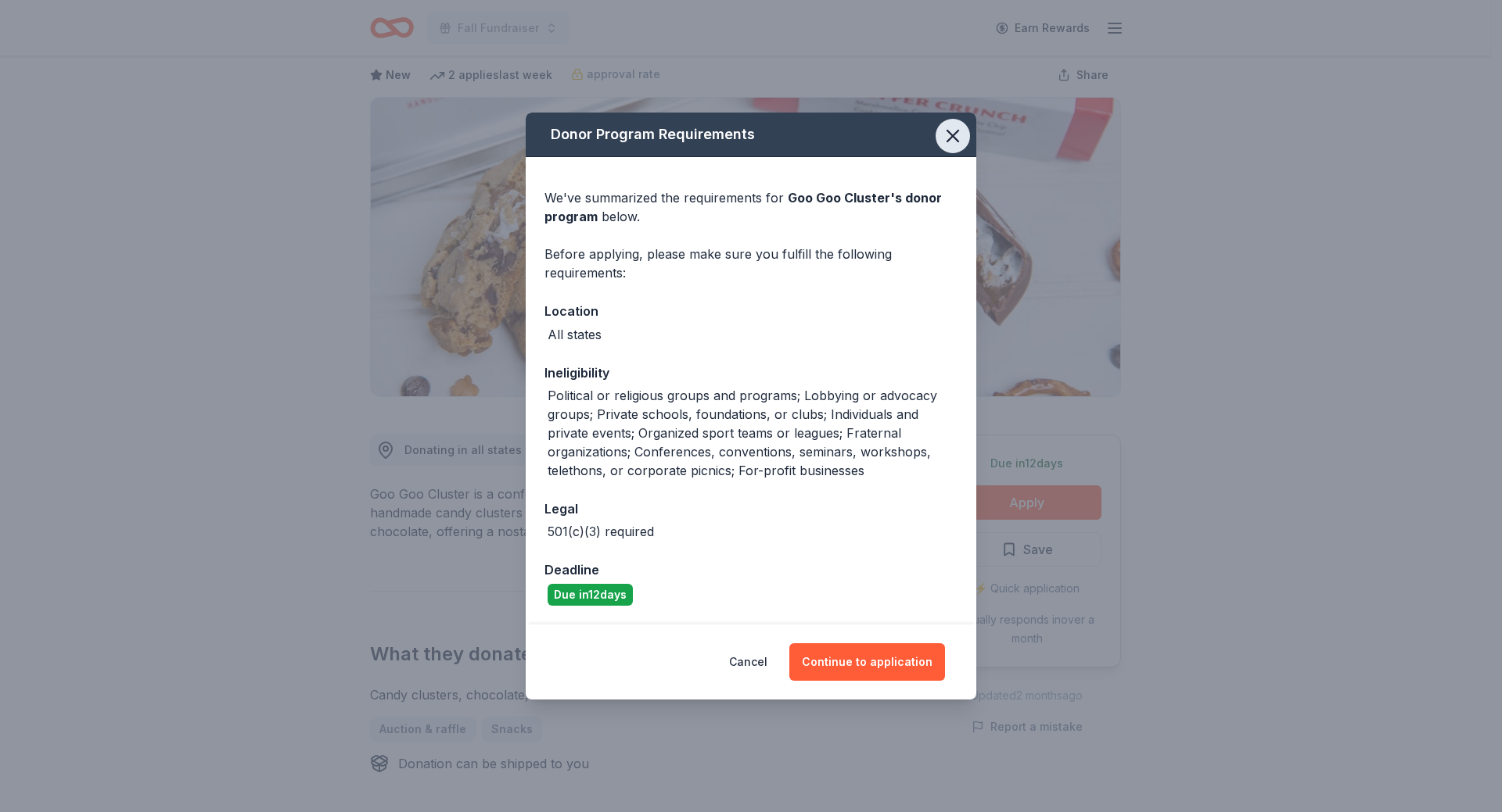
click at [947, 143] on icon "button" at bounding box center [952, 136] width 22 height 22
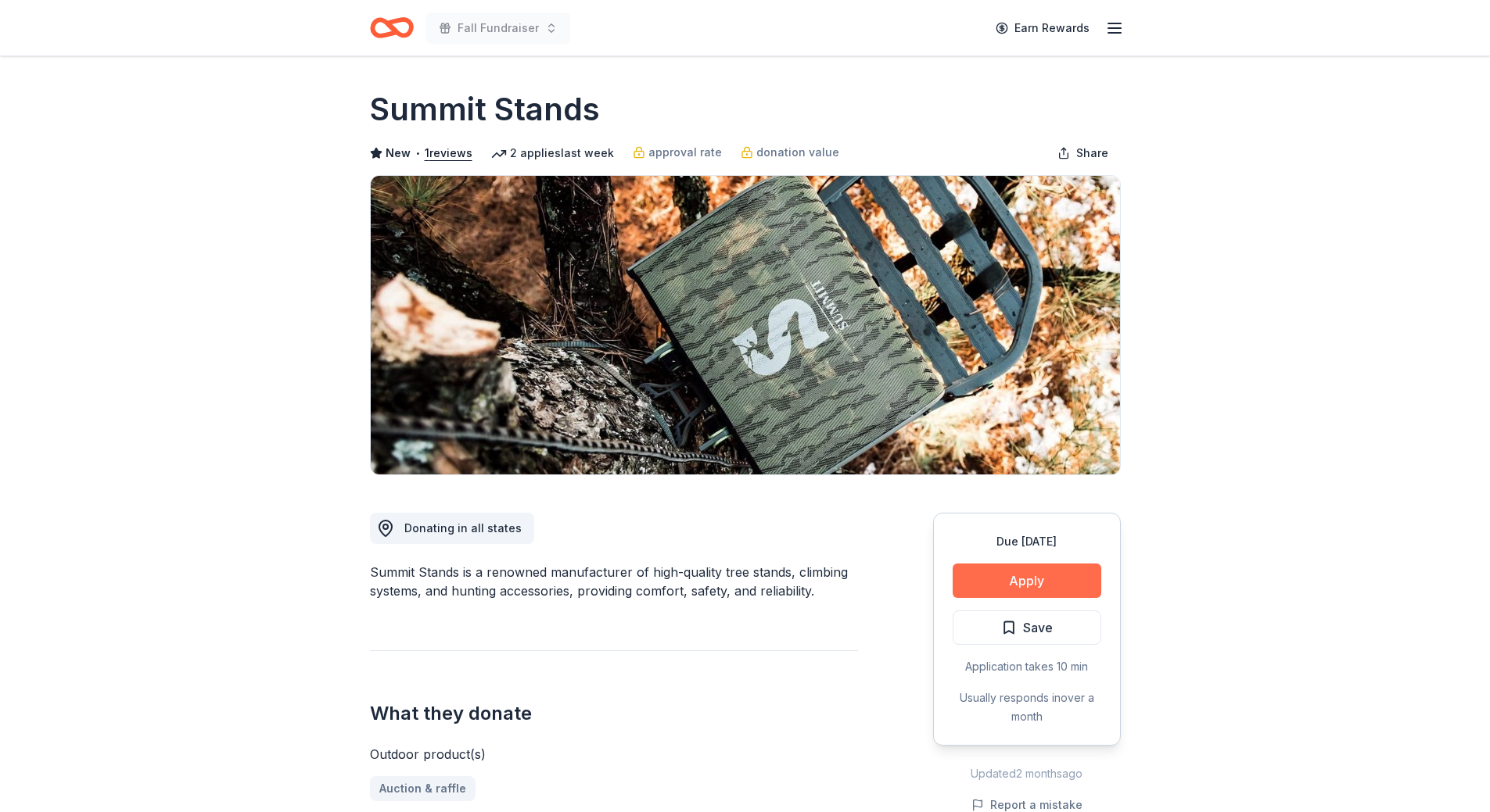
click at [1031, 586] on button "Apply" at bounding box center [1027, 581] width 149 height 35
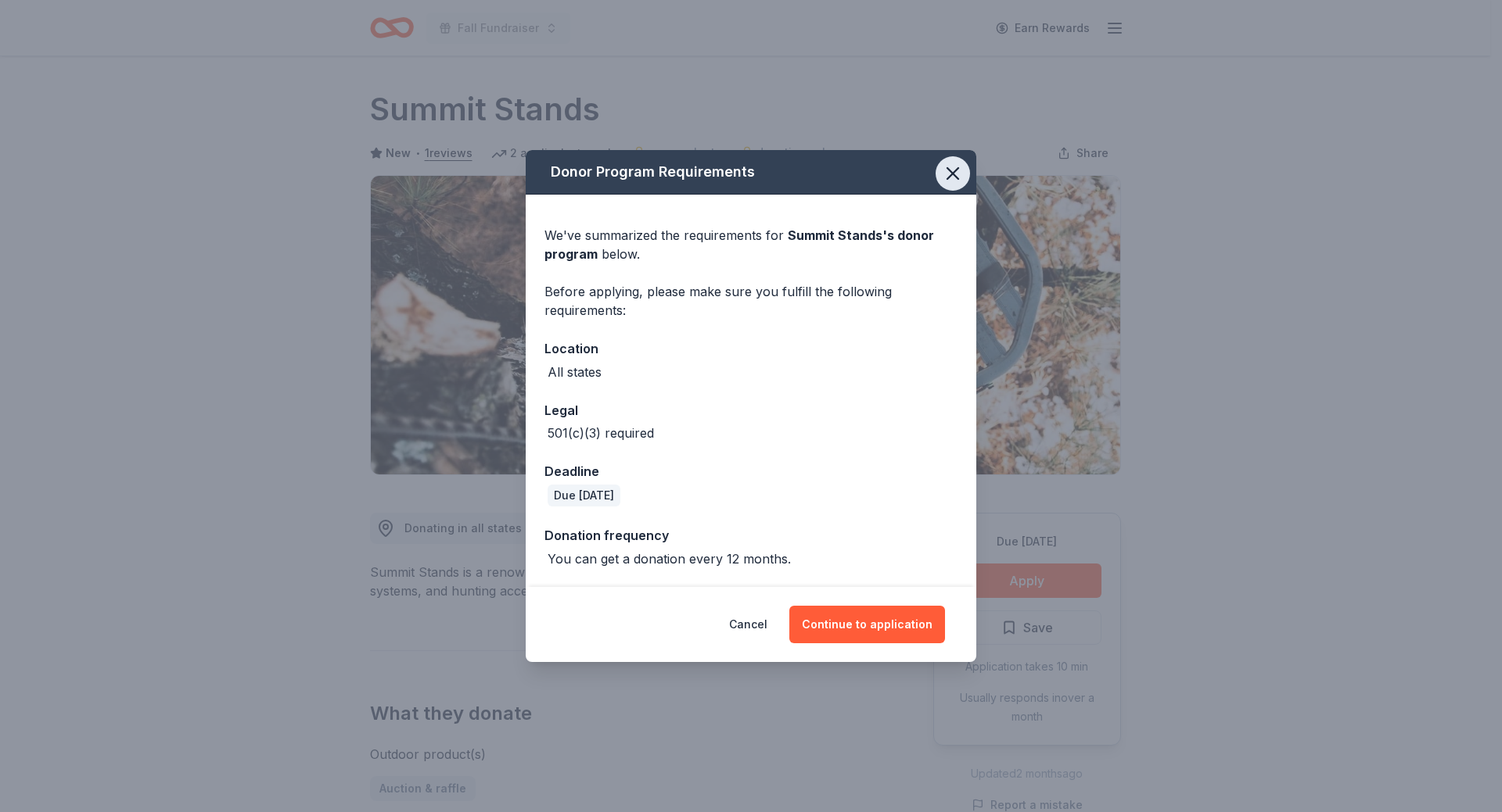
click at [962, 169] on icon "button" at bounding box center [952, 173] width 22 height 22
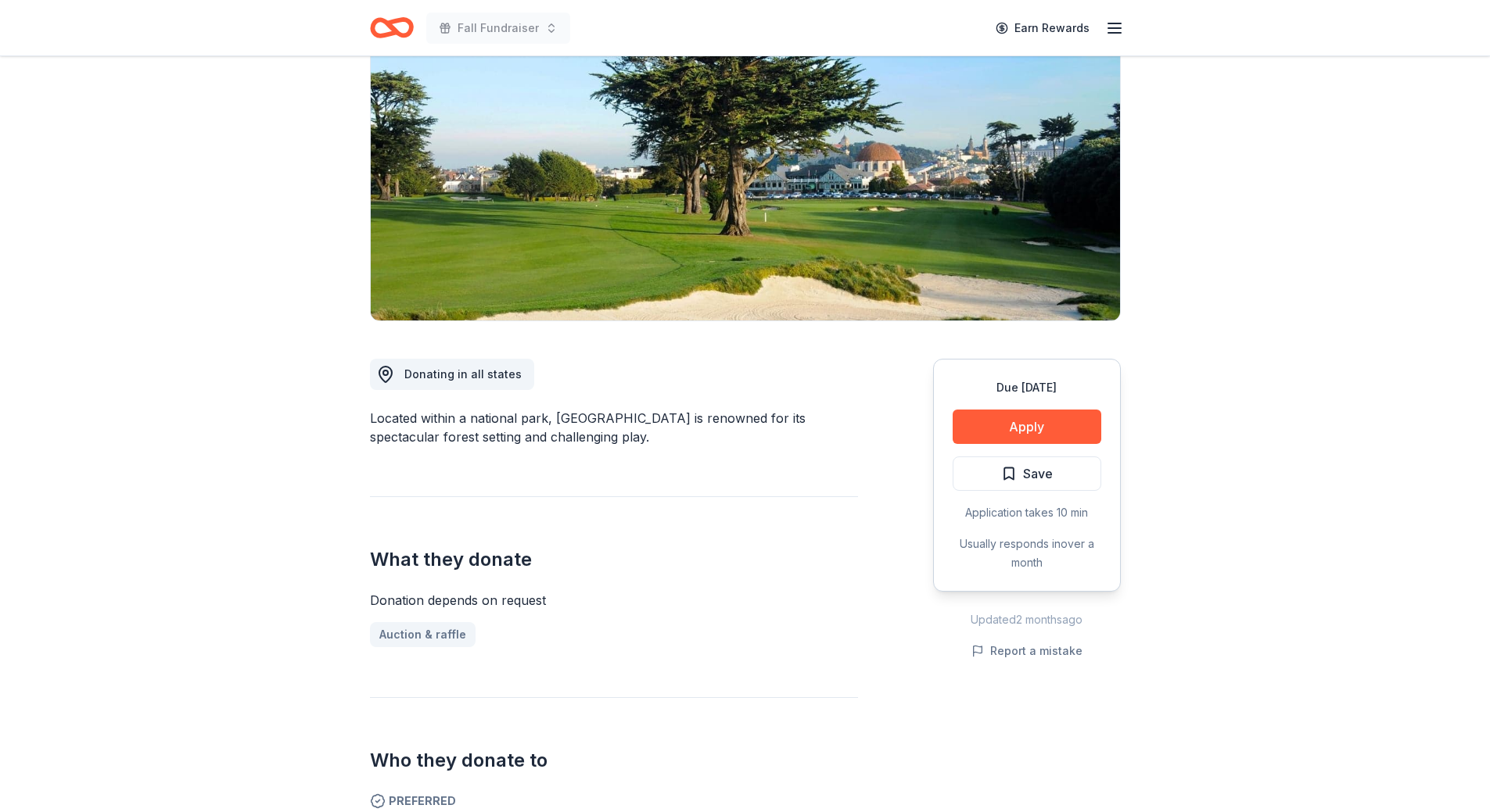
scroll to position [156, 0]
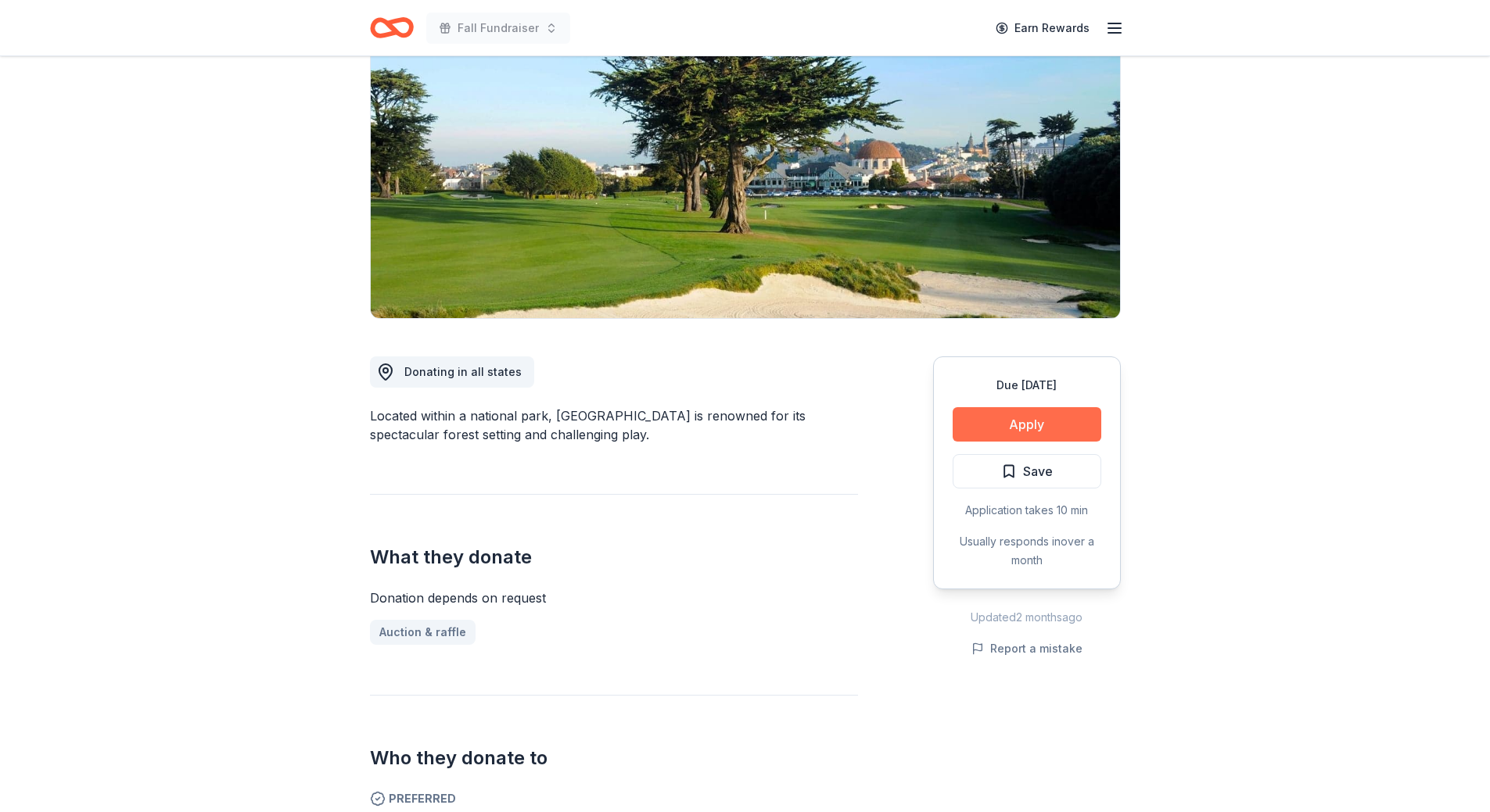
click at [1058, 430] on button "Apply" at bounding box center [1027, 425] width 149 height 35
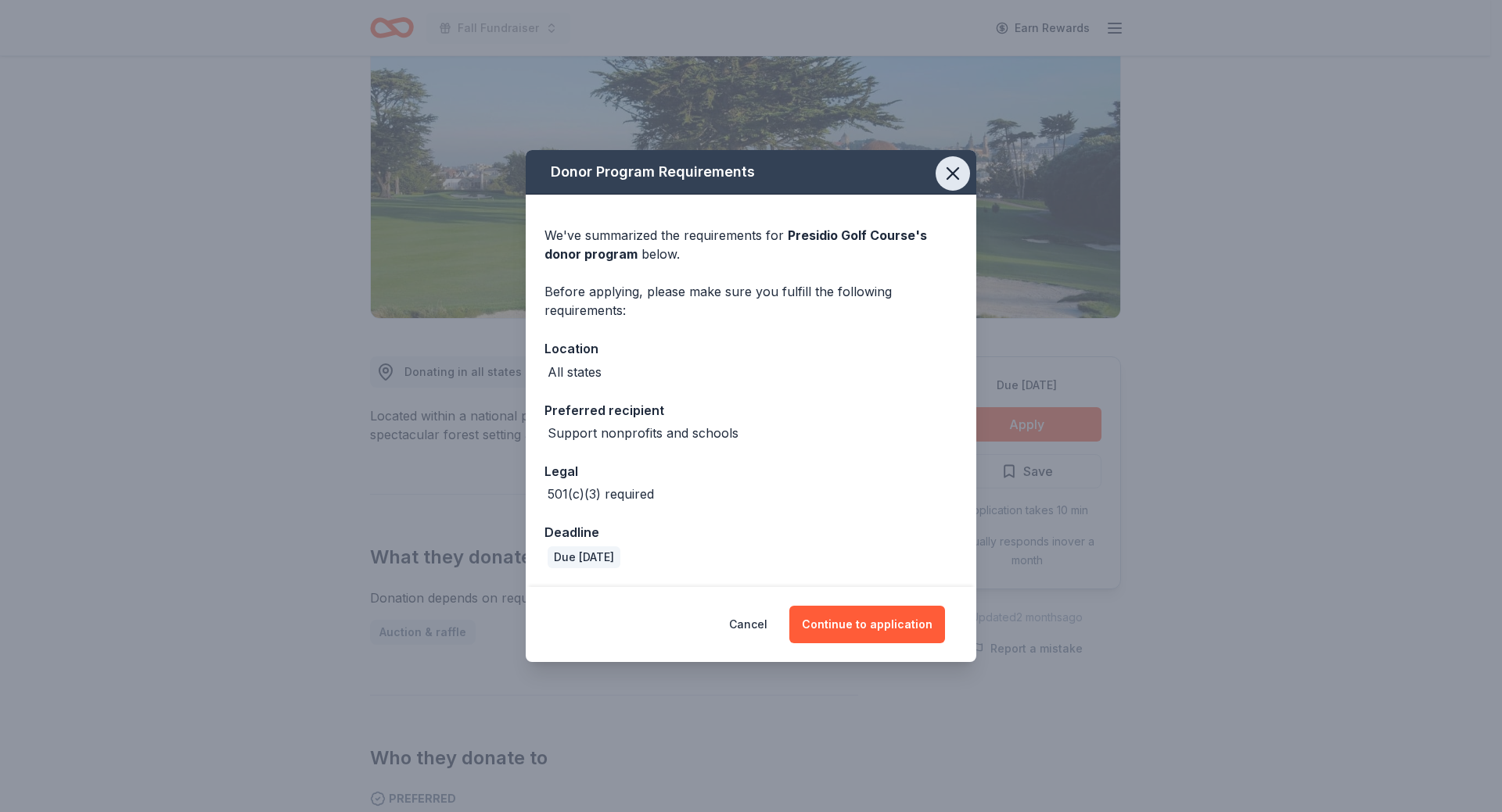
click at [959, 177] on icon "button" at bounding box center [952, 173] width 22 height 22
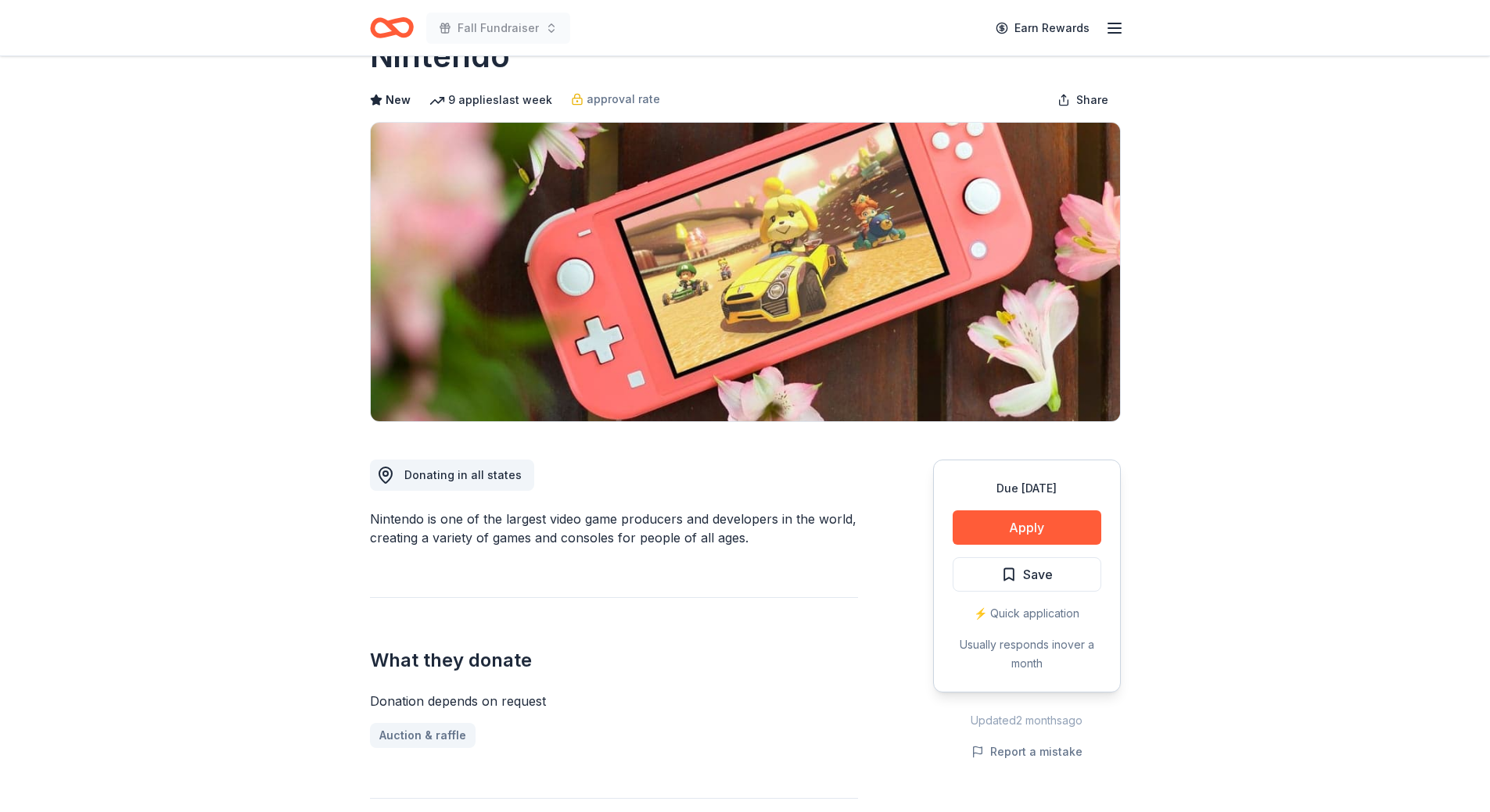
scroll to position [78, 0]
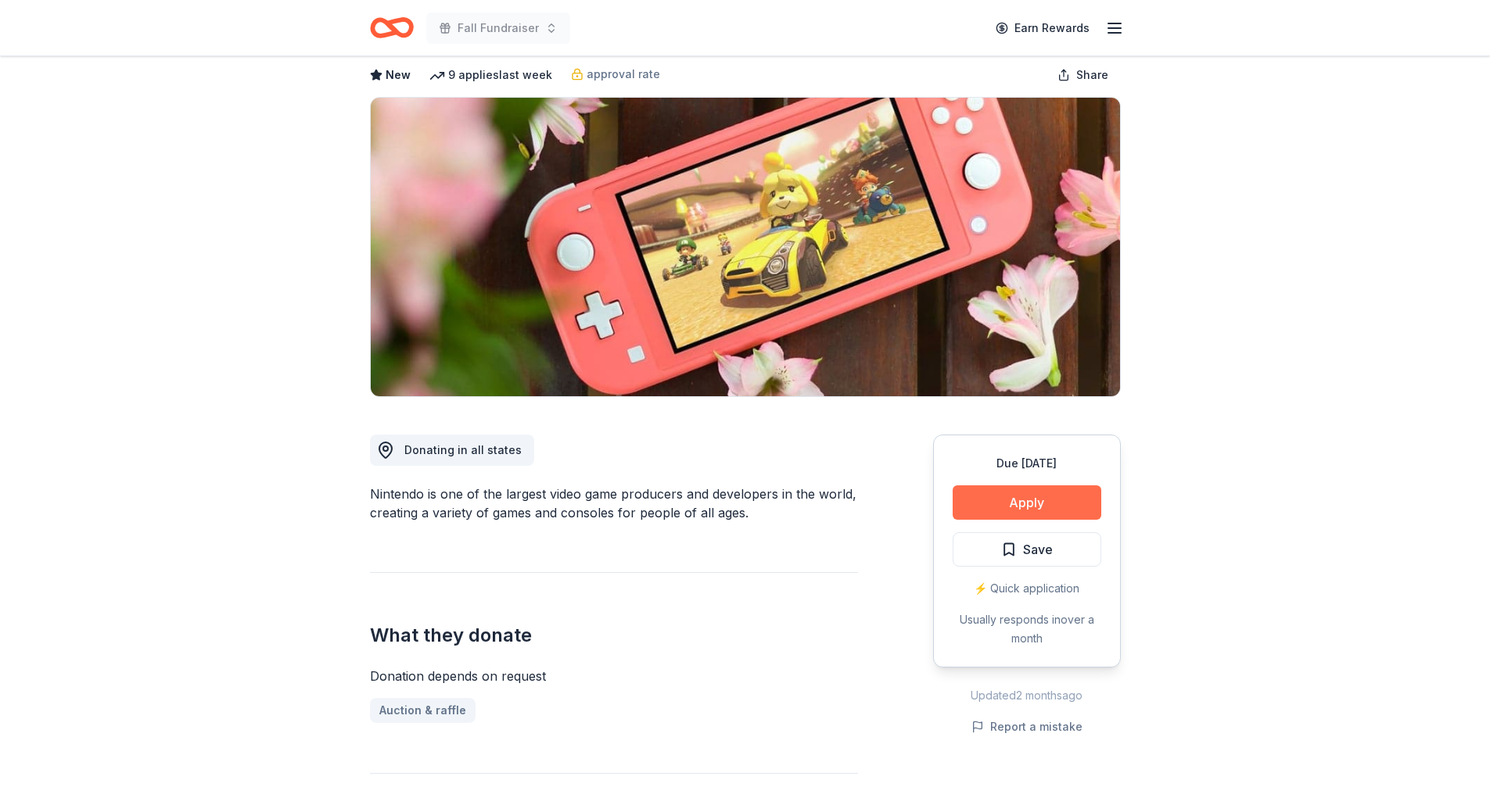
click at [1053, 497] on button "Apply" at bounding box center [1027, 503] width 149 height 35
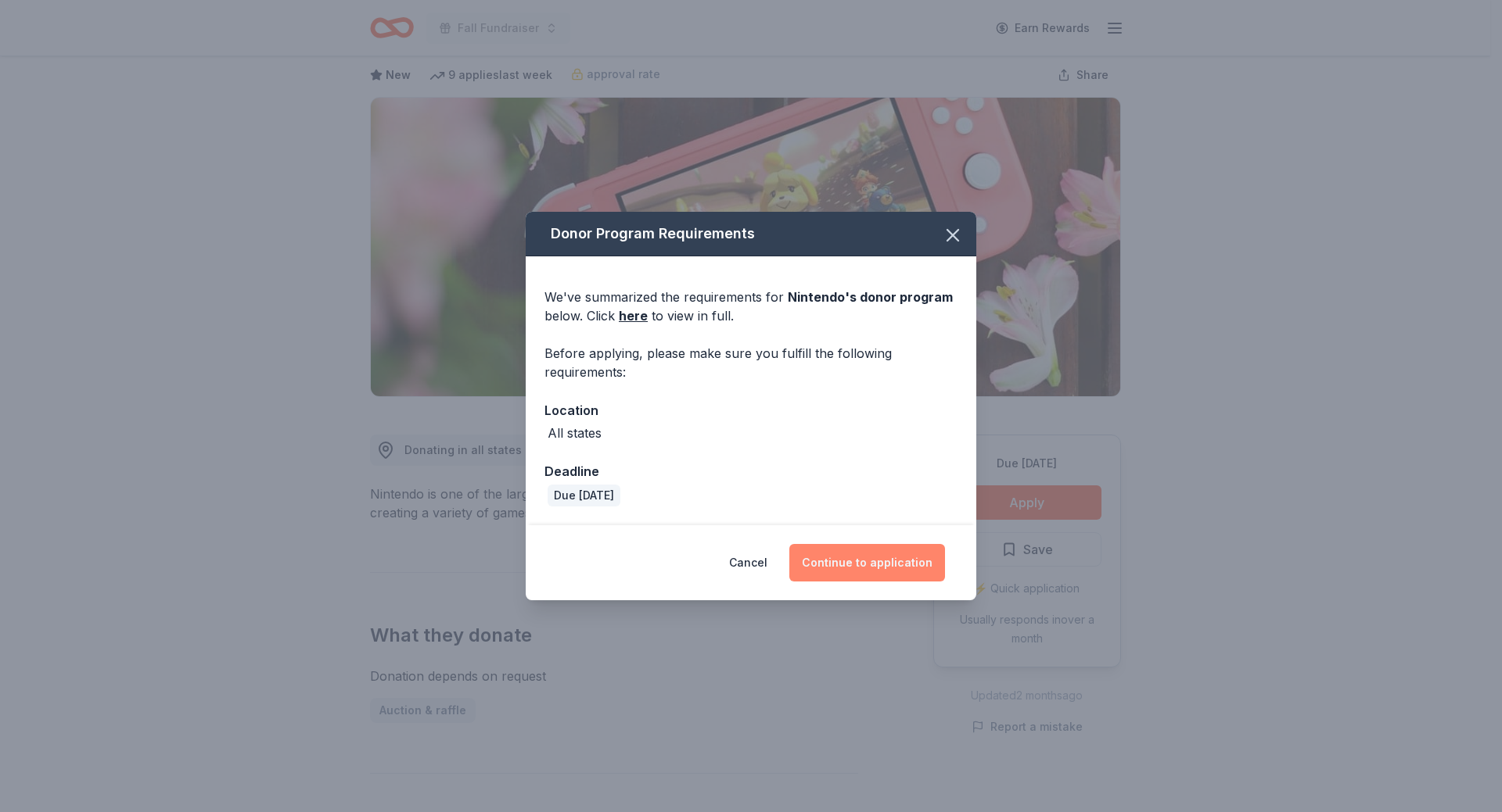
click at [884, 563] on button "Continue to application" at bounding box center [867, 563] width 155 height 38
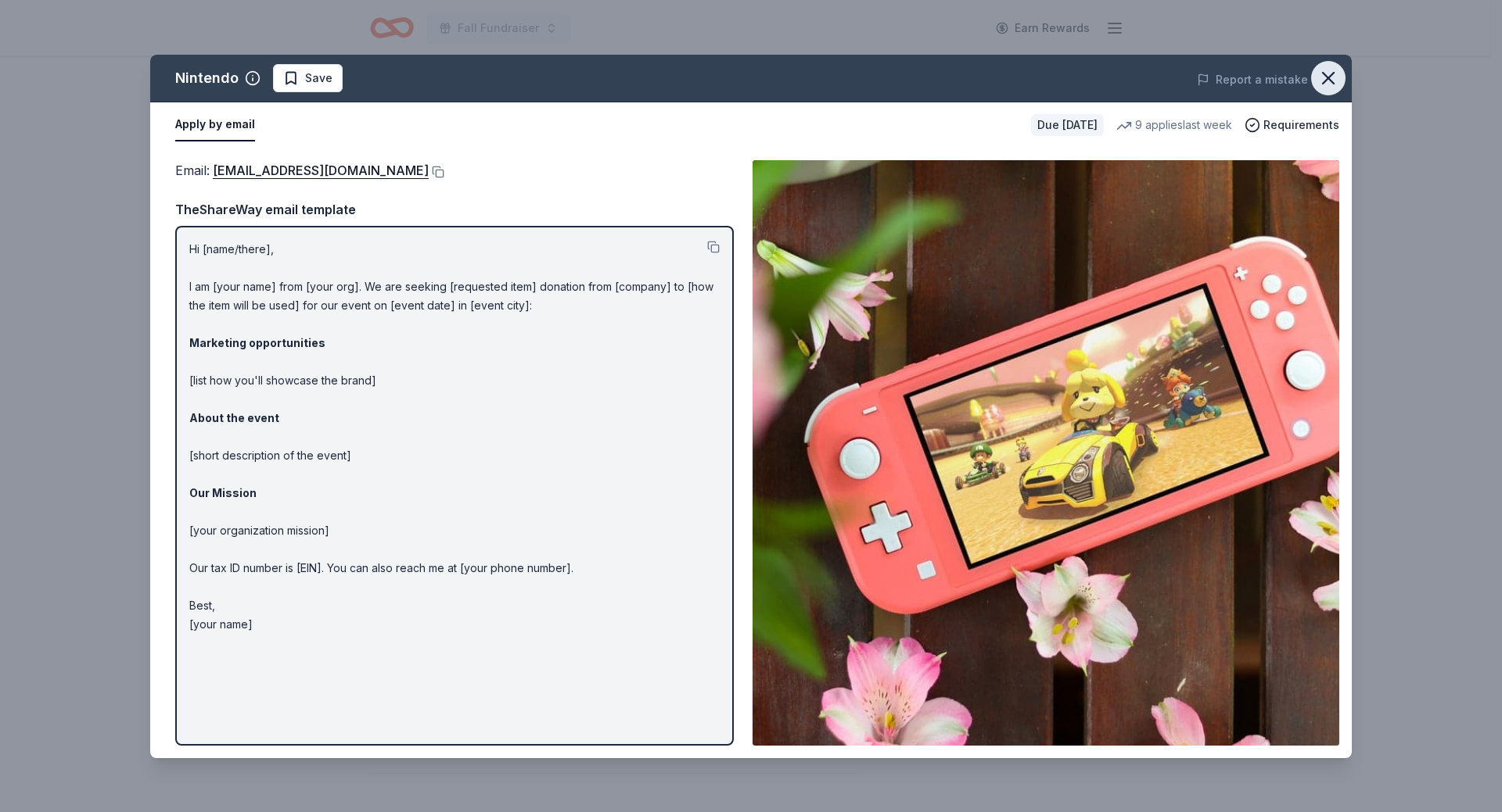
click at [1335, 81] on icon "button" at bounding box center [1328, 78] width 22 height 22
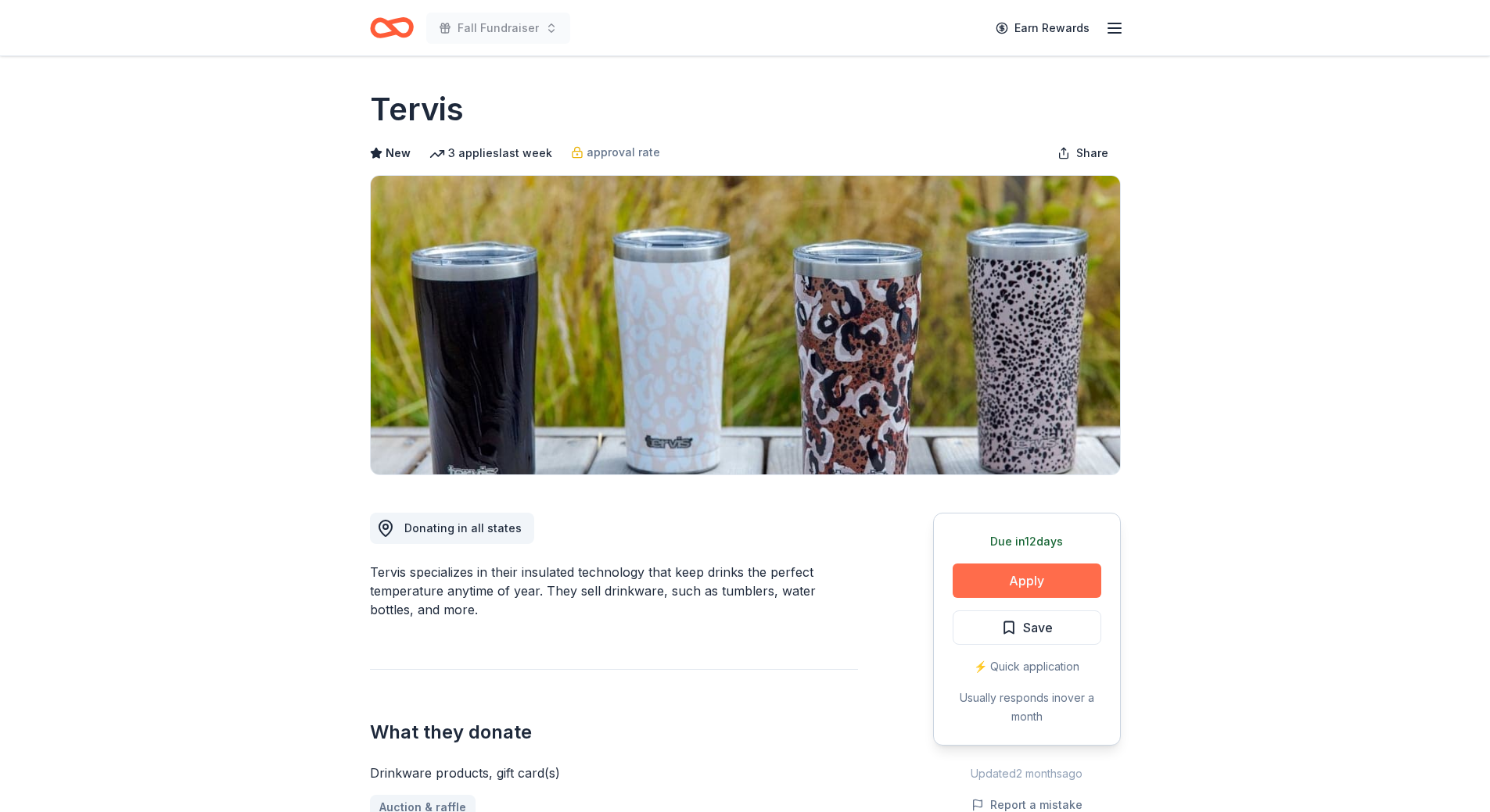
click at [1048, 589] on button "Apply" at bounding box center [1027, 581] width 149 height 35
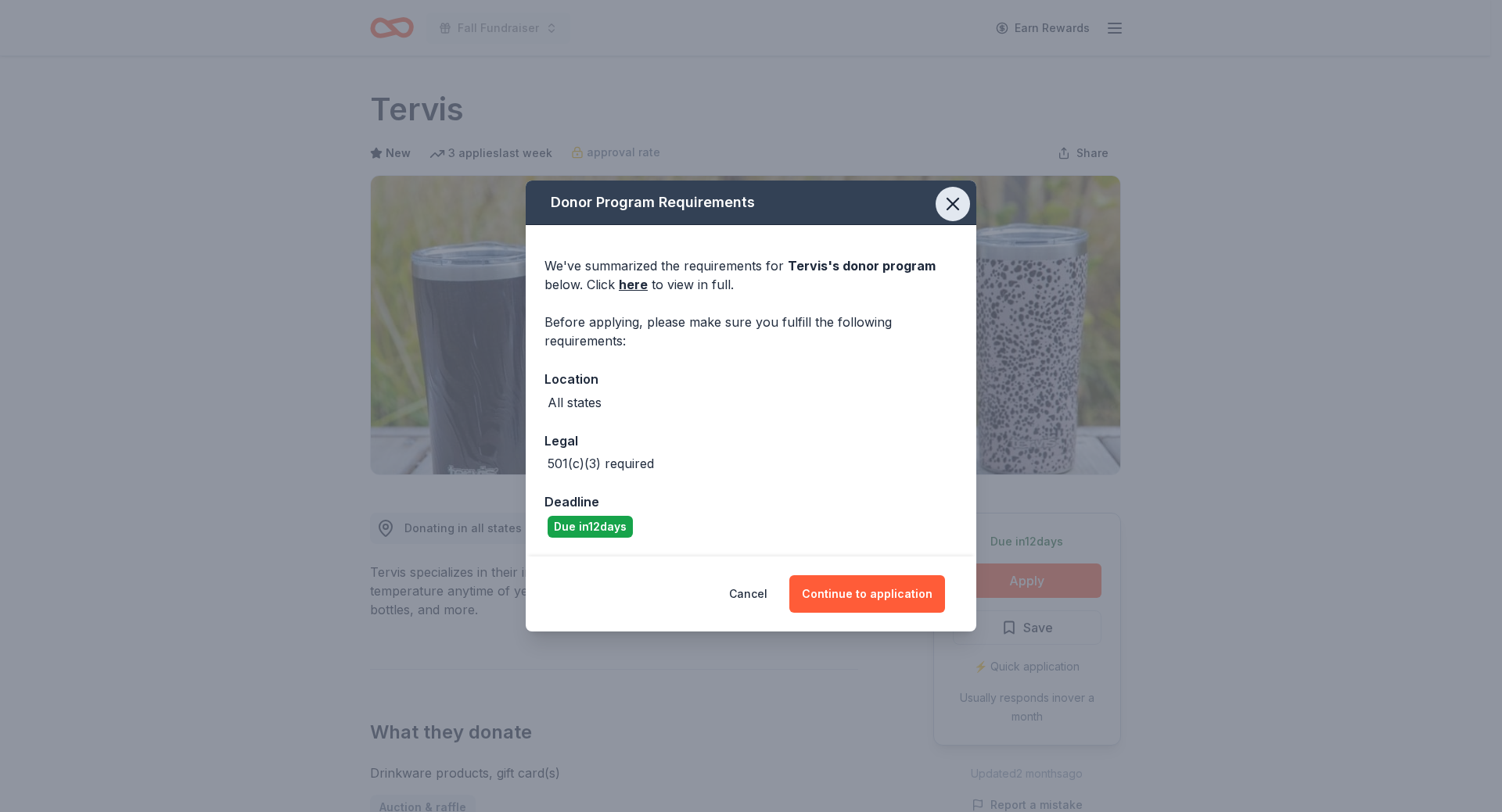
click at [949, 210] on icon "button" at bounding box center [952, 204] width 11 height 11
